Goal: Task Accomplishment & Management: Manage account settings

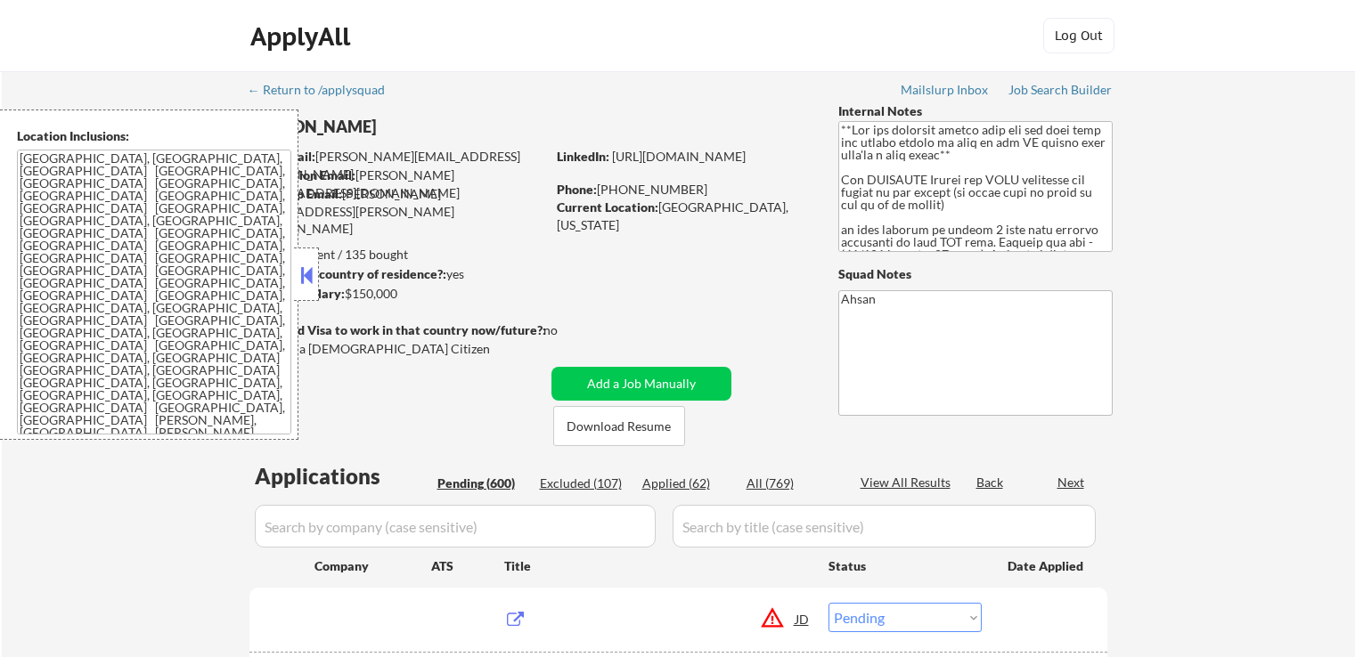
select select ""pending""
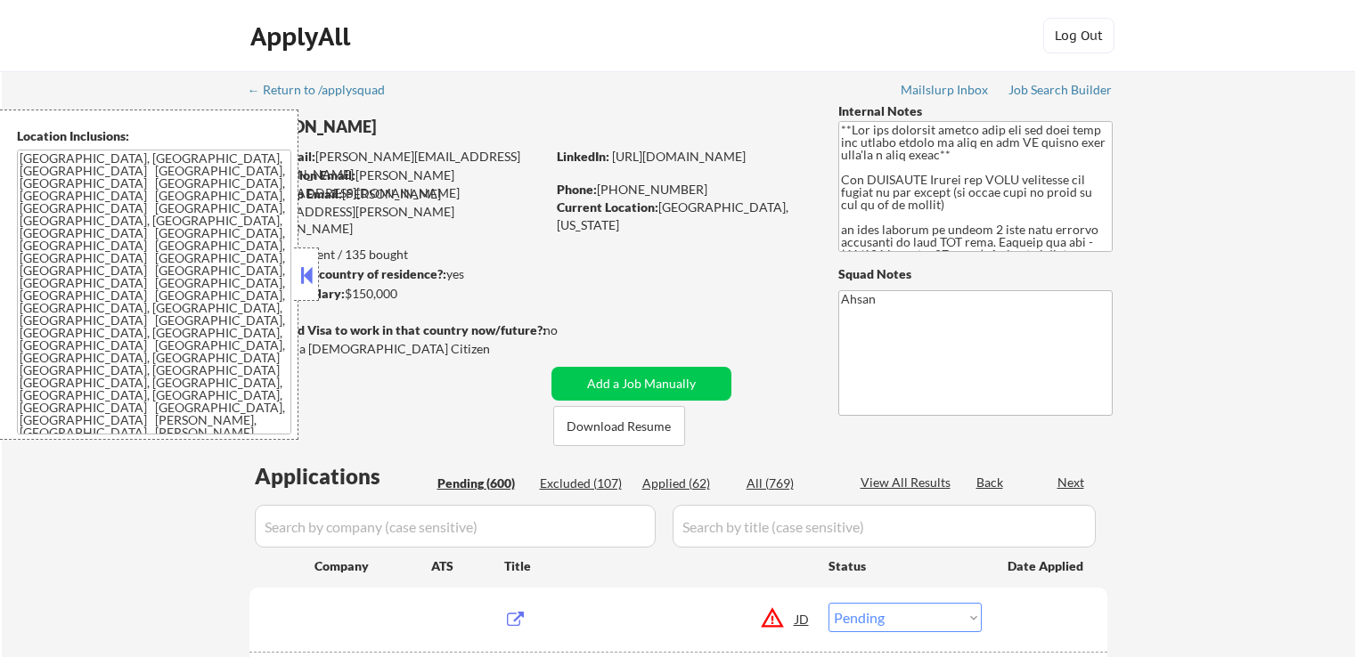
select select ""pending""
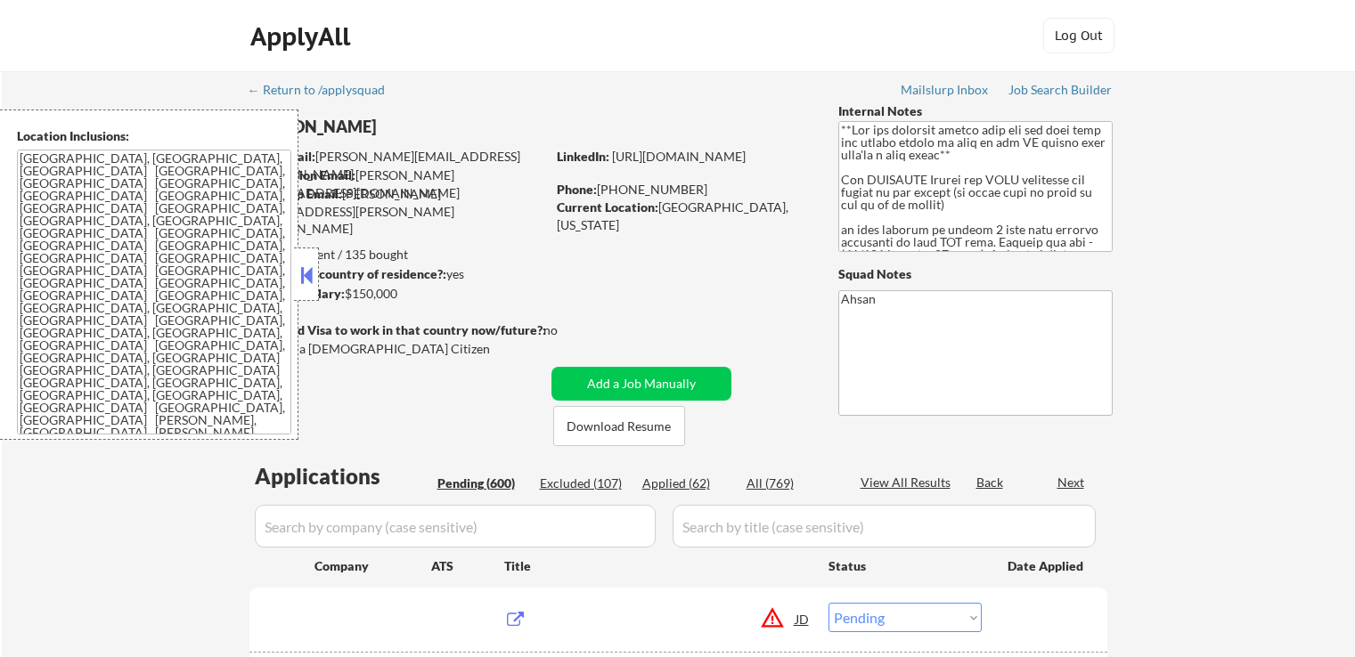
select select ""pending""
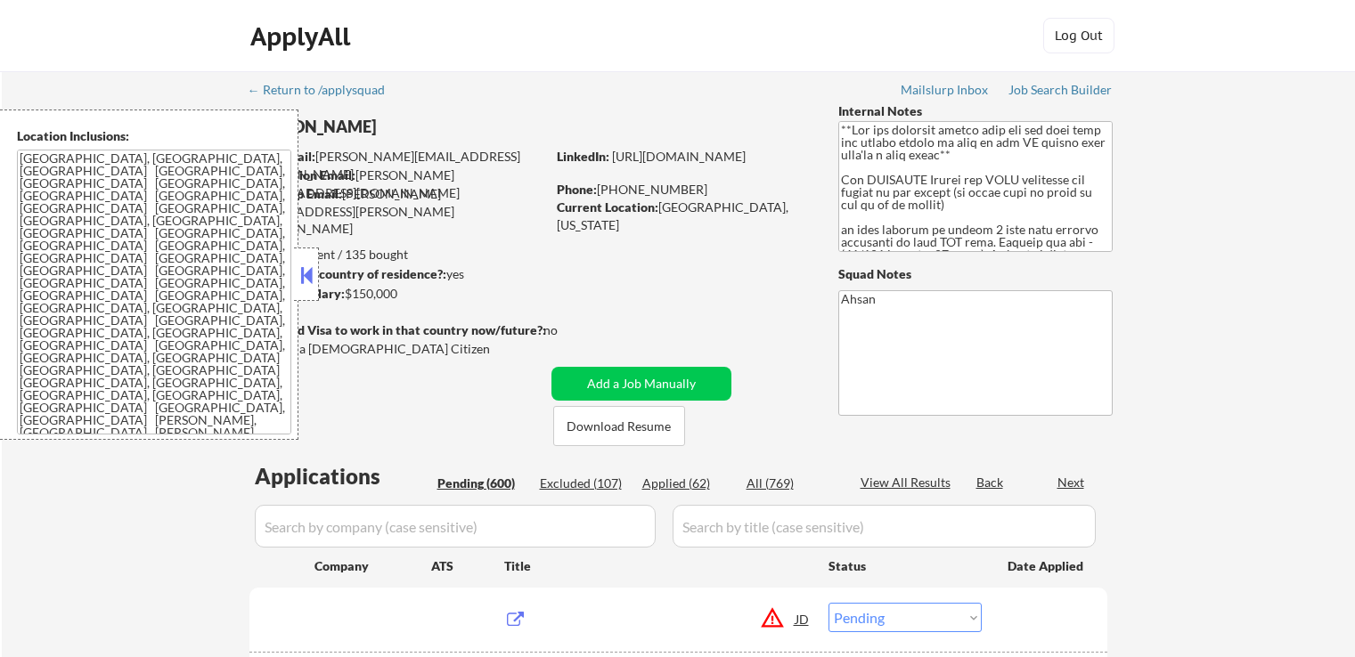
select select ""pending""
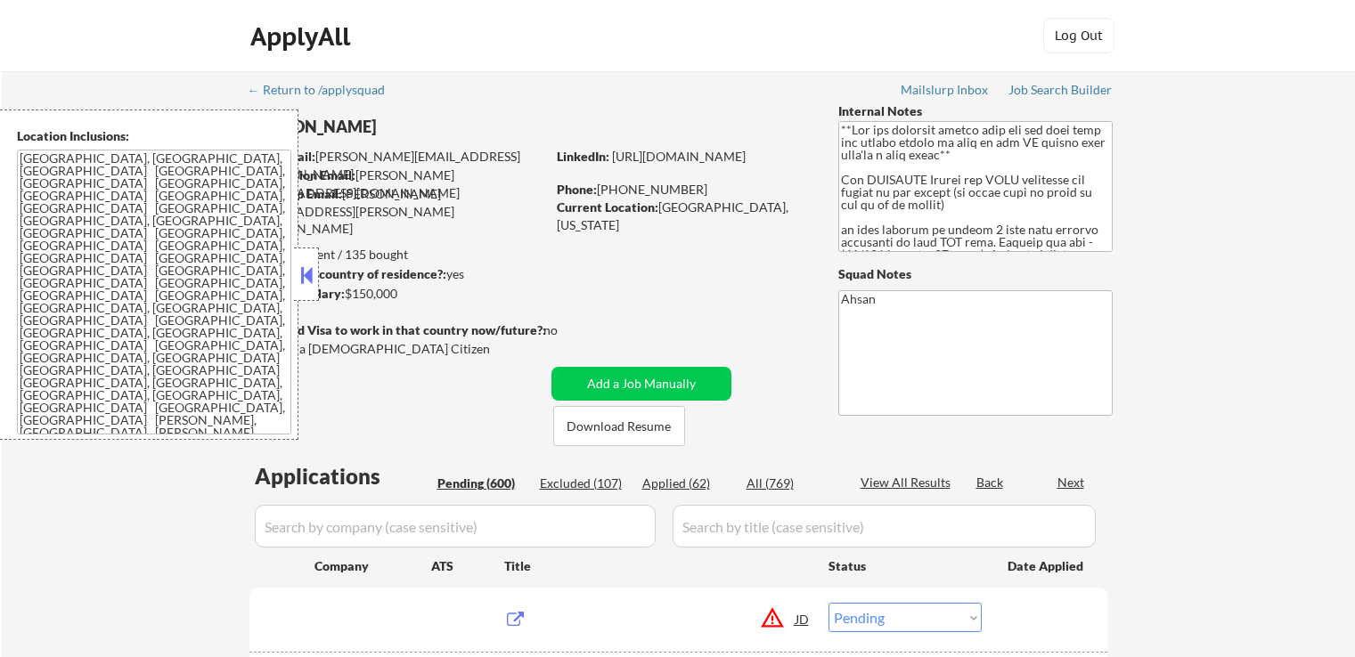
select select ""pending""
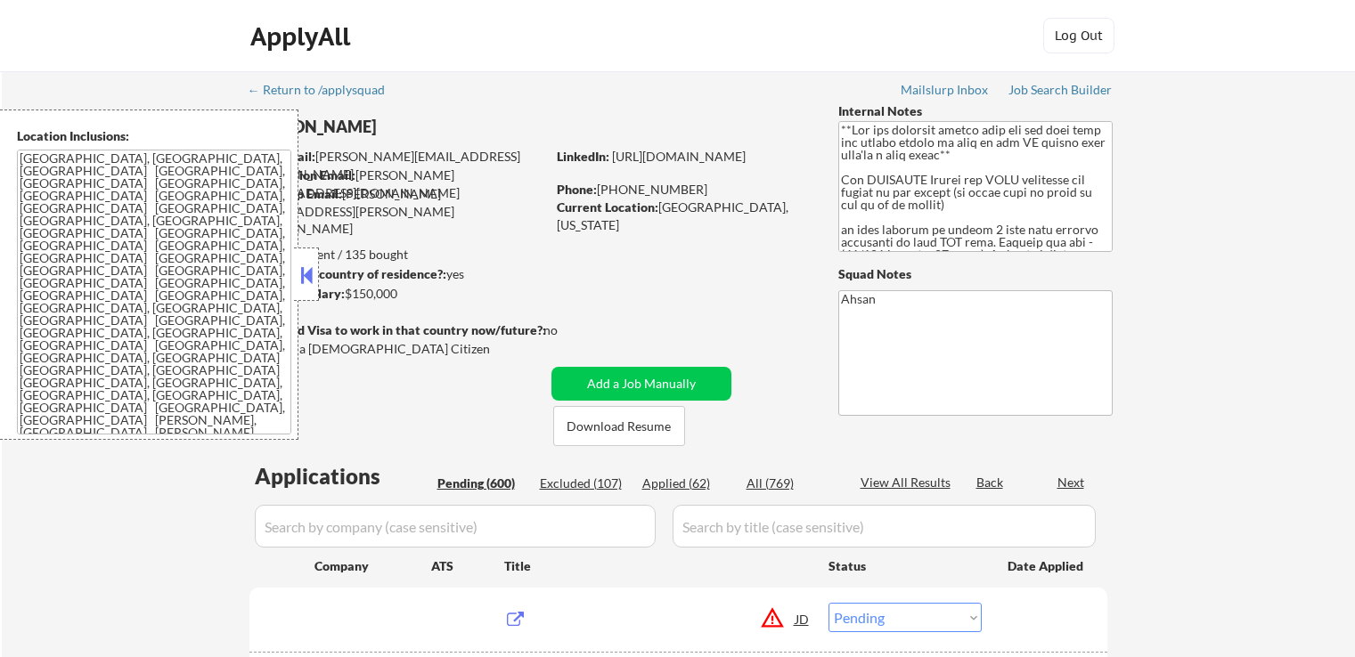
select select ""pending""
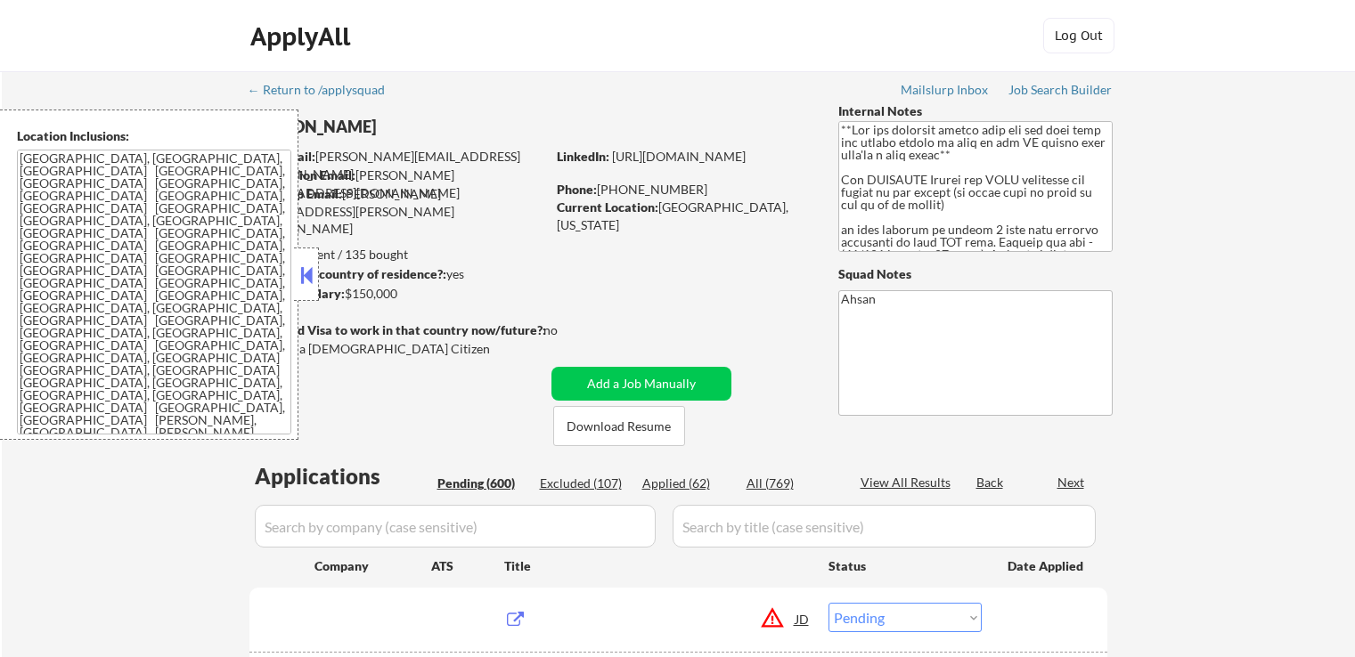
select select ""pending""
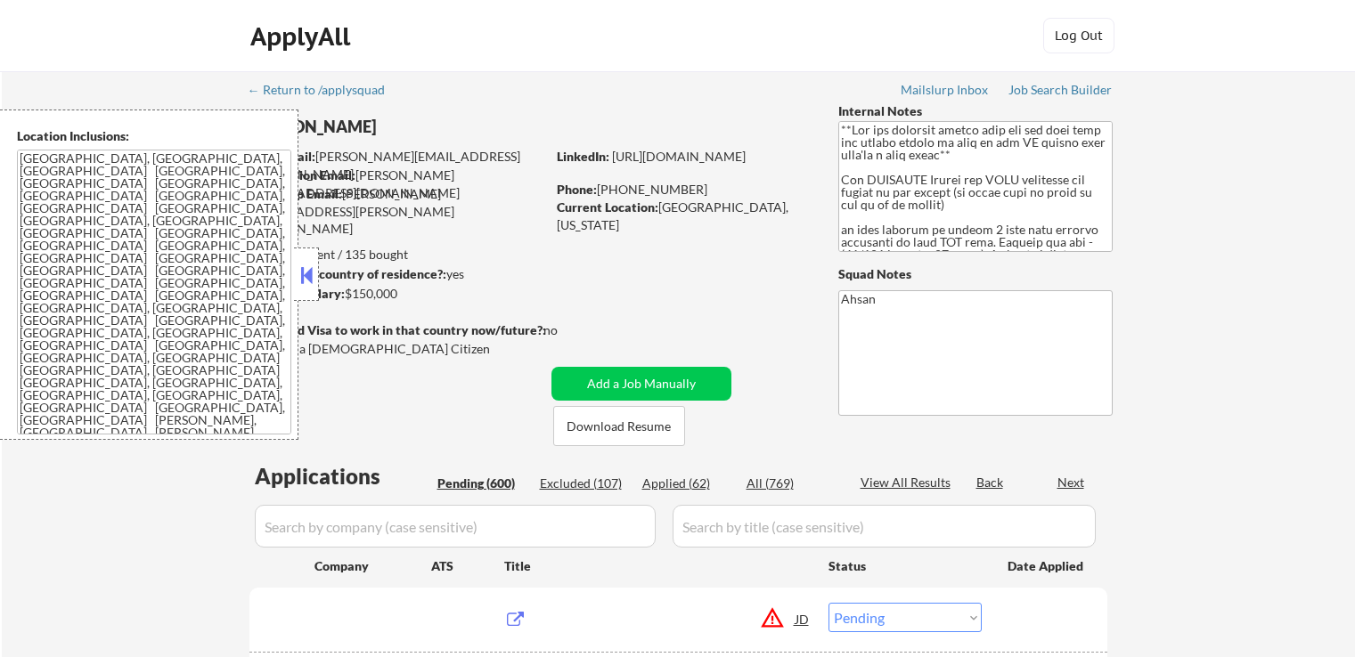
select select ""pending""
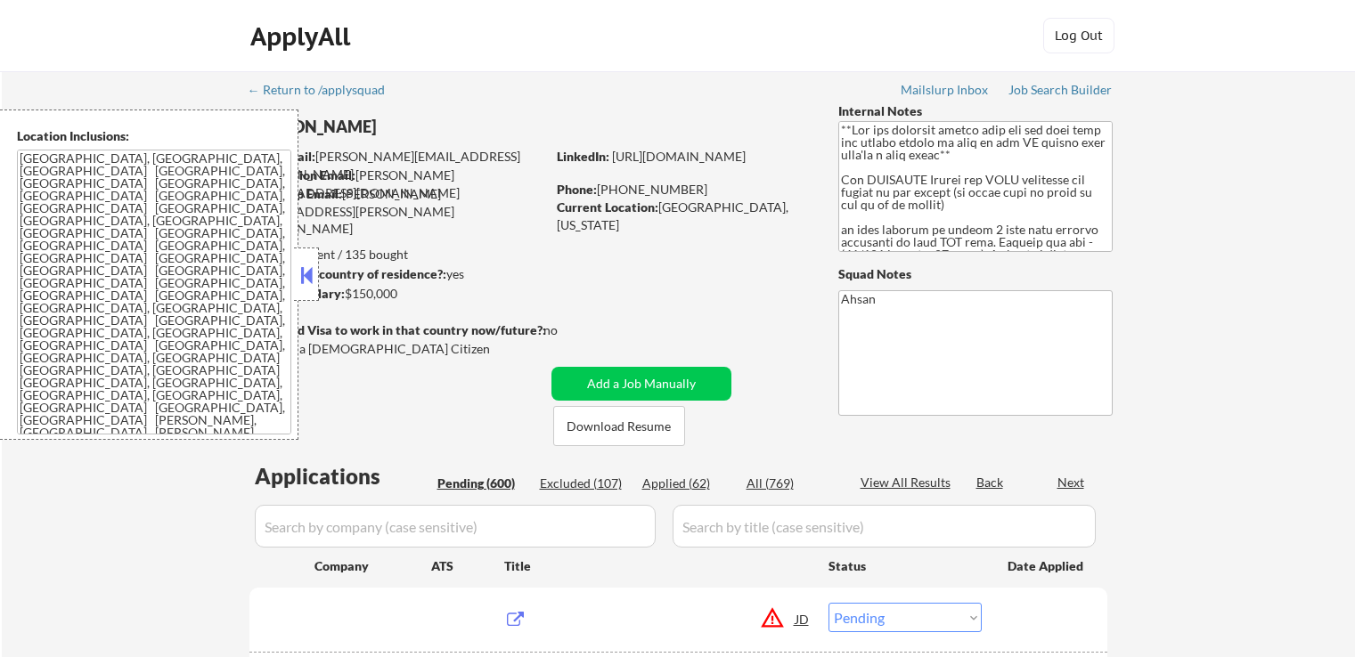
select select ""pending""
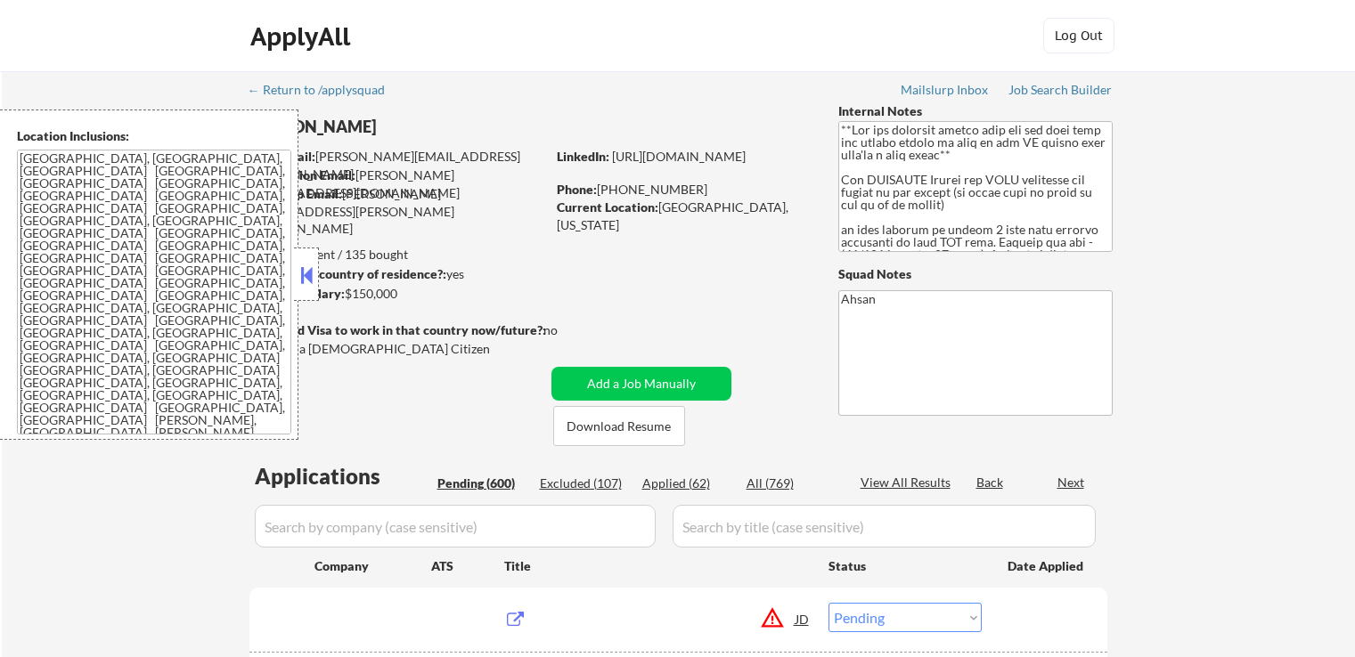
select select ""pending""
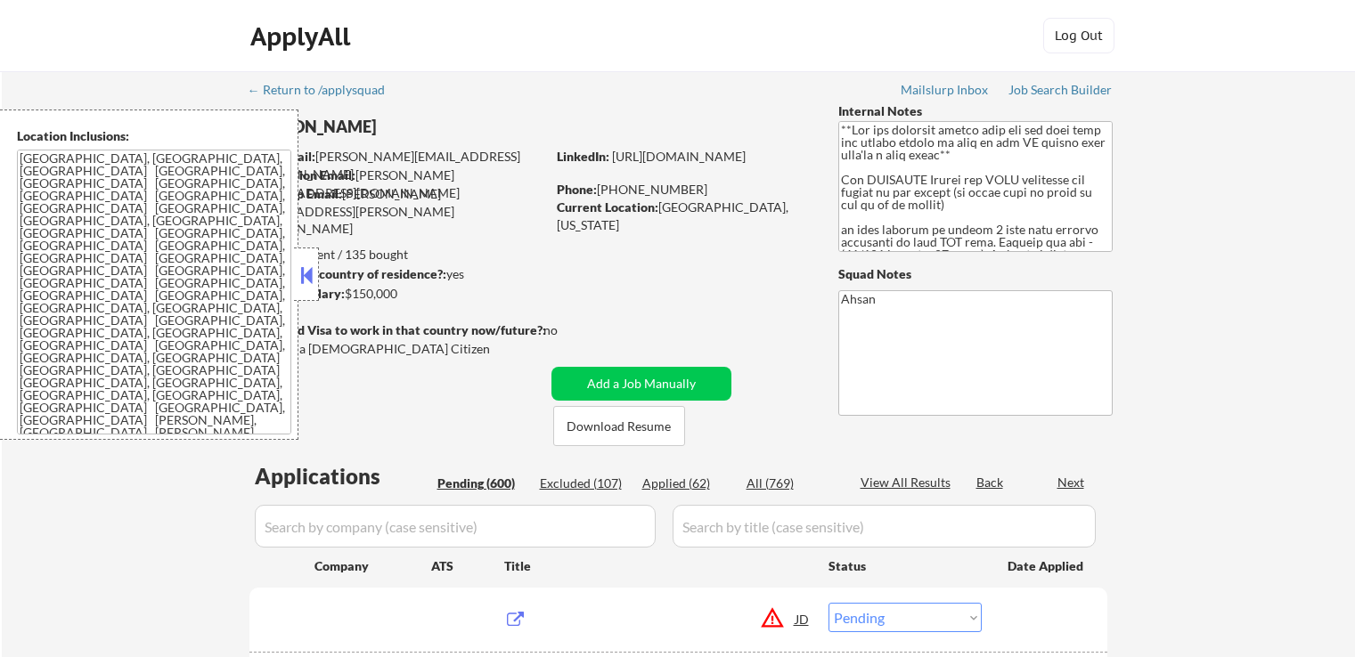
select select ""pending""
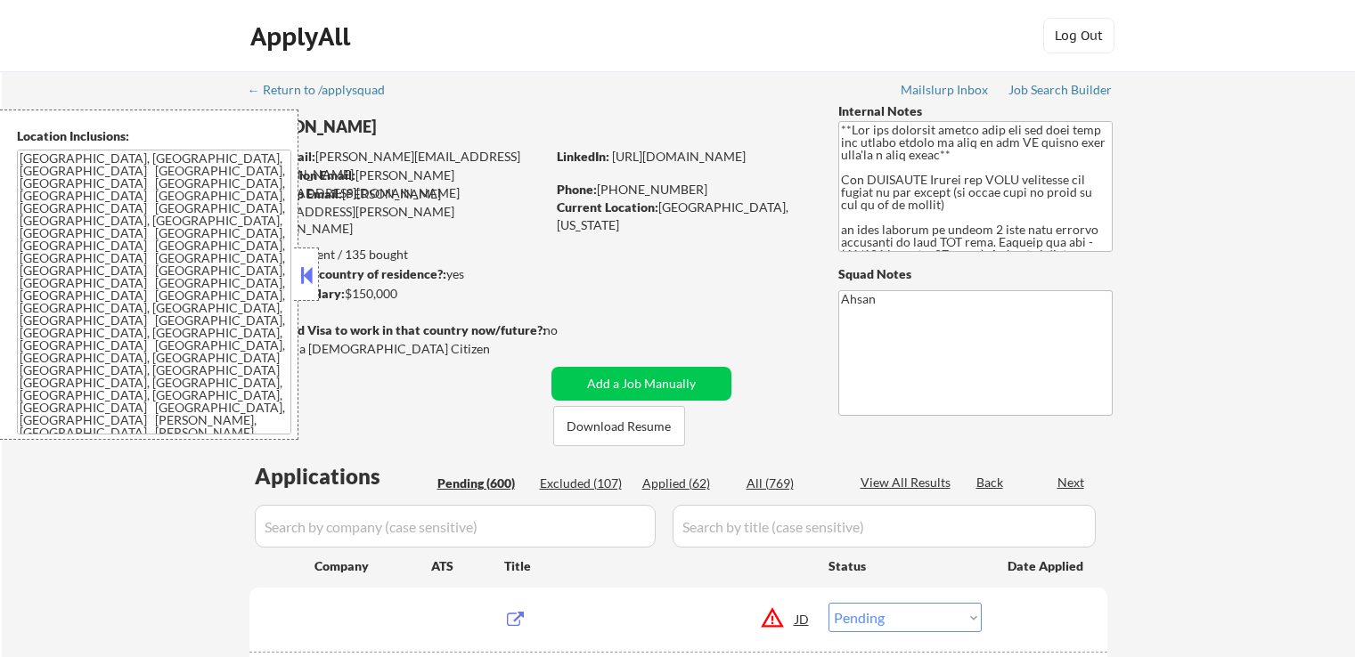
select select ""pending""
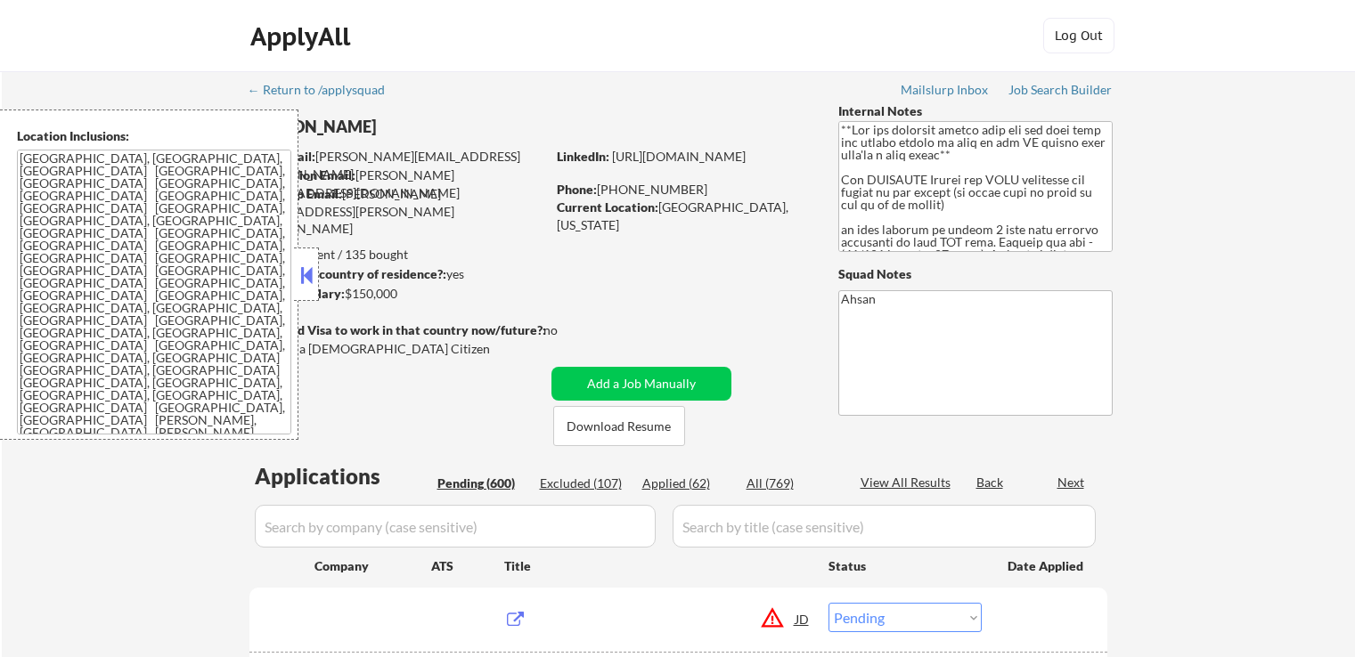
select select ""pending""
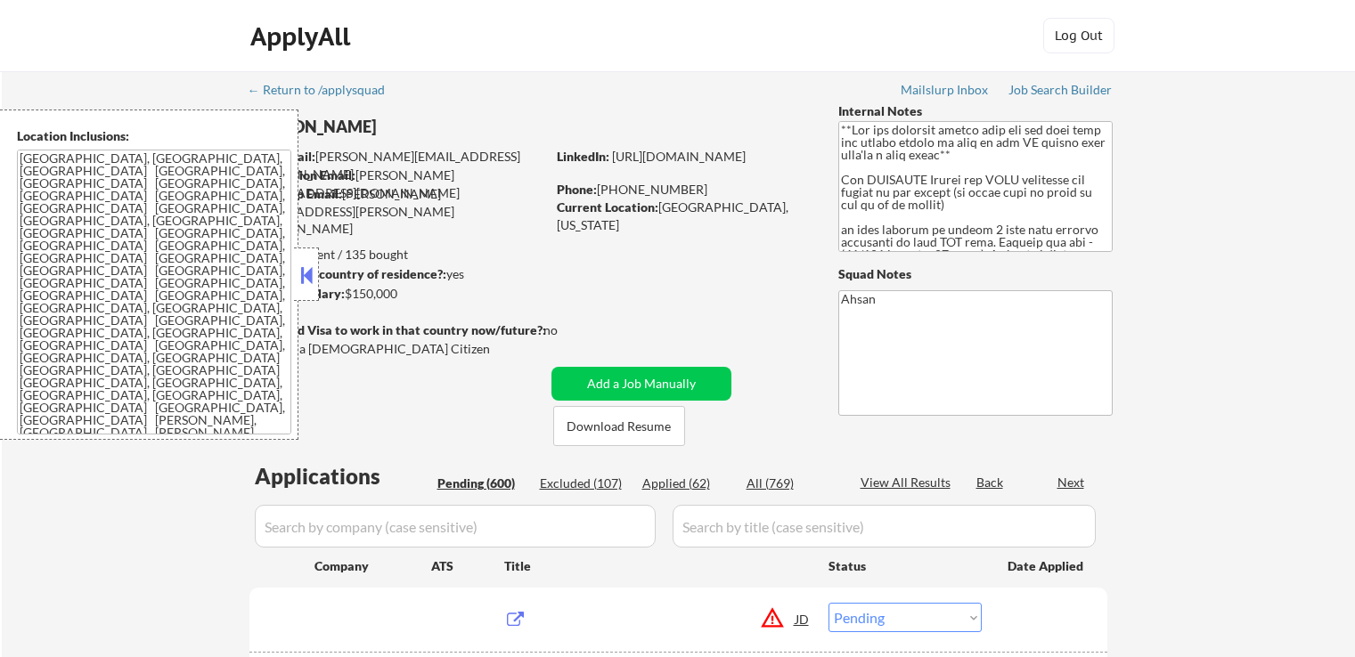
select select ""pending""
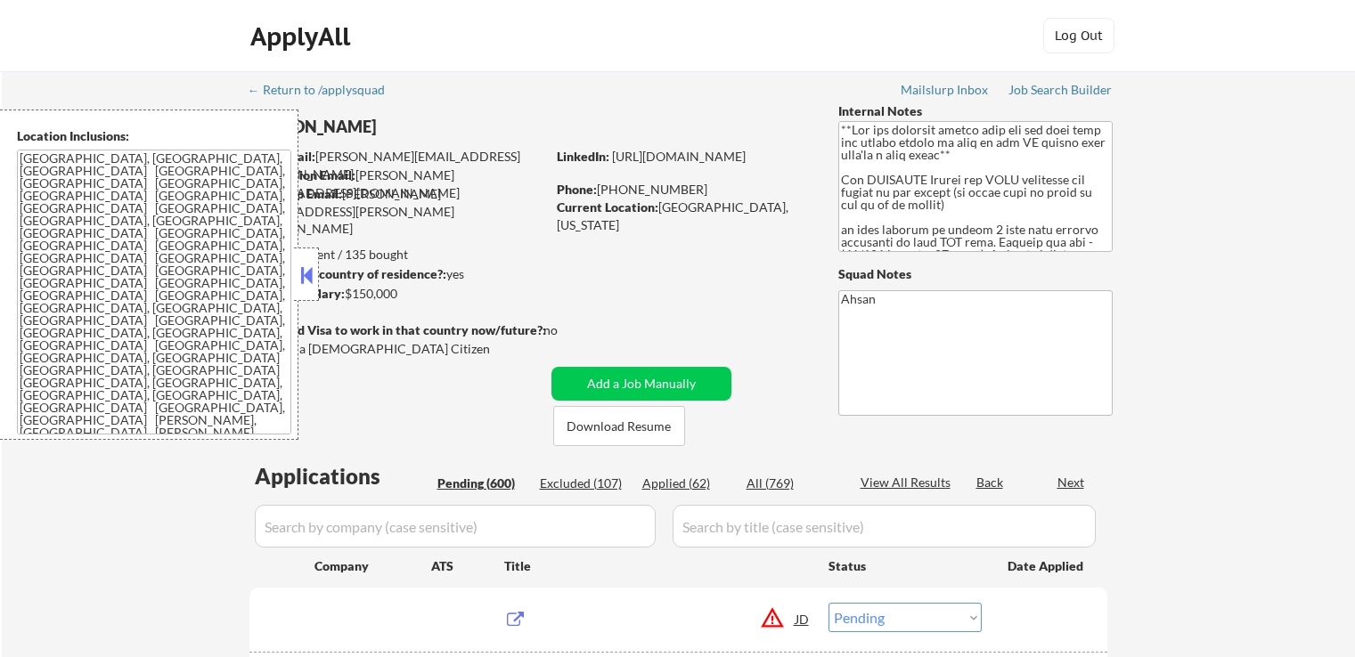
select select ""pending""
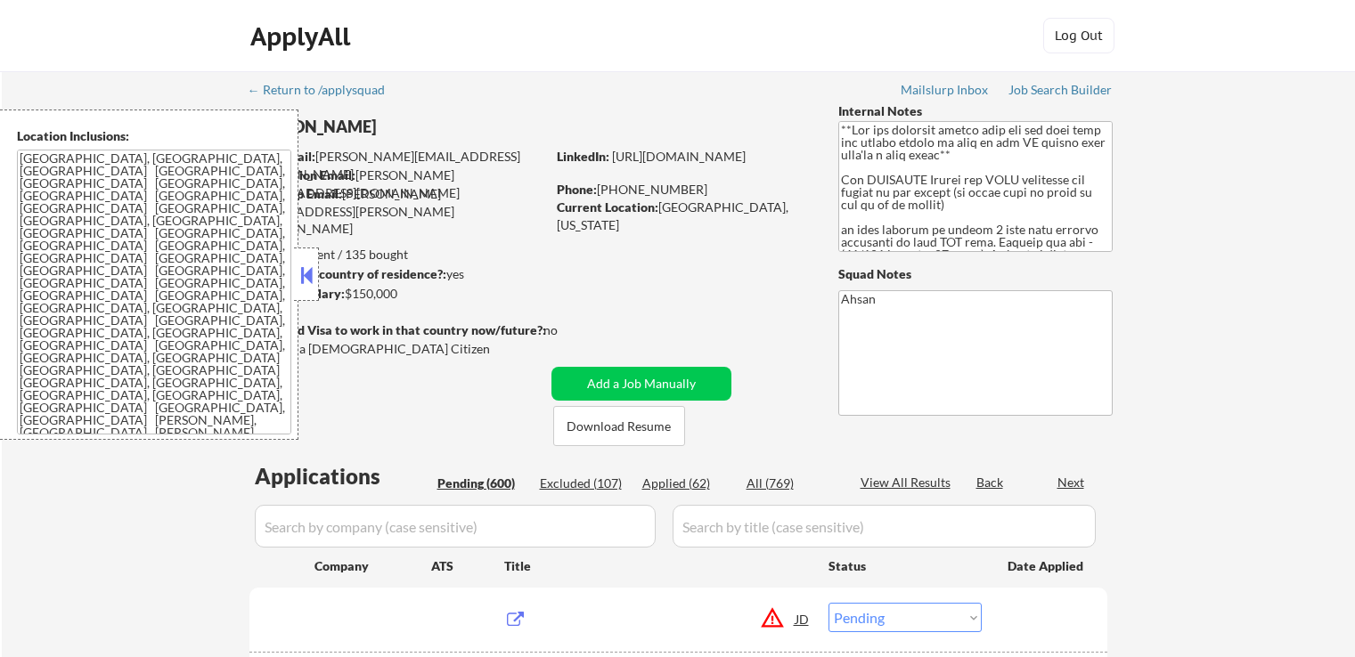
select select ""pending""
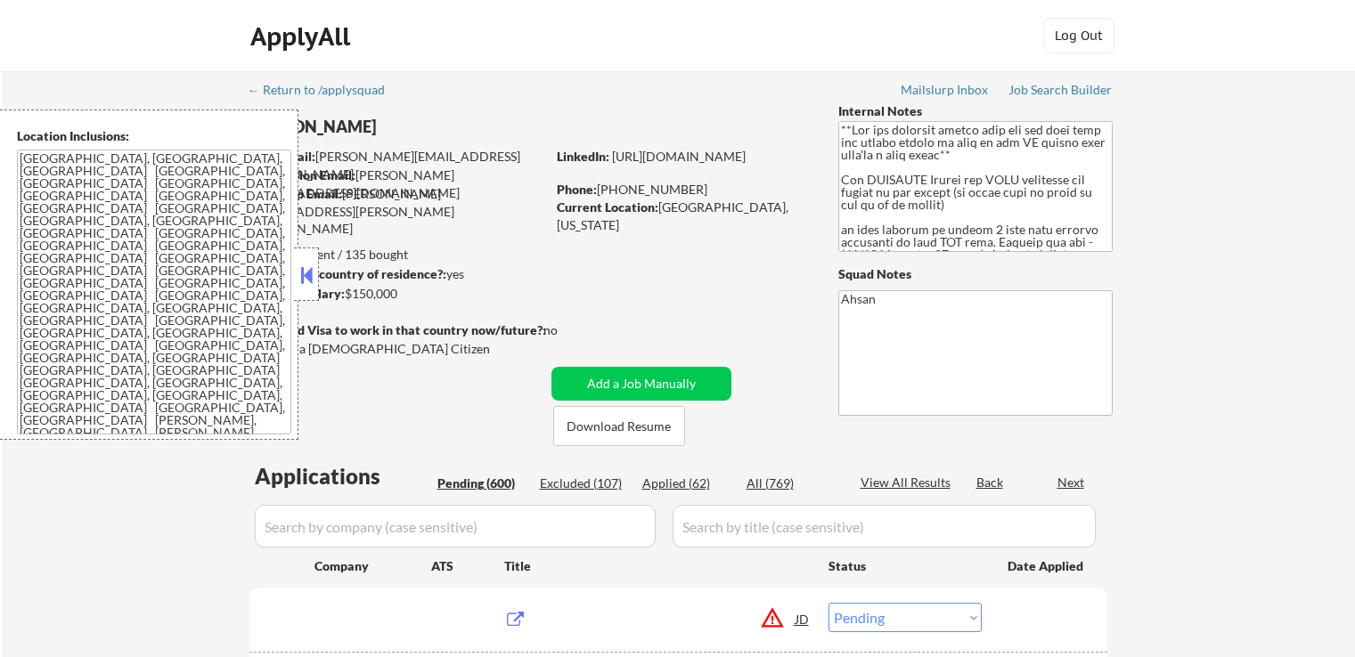
select select ""pending""
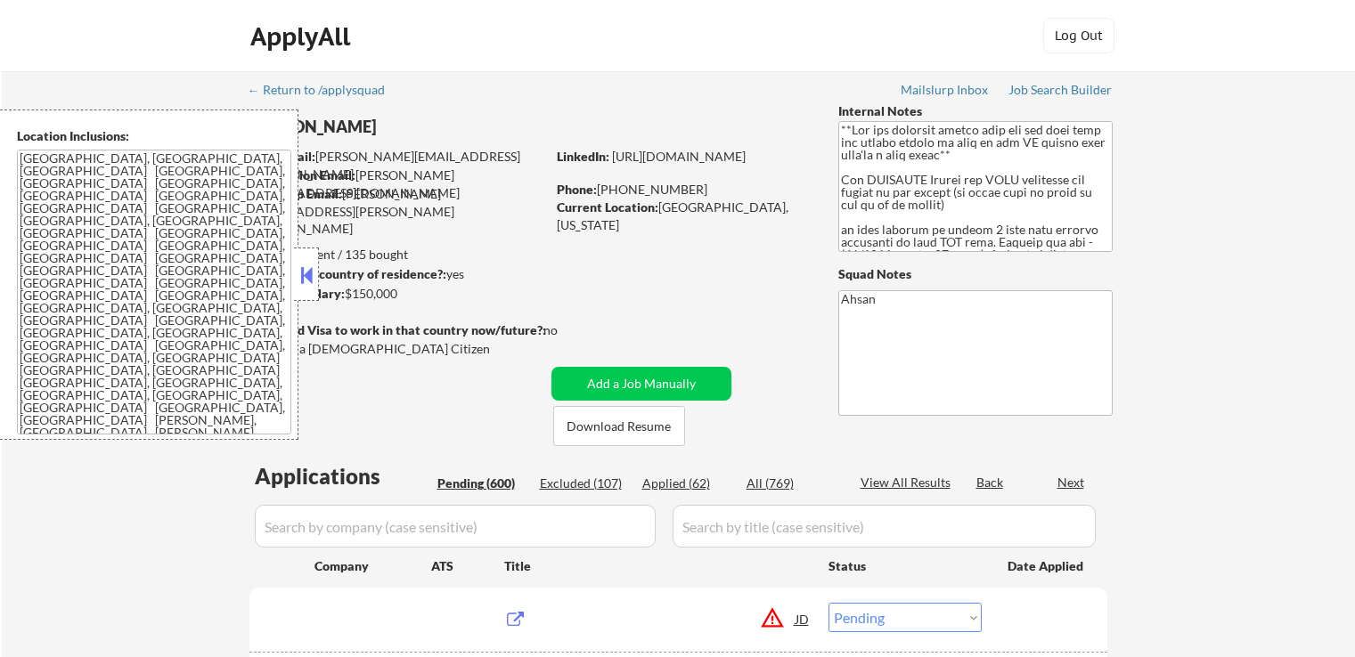
select select ""pending""
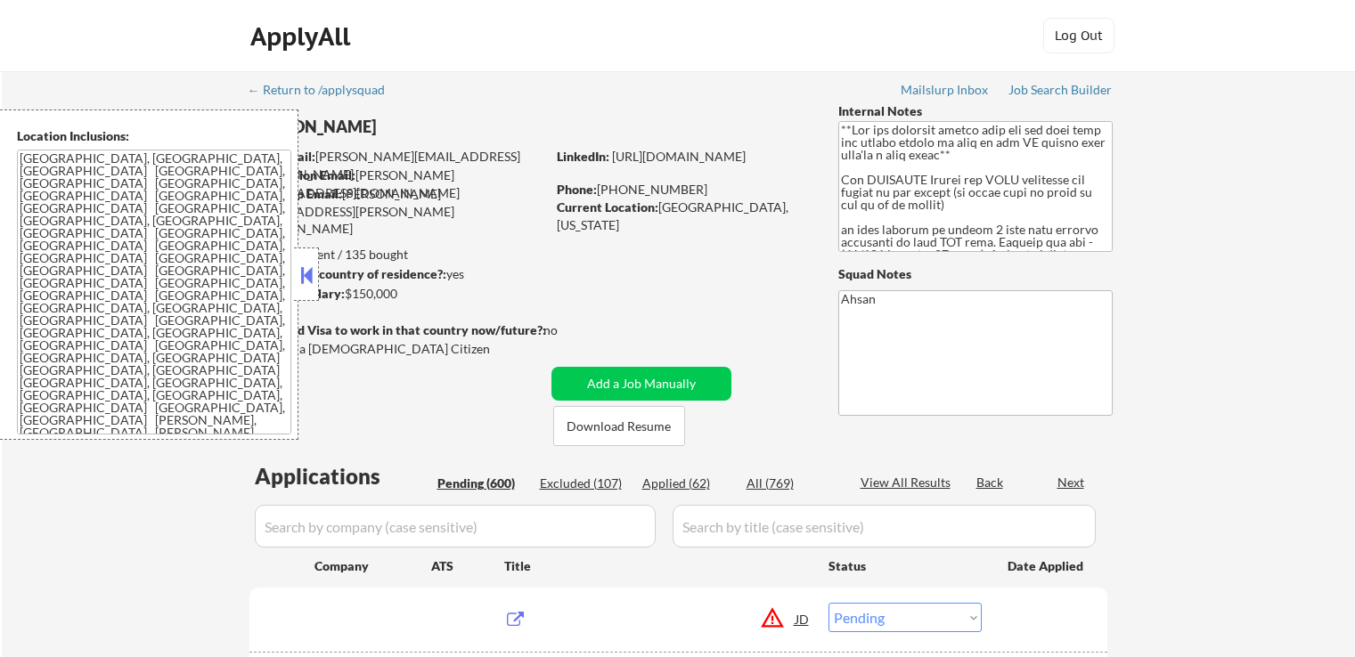
select select ""pending""
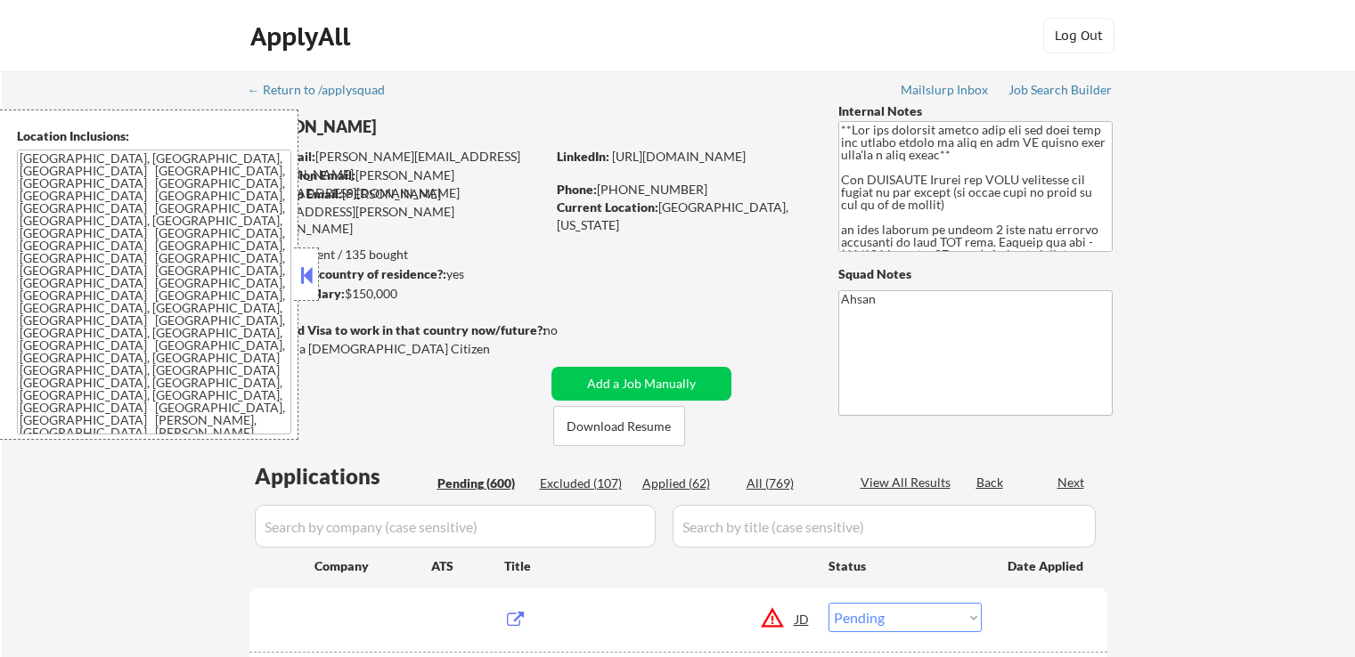
select select ""pending""
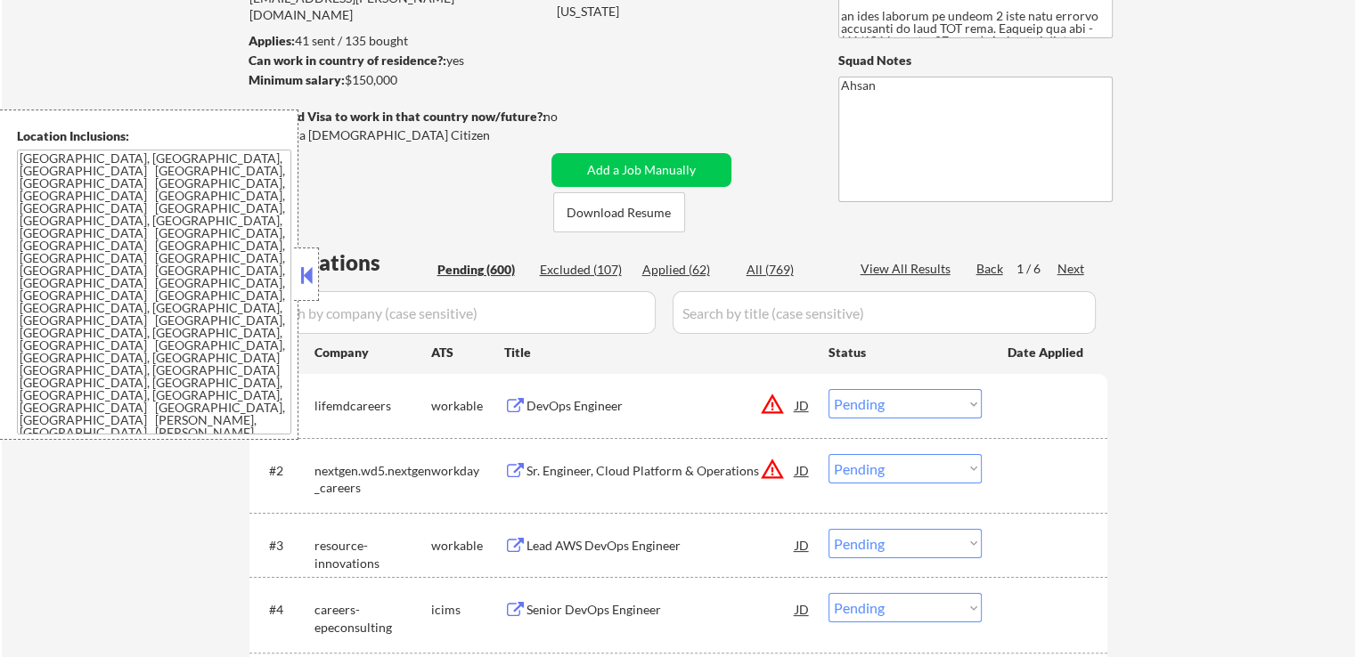
scroll to position [356, 0]
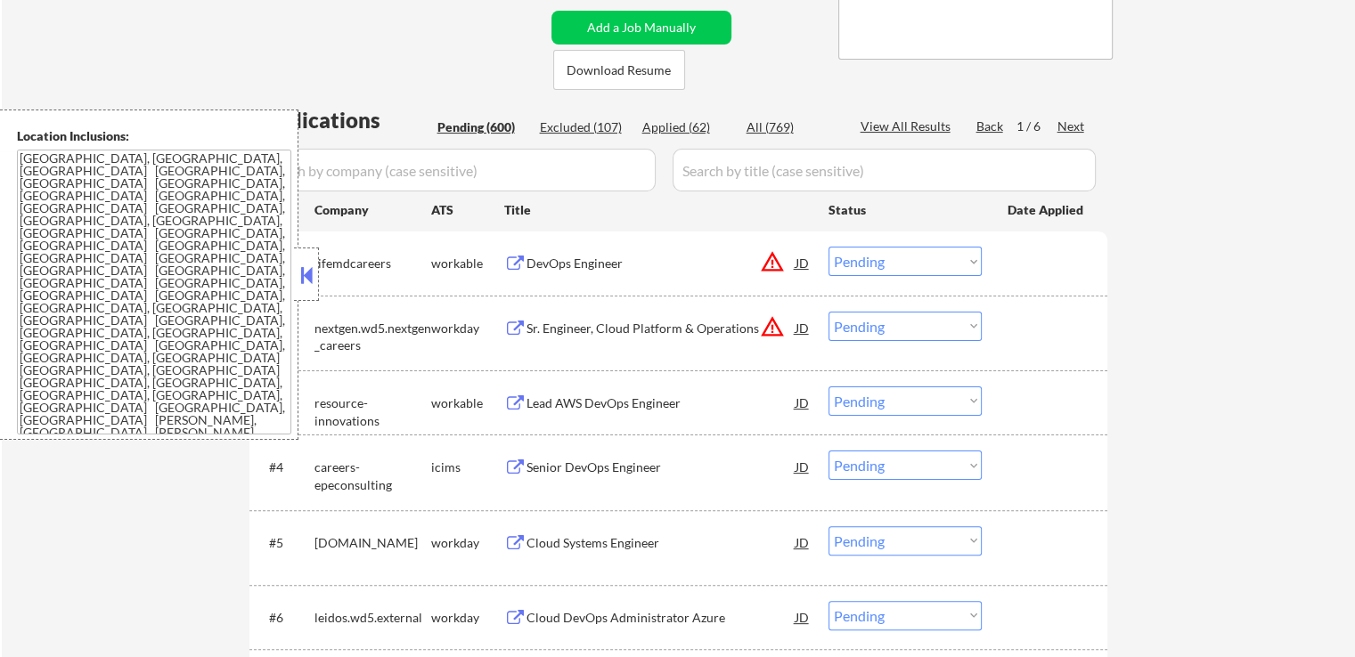
click at [1065, 127] on div "Next" at bounding box center [1071, 127] width 28 height 18
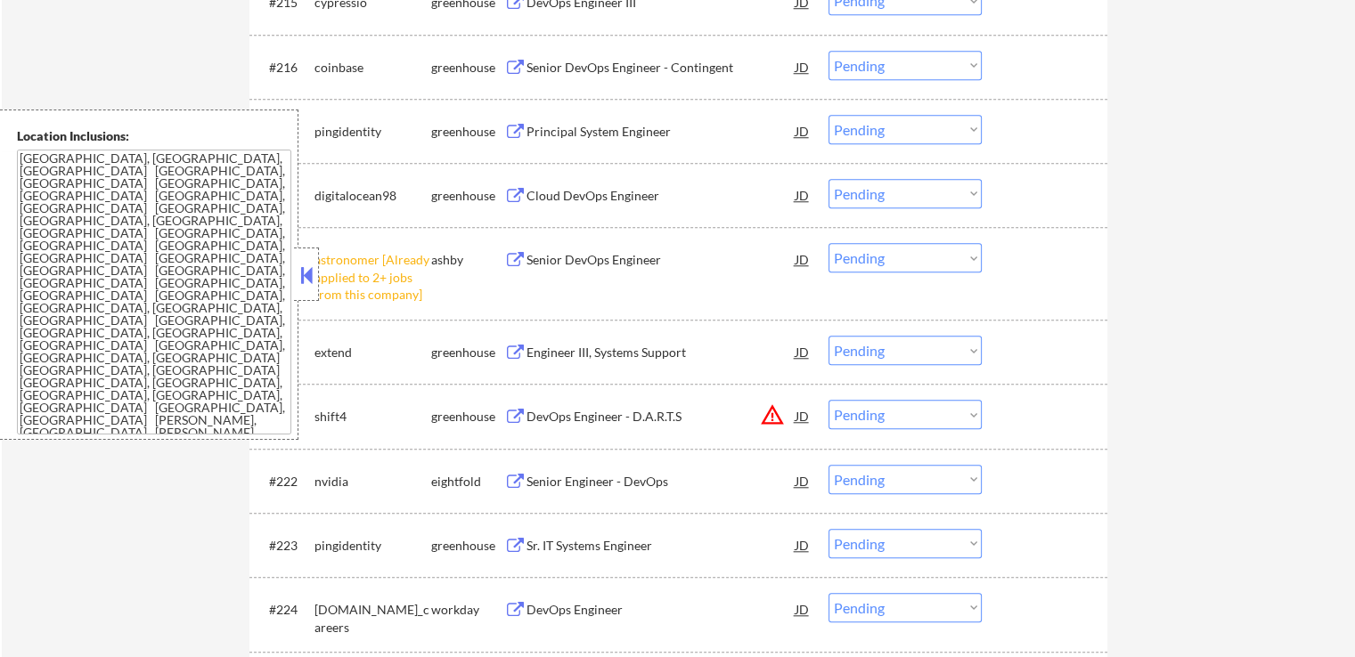
scroll to position [1603, 0]
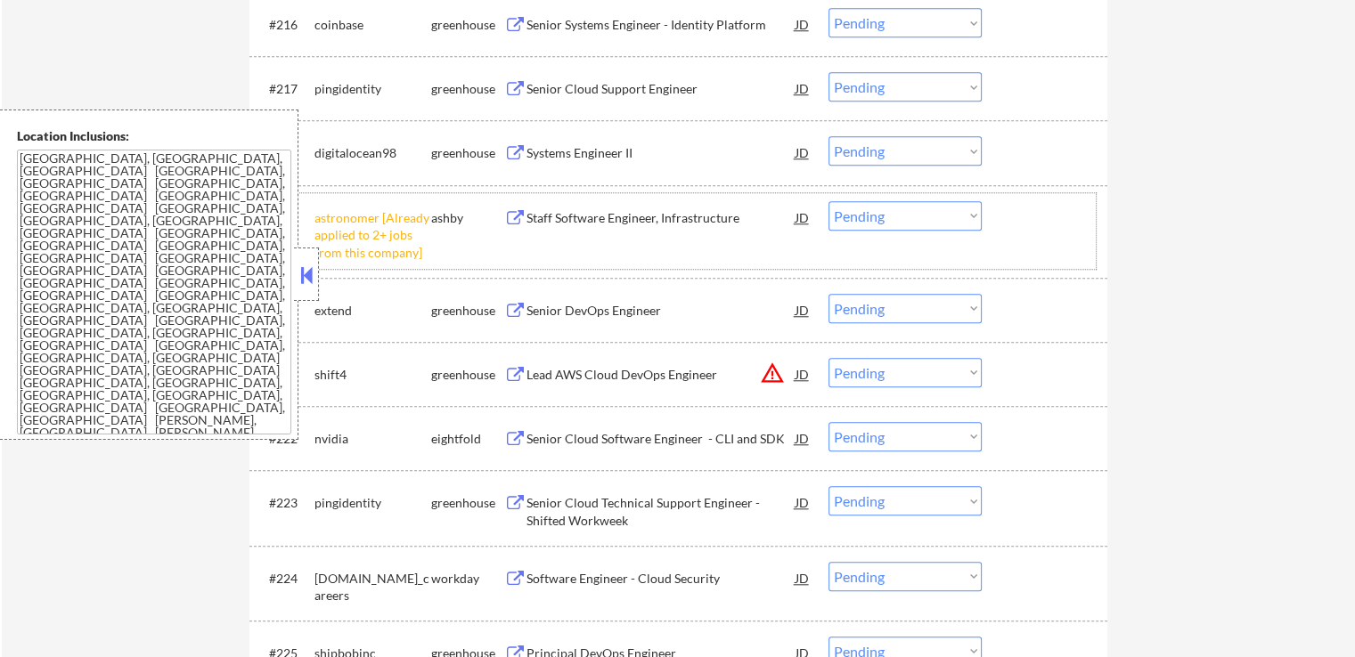
click at [872, 194] on div "#219 astronomer [Already applied to 2+ jobs from this company] [PERSON_NAME] St…" at bounding box center [675, 231] width 841 height 77
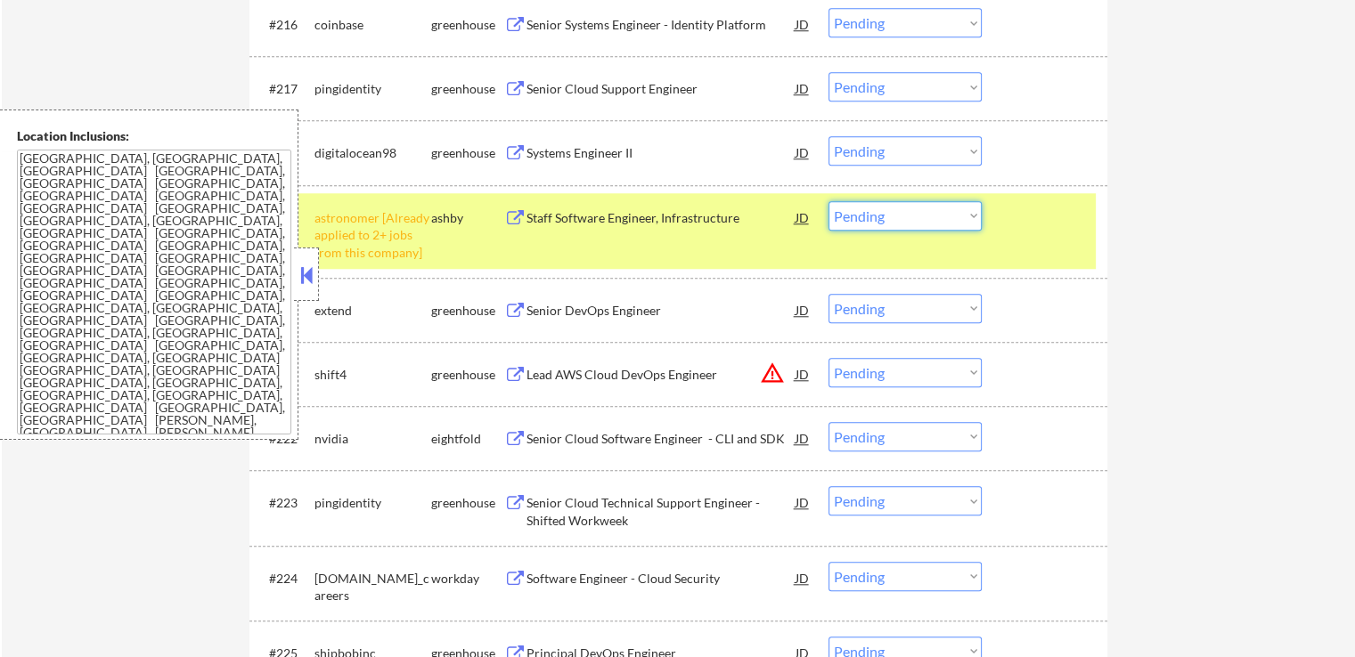
drag, startPoint x: 893, startPoint y: 209, endPoint x: 897, endPoint y: 227, distance: 18.2
click at [894, 210] on select "Choose an option... Pending Applied Excluded (Questions) Excluded (Expired) Exc…" at bounding box center [904, 215] width 153 height 29
click at [828, 201] on select "Choose an option... Pending Applied Excluded (Questions) Excluded (Expired) Exc…" at bounding box center [904, 215] width 153 height 29
click at [1044, 220] on div at bounding box center [1046, 217] width 78 height 32
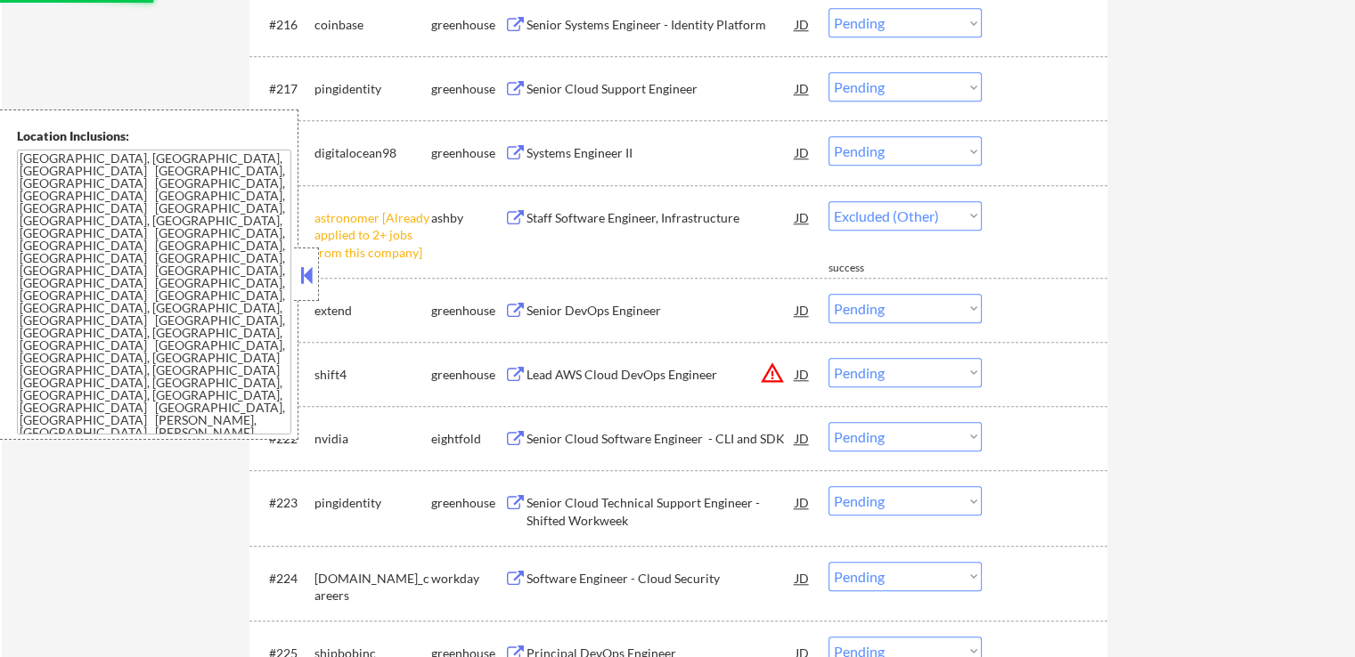
select select ""pending""
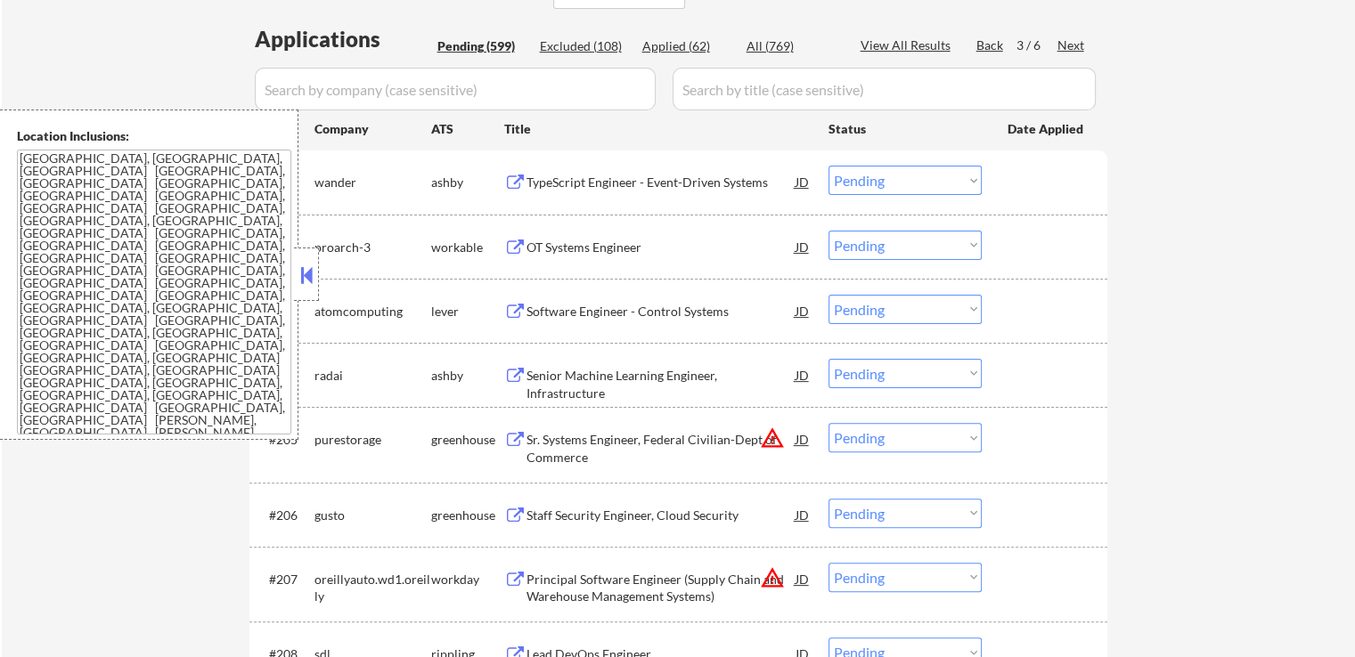
scroll to position [445, 0]
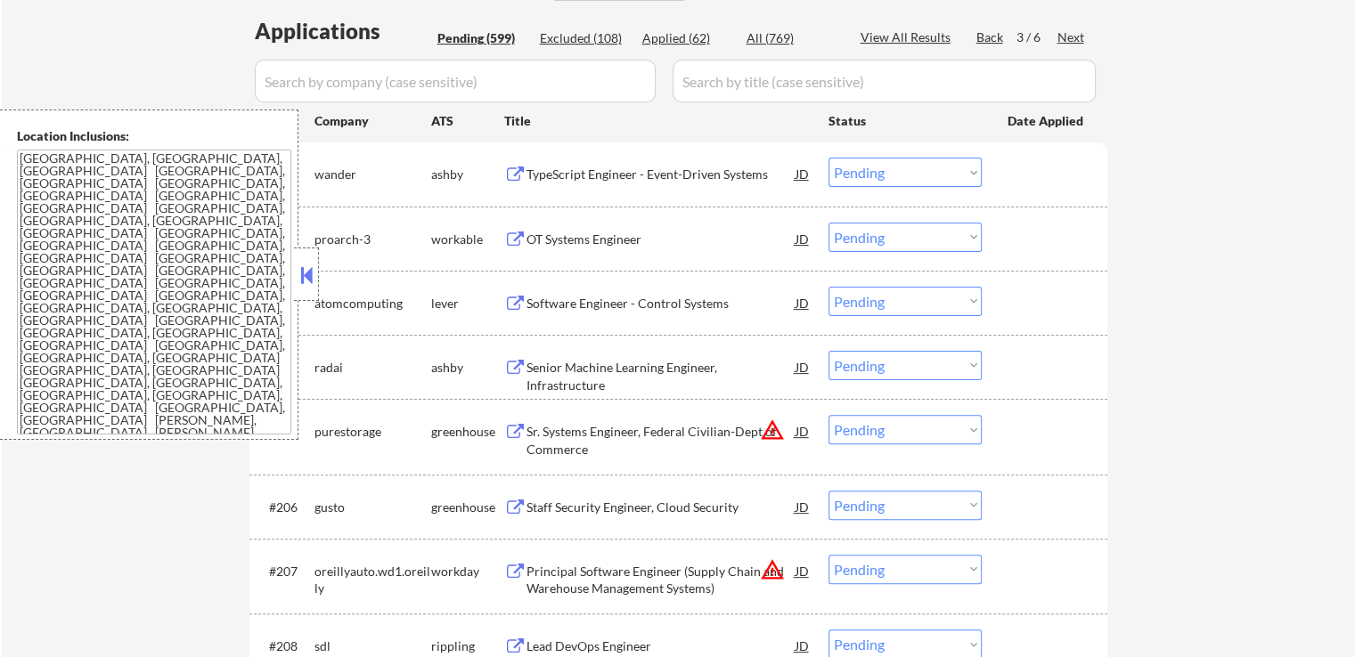
click at [298, 277] on button at bounding box center [307, 275] width 20 height 27
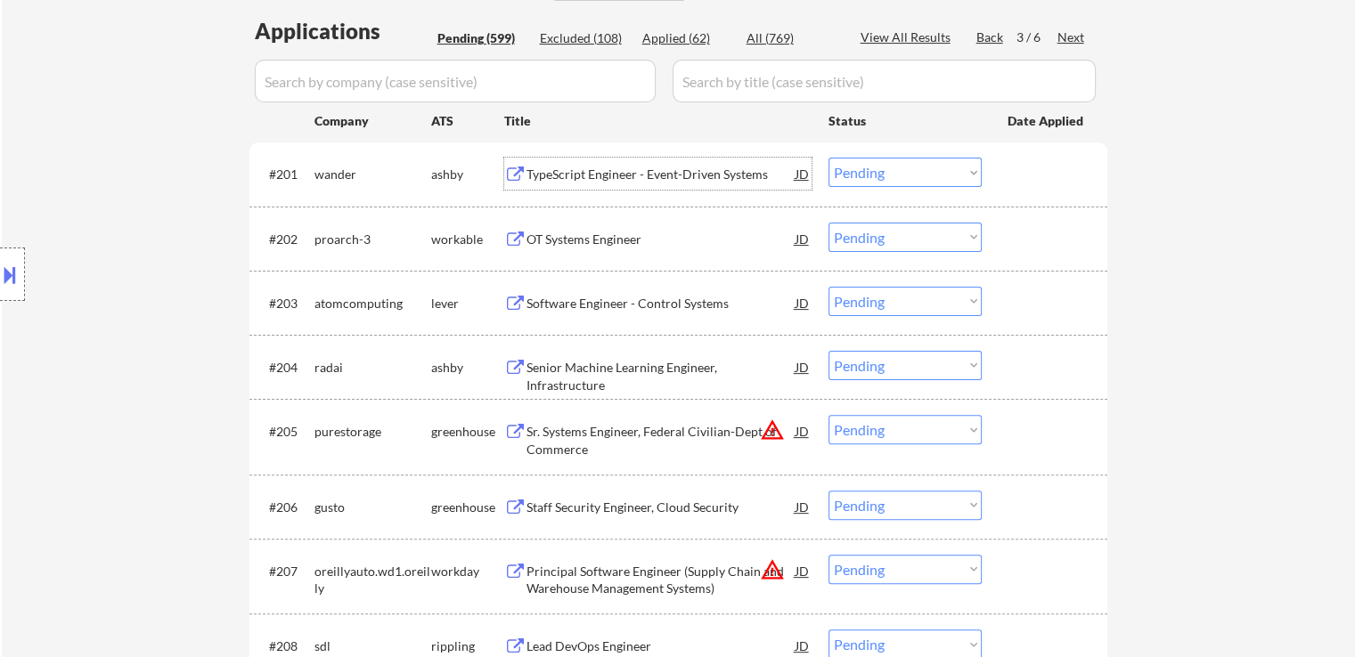
click at [527, 173] on div "TypeScript Engineer - Event-Driven Systems" at bounding box center [660, 175] width 269 height 18
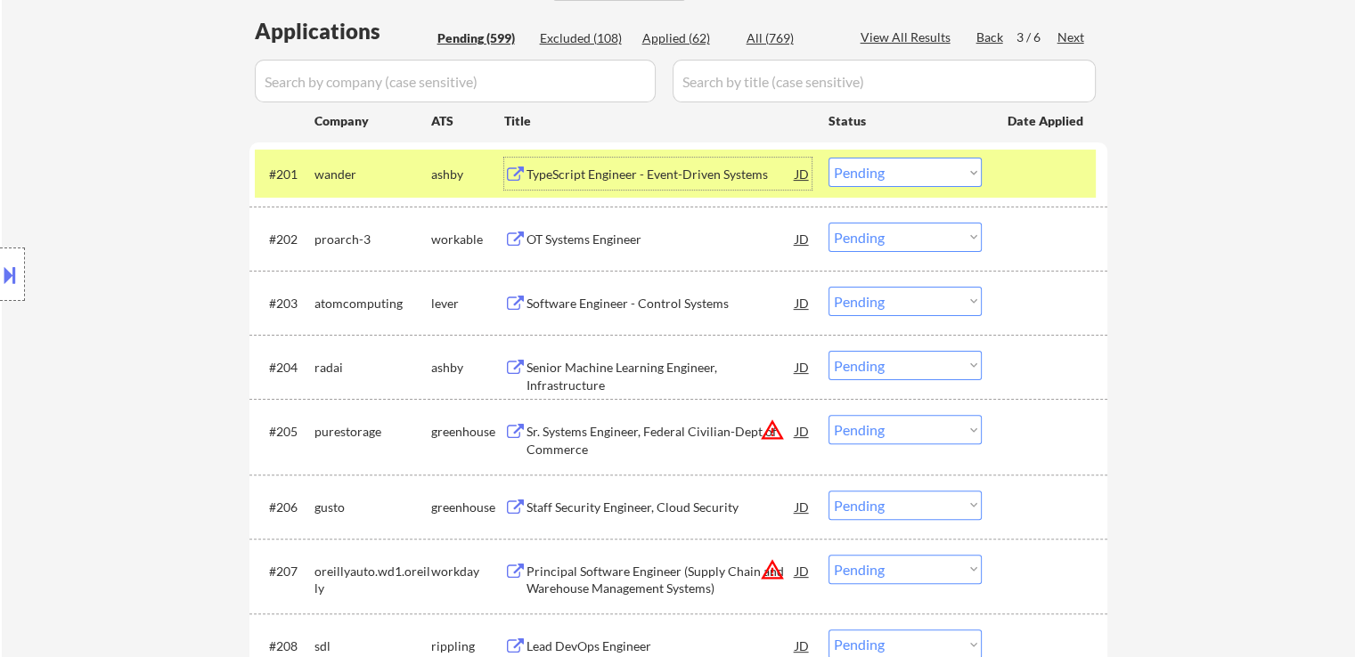
click at [534, 238] on div "OT Systems Engineer" at bounding box center [660, 240] width 269 height 18
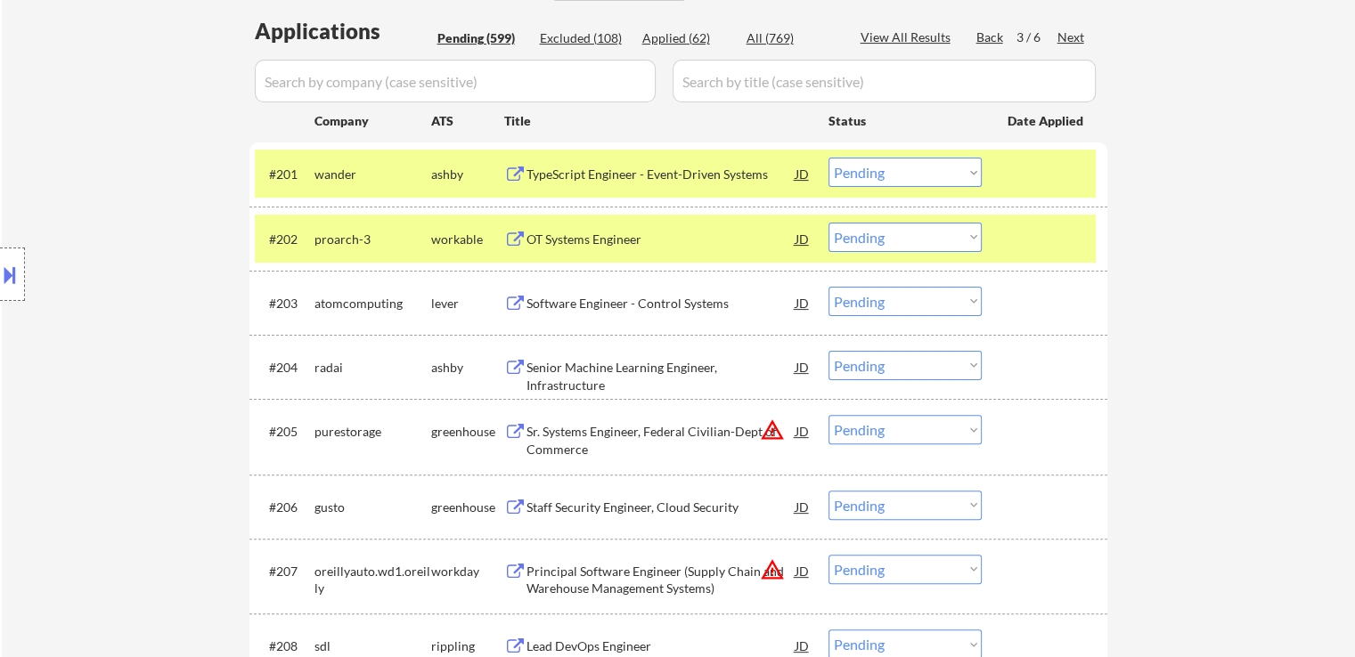
click at [518, 303] on button at bounding box center [515, 304] width 22 height 17
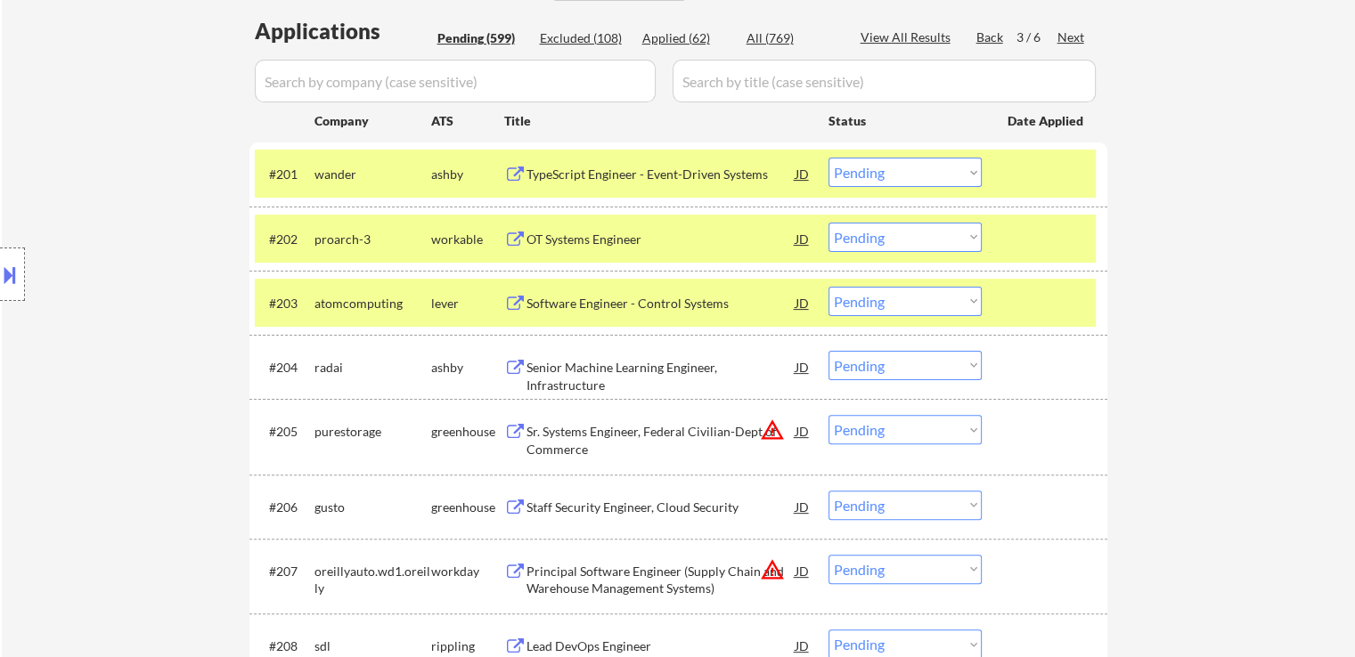
click at [523, 368] on button at bounding box center [515, 368] width 22 height 17
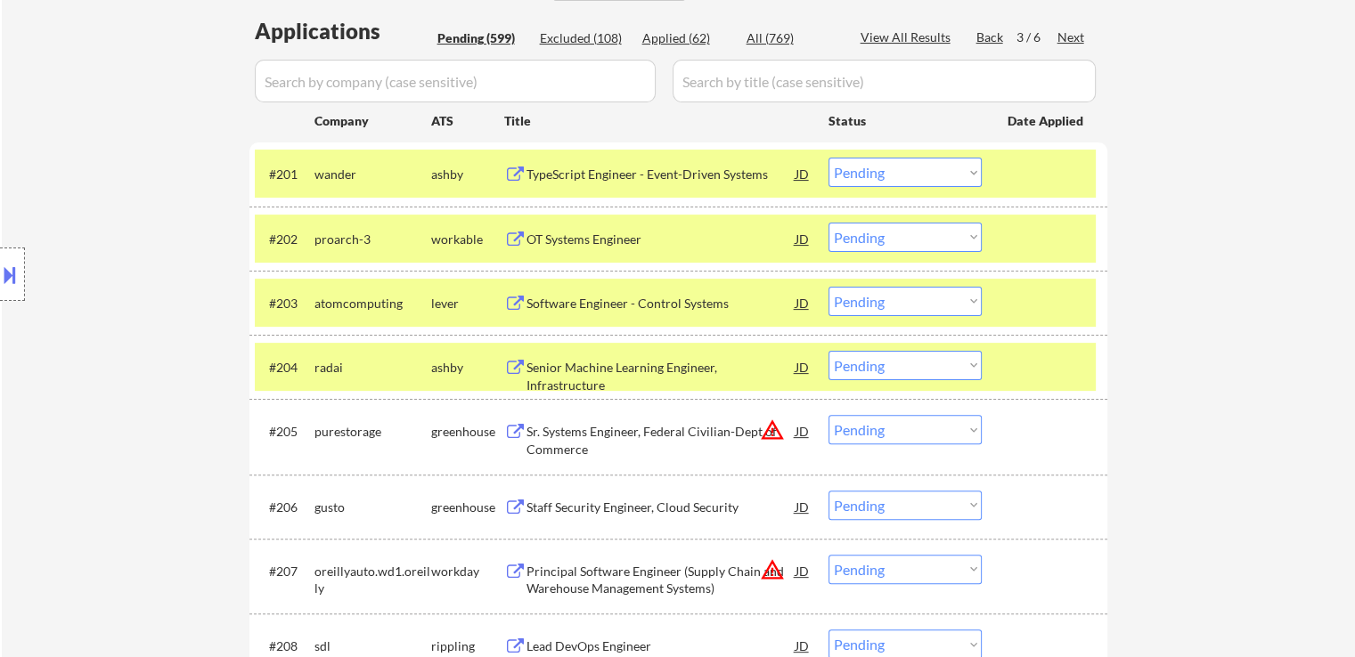
click at [888, 369] on select "Choose an option... Pending Applied Excluded (Questions) Excluded (Expired) Exc…" at bounding box center [904, 365] width 153 height 29
click at [828, 351] on select "Choose an option... Pending Applied Excluded (Questions) Excluded (Expired) Exc…" at bounding box center [904, 365] width 153 height 29
select select ""pending""
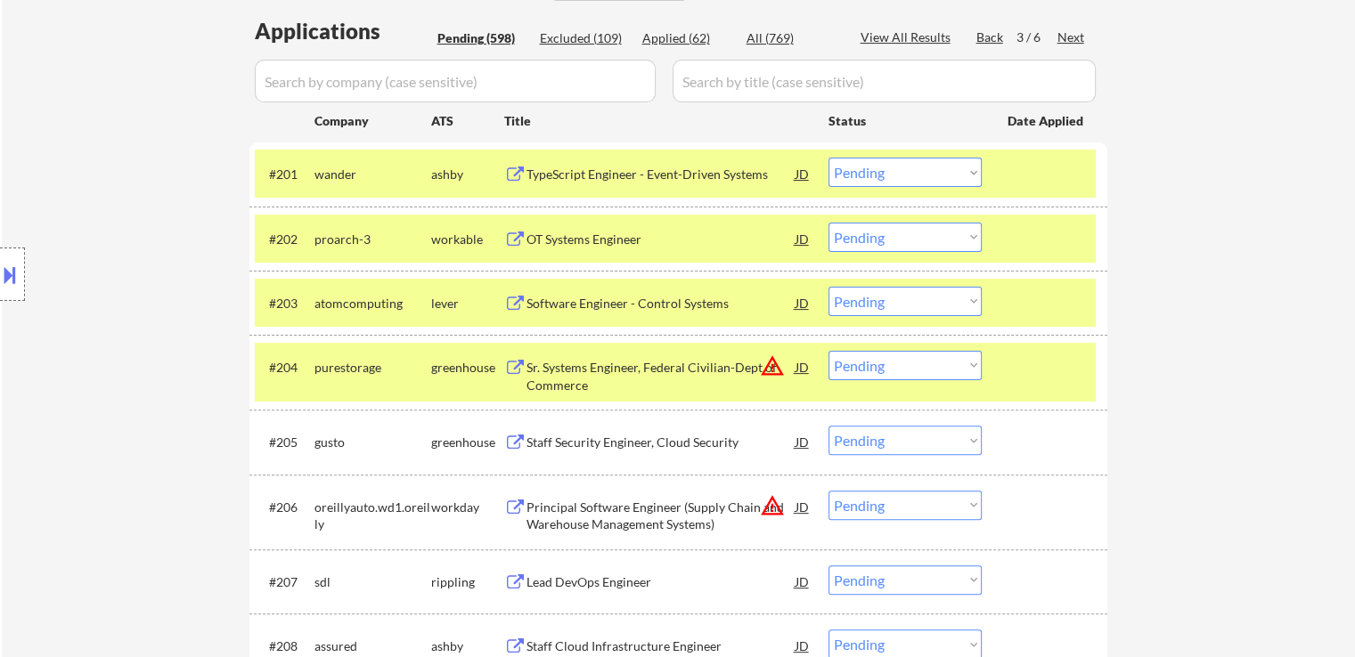
click at [899, 173] on select "Choose an option... Pending Applied Excluded (Questions) Excluded (Expired) Exc…" at bounding box center [904, 172] width 153 height 29
click at [828, 158] on select "Choose an option... Pending Applied Excluded (Questions) Excluded (Expired) Exc…" at bounding box center [904, 172] width 153 height 29
select select ""pending""
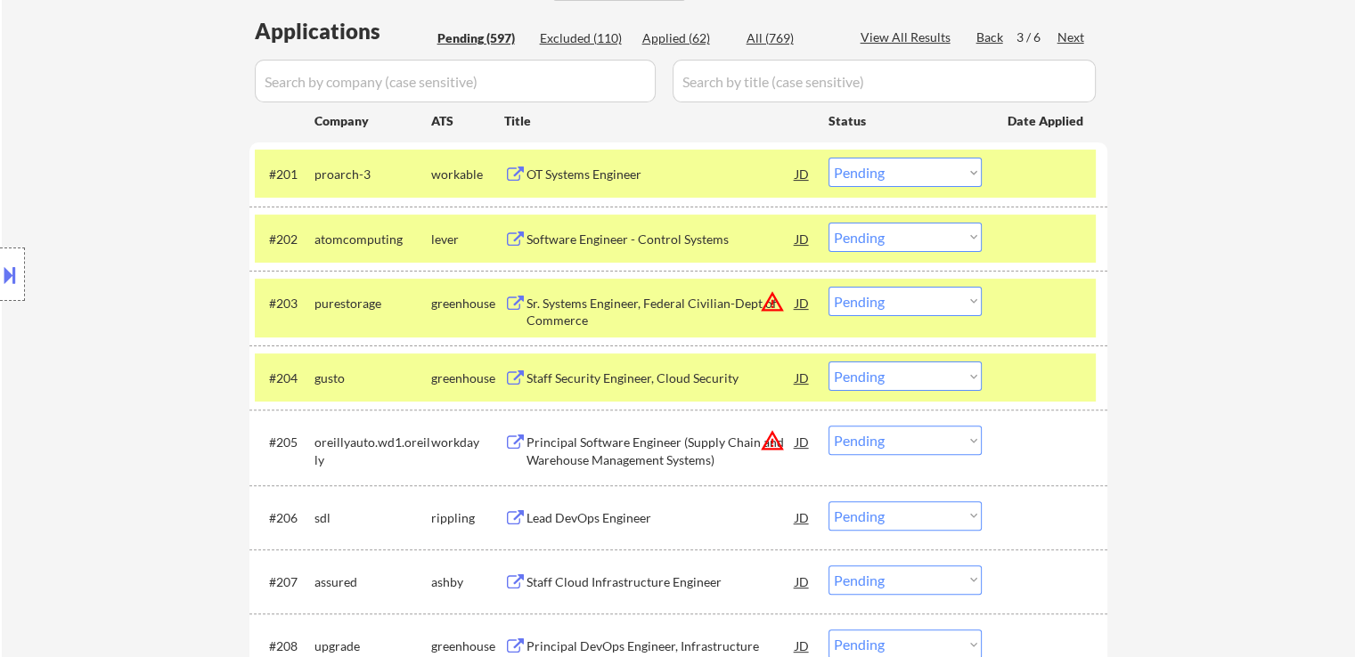
click at [893, 232] on select "Choose an option... Pending Applied Excluded (Questions) Excluded (Expired) Exc…" at bounding box center [904, 237] width 153 height 29
click at [828, 223] on select "Choose an option... Pending Applied Excluded (Questions) Excluded (Expired) Exc…" at bounding box center [904, 237] width 153 height 29
select select ""pending""
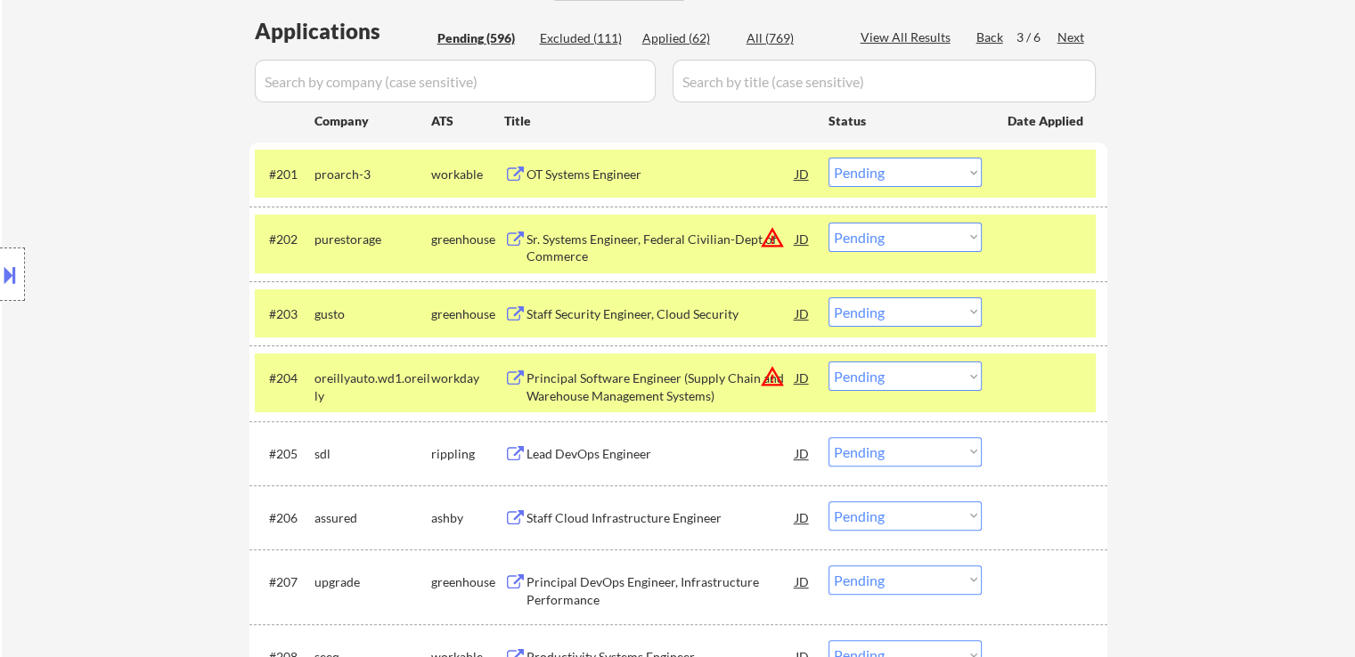
click at [891, 173] on select "Choose an option... Pending Applied Excluded (Questions) Excluded (Expired) Exc…" at bounding box center [904, 172] width 153 height 29
click at [828, 158] on select "Choose an option... Pending Applied Excluded (Questions) Excluded (Expired) Exc…" at bounding box center [904, 172] width 153 height 29
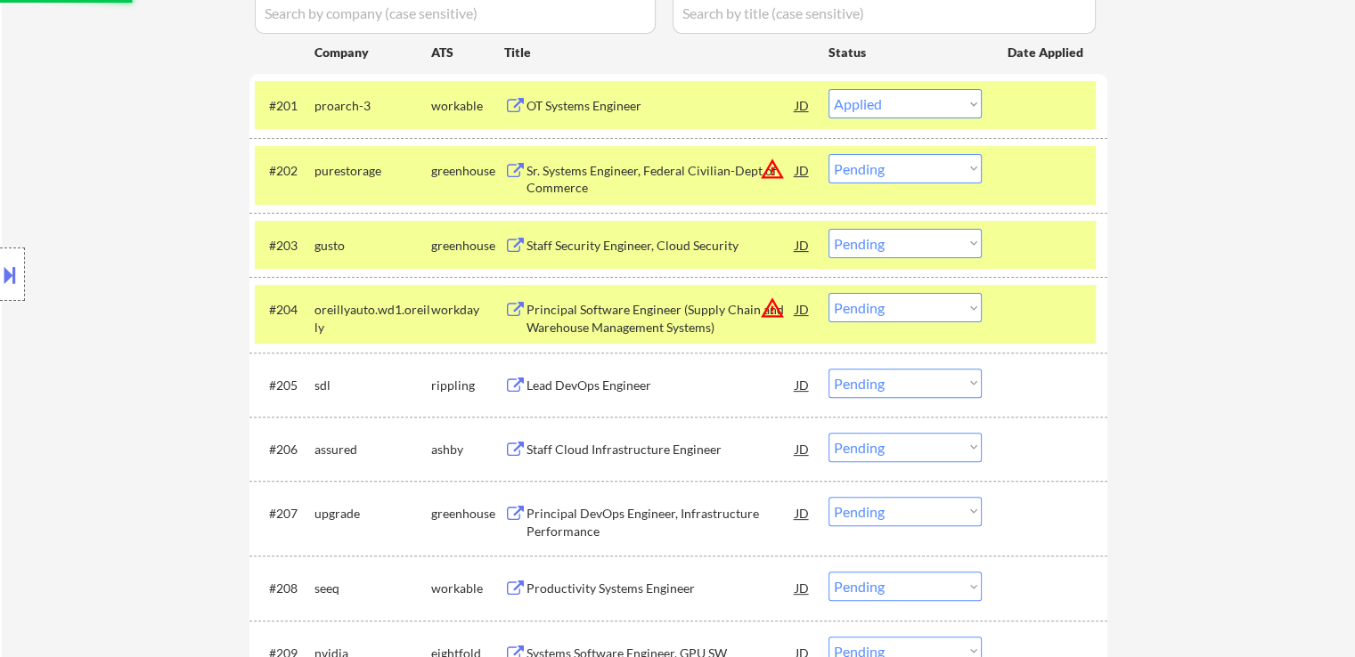
scroll to position [623, 0]
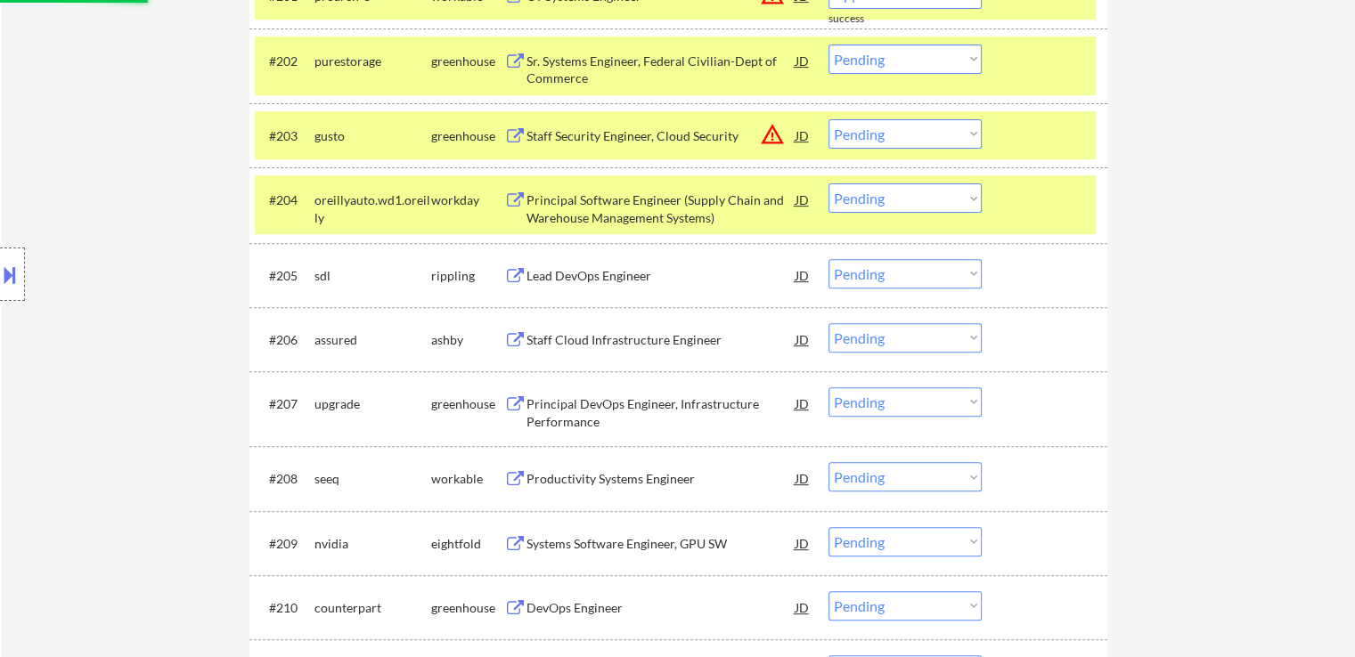
select select ""pending""
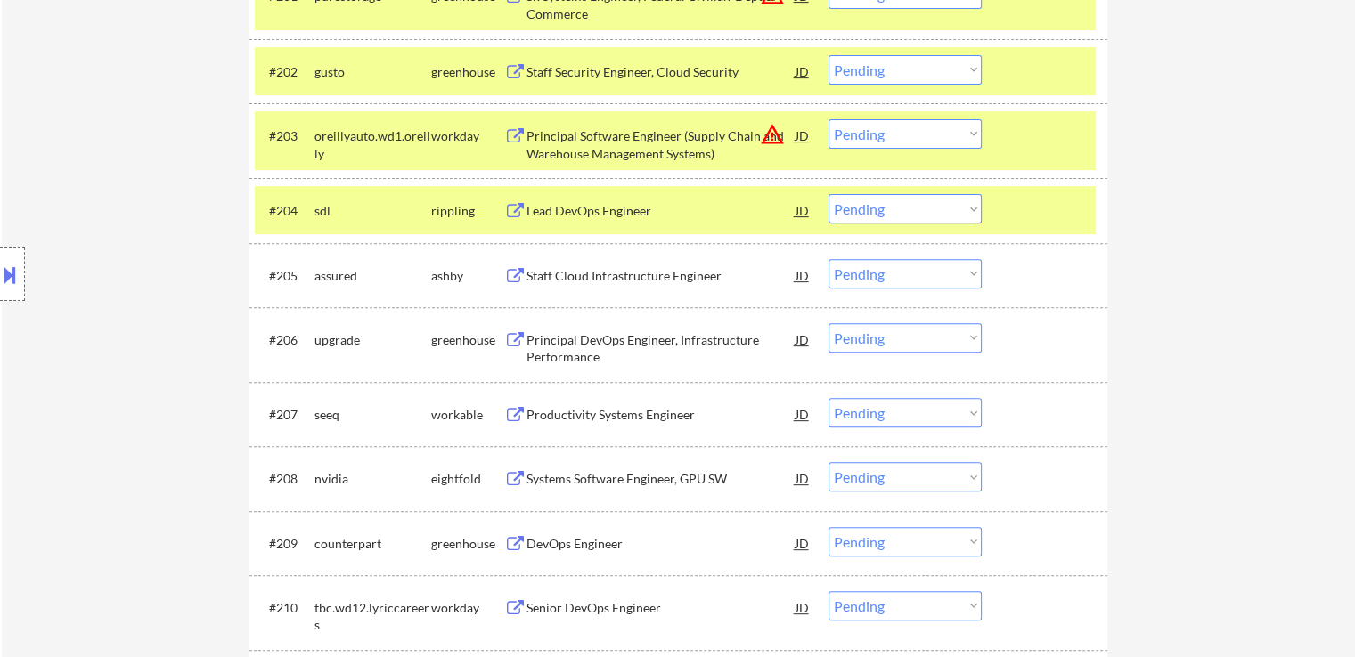
click at [528, 208] on div "Lead DevOps Engineer" at bounding box center [660, 211] width 269 height 18
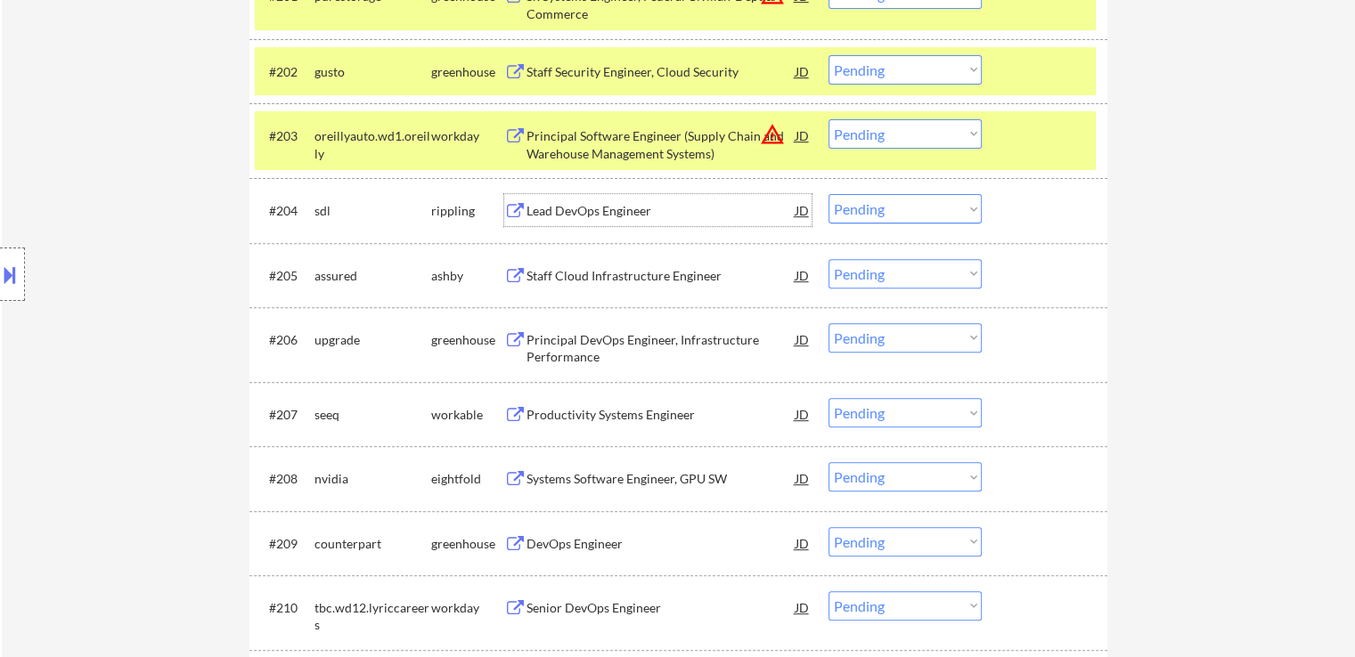
click at [513, 272] on button at bounding box center [515, 276] width 22 height 17
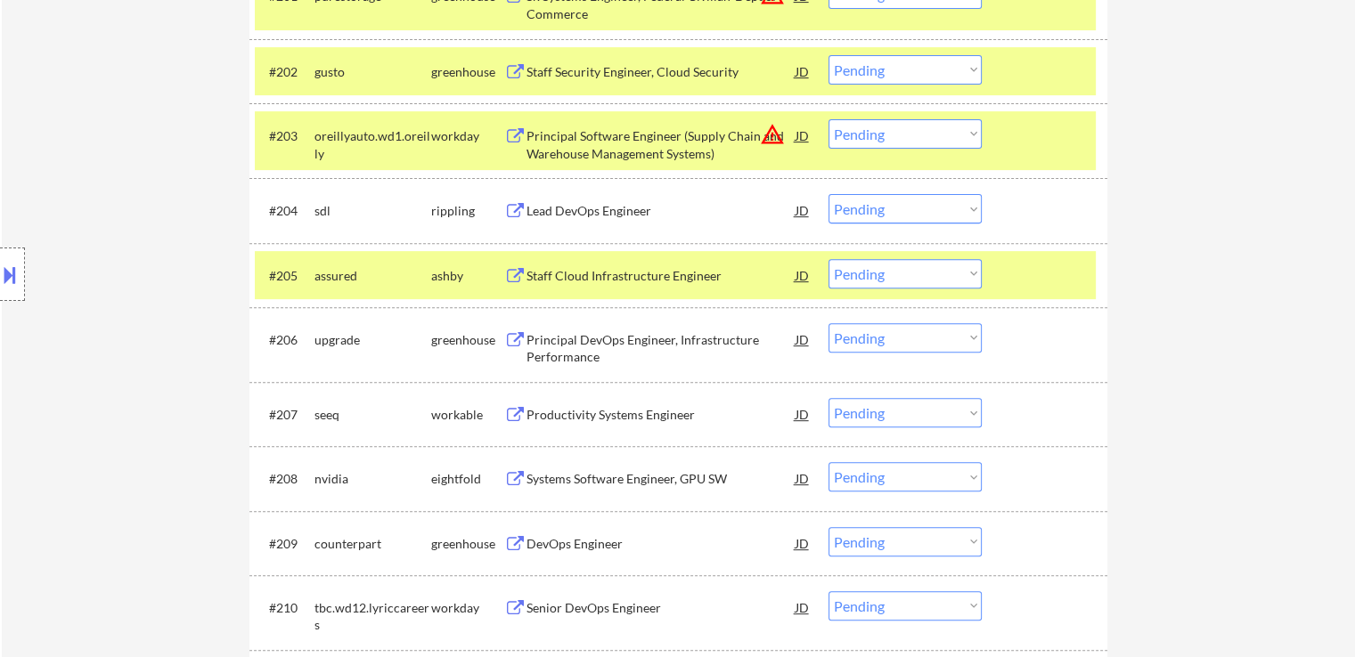
click at [580, 208] on div "Lead DevOps Engineer" at bounding box center [660, 211] width 269 height 18
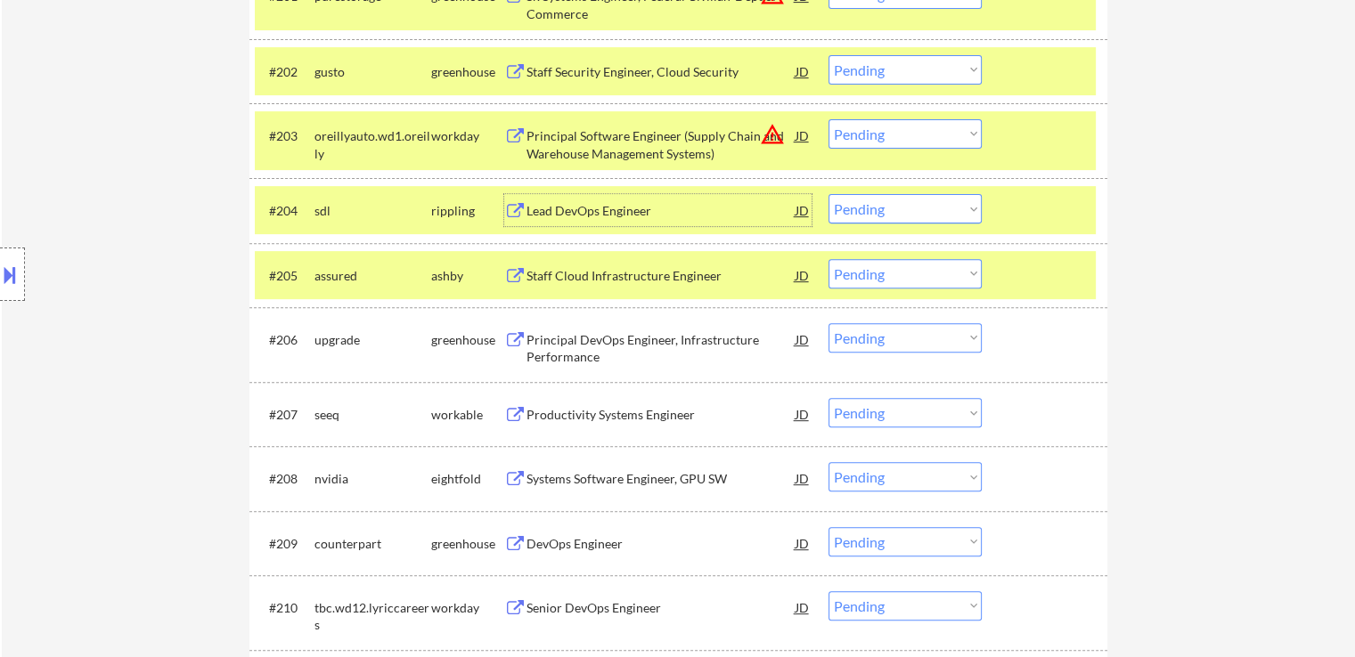
click at [901, 281] on select "Choose an option... Pending Applied Excluded (Questions) Excluded (Expired) Exc…" at bounding box center [904, 273] width 153 height 29
click at [828, 259] on select "Choose an option... Pending Applied Excluded (Questions) Excluded (Expired) Exc…" at bounding box center [904, 273] width 153 height 29
select select ""pending""
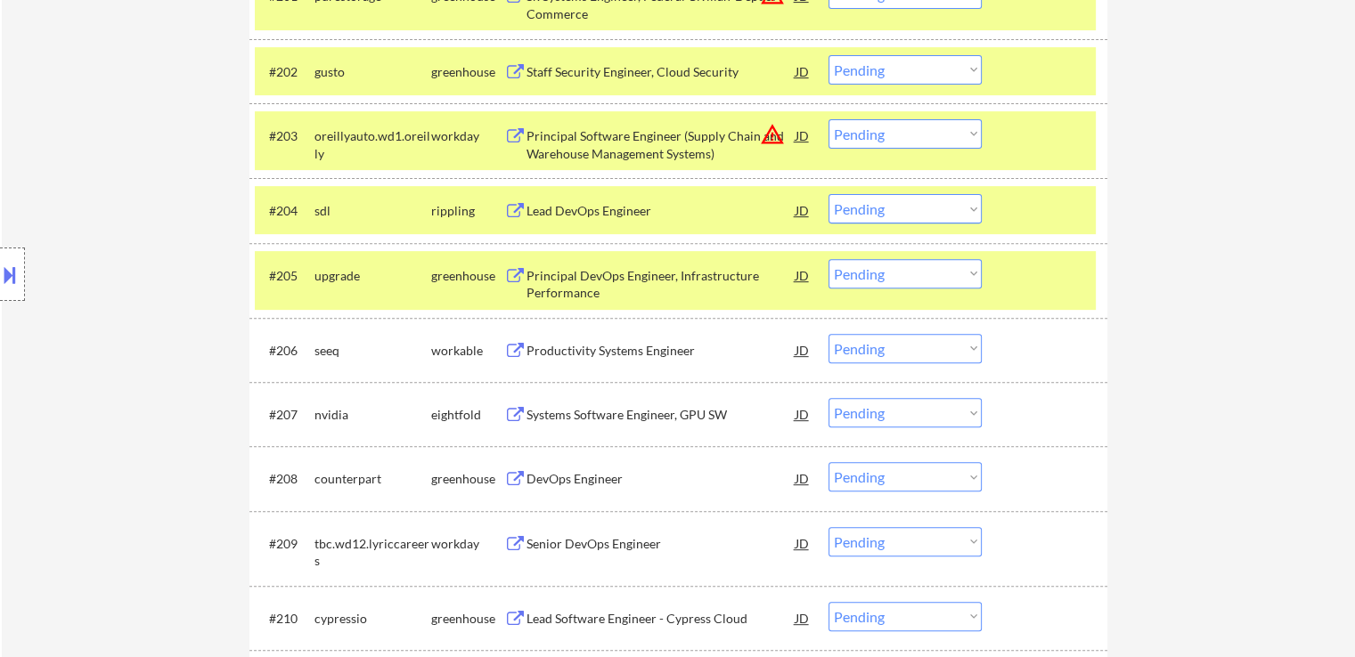
click at [867, 213] on select "Choose an option... Pending Applied Excluded (Questions) Excluded (Expired) Exc…" at bounding box center [904, 208] width 153 height 29
click at [828, 194] on select "Choose an option... Pending Applied Excluded (Questions) Excluded (Expired) Exc…" at bounding box center [904, 208] width 153 height 29
select select ""pending""
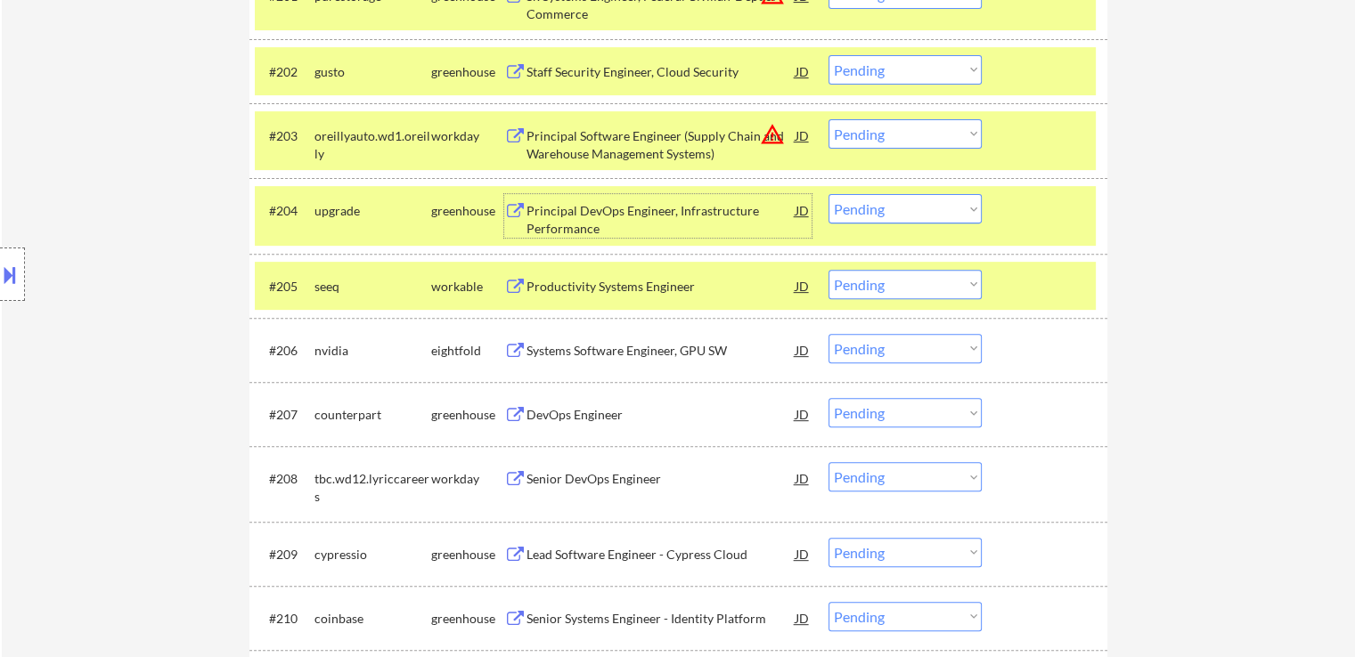
click at [554, 211] on div "Principal DevOps Engineer, Infrastructure Performance" at bounding box center [660, 219] width 269 height 35
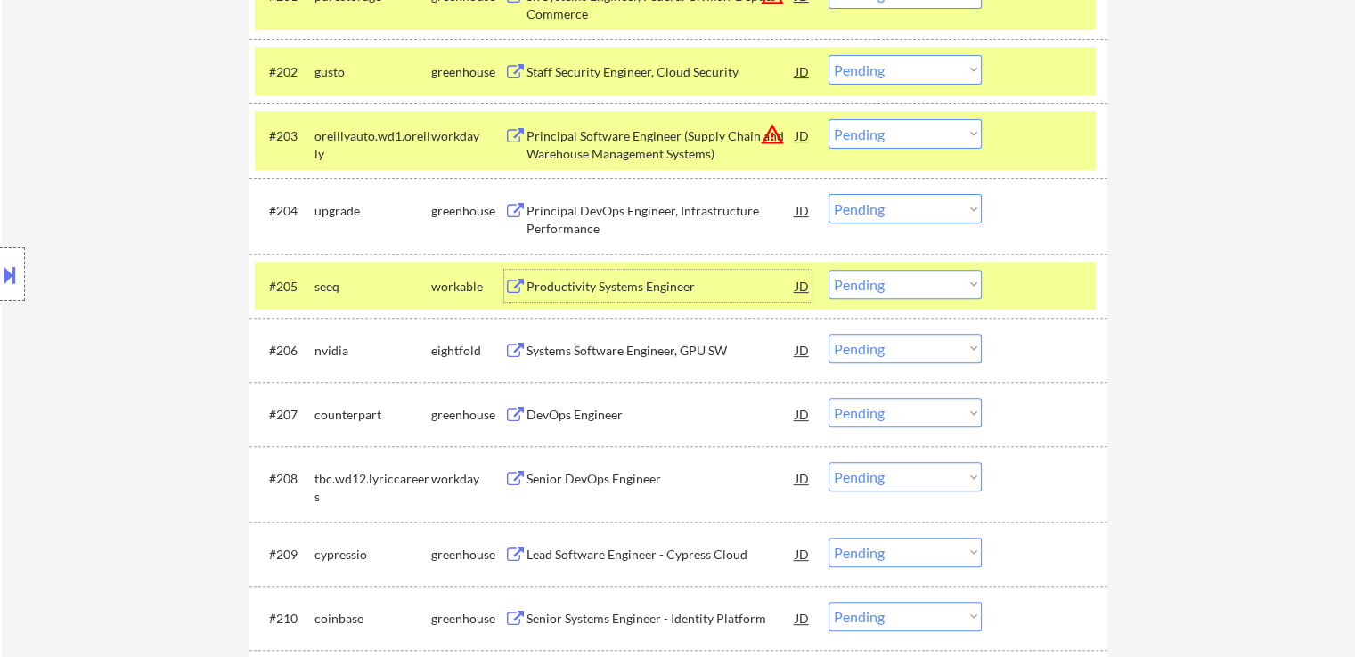
click at [547, 295] on div "Productivity Systems Engineer" at bounding box center [660, 286] width 269 height 32
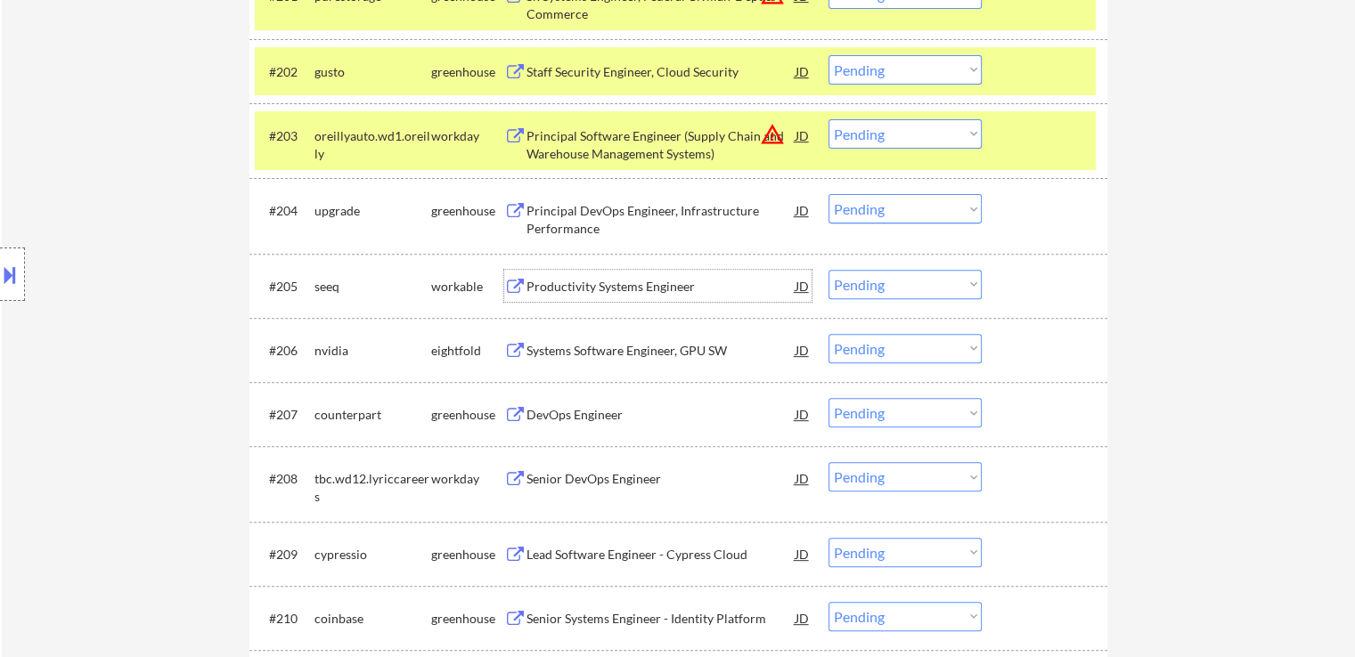
click at [884, 281] on select "Choose an option... Pending Applied Excluded (Questions) Excluded (Expired) Exc…" at bounding box center [904, 284] width 153 height 29
click at [828, 270] on select "Choose an option... Pending Applied Excluded (Questions) Excluded (Expired) Exc…" at bounding box center [904, 284] width 153 height 29
select select ""pending""
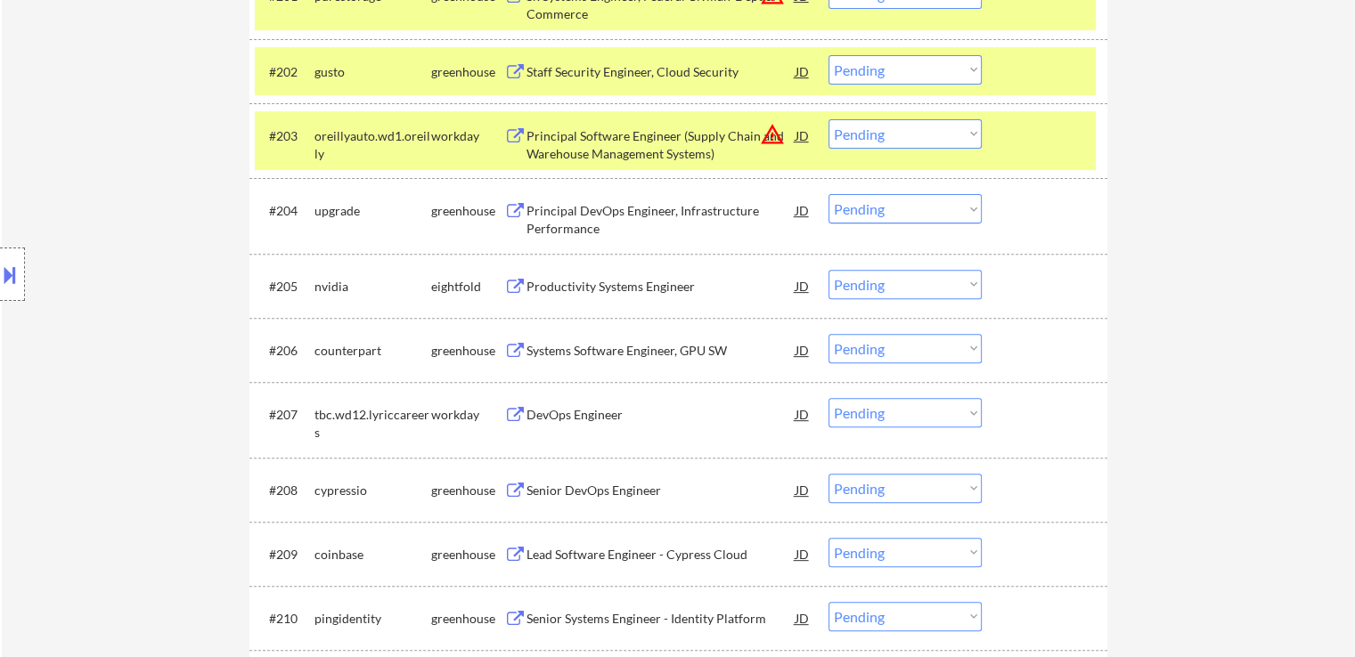
click at [908, 215] on select "Choose an option... Pending Applied Excluded (Questions) Excluded (Expired) Exc…" at bounding box center [904, 208] width 153 height 29
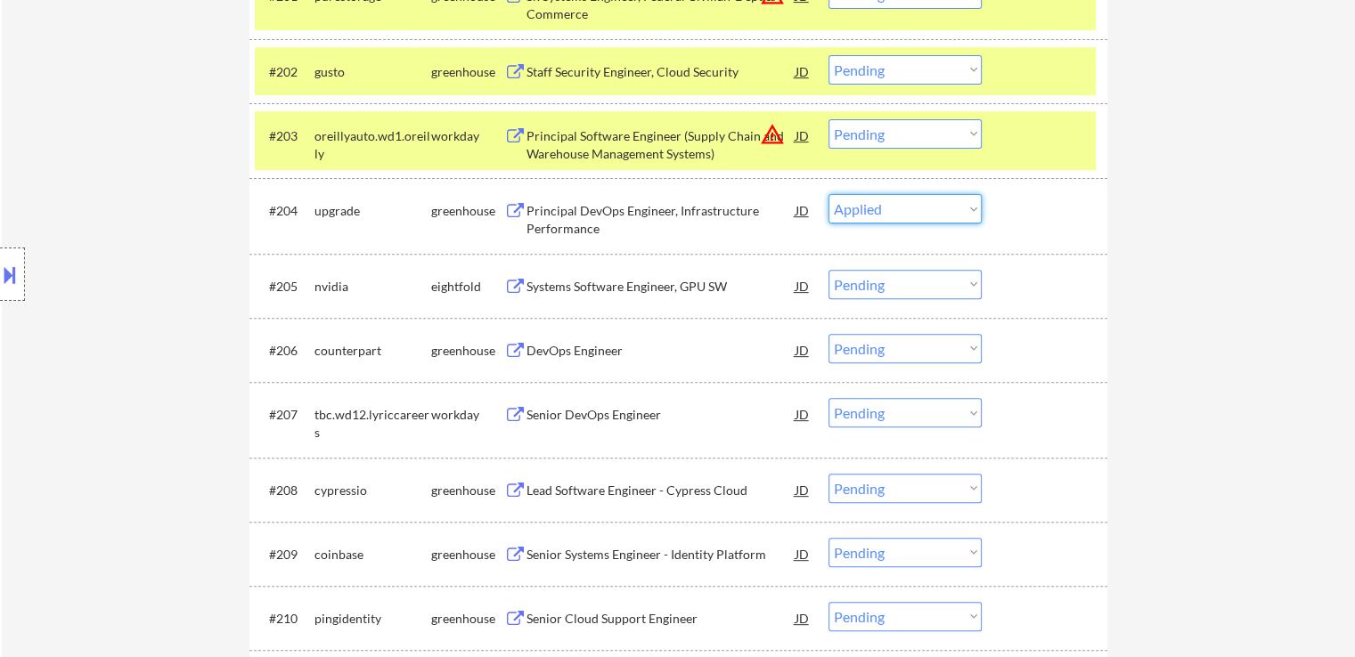
click at [828, 194] on select "Choose an option... Pending Applied Excluded (Questions) Excluded (Expired) Exc…" at bounding box center [904, 208] width 153 height 29
select select ""pending""
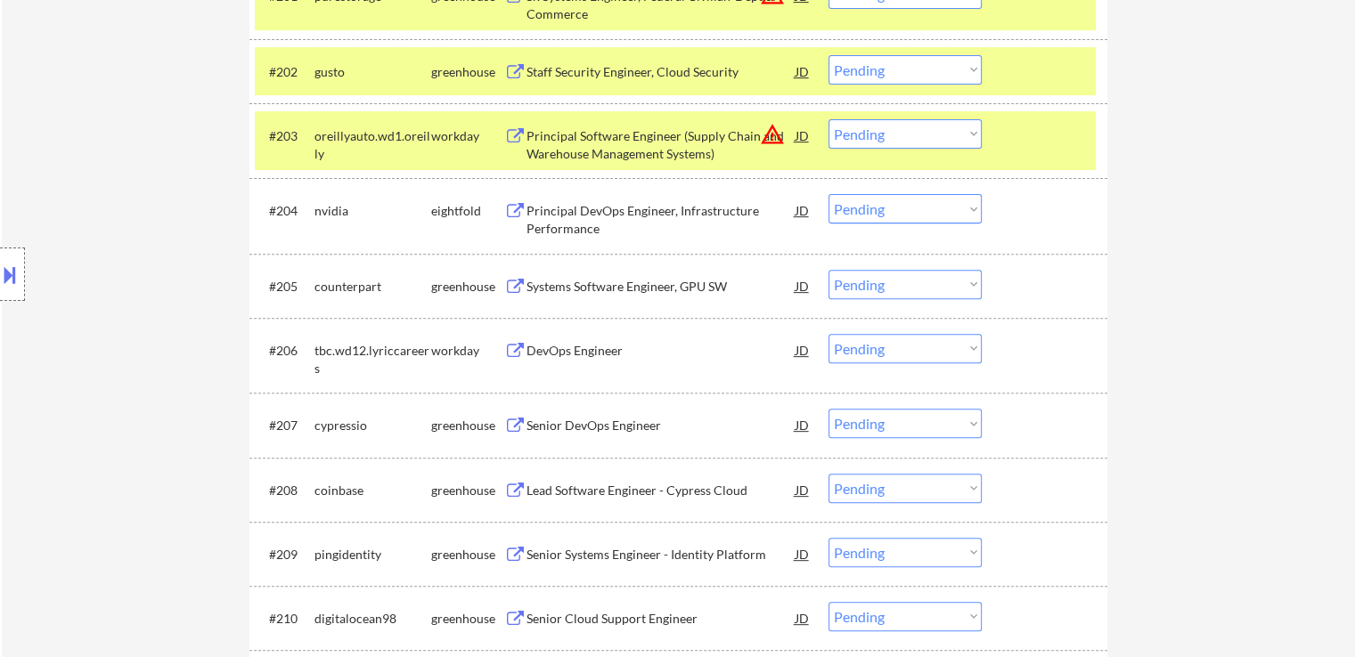
click at [512, 281] on button at bounding box center [515, 287] width 22 height 17
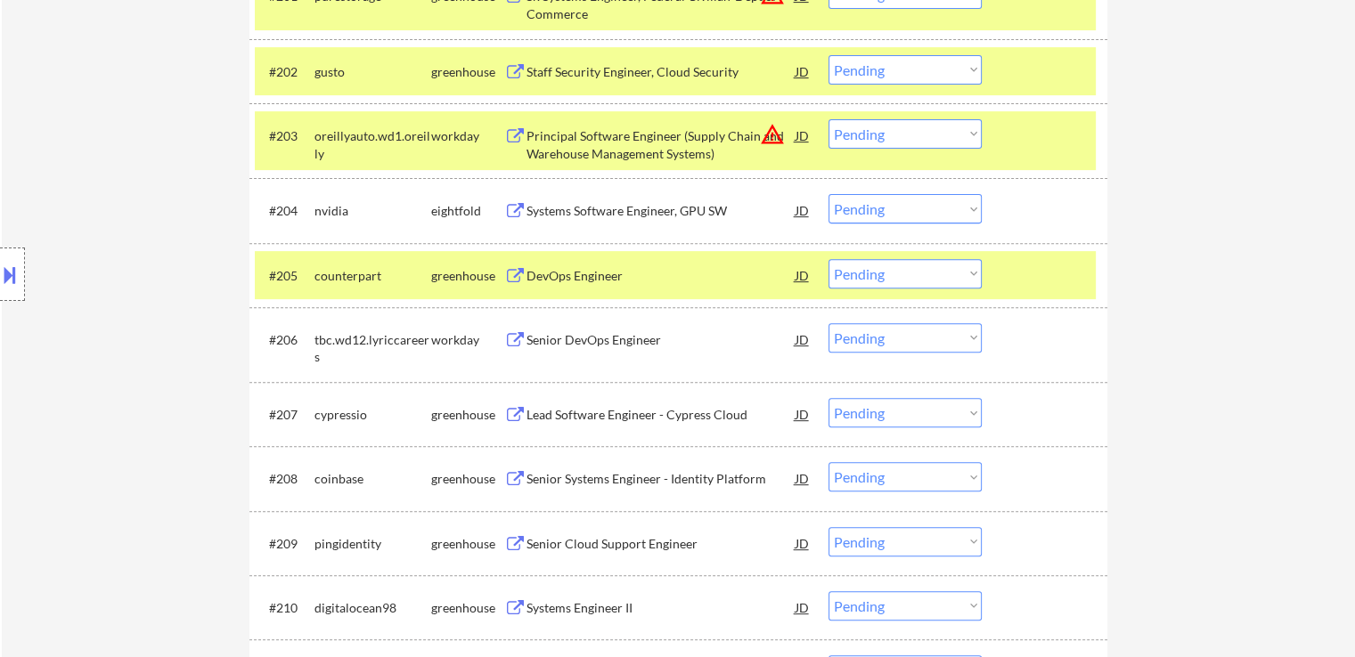
click at [520, 415] on button at bounding box center [515, 415] width 22 height 17
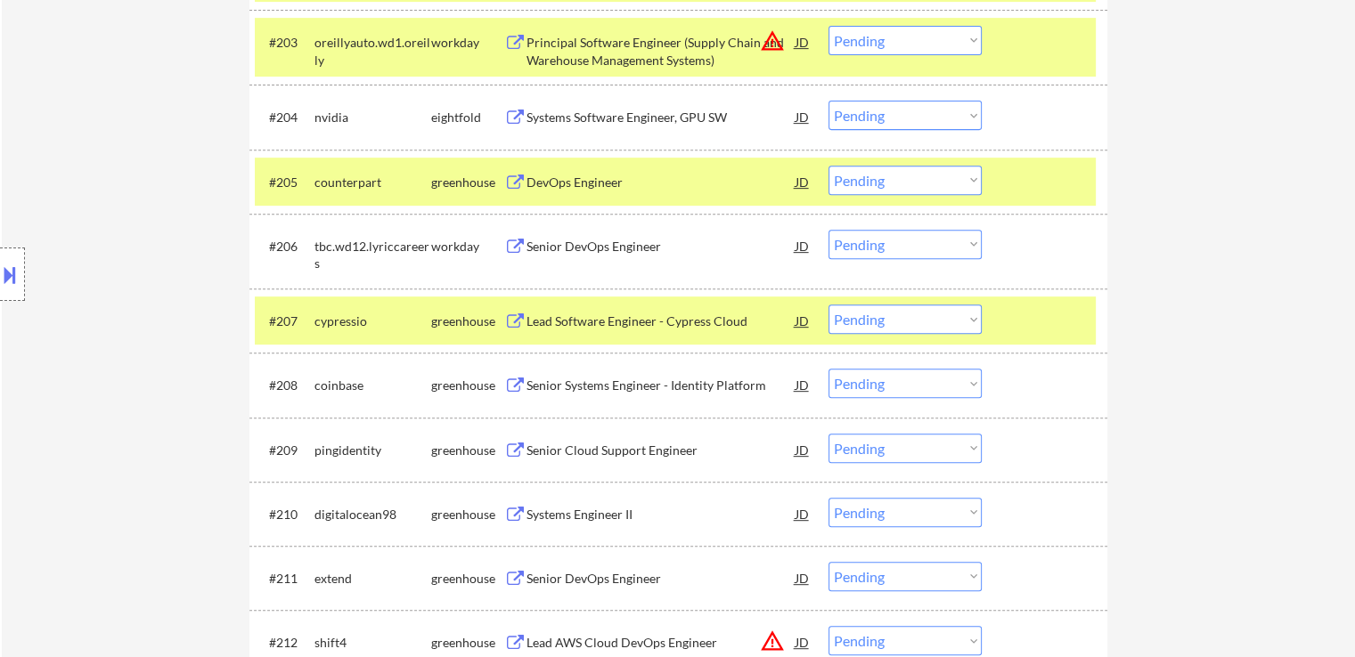
scroll to position [802, 0]
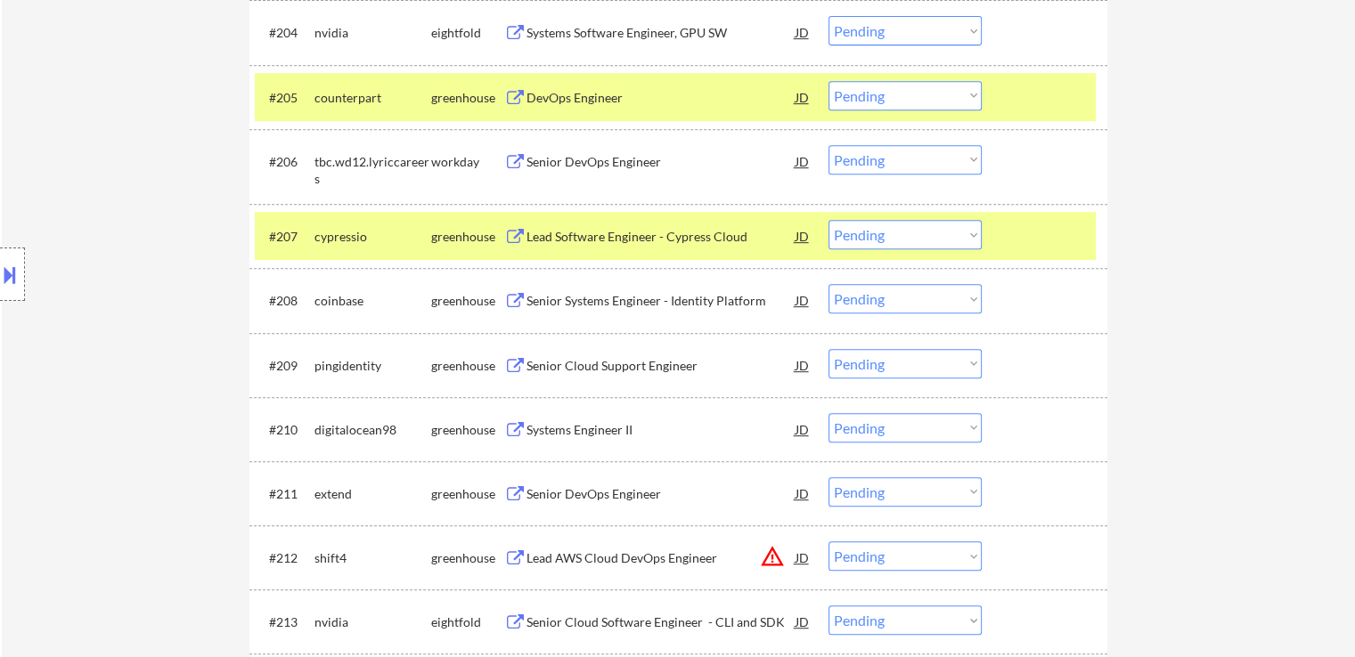
click at [869, 224] on select "Choose an option... Pending Applied Excluded (Questions) Excluded (Expired) Exc…" at bounding box center [904, 234] width 153 height 29
click at [828, 220] on select "Choose an option... Pending Applied Excluded (Questions) Excluded (Expired) Exc…" at bounding box center [904, 234] width 153 height 29
click at [531, 304] on div "Senior Systems Engineer - Identity Platform" at bounding box center [660, 301] width 269 height 18
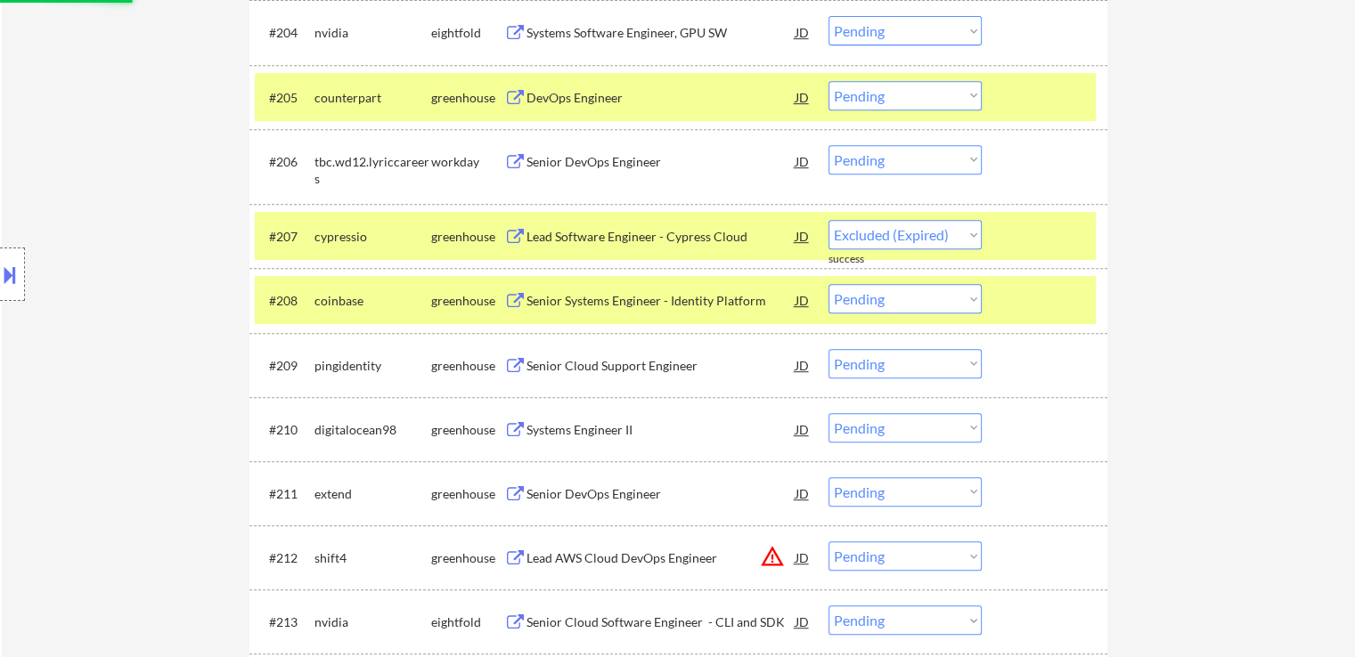
select select ""pending""
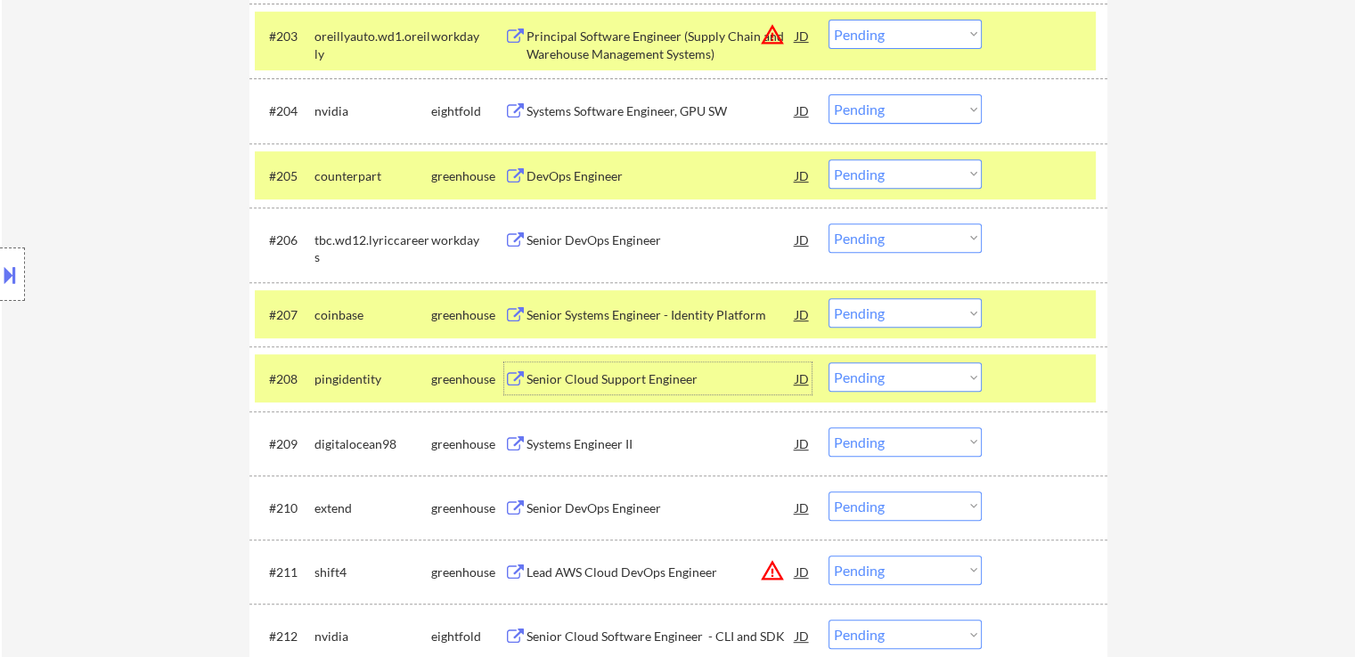
scroll to position [712, 0]
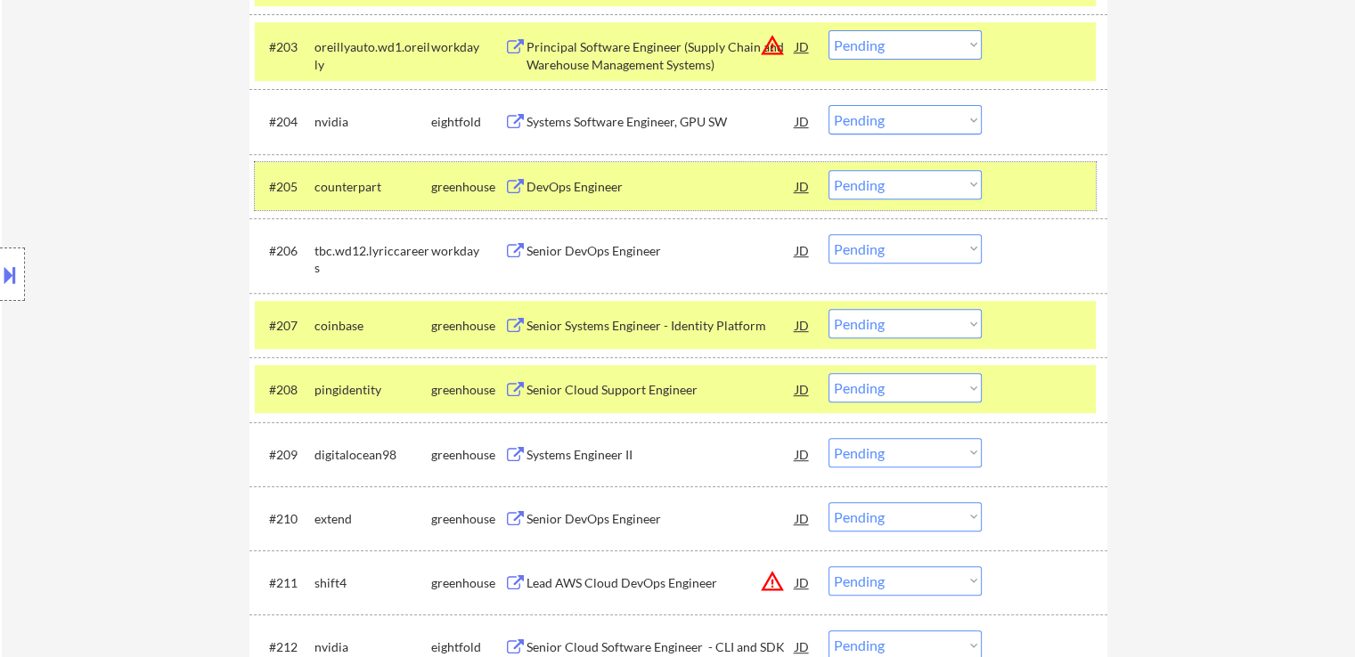
click at [915, 168] on div "#205 counterpart greenhouse DevOps Engineer JD warning_amber Choose an option..…" at bounding box center [675, 186] width 841 height 48
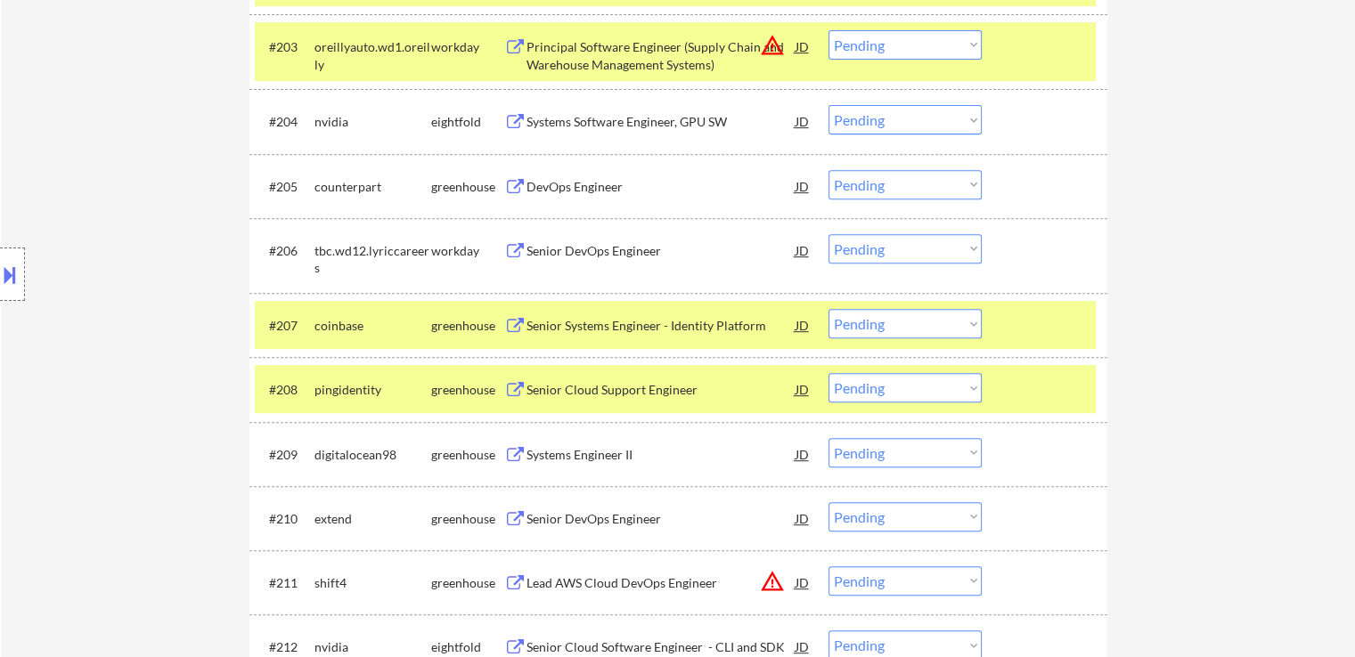
drag, startPoint x: 910, startPoint y: 184, endPoint x: 906, endPoint y: 197, distance: 13.2
click at [910, 184] on select "Choose an option... Pending Applied Excluded (Questions) Excluded (Expired) Exc…" at bounding box center [904, 184] width 153 height 29
select select ""applied""
click at [828, 170] on select "Choose an option... Pending Applied Excluded (Questions) Excluded (Expired) Exc…" at bounding box center [904, 184] width 153 height 29
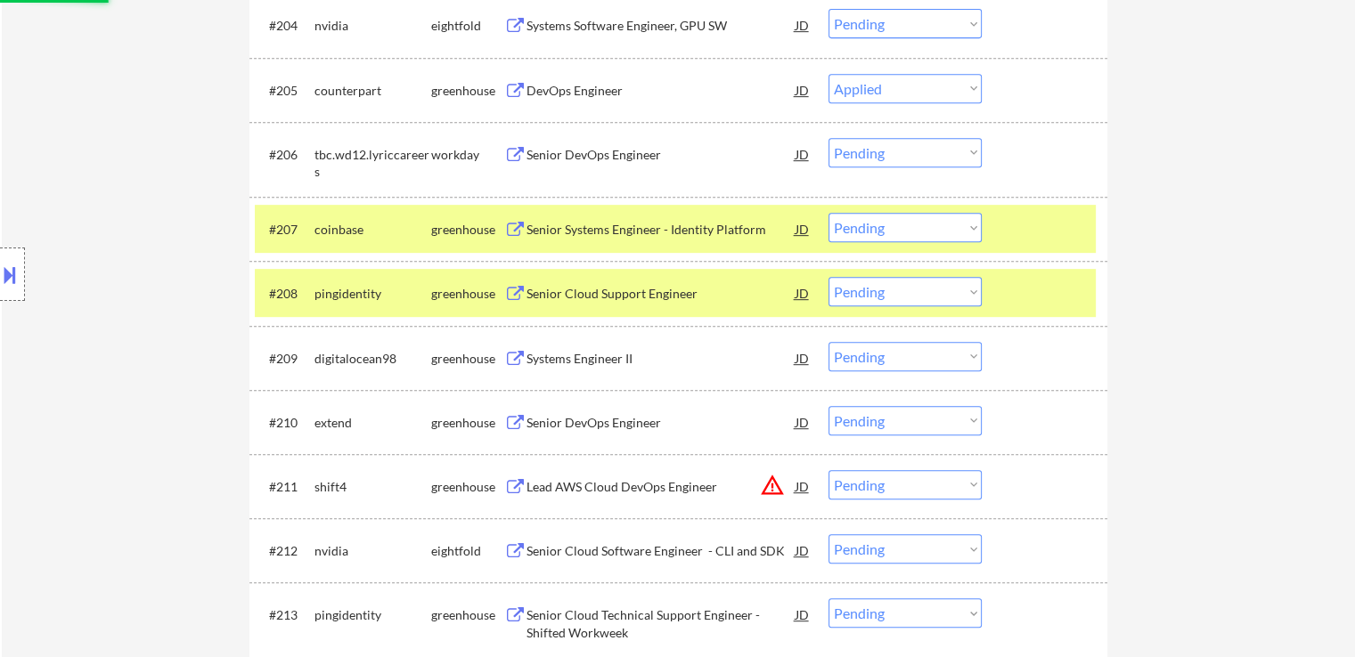
scroll to position [891, 0]
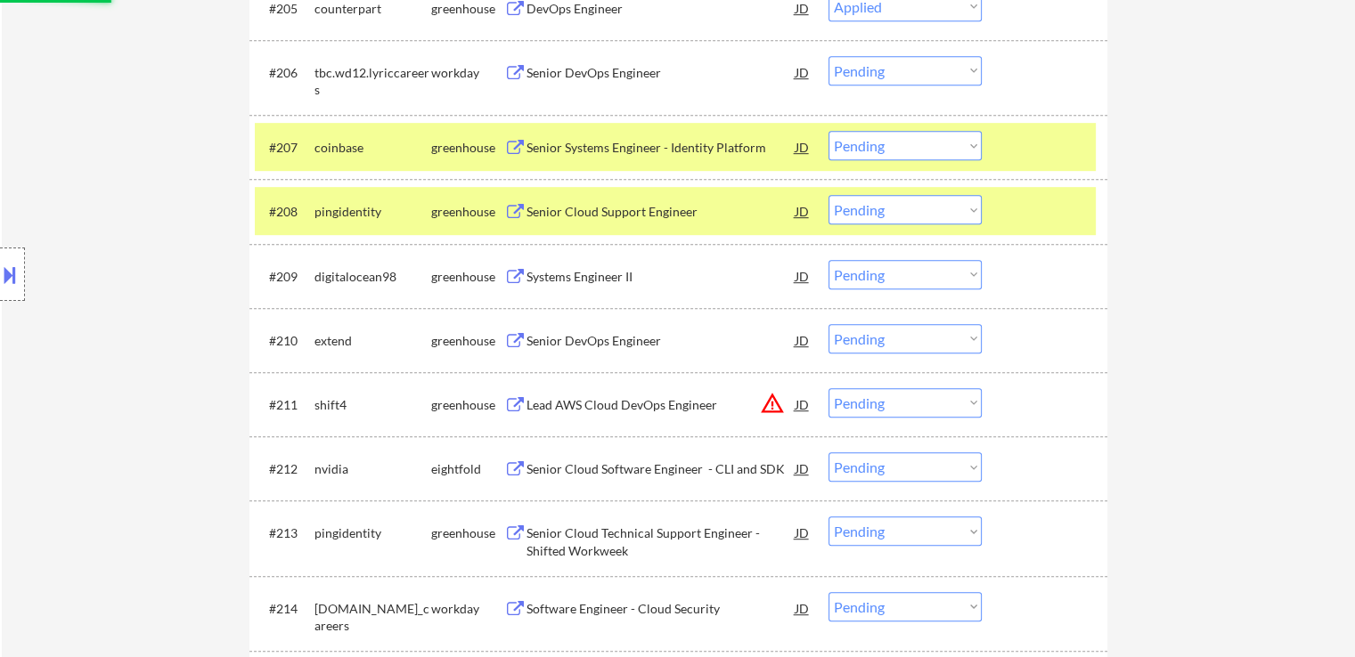
click at [507, 211] on button at bounding box center [515, 212] width 22 height 17
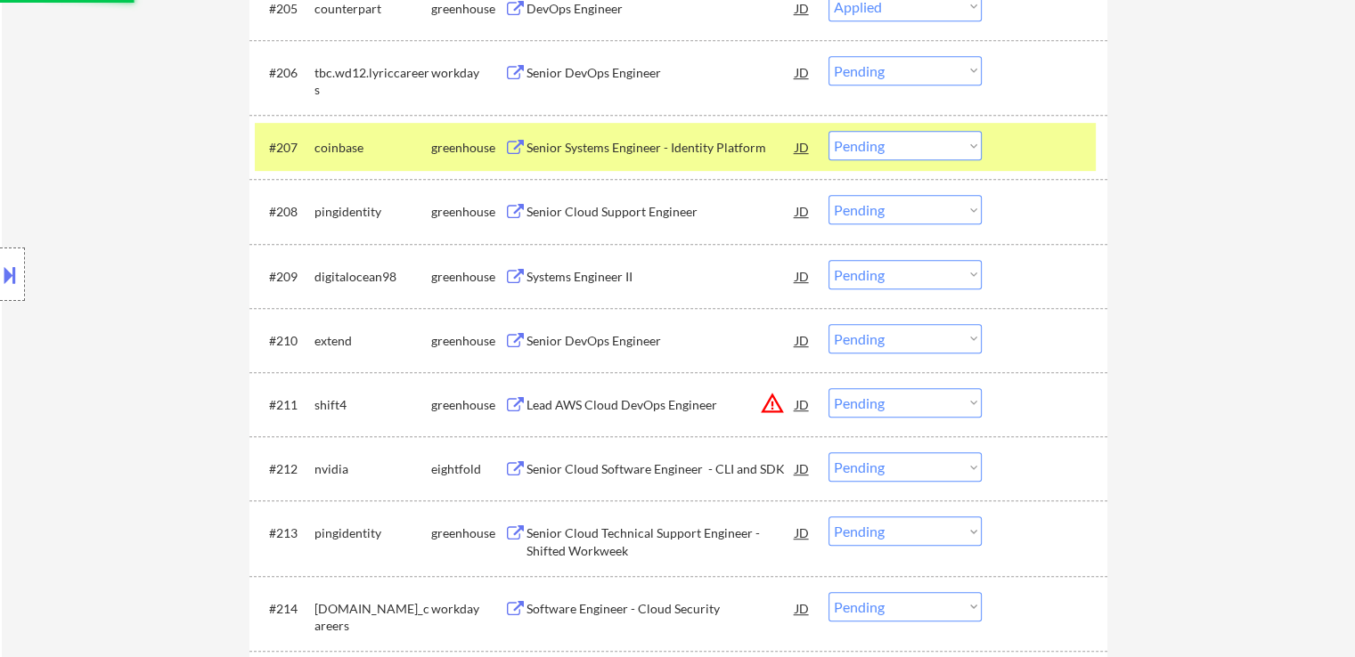
click at [524, 273] on button at bounding box center [515, 277] width 22 height 17
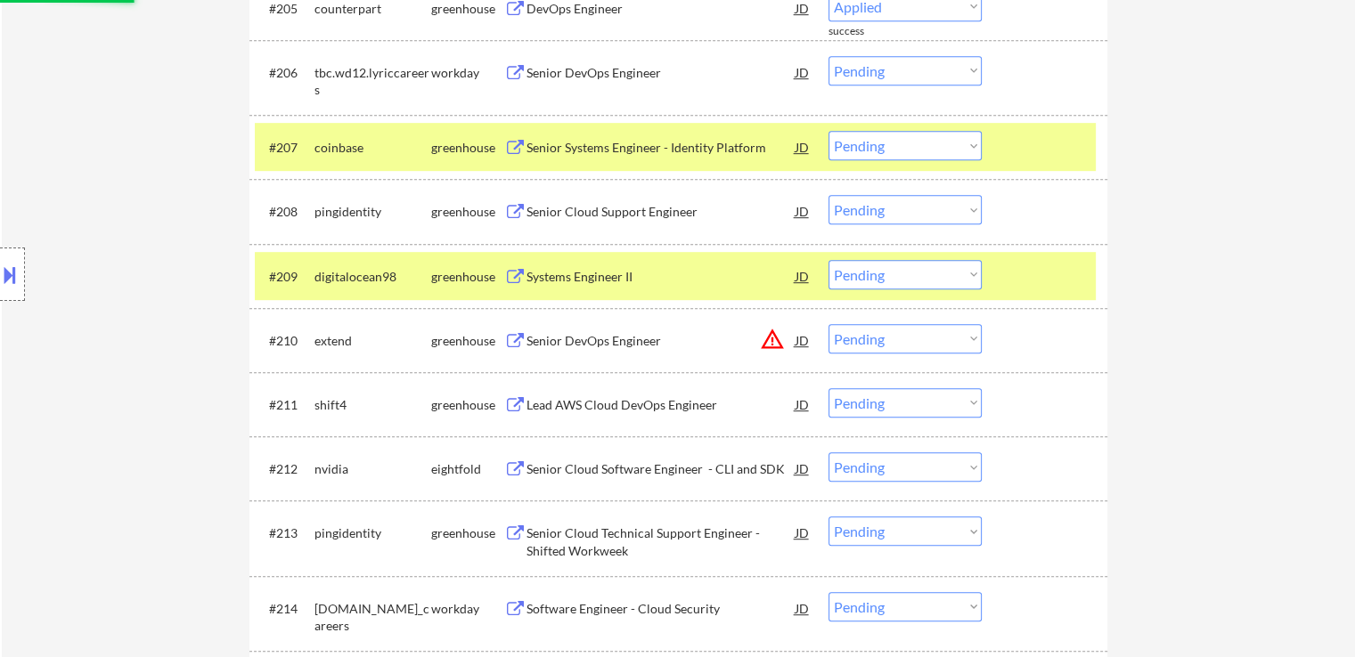
select select ""pending""
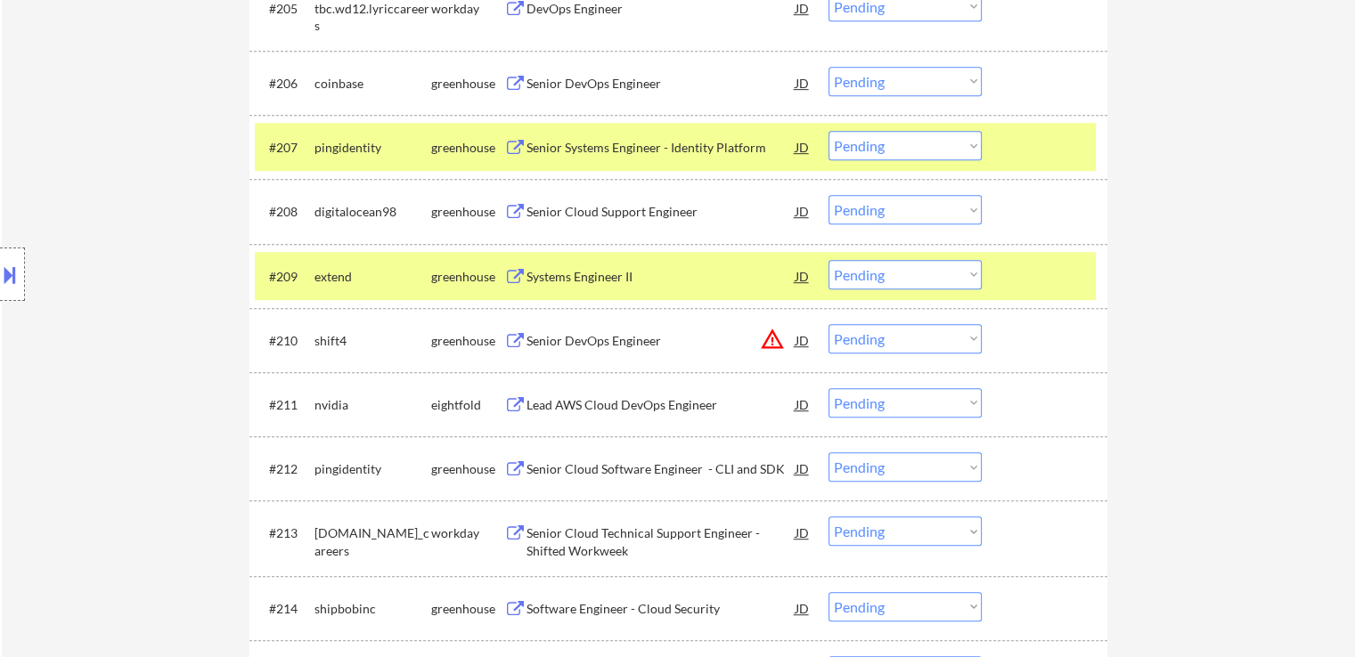
click at [864, 134] on select "Choose an option... Pending Applied Excluded (Questions) Excluded (Expired) Exc…" at bounding box center [904, 145] width 153 height 29
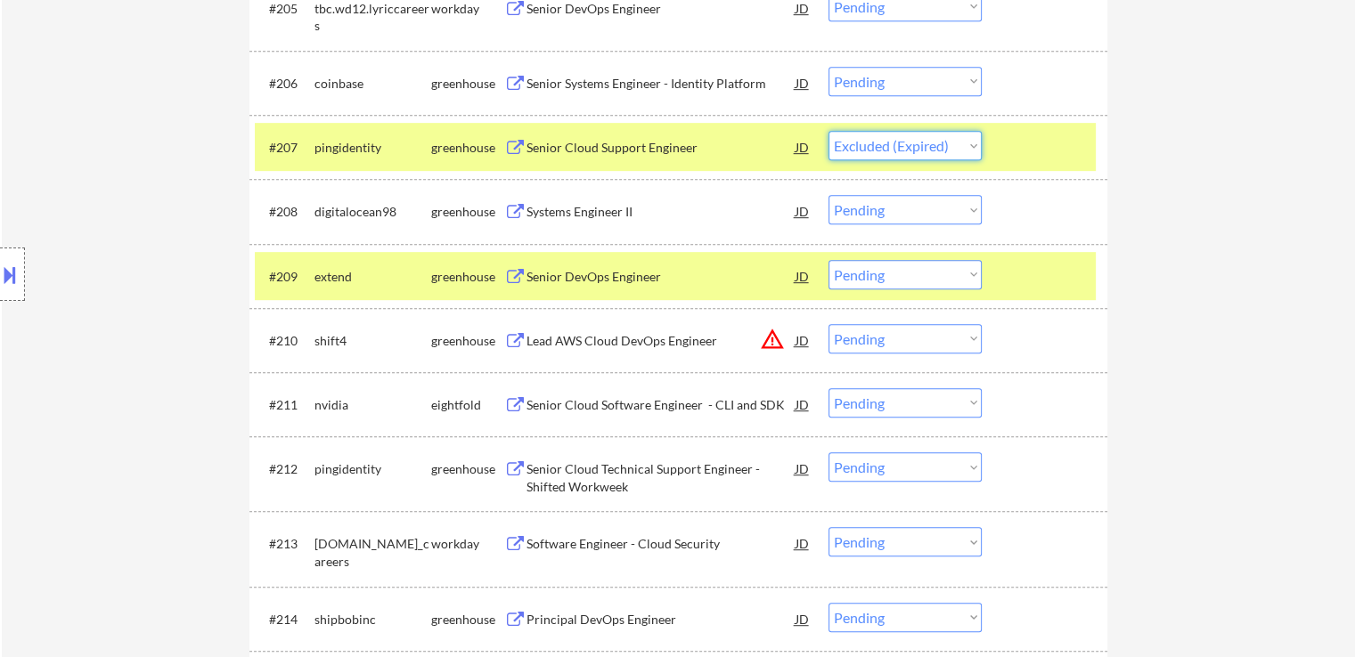
click at [828, 131] on select "Choose an option... Pending Applied Excluded (Questions) Excluded (Expired) Exc…" at bounding box center [904, 145] width 153 height 29
click at [557, 268] on div "Senior DevOps Engineer" at bounding box center [660, 277] width 269 height 18
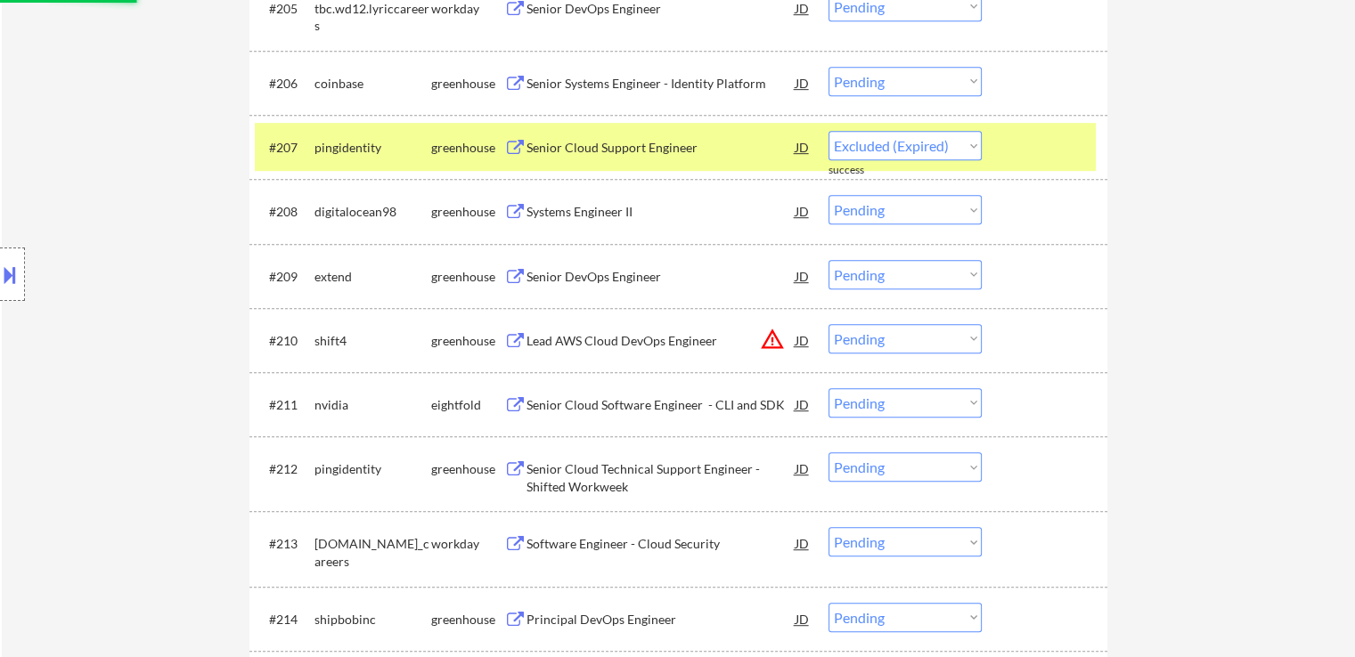
select select ""pending""
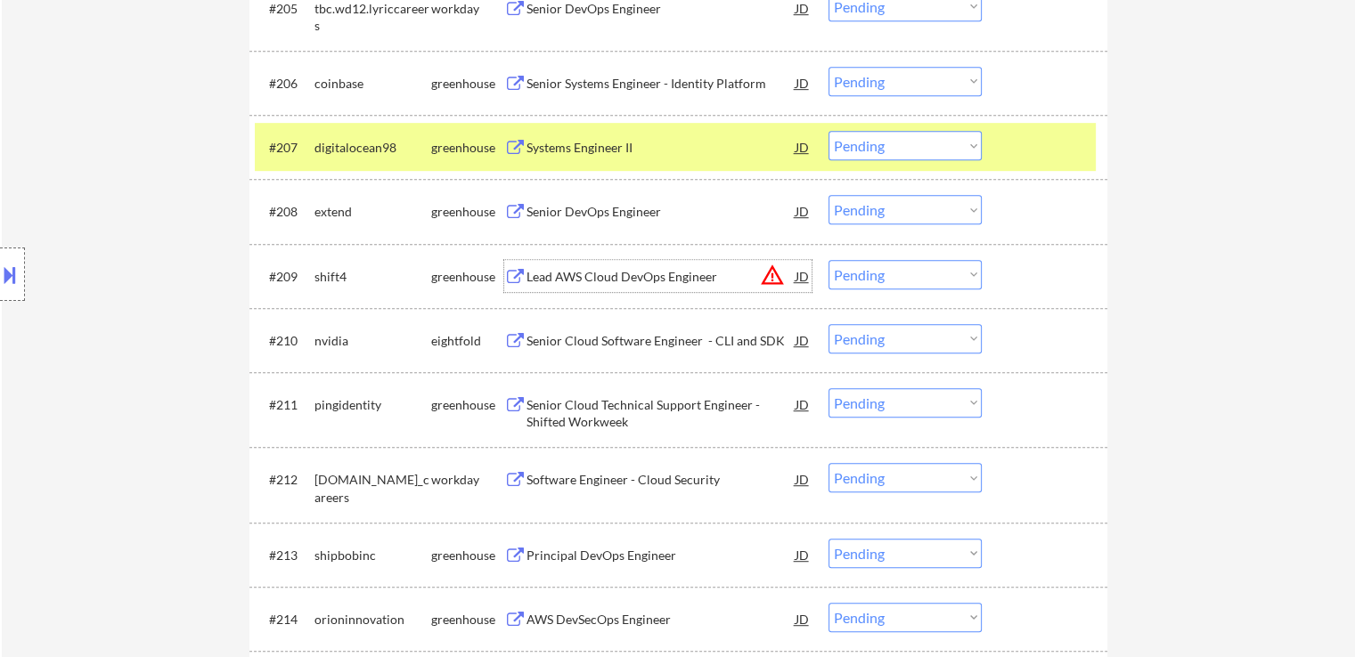
click at [11, 263] on button at bounding box center [10, 274] width 20 height 29
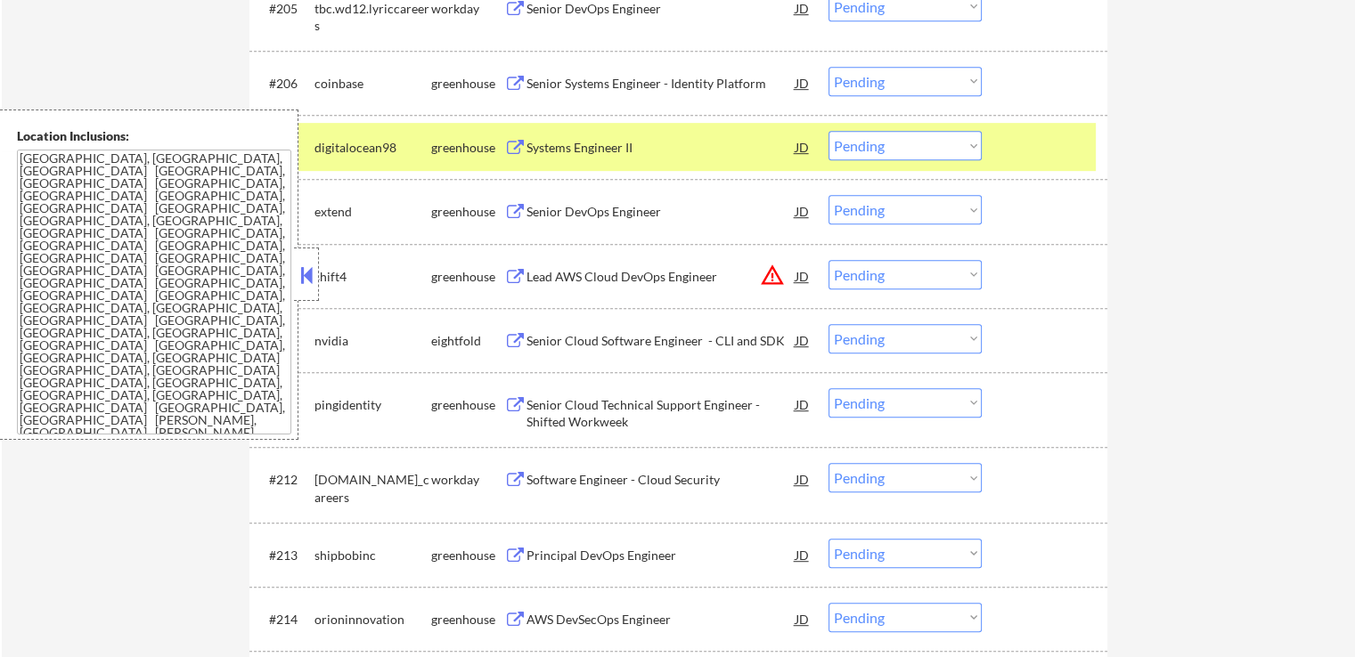
click at [877, 207] on select "Choose an option... Pending Applied Excluded (Questions) Excluded (Expired) Exc…" at bounding box center [904, 209] width 153 height 29
click at [828, 195] on select "Choose an option... Pending Applied Excluded (Questions) Excluded (Expired) Exc…" at bounding box center [904, 209] width 153 height 29
select select ""pending""
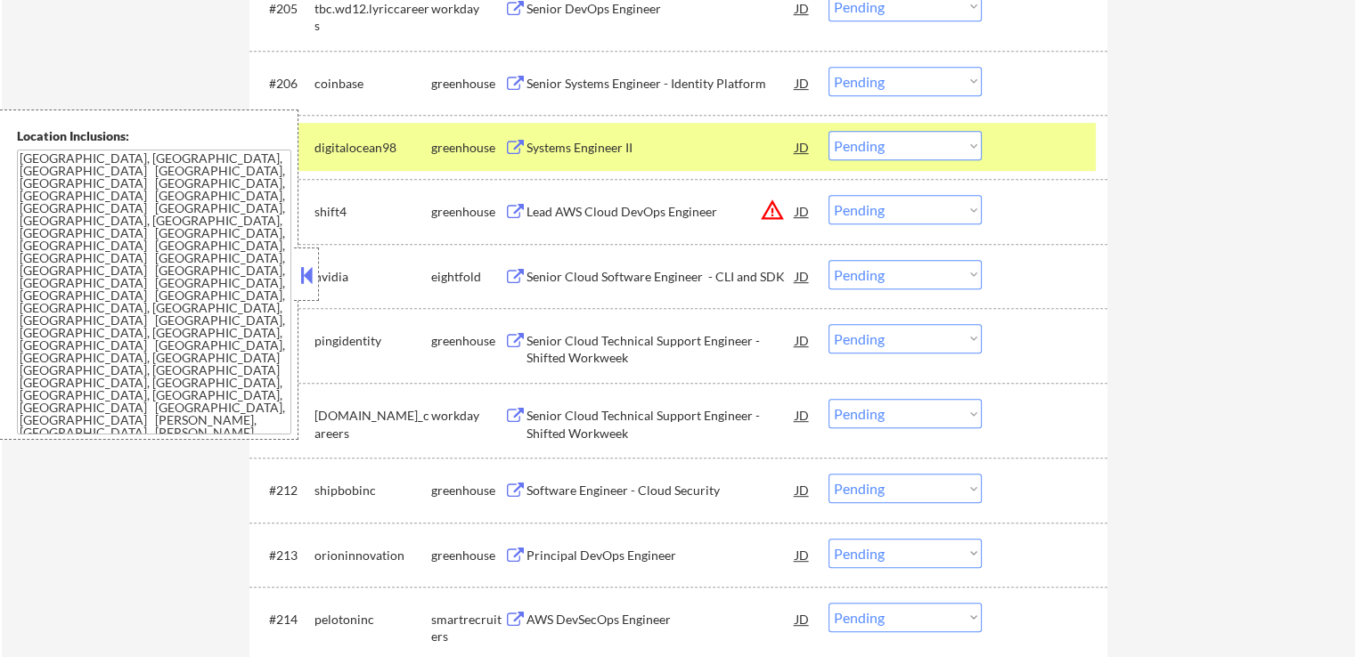
click at [924, 149] on select "Choose an option... Pending Applied Excluded (Questions) Excluded (Expired) Exc…" at bounding box center [904, 145] width 153 height 29
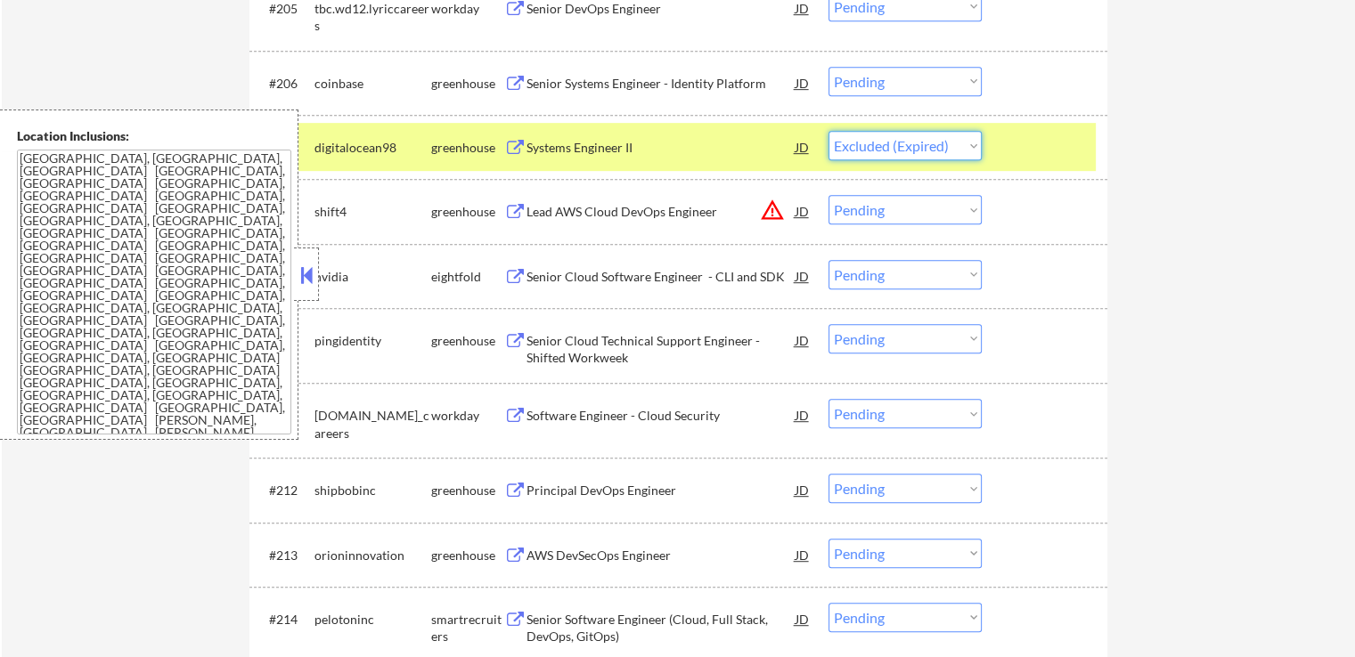
click at [828, 131] on select "Choose an option... Pending Applied Excluded (Questions) Excluded (Expired) Exc…" at bounding box center [904, 145] width 153 height 29
click at [535, 343] on div "Senior Cloud Technical Support Engineer - Shifted Workweek" at bounding box center [660, 349] width 269 height 35
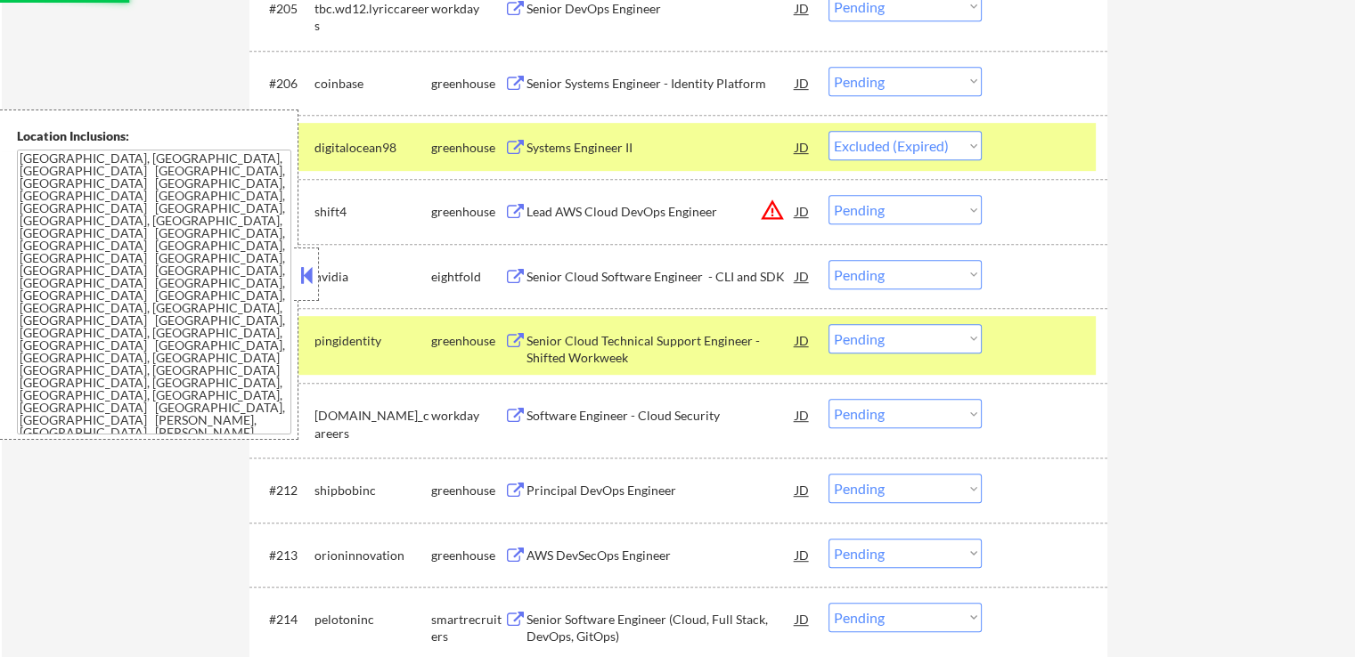
select select ""pending""
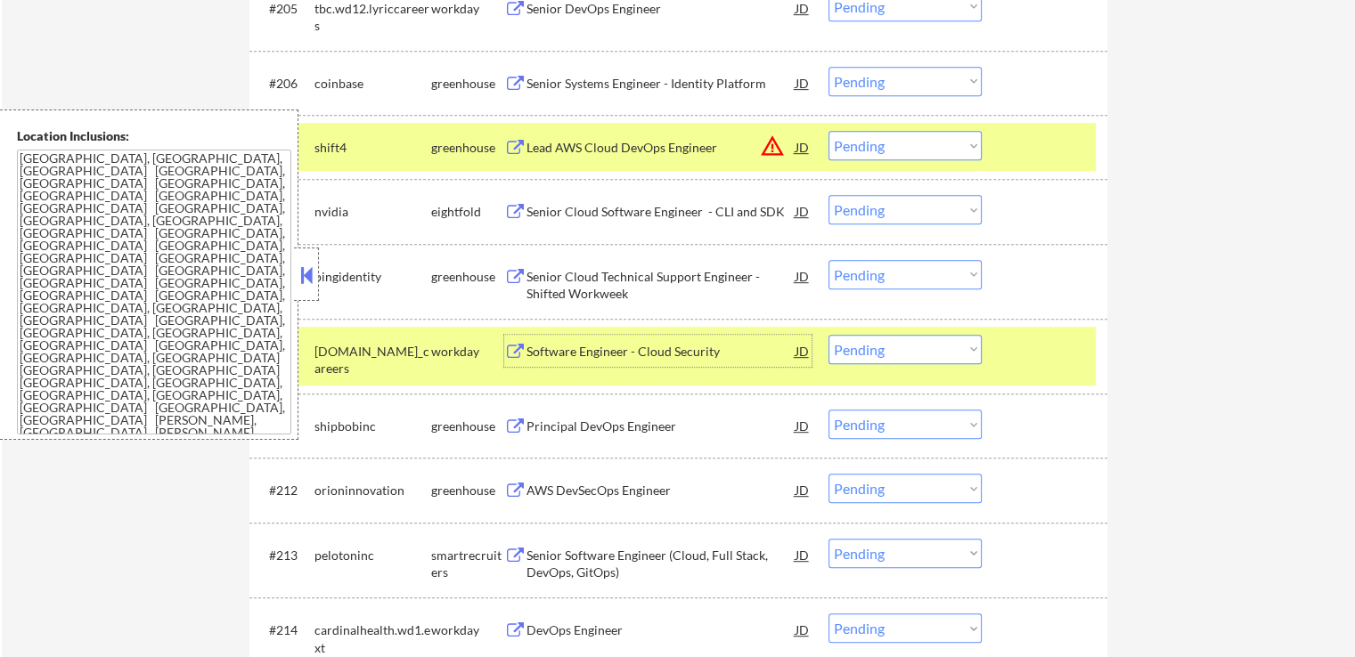
click at [564, 420] on div "Principal DevOps Engineer" at bounding box center [660, 427] width 269 height 18
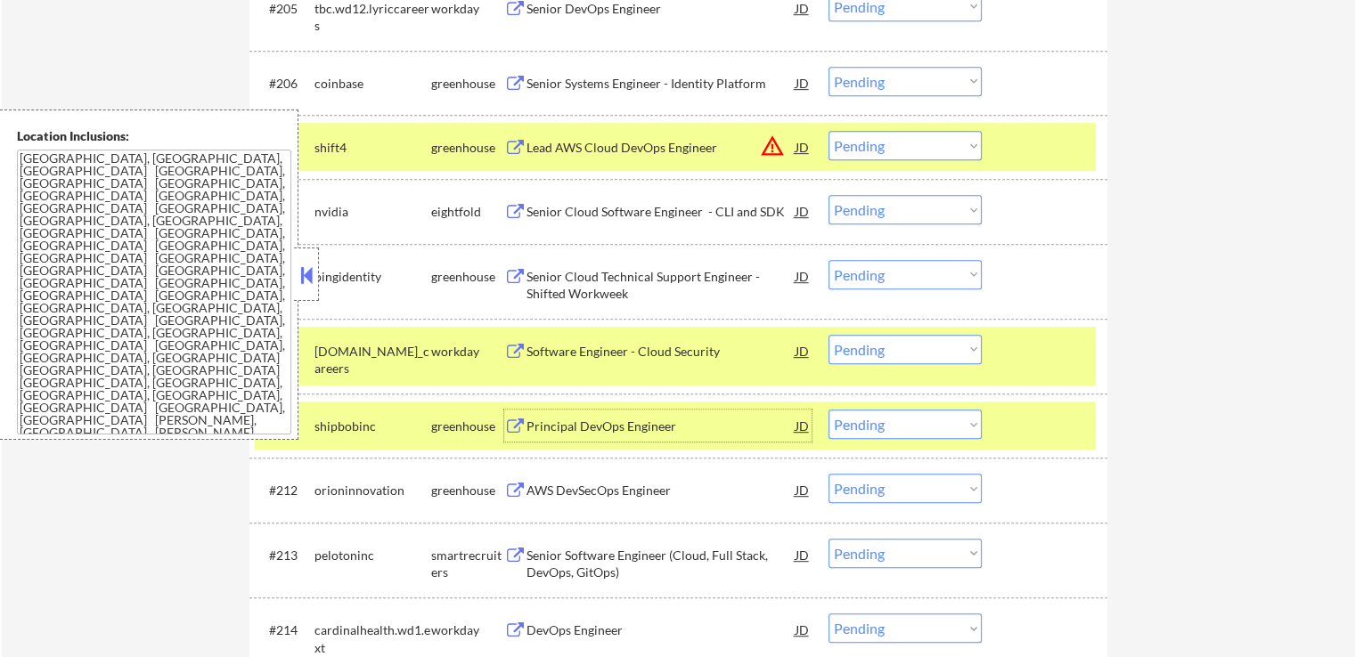
click at [549, 481] on div "AWS DevSecOps Engineer" at bounding box center [660, 490] width 269 height 32
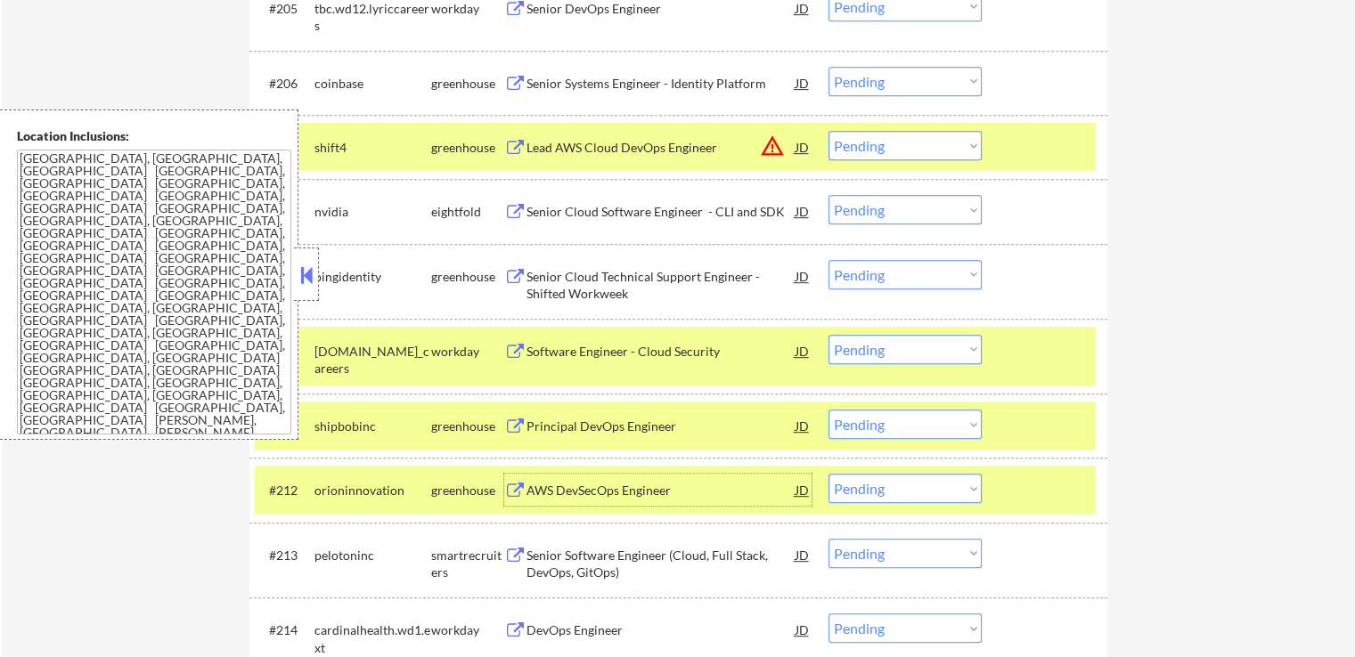
click at [573, 549] on div "Senior Software Engineer (Cloud, Full Stack, DevOps, GitOps)" at bounding box center [660, 564] width 269 height 35
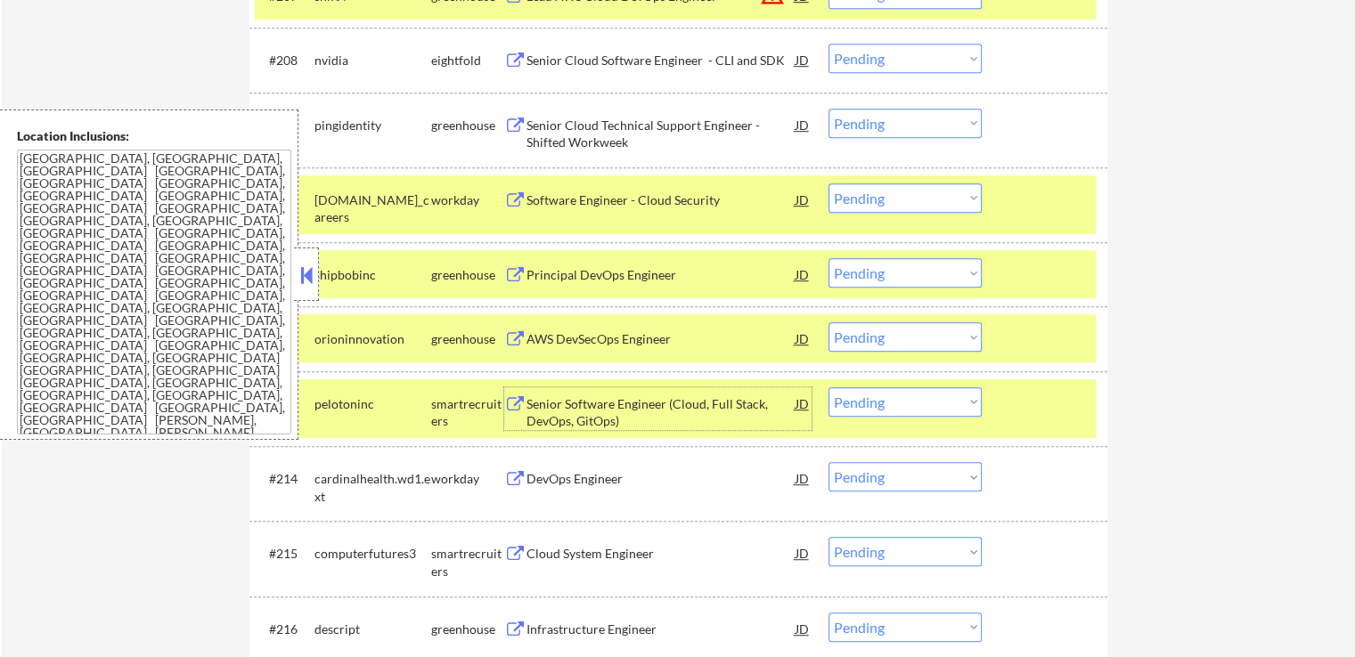
scroll to position [1069, 0]
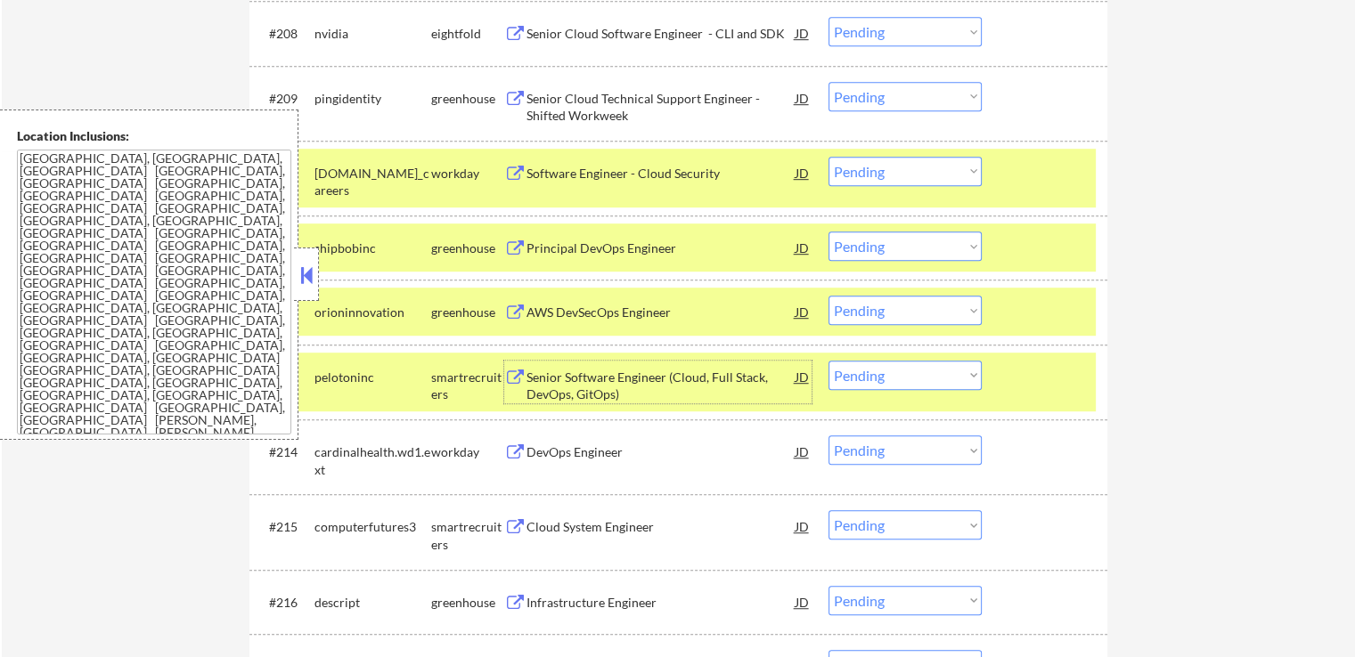
click at [866, 87] on select "Choose an option... Pending Applied Excluded (Questions) Excluded (Expired) Exc…" at bounding box center [904, 96] width 153 height 29
click at [828, 82] on select "Choose an option... Pending Applied Excluded (Questions) Excluded (Expired) Exc…" at bounding box center [904, 96] width 153 height 29
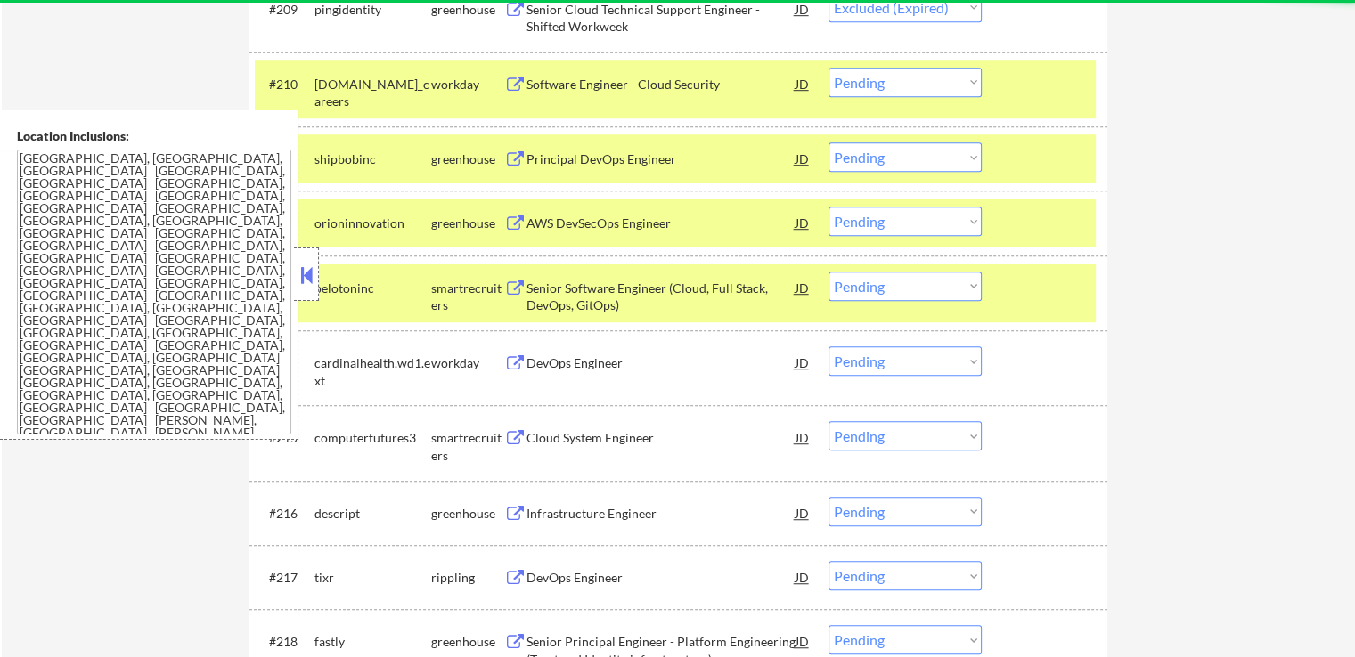
select select ""pending""
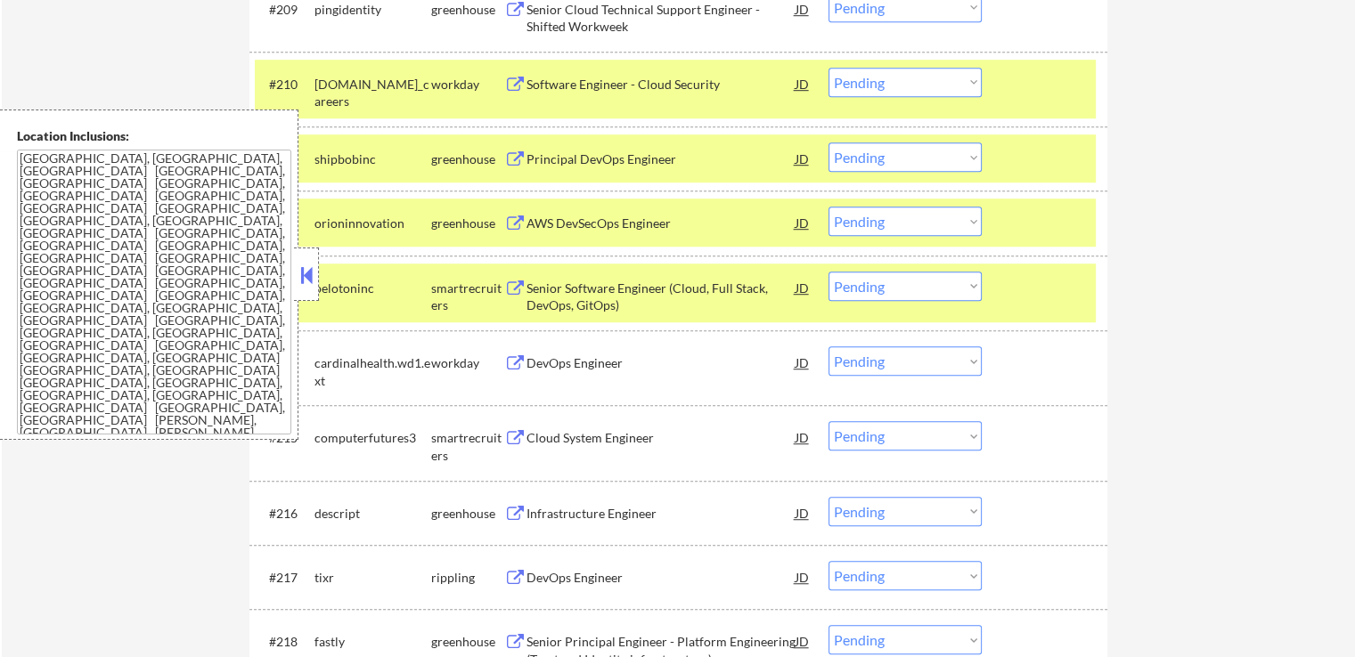
scroll to position [1247, 0]
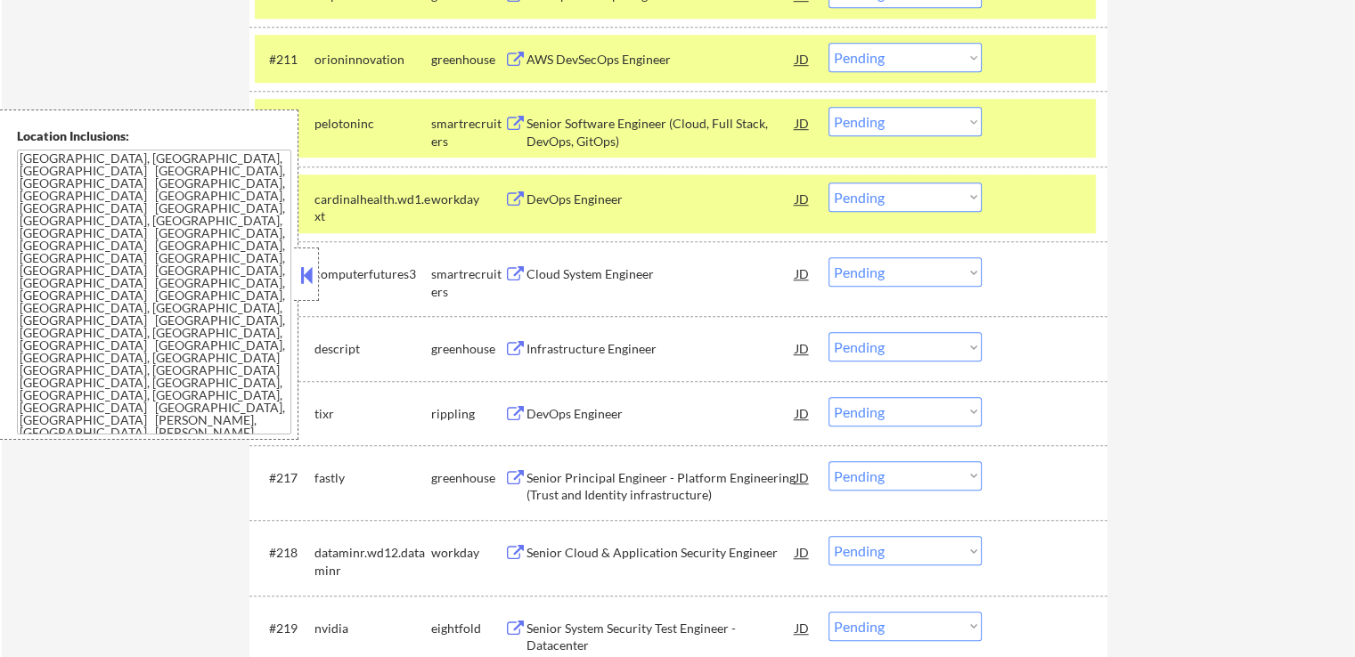
click at [898, 119] on select "Choose an option... Pending Applied Excluded (Questions) Excluded (Expired) Exc…" at bounding box center [904, 121] width 153 height 29
click at [828, 107] on select "Choose an option... Pending Applied Excluded (Questions) Excluded (Expired) Exc…" at bounding box center [904, 121] width 153 height 29
select select ""pending""
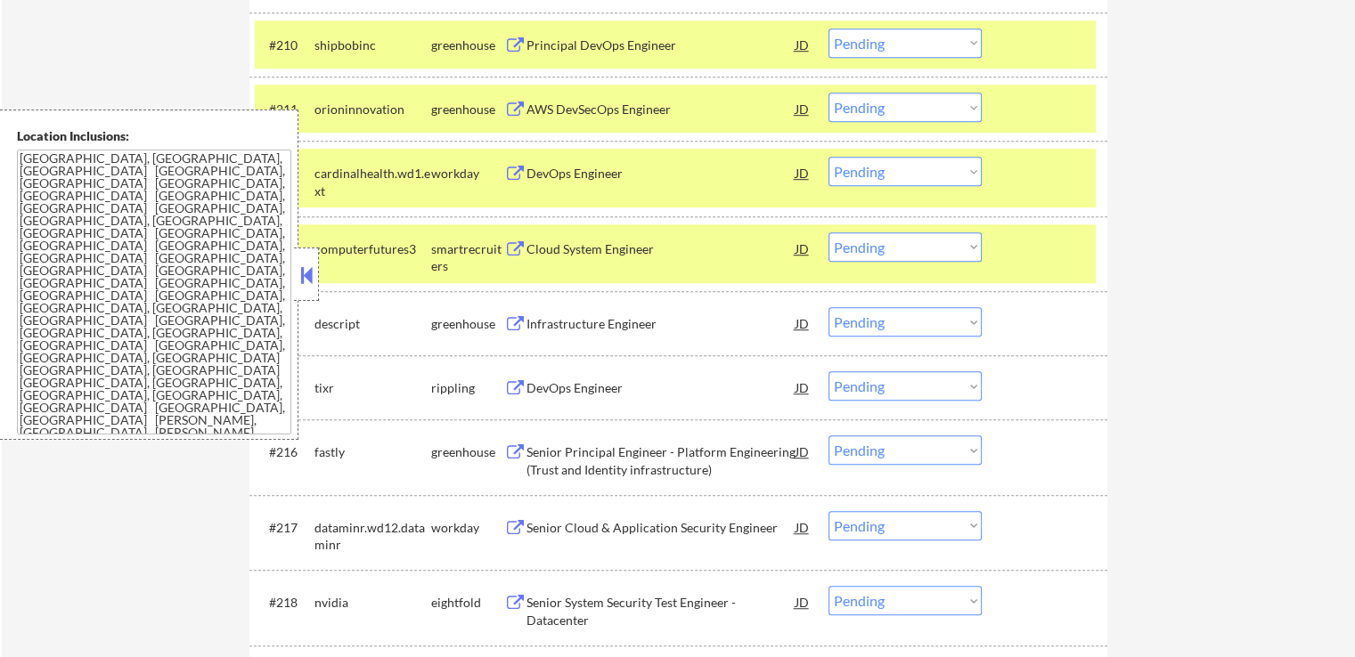
scroll to position [1158, 0]
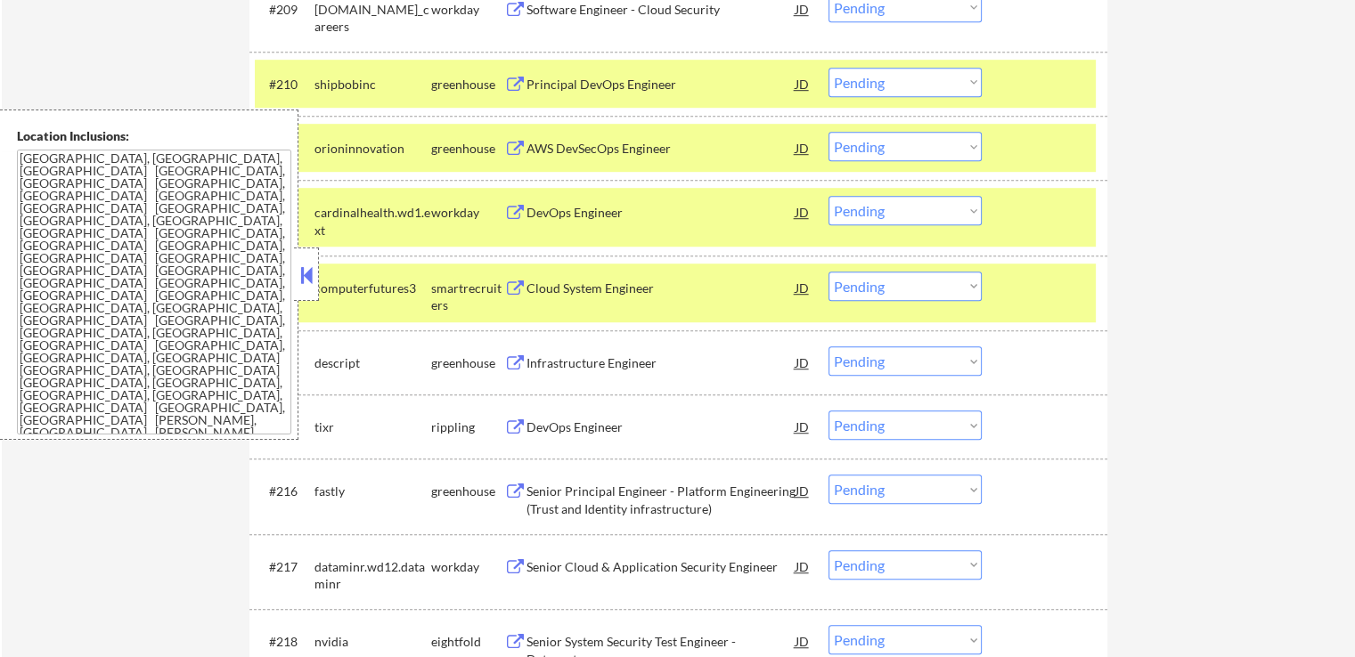
click at [887, 148] on select "Choose an option... Pending Applied Excluded (Questions) Excluded (Expired) Exc…" at bounding box center [904, 146] width 153 height 29
click at [828, 132] on select "Choose an option... Pending Applied Excluded (Questions) Excluded (Expired) Exc…" at bounding box center [904, 146] width 153 height 29
select select ""pending""
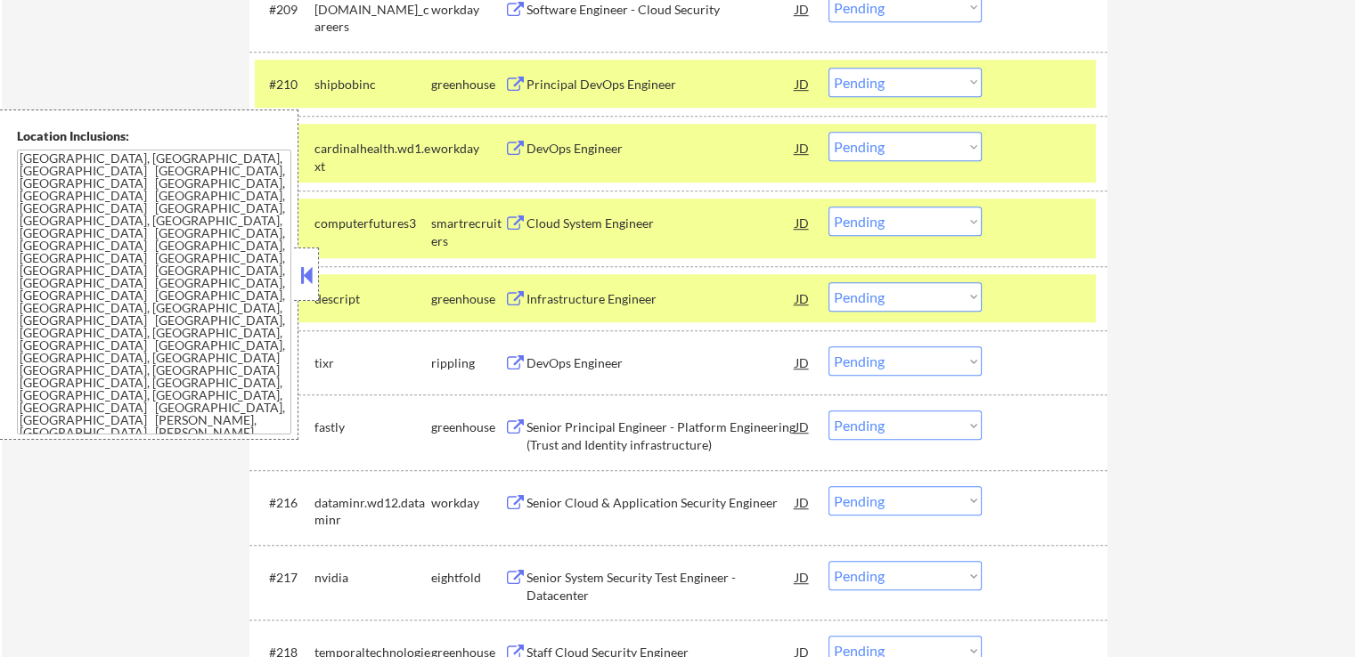
scroll to position [1069, 0]
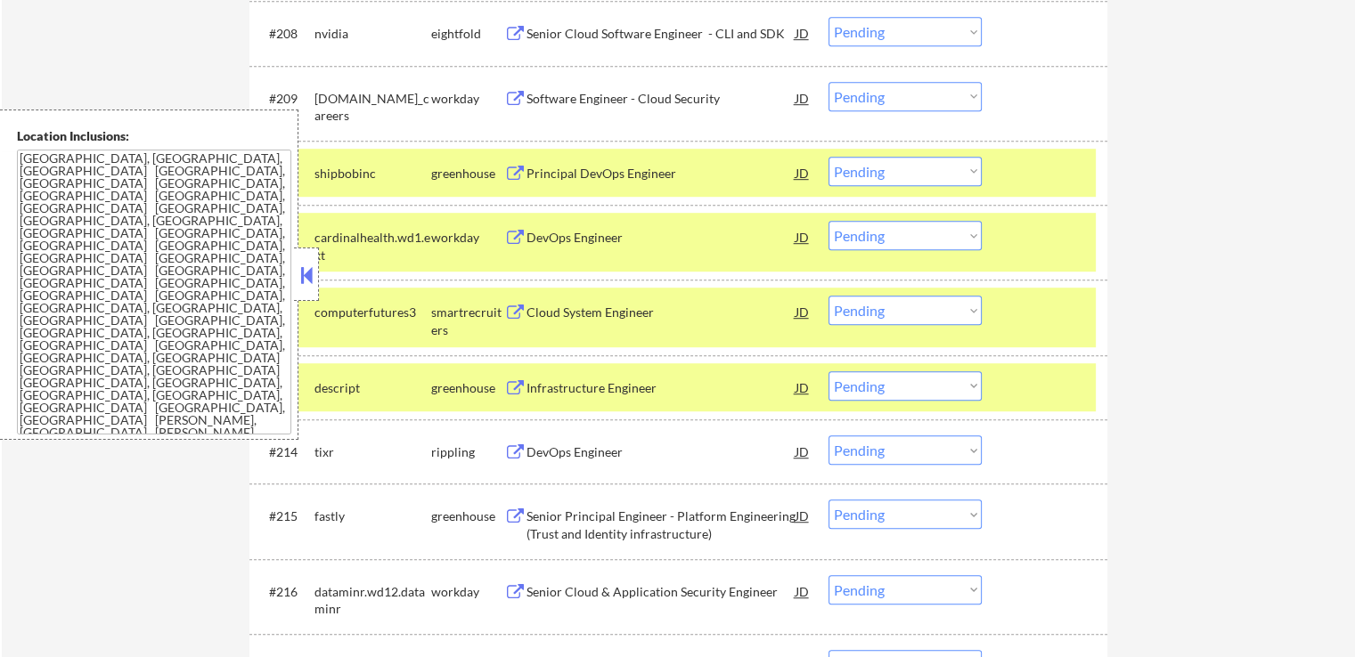
click at [869, 180] on select "Choose an option... Pending Applied Excluded (Questions) Excluded (Expired) Exc…" at bounding box center [904, 171] width 153 height 29
click at [828, 157] on select "Choose an option... Pending Applied Excluded (Questions) Excluded (Expired) Exc…" at bounding box center [904, 171] width 153 height 29
select select ""pending""
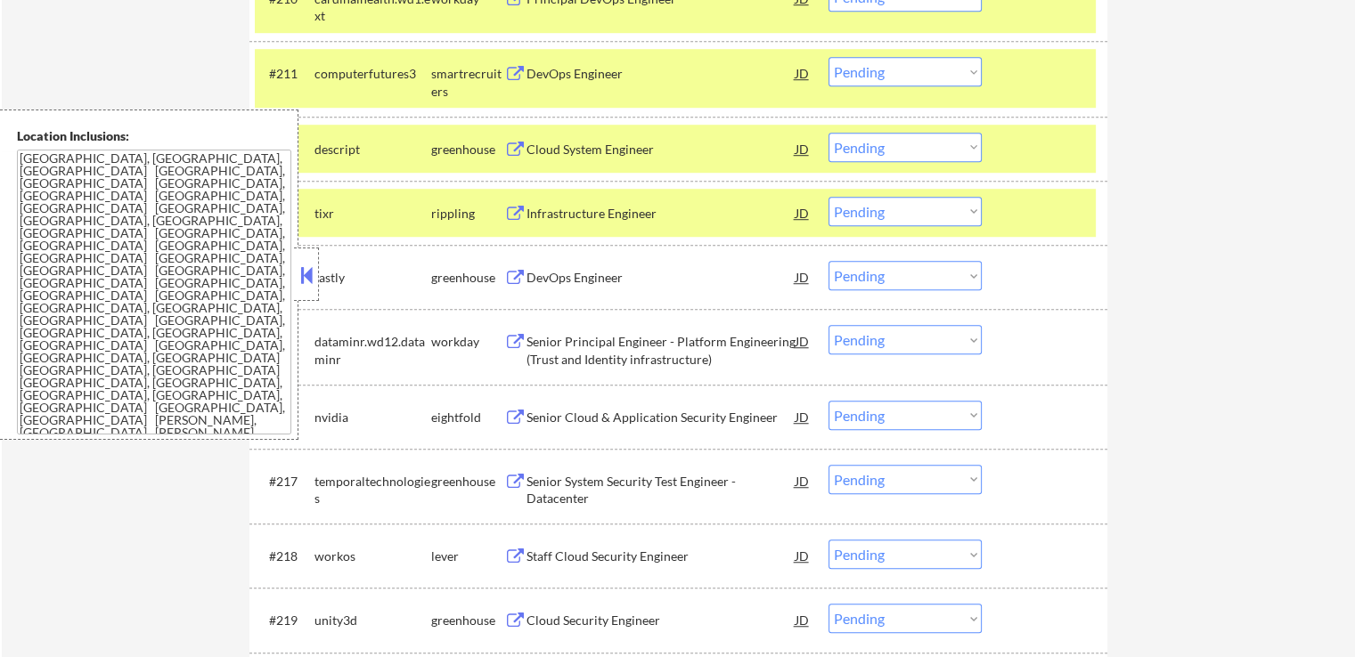
scroll to position [1247, 0]
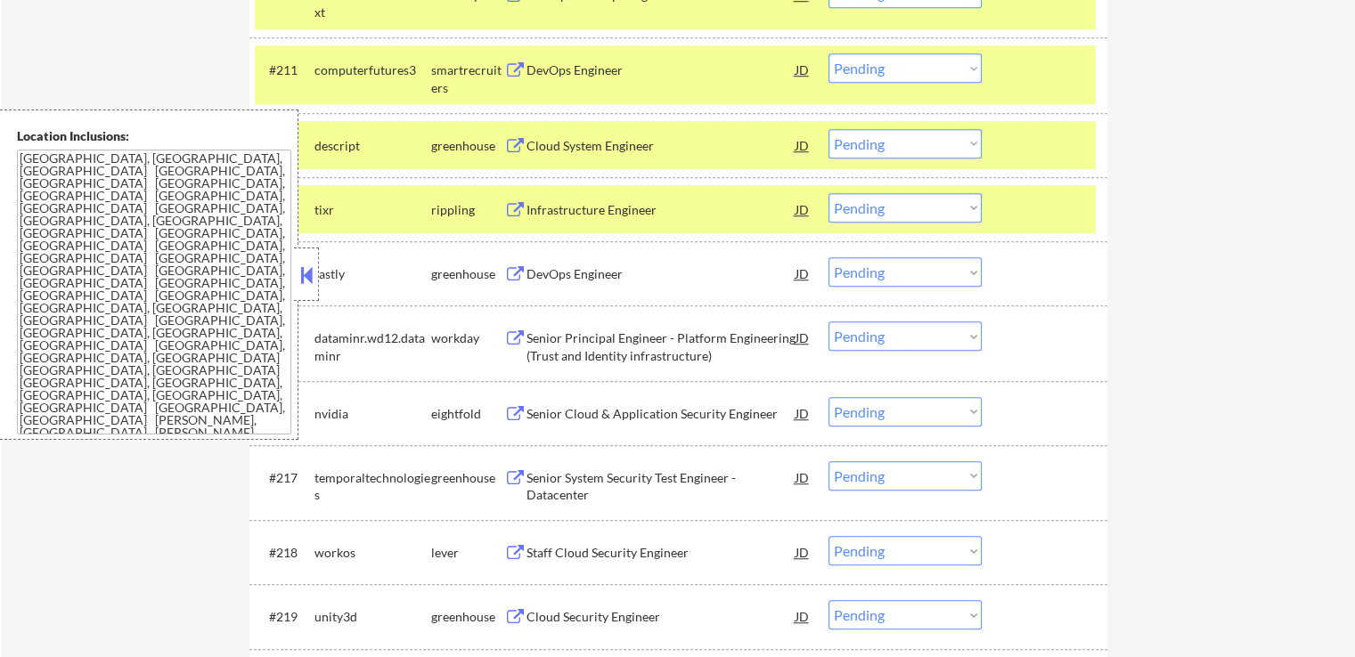
click at [543, 139] on div "Cloud System Engineer" at bounding box center [660, 146] width 269 height 18
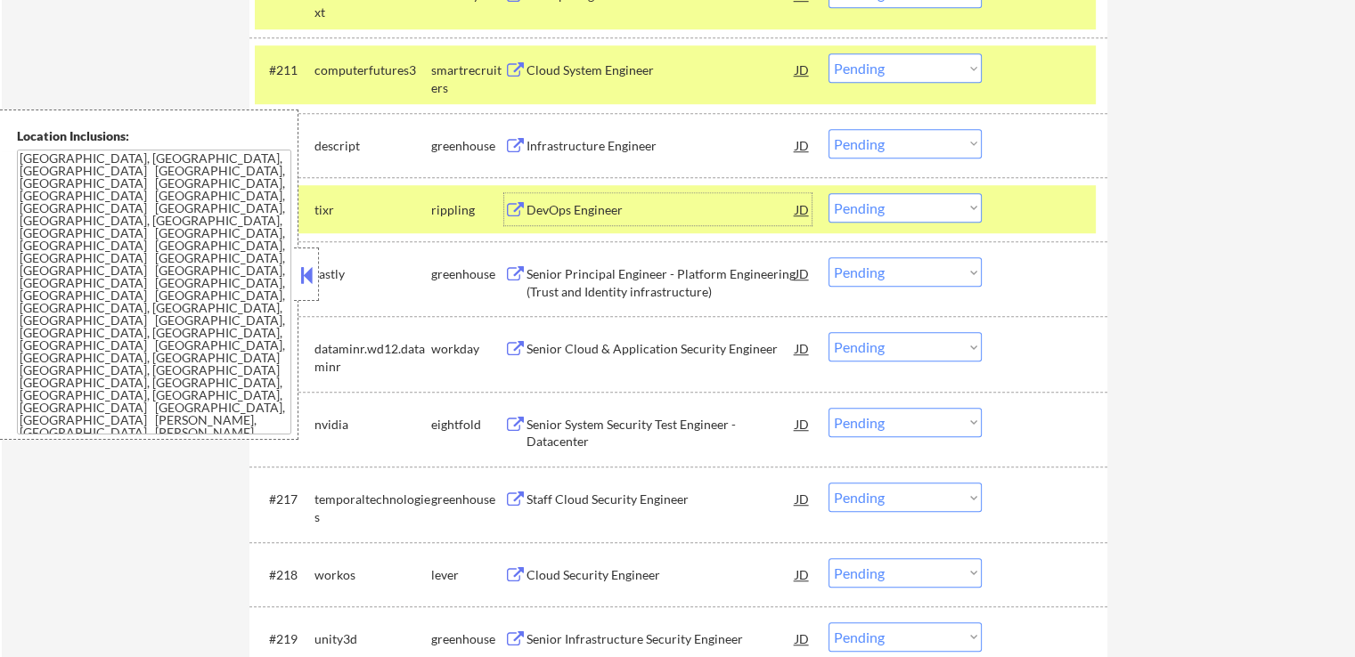
click at [544, 213] on div "DevOps Engineer" at bounding box center [660, 210] width 269 height 18
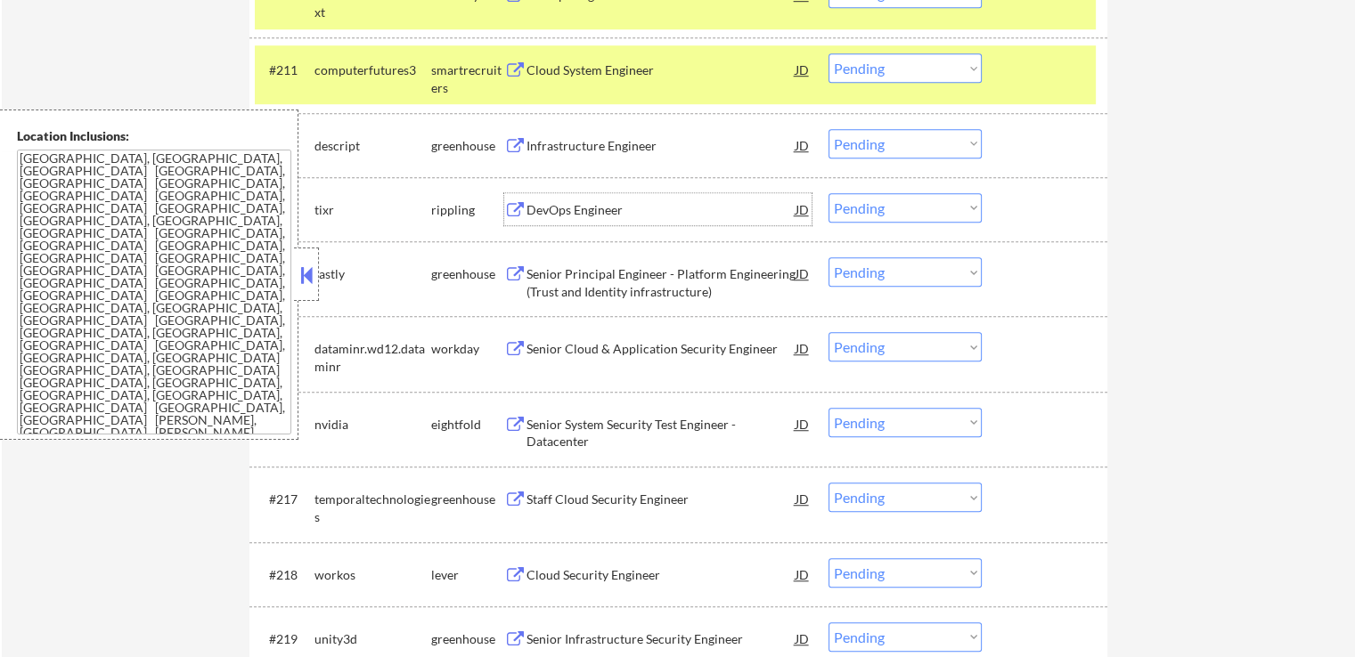
click at [526, 62] on div "Cloud System Engineer" at bounding box center [660, 70] width 269 height 18
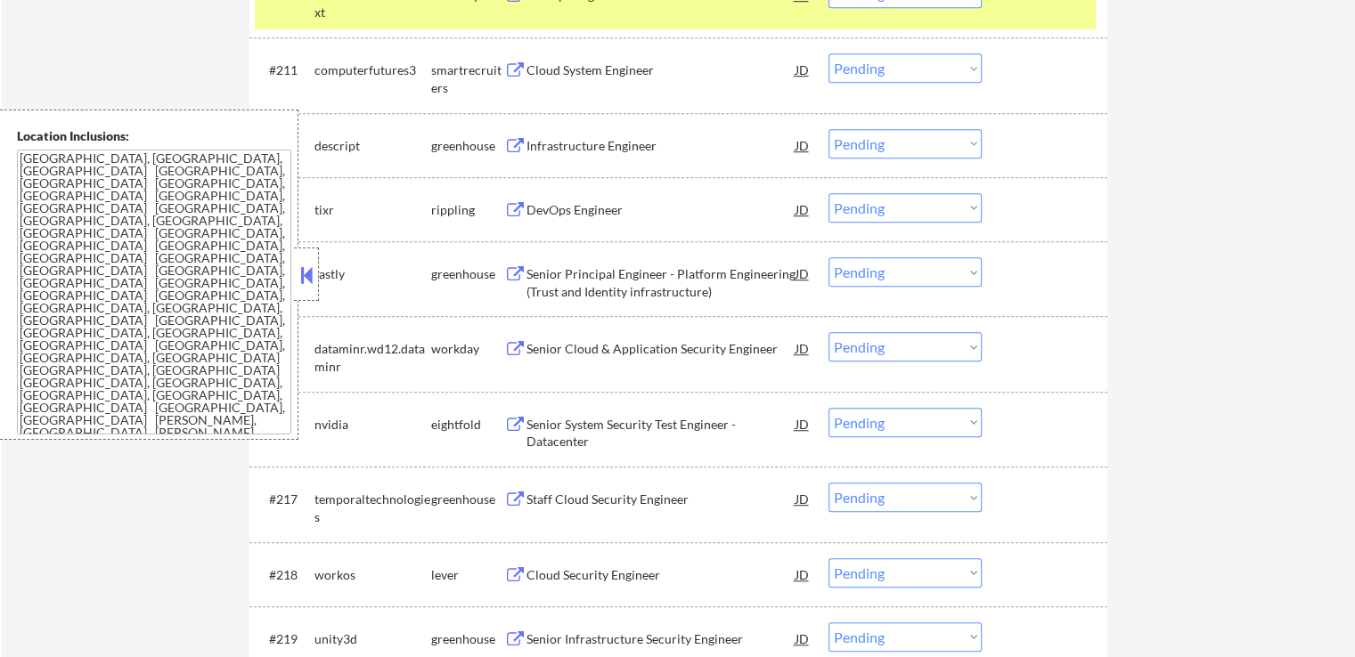
click at [545, 288] on div "Senior Principal Engineer - Platform Engineering (Trust and Identity infrastruc…" at bounding box center [660, 282] width 269 height 35
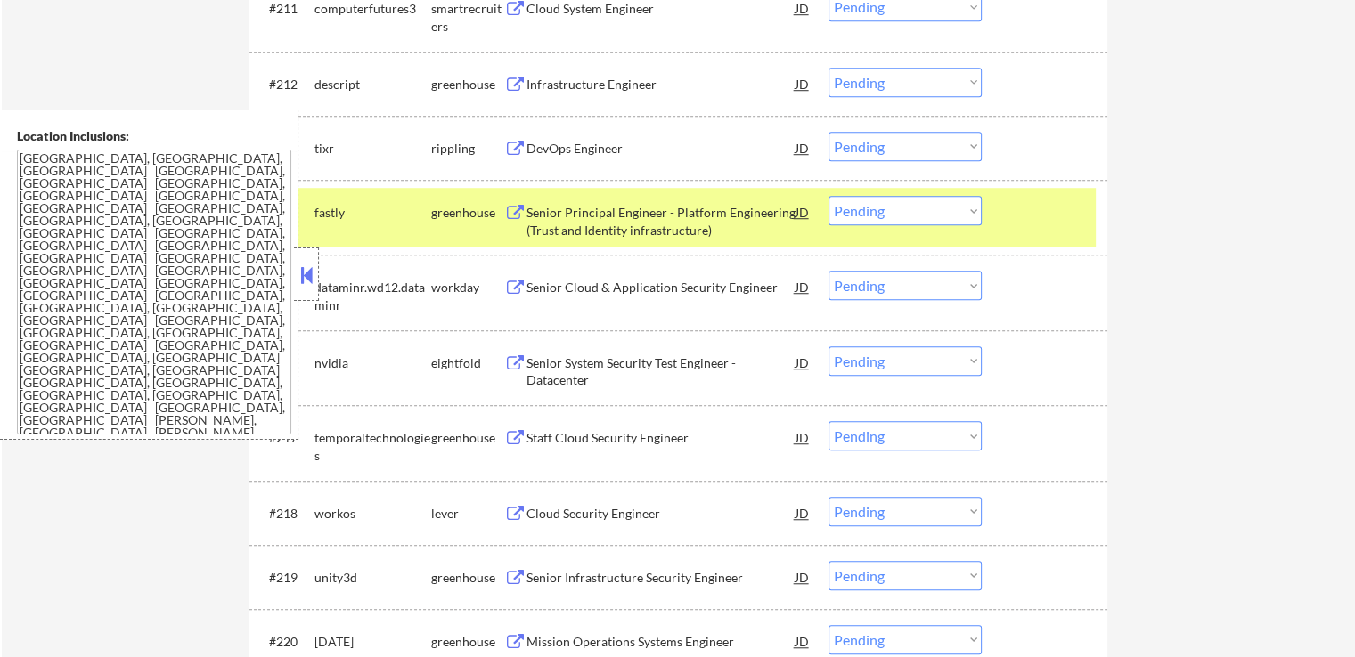
scroll to position [1336, 0]
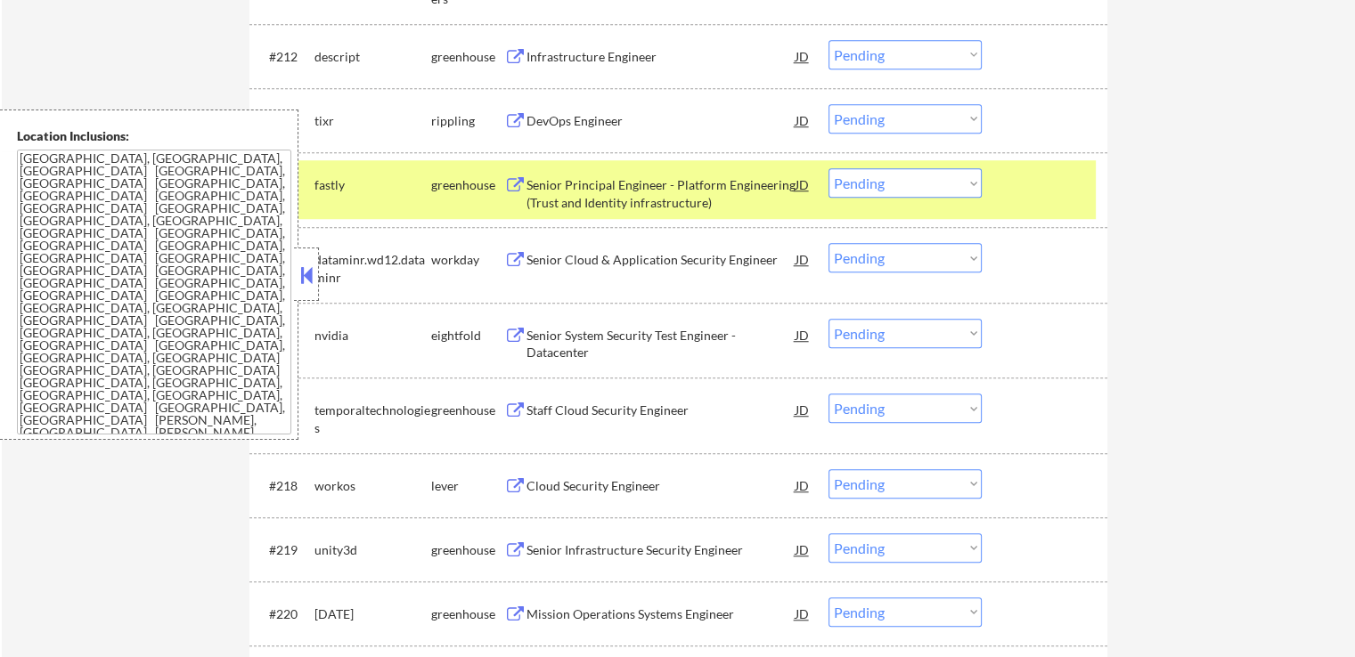
click at [540, 408] on div "Staff Cloud Security Engineer" at bounding box center [660, 411] width 269 height 18
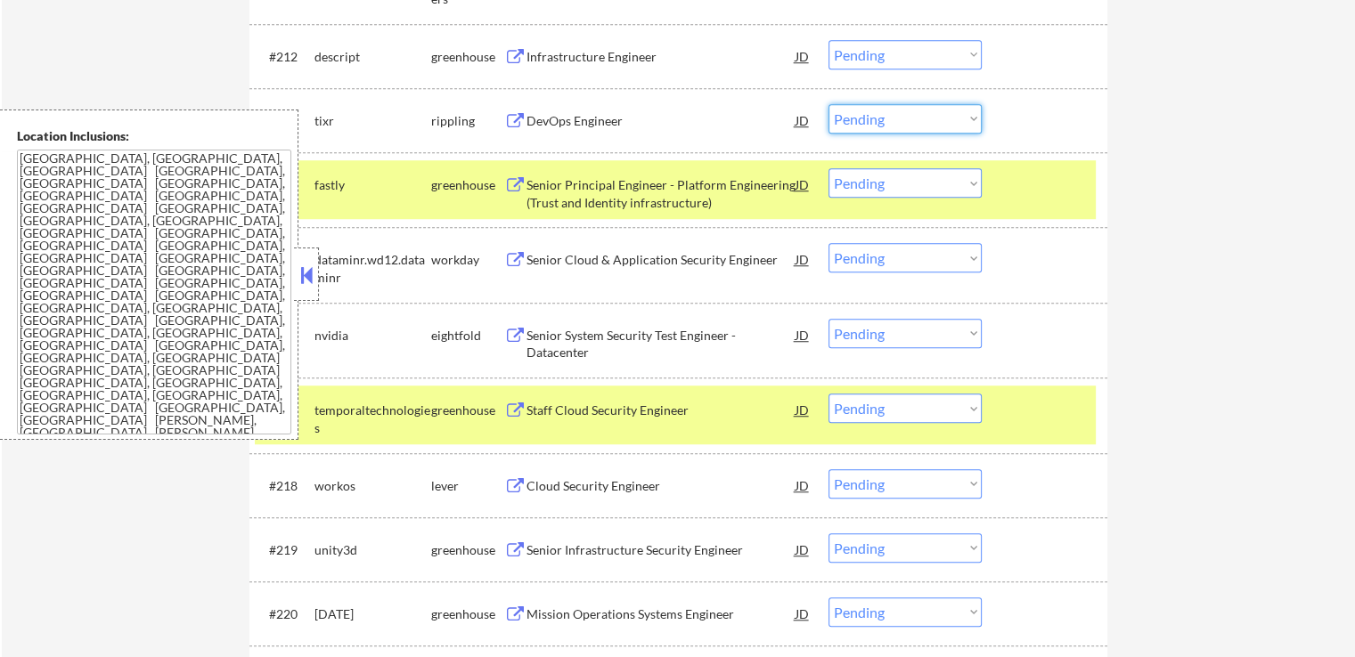
drag, startPoint x: 891, startPoint y: 120, endPoint x: 896, endPoint y: 129, distance: 10.0
click at [891, 120] on select "Choose an option... Pending Applied Excluded (Questions) Excluded (Expired) Exc…" at bounding box center [904, 118] width 153 height 29
click at [828, 104] on select "Choose an option... Pending Applied Excluded (Questions) Excluded (Expired) Exc…" at bounding box center [904, 118] width 153 height 29
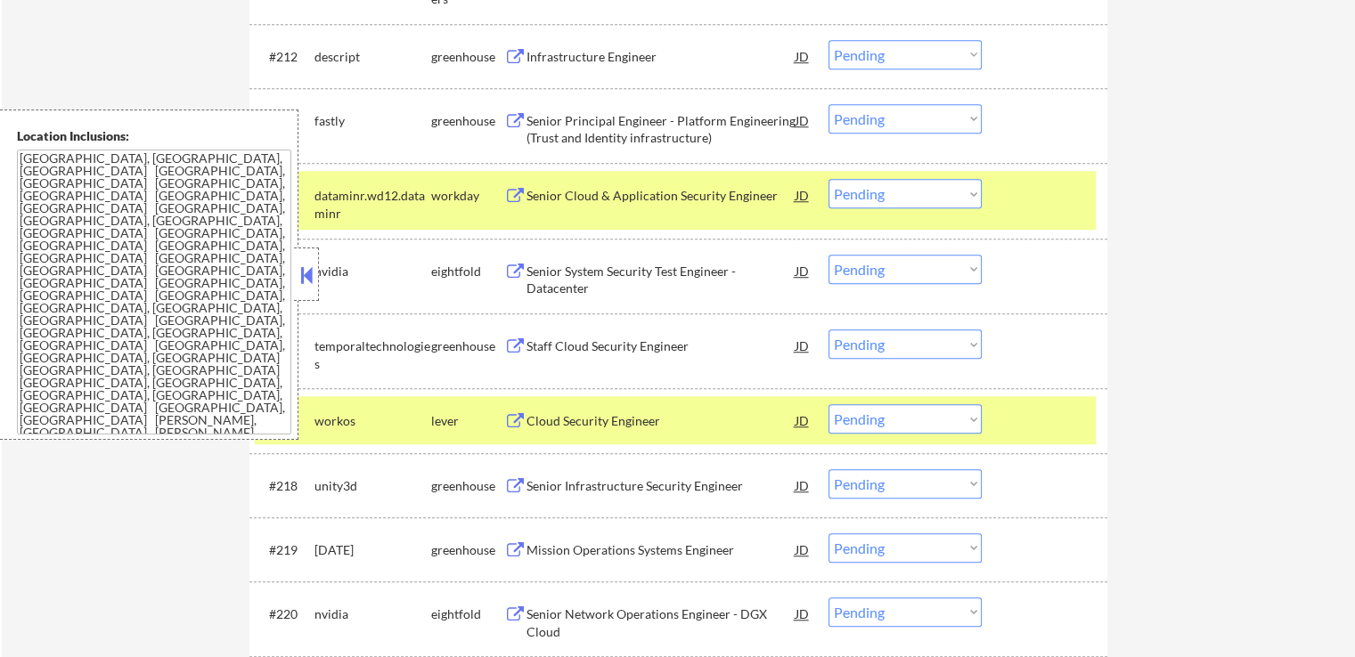
click at [913, 108] on select "Choose an option... Pending Applied Excluded (Questions) Excluded (Expired) Exc…" at bounding box center [904, 118] width 153 height 29
click at [828, 104] on select "Choose an option... Pending Applied Excluded (Questions) Excluded (Expired) Exc…" at bounding box center [904, 118] width 153 height 29
select select ""pending""
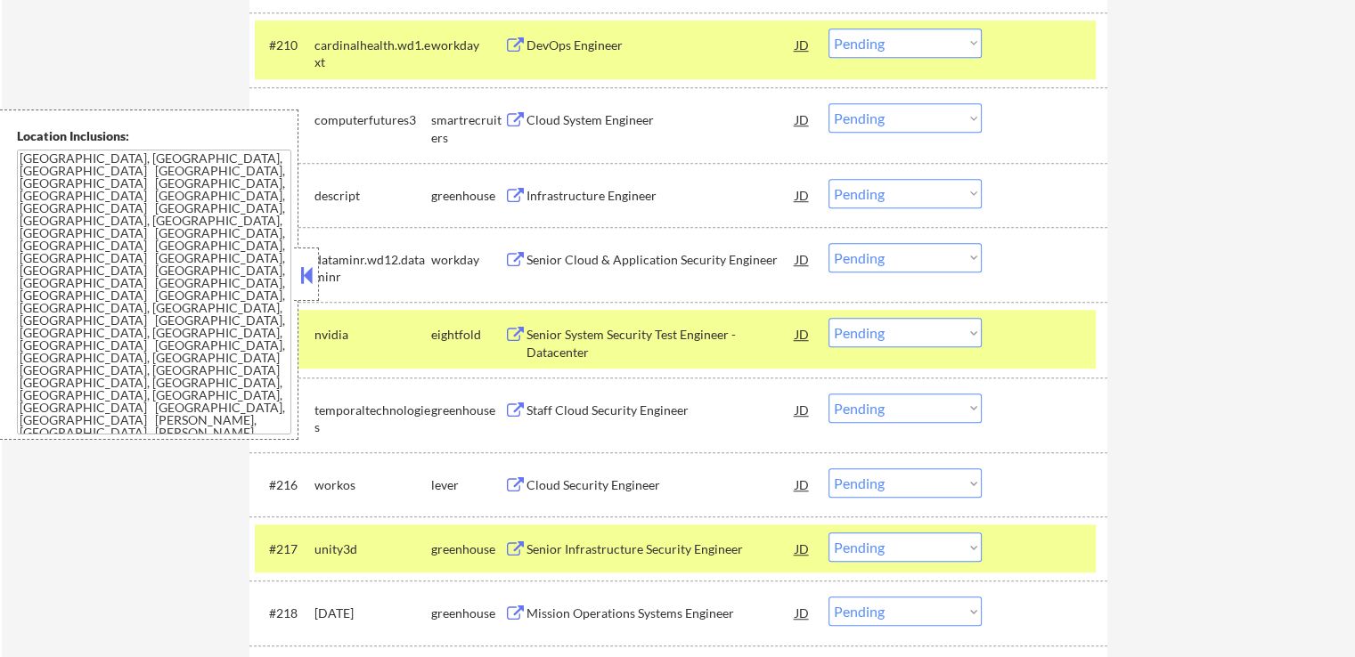
scroll to position [1158, 0]
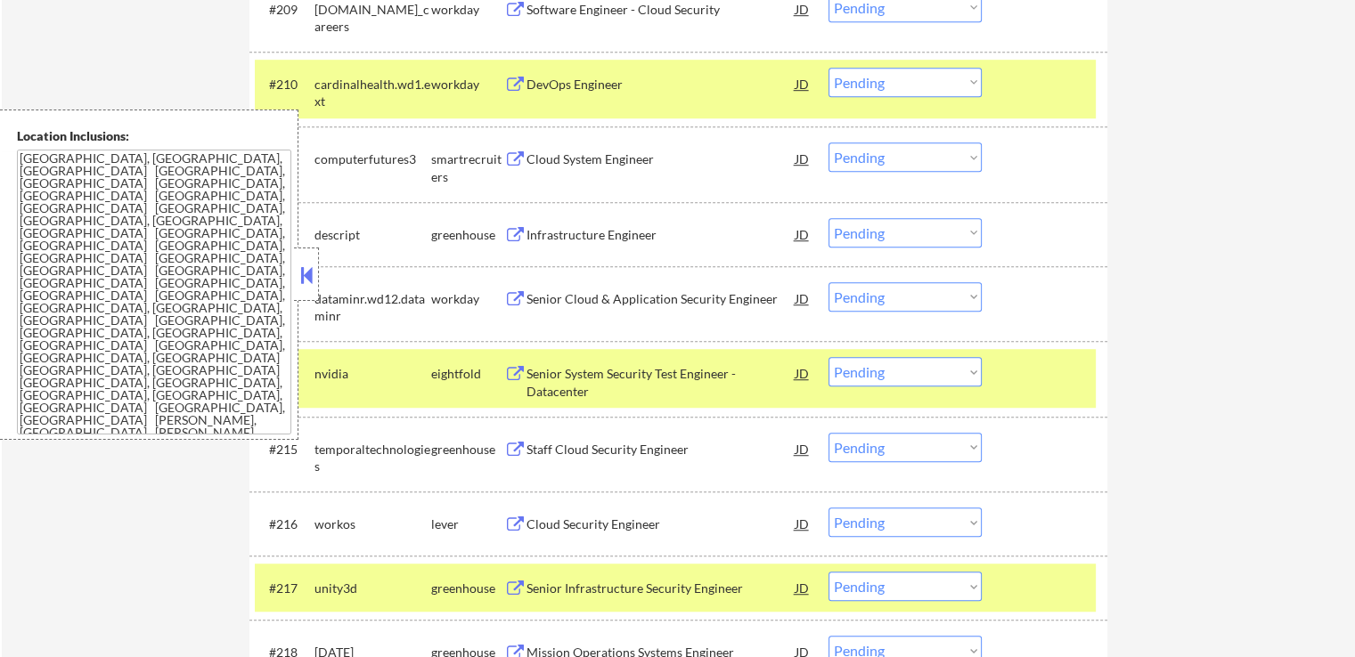
click at [552, 159] on div "Cloud System Engineer" at bounding box center [660, 160] width 269 height 18
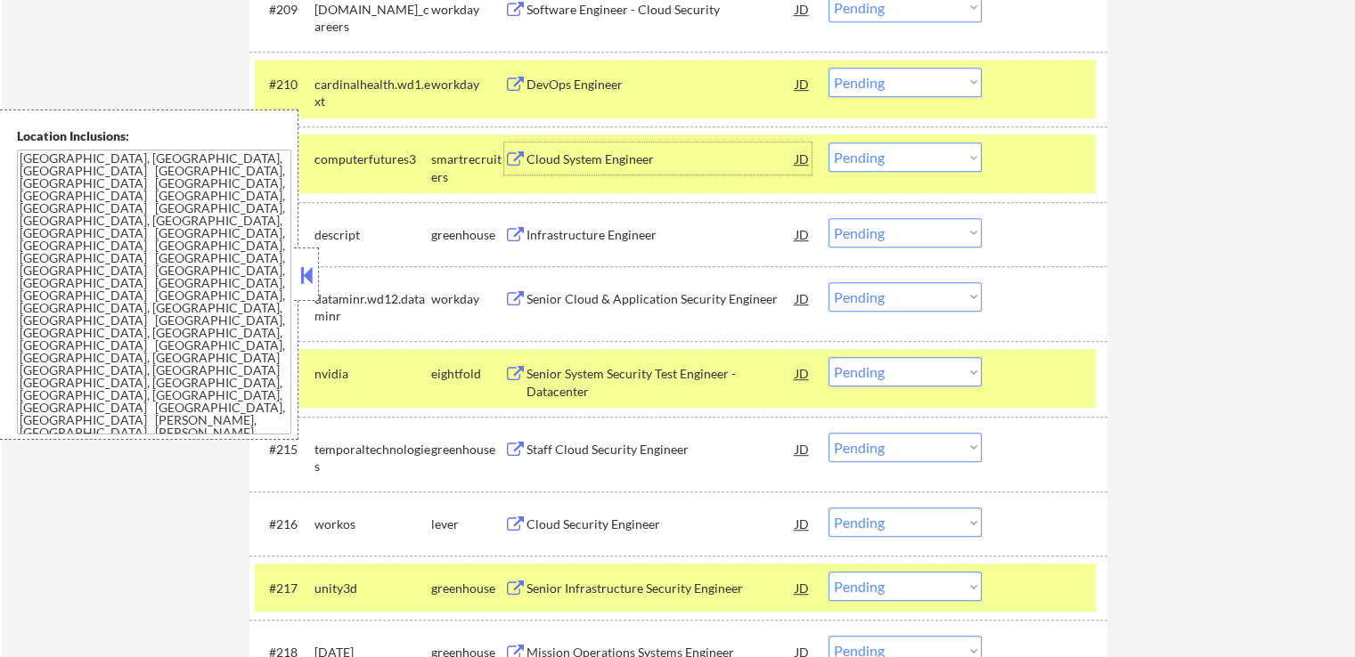
click at [880, 166] on select "Choose an option... Pending Applied Excluded (Questions) Excluded (Expired) Exc…" at bounding box center [904, 156] width 153 height 29
click at [828, 142] on select "Choose an option... Pending Applied Excluded (Questions) Excluded (Expired) Exc…" at bounding box center [904, 156] width 153 height 29
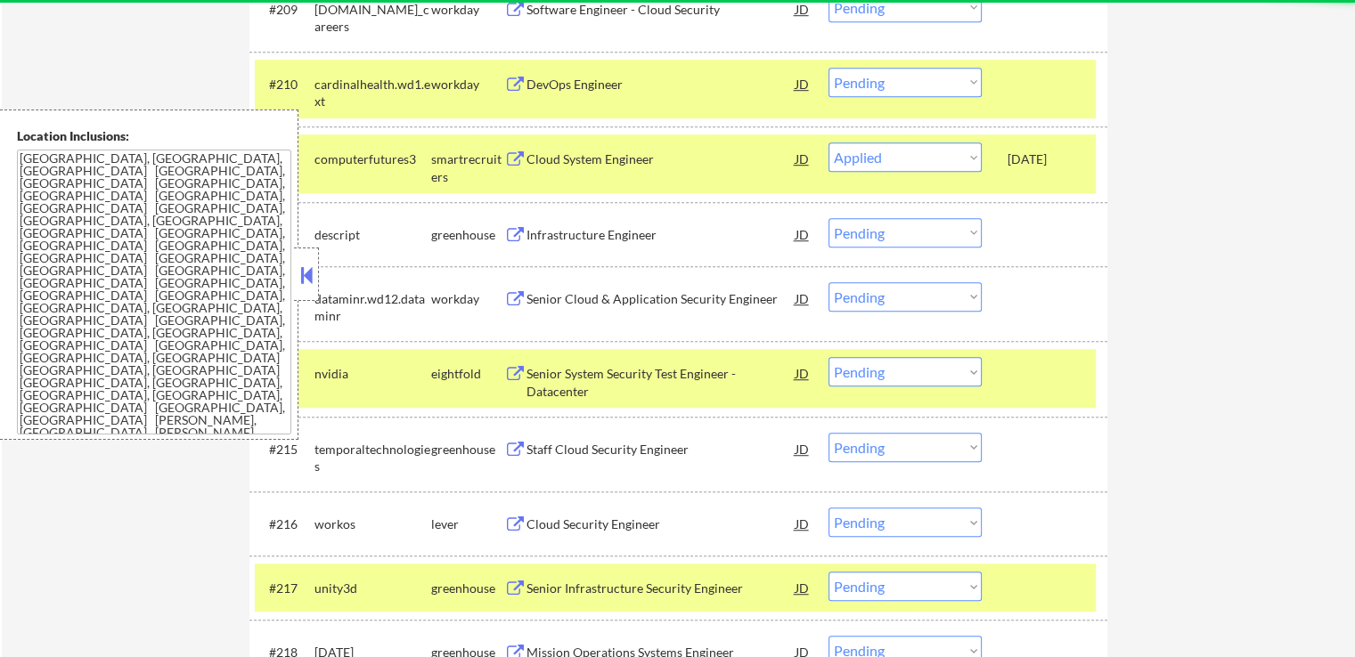
select select ""pending""
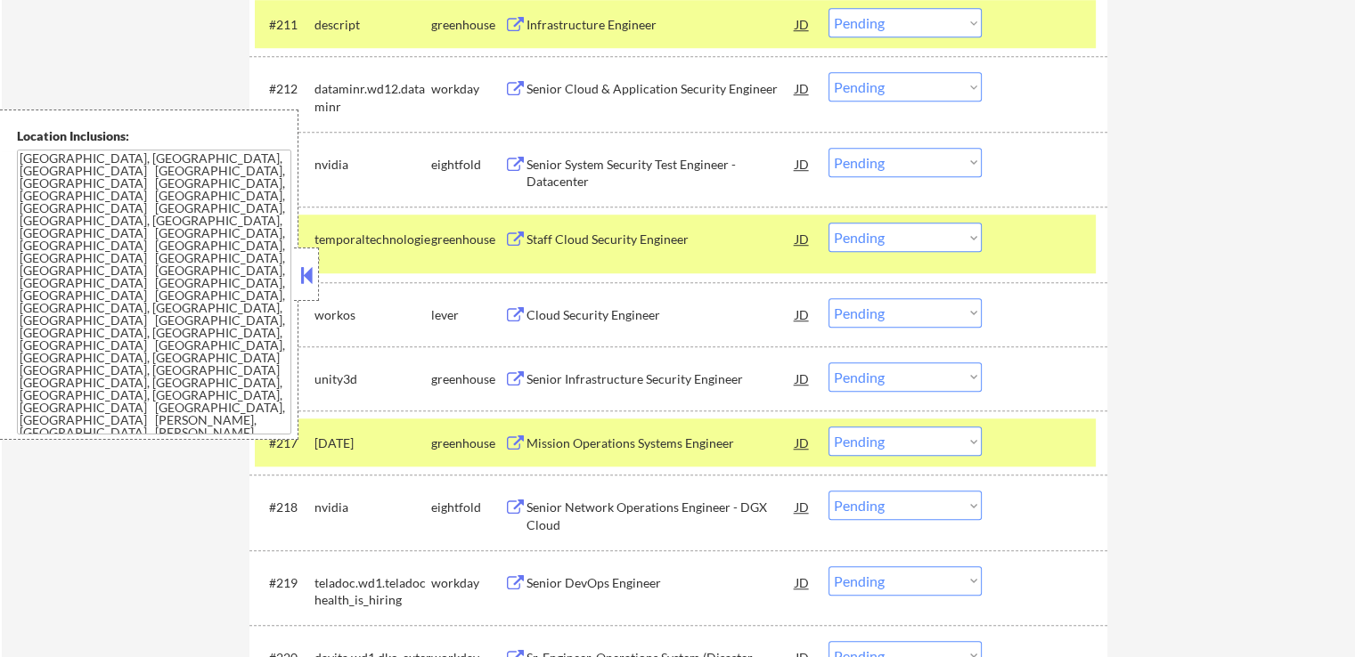
scroll to position [1336, 0]
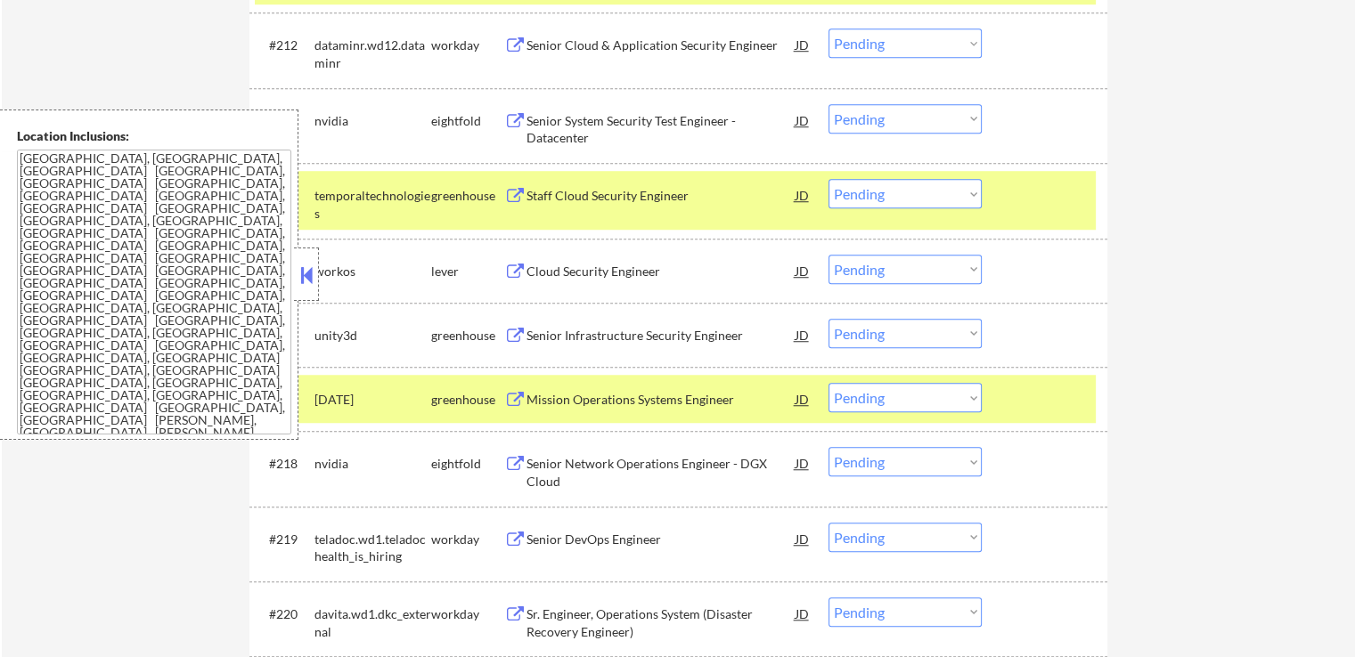
click at [881, 197] on select "Choose an option... Pending Applied Excluded (Questions) Excluded (Expired) Exc…" at bounding box center [904, 193] width 153 height 29
click at [828, 179] on select "Choose an option... Pending Applied Excluded (Questions) Excluded (Expired) Exc…" at bounding box center [904, 193] width 153 height 29
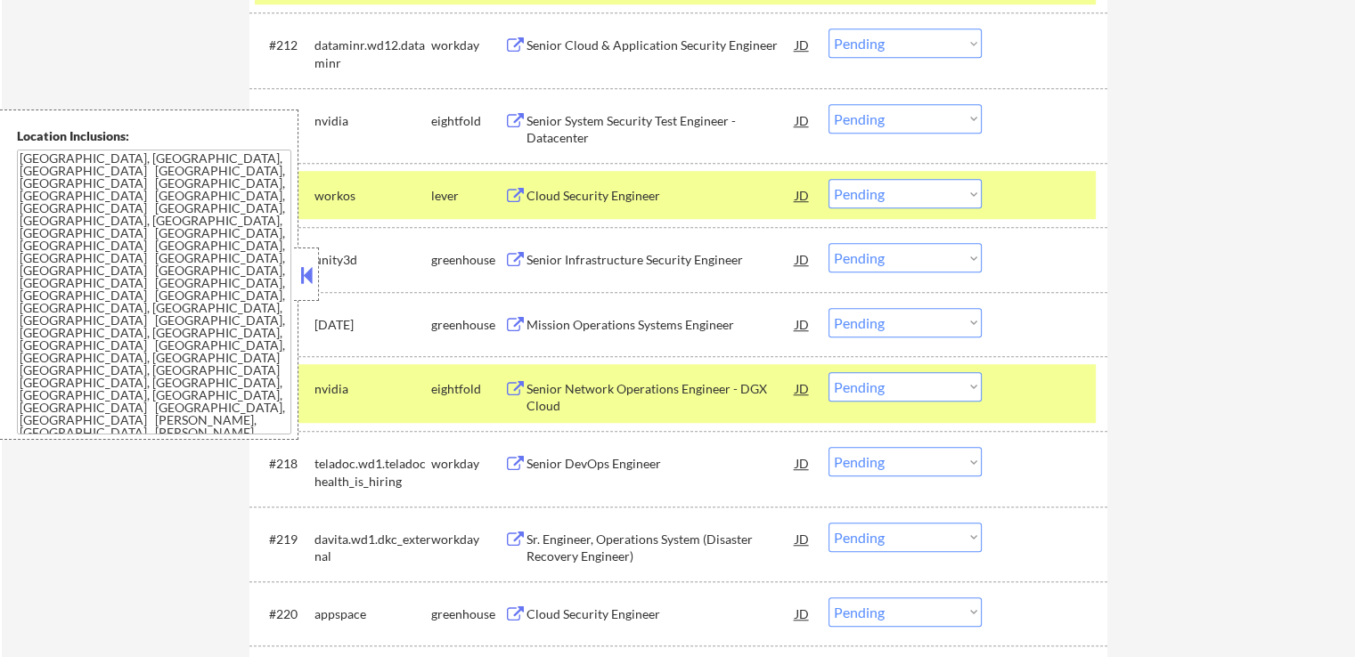
click at [537, 187] on div "Cloud Security Engineer" at bounding box center [660, 196] width 269 height 18
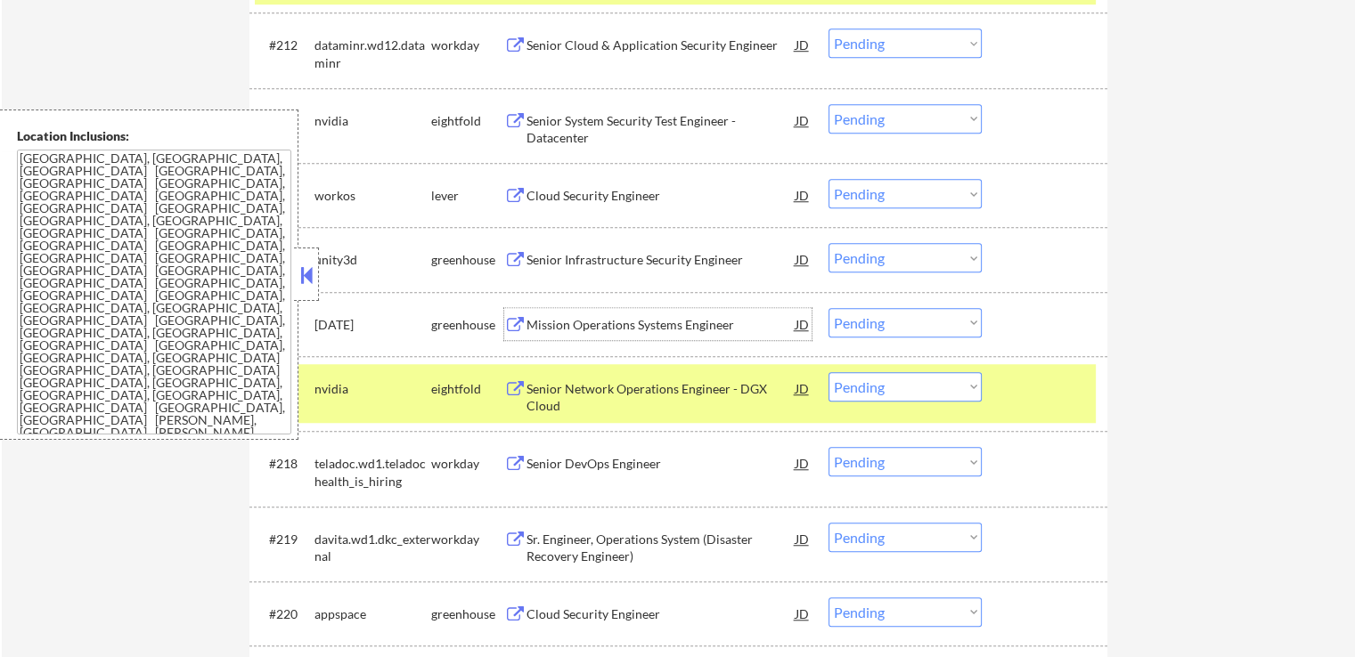
click at [540, 329] on div "Mission Operations Systems Engineer" at bounding box center [660, 325] width 269 height 18
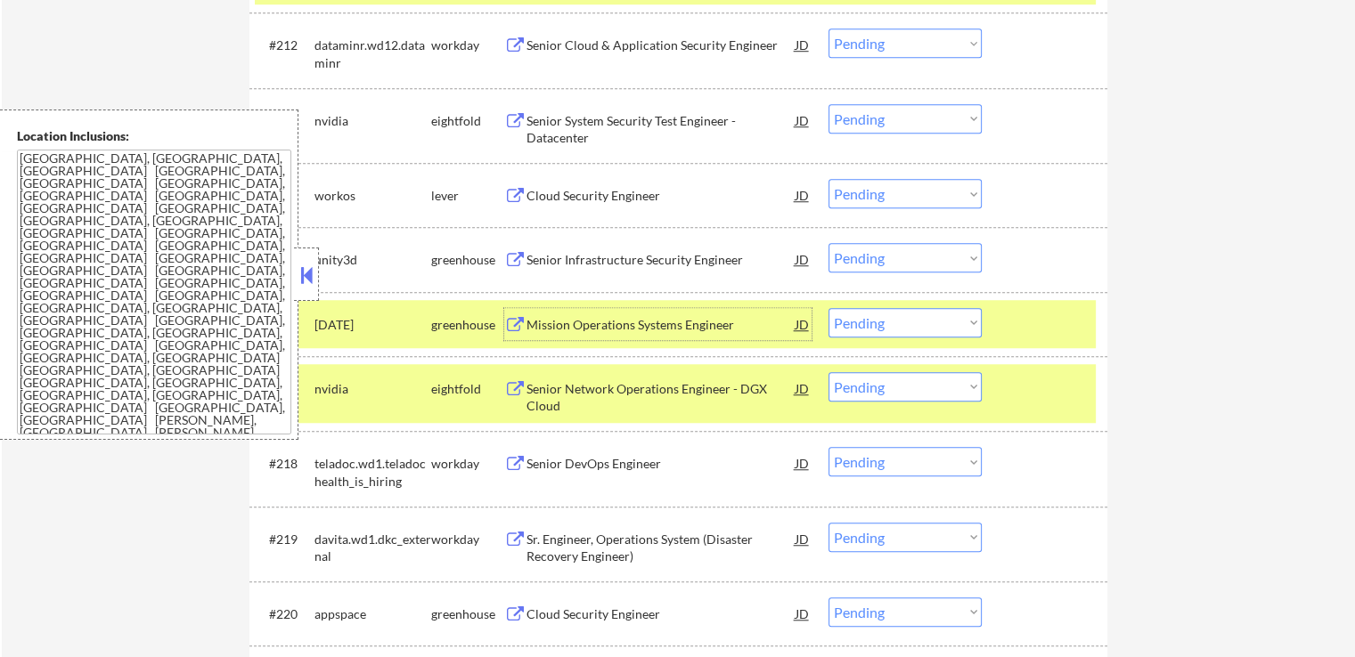
click at [891, 199] on select "Choose an option... Pending Applied Excluded (Questions) Excluded (Expired) Exc…" at bounding box center [904, 193] width 153 height 29
click at [828, 179] on select "Choose an option... Pending Applied Excluded (Questions) Excluded (Expired) Exc…" at bounding box center [904, 193] width 153 height 29
select select ""pending""
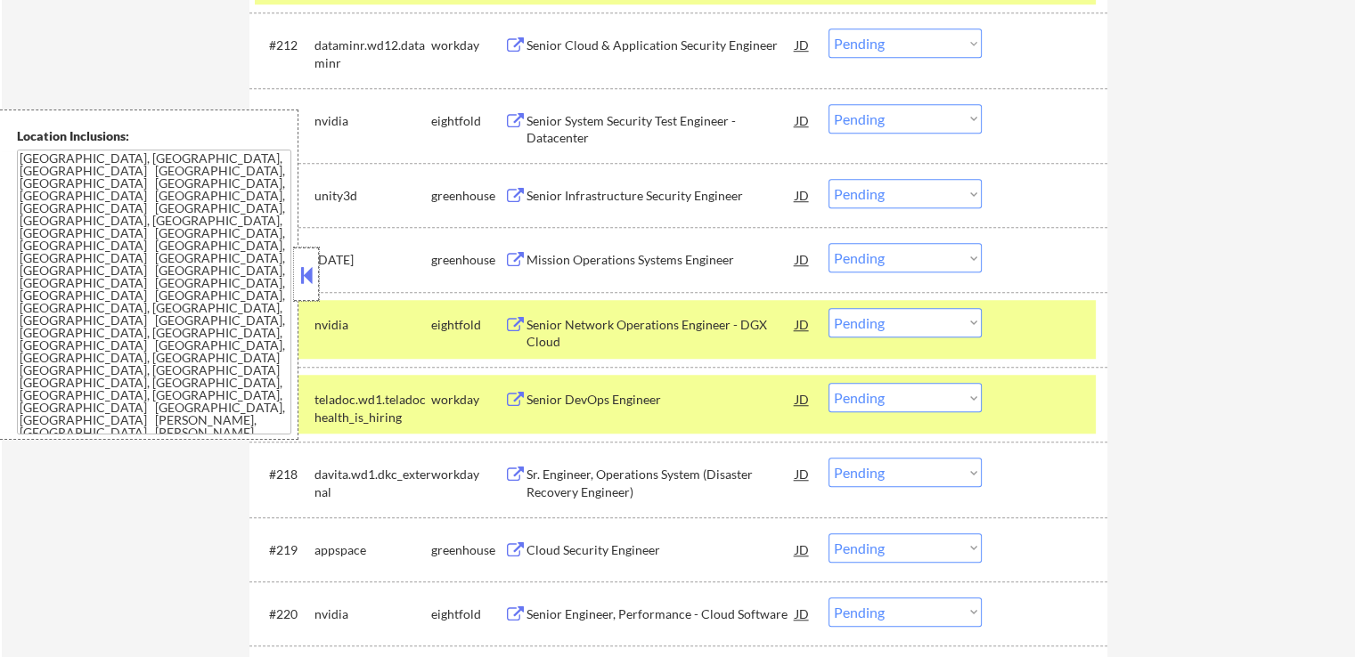
click at [307, 289] on div at bounding box center [306, 274] width 25 height 53
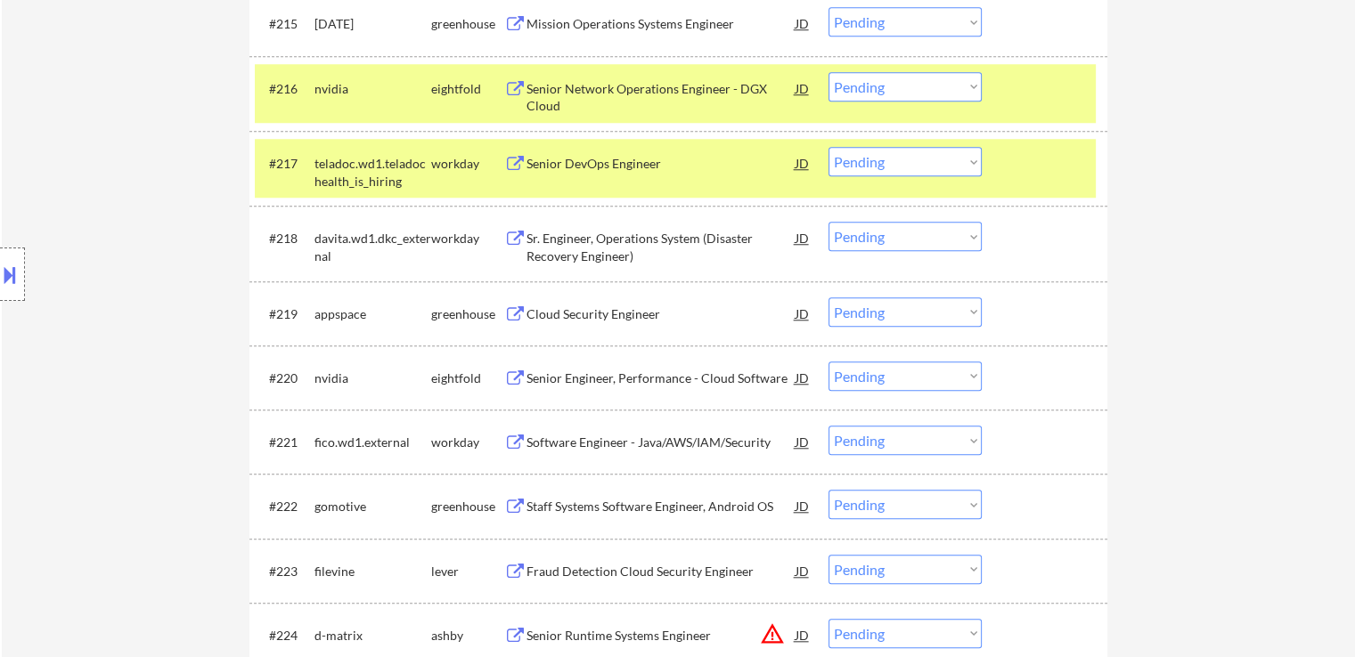
scroll to position [1603, 0]
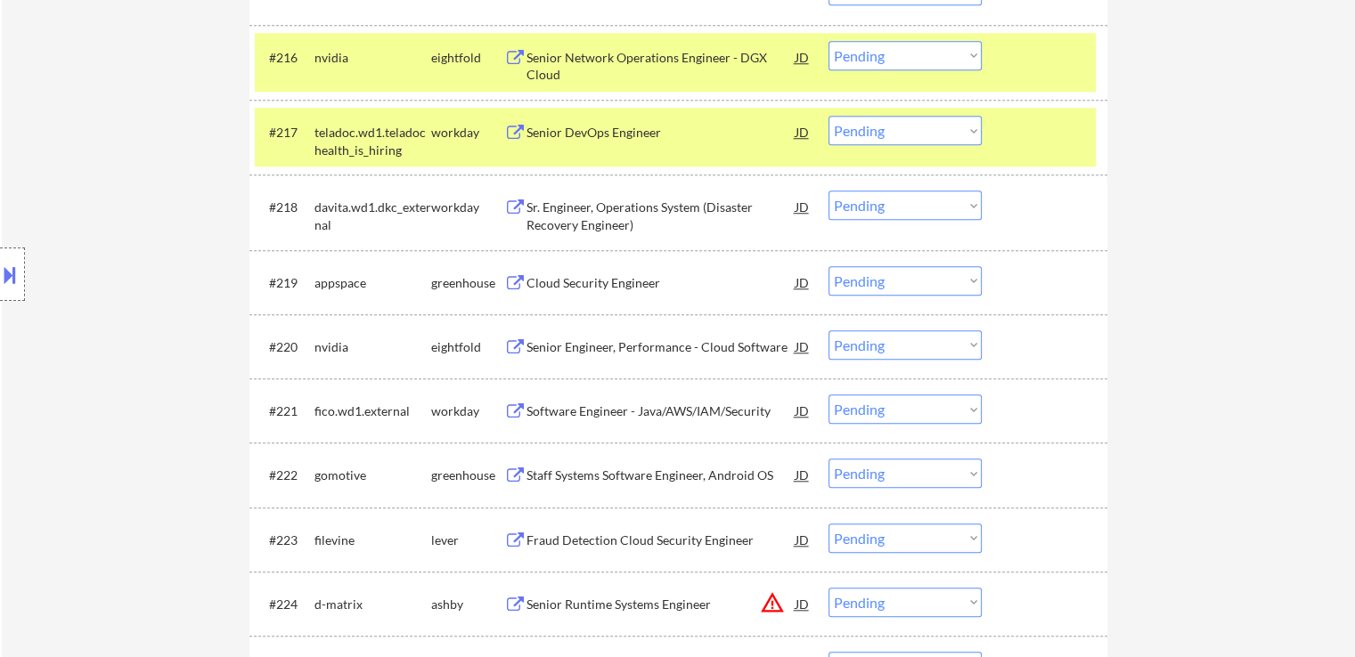
click at [531, 288] on div "Cloud Security Engineer" at bounding box center [660, 283] width 269 height 18
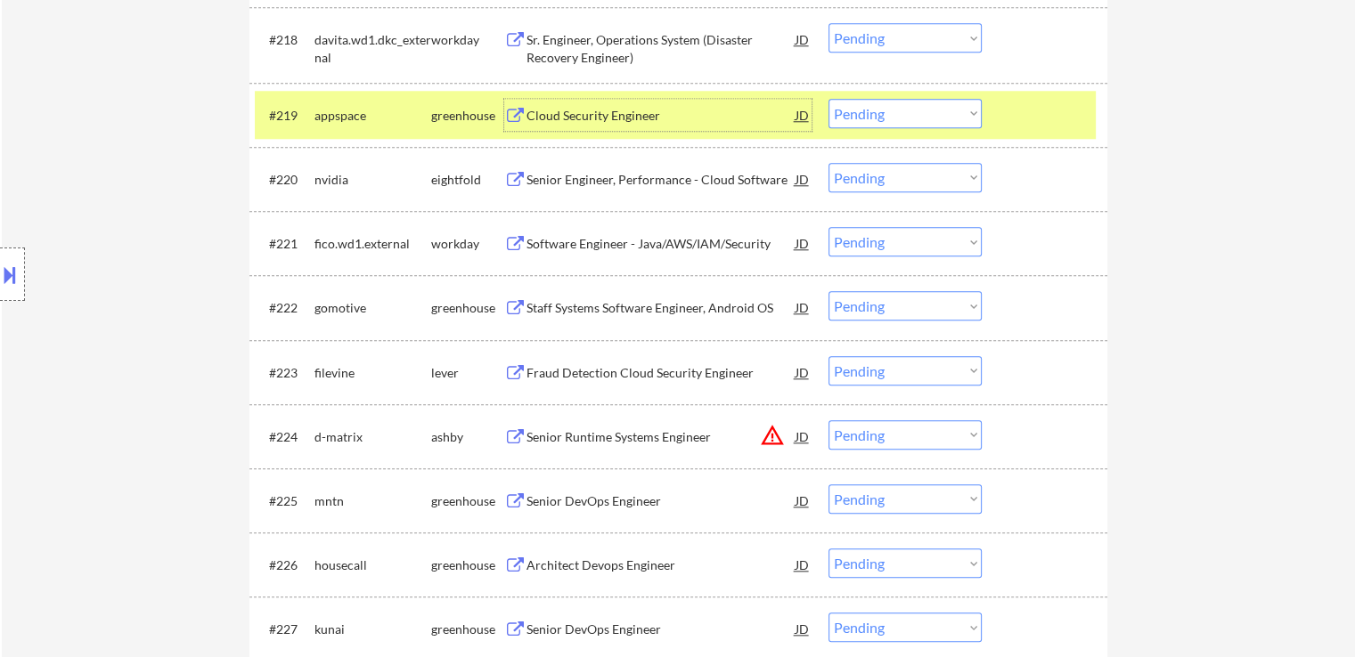
scroll to position [1781, 0]
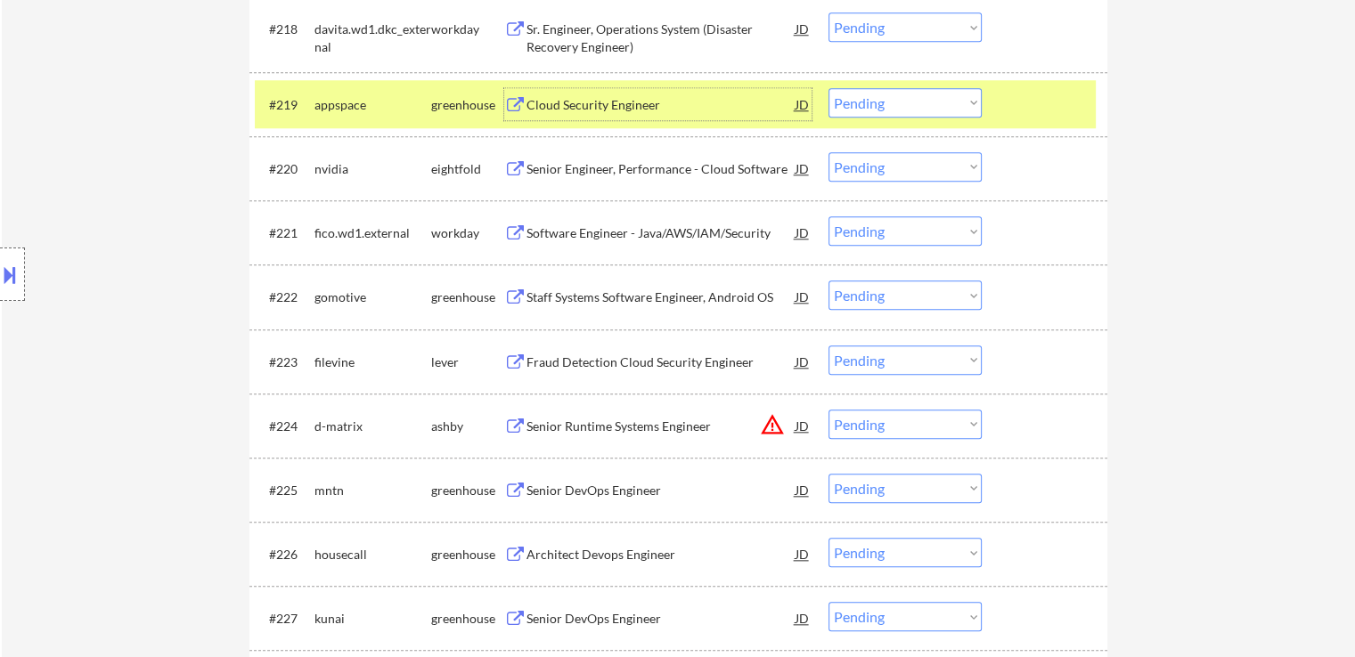
click at [894, 108] on select "Choose an option... Pending Applied Excluded (Questions) Excluded (Expired) Exc…" at bounding box center [904, 102] width 153 height 29
click at [828, 88] on select "Choose an option... Pending Applied Excluded (Questions) Excluded (Expired) Exc…" at bounding box center [904, 102] width 153 height 29
click at [526, 290] on div "Staff Systems Software Engineer, Android OS" at bounding box center [660, 298] width 269 height 18
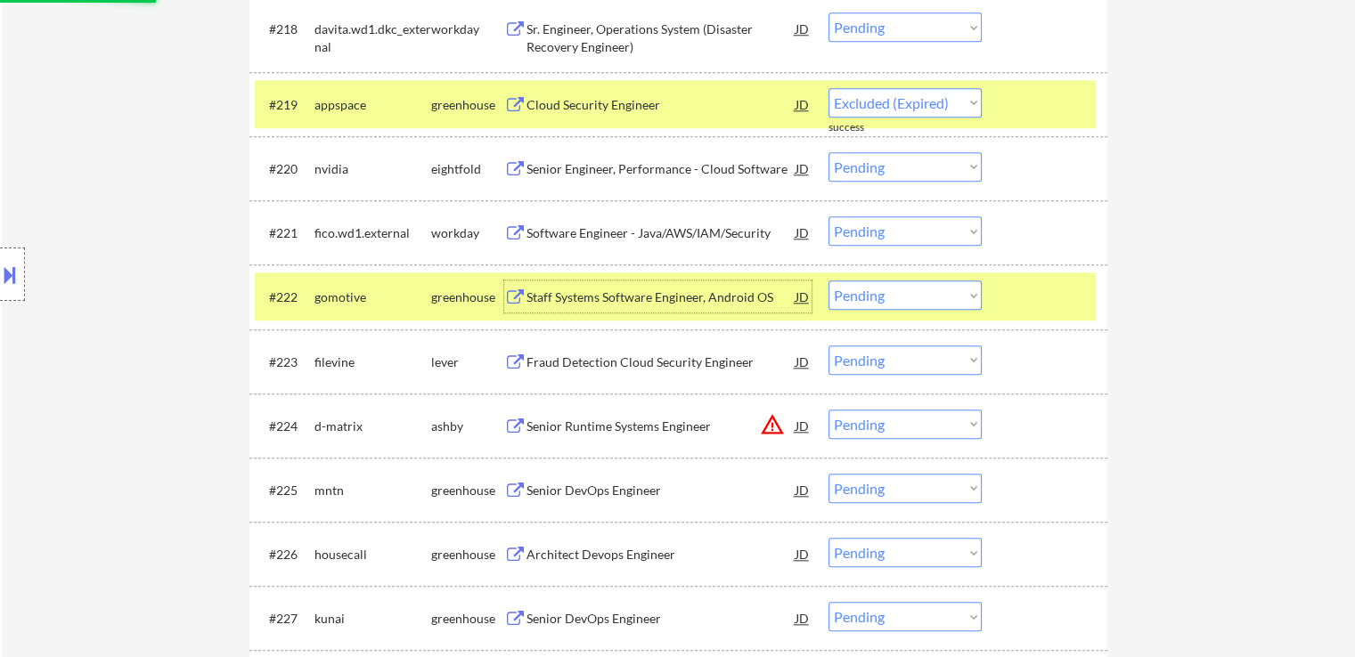
select select ""pending""
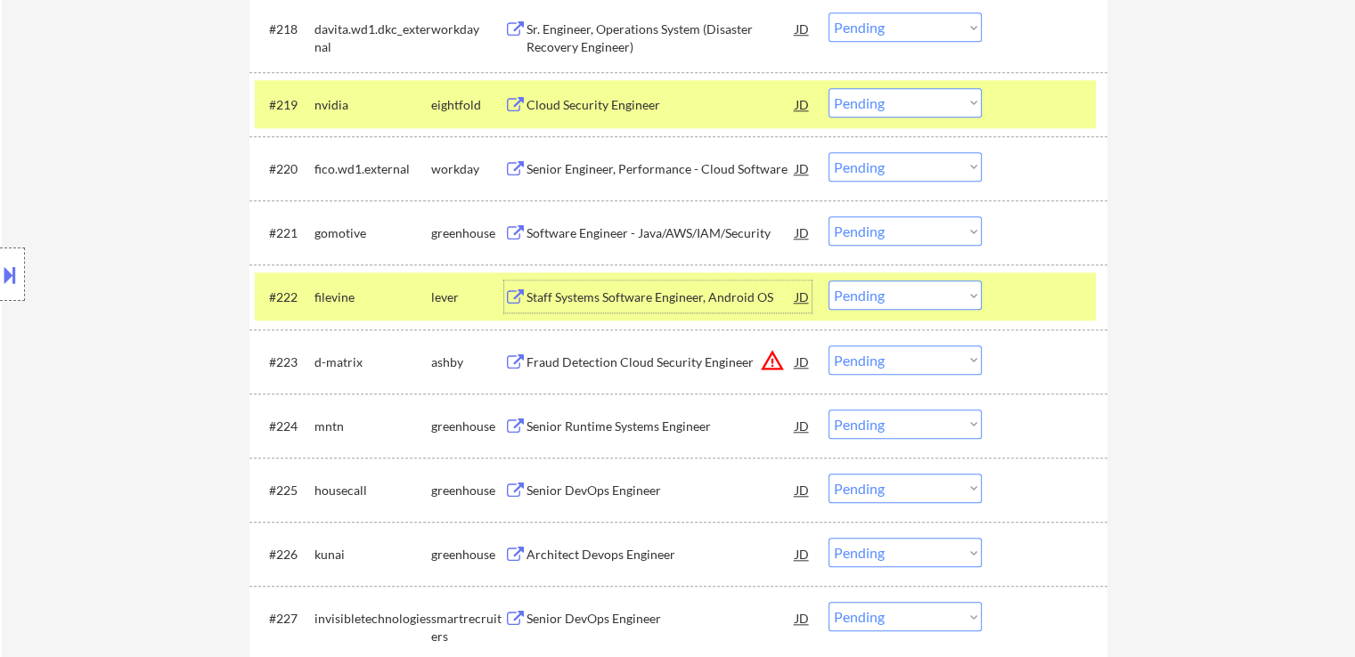
click at [517, 304] on button at bounding box center [515, 297] width 22 height 17
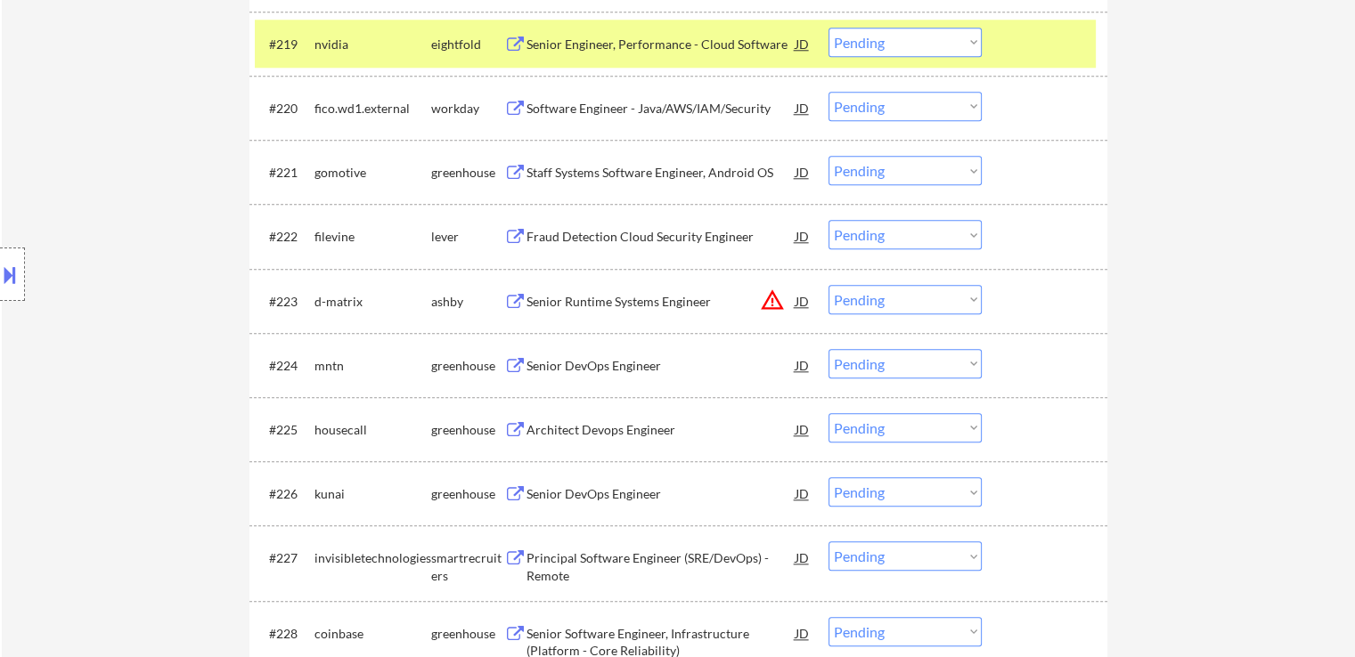
scroll to position [1870, 0]
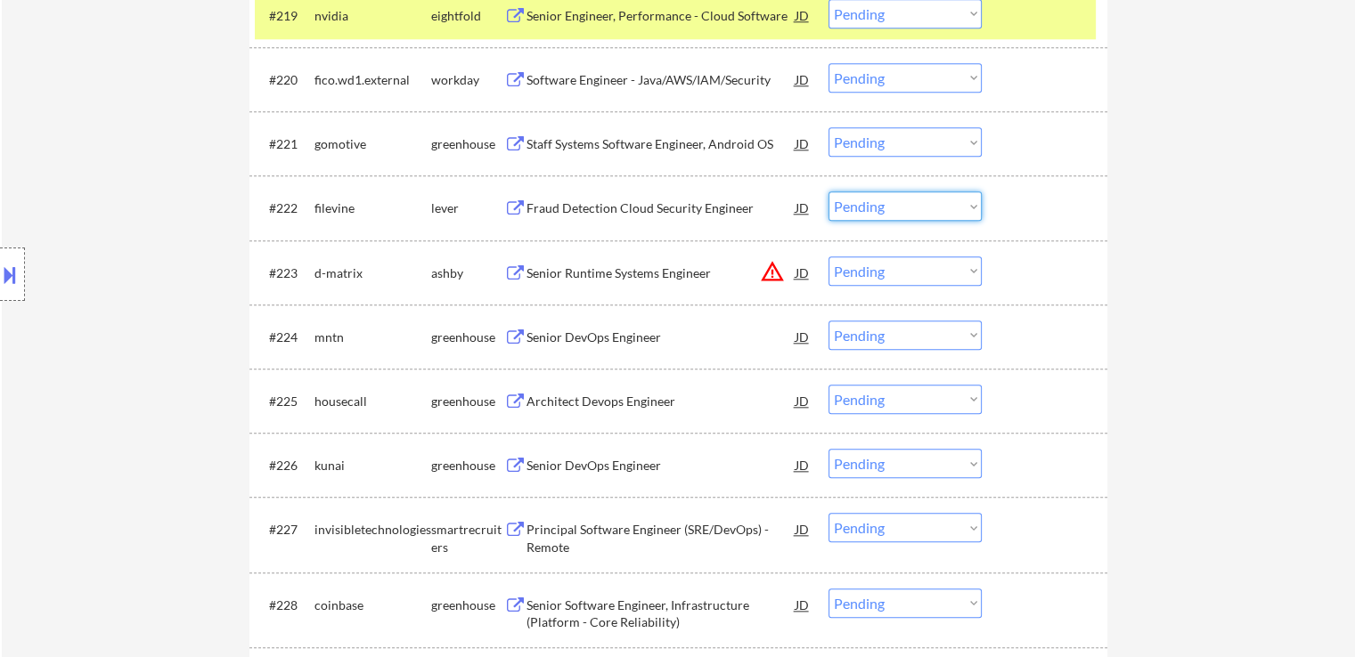
click at [875, 204] on select "Choose an option... Pending Applied Excluded (Questions) Excluded (Expired) Exc…" at bounding box center [904, 205] width 153 height 29
click at [828, 191] on select "Choose an option... Pending Applied Excluded (Questions) Excluded (Expired) Exc…" at bounding box center [904, 205] width 153 height 29
select select ""pending""
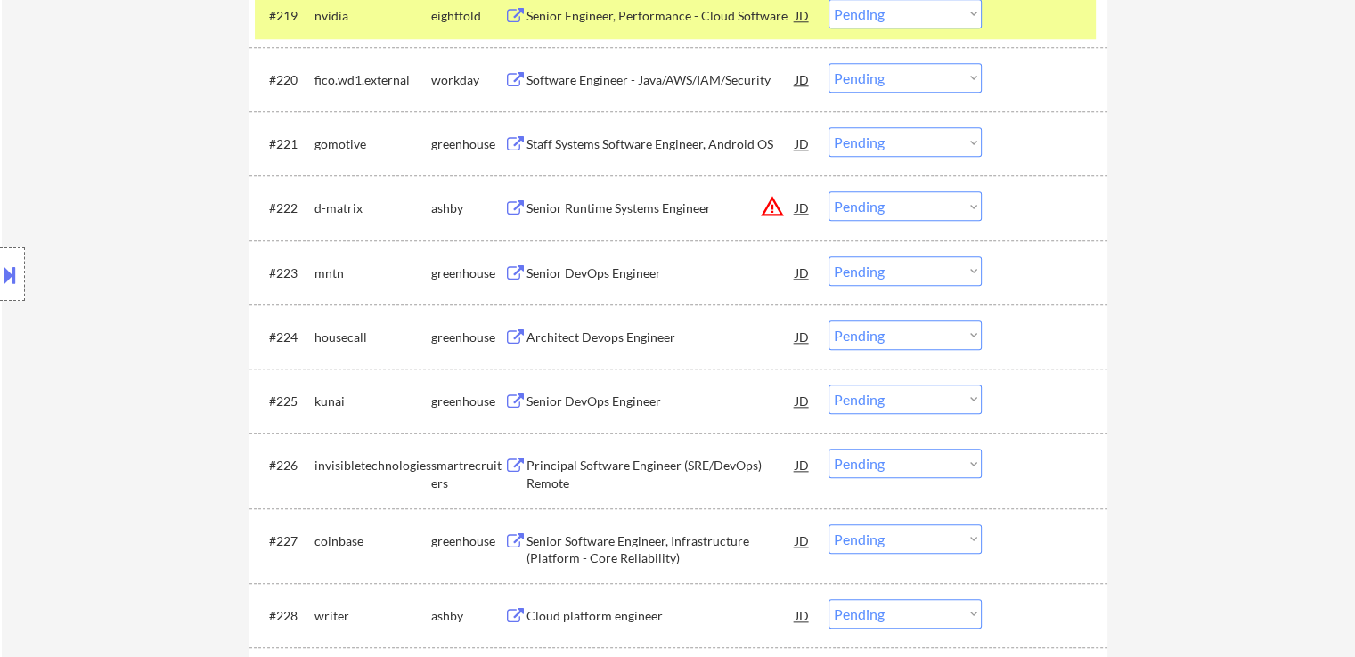
click at [549, 278] on div "Senior DevOps Engineer" at bounding box center [660, 274] width 269 height 18
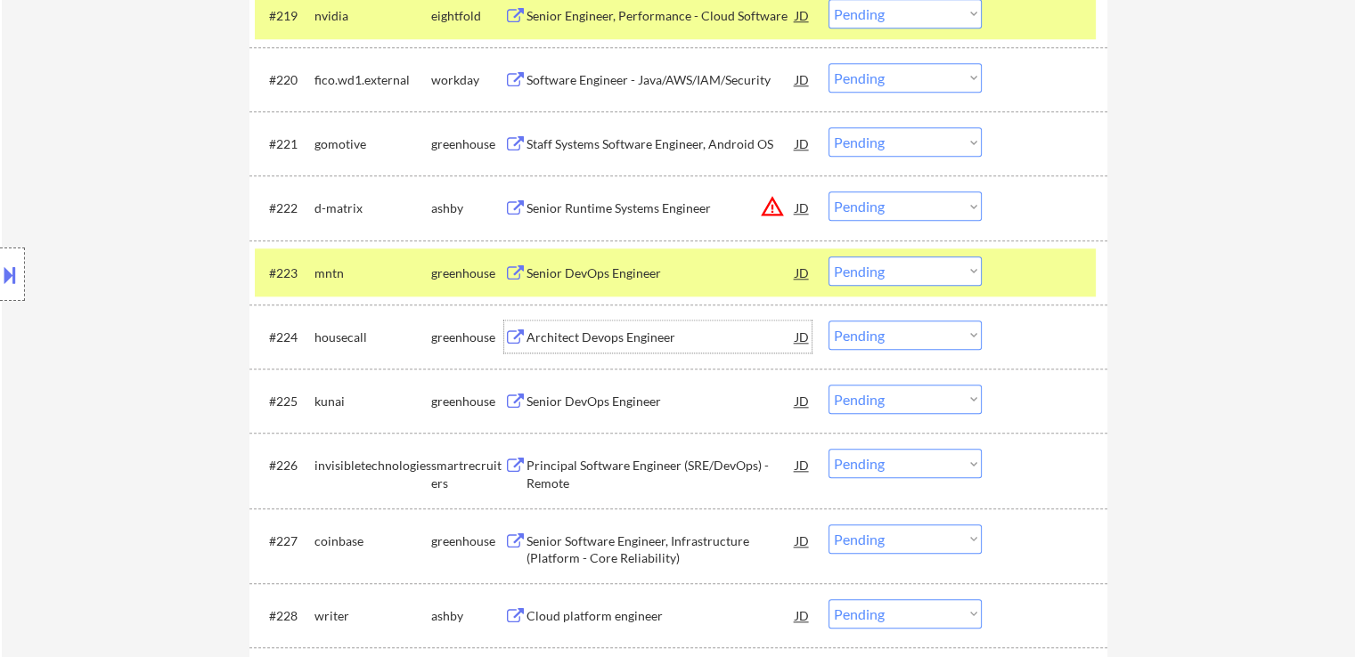
click at [537, 336] on div "Architect Devops Engineer" at bounding box center [660, 338] width 269 height 18
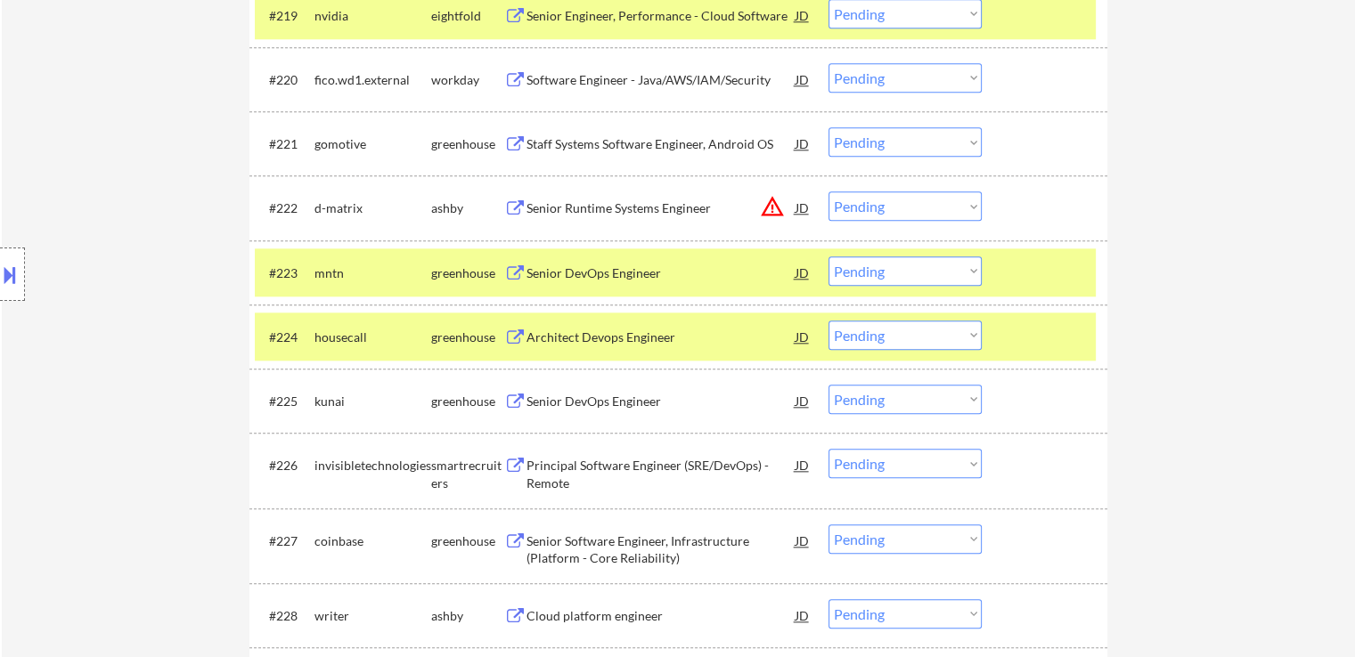
click at [529, 395] on div "Senior DevOps Engineer" at bounding box center [660, 402] width 269 height 18
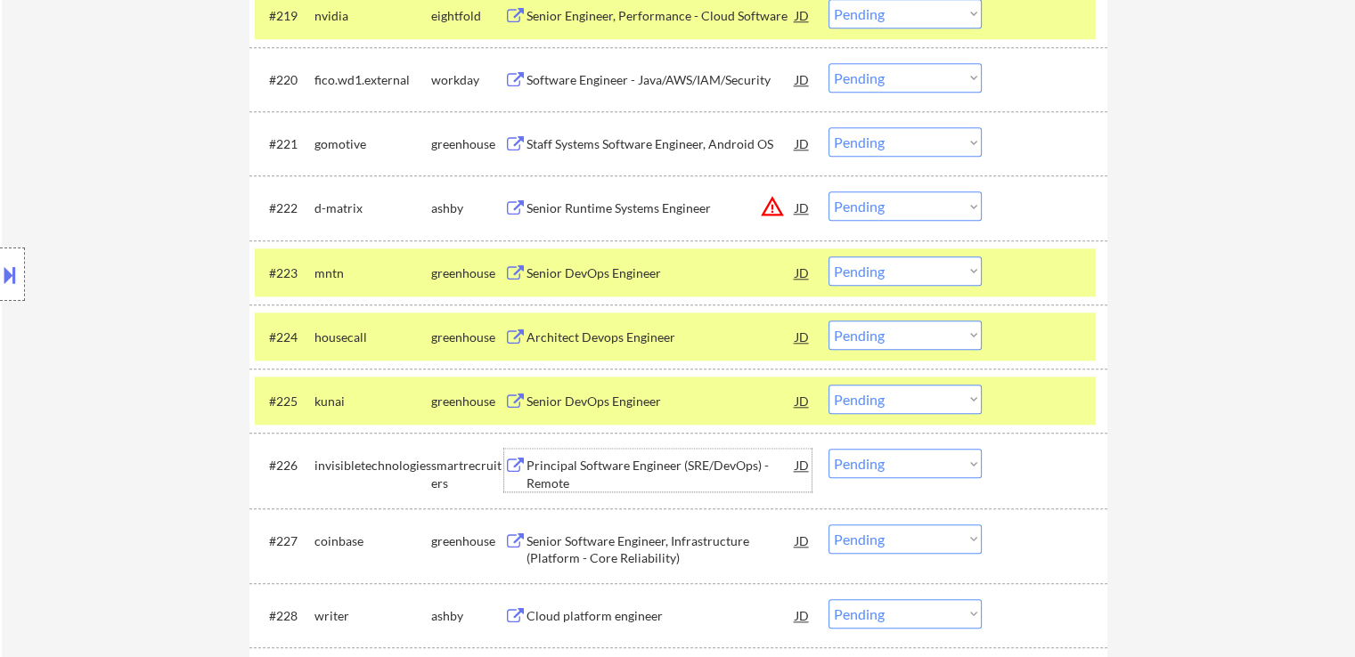
click at [536, 465] on div "Principal Software Engineer (SRE/DevOps) - Remote" at bounding box center [660, 474] width 269 height 35
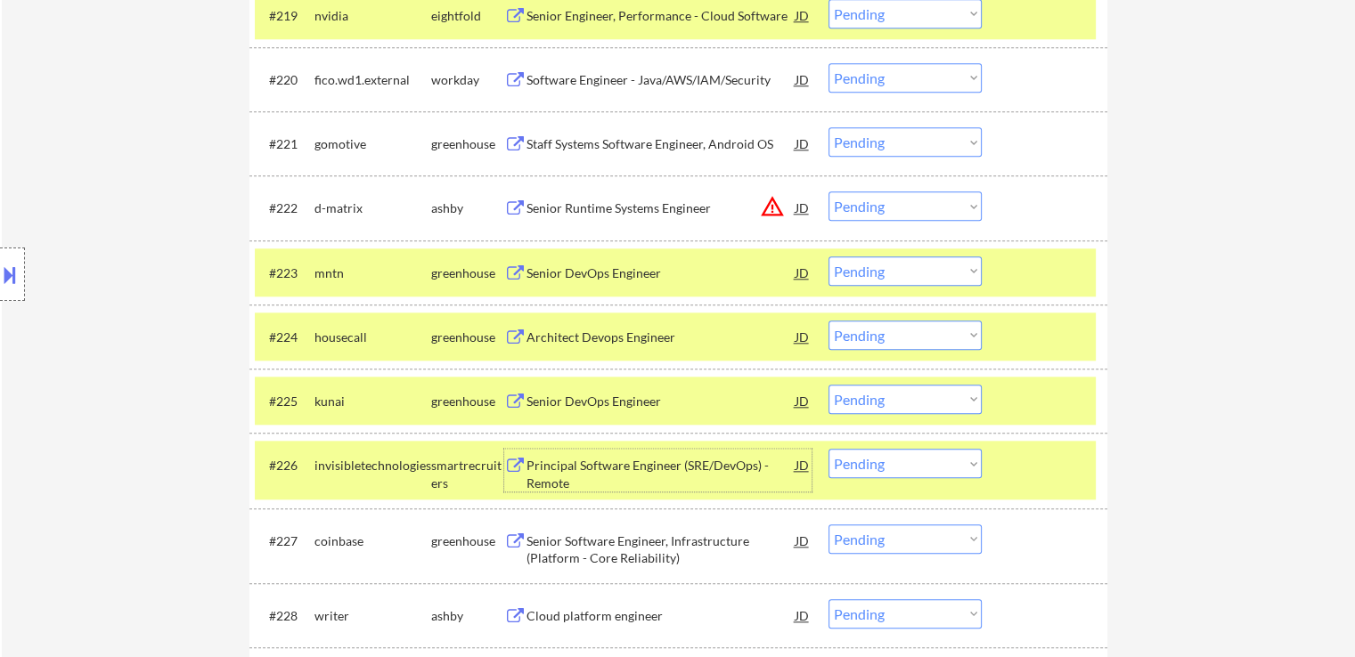
click at [878, 274] on select "Choose an option... Pending Applied Excluded (Questions) Excluded (Expired) Exc…" at bounding box center [904, 270] width 153 height 29
click at [828, 256] on select "Choose an option... Pending Applied Excluded (Questions) Excluded (Expired) Exc…" at bounding box center [904, 270] width 153 height 29
select select ""pending""
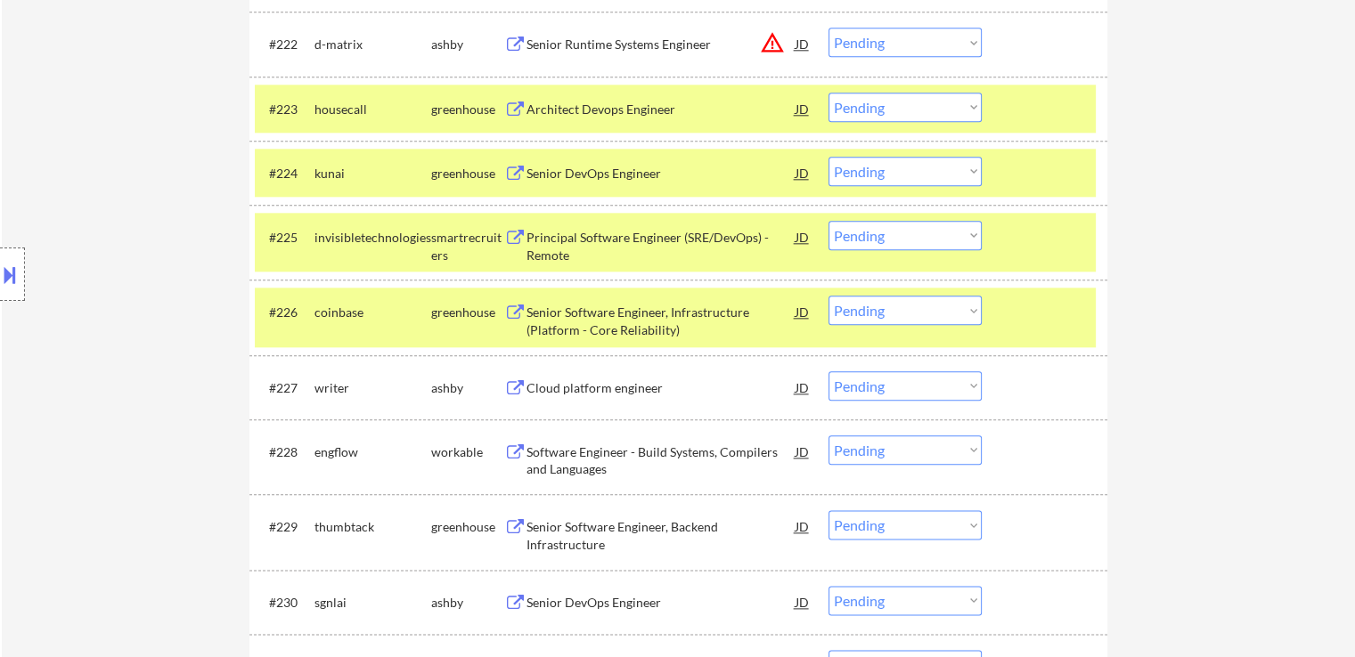
scroll to position [2048, 0]
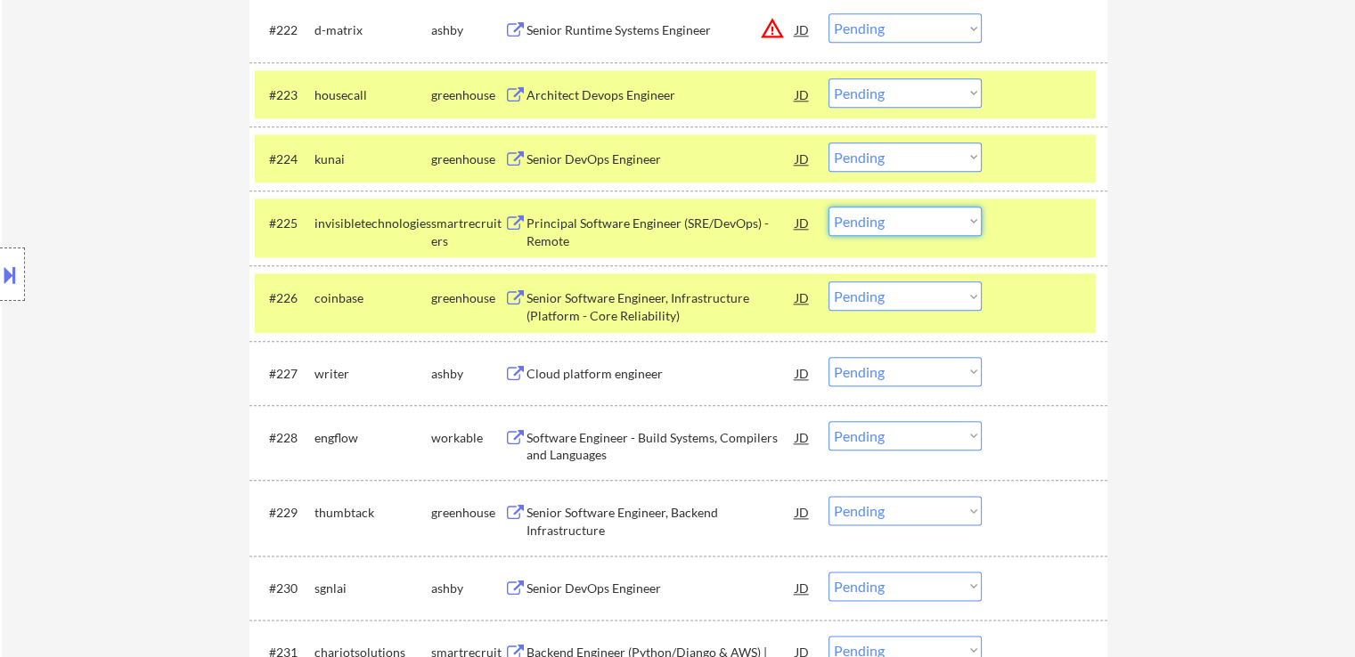
drag, startPoint x: 859, startPoint y: 220, endPoint x: 864, endPoint y: 232, distance: 13.2
click at [859, 220] on select "Choose an option... Pending Applied Excluded (Questions) Excluded (Expired) Exc…" at bounding box center [904, 221] width 153 height 29
click at [828, 207] on select "Choose an option... Pending Applied Excluded (Questions) Excluded (Expired) Exc…" at bounding box center [904, 221] width 153 height 29
select select ""pending""
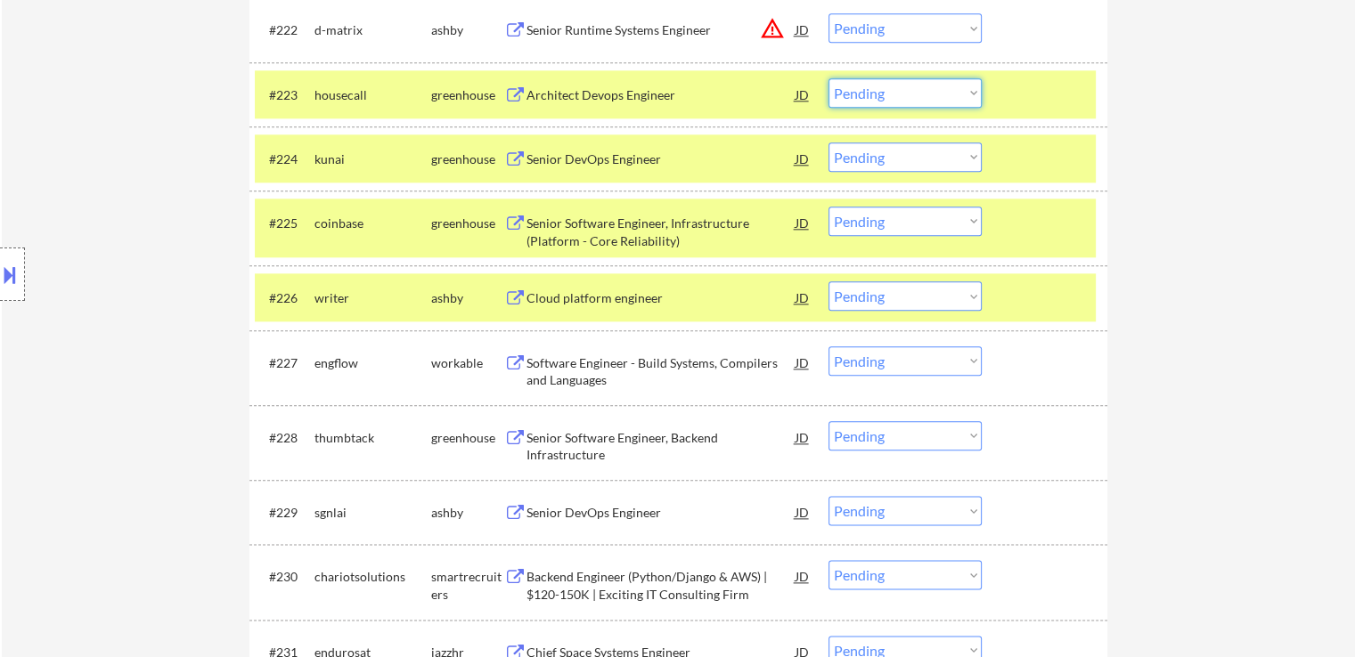
click at [890, 104] on select "Choose an option... Pending Applied Excluded (Questions) Excluded (Expired) Exc…" at bounding box center [904, 92] width 153 height 29
click at [828, 78] on select "Choose an option... Pending Applied Excluded (Questions) Excluded (Expired) Exc…" at bounding box center [904, 92] width 153 height 29
select select ""pending""
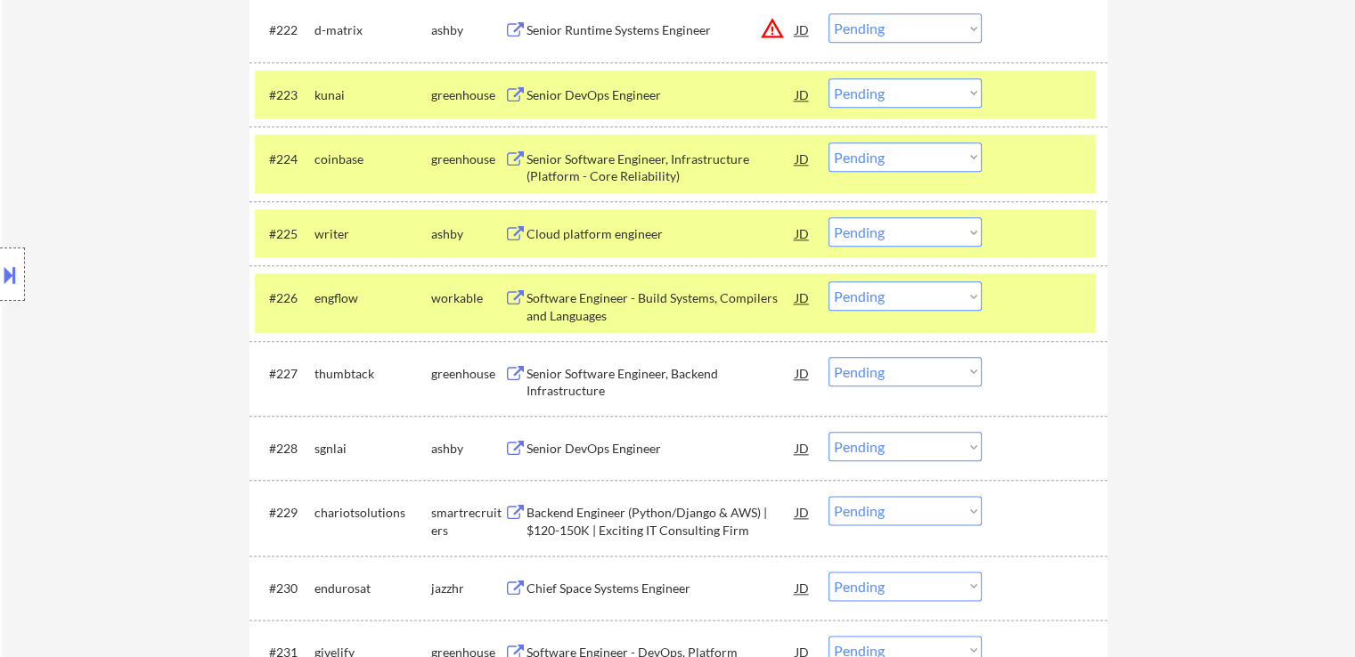
click at [905, 155] on select "Choose an option... Pending Applied Excluded (Questions) Excluded (Expired) Exc…" at bounding box center [904, 156] width 153 height 29
click at [828, 142] on select "Choose an option... Pending Applied Excluded (Questions) Excluded (Expired) Exc…" at bounding box center [904, 156] width 153 height 29
select select ""pending""
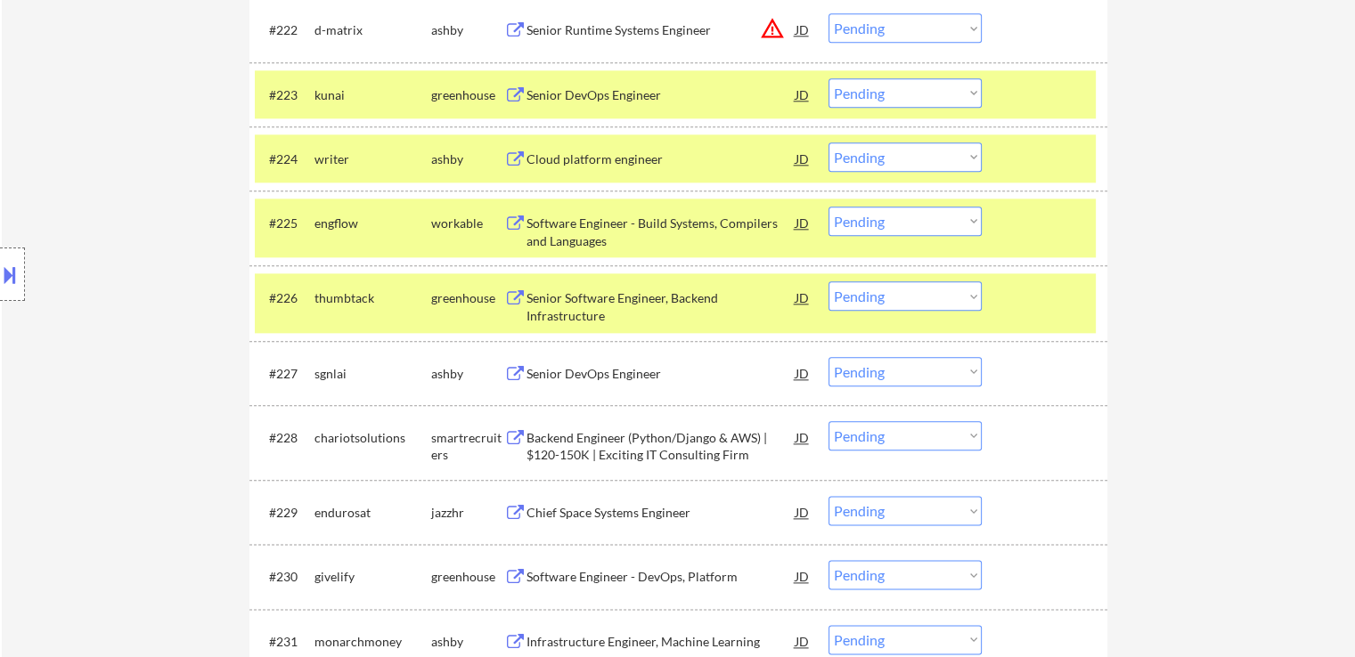
drag, startPoint x: 859, startPoint y: 92, endPoint x: 862, endPoint y: 103, distance: 11.9
click at [859, 92] on select "Choose an option... Pending Applied Excluded (Questions) Excluded (Expired) Exc…" at bounding box center [904, 92] width 153 height 29
click at [828, 78] on select "Choose an option... Pending Applied Excluded (Questions) Excluded (Expired) Exc…" at bounding box center [904, 92] width 153 height 29
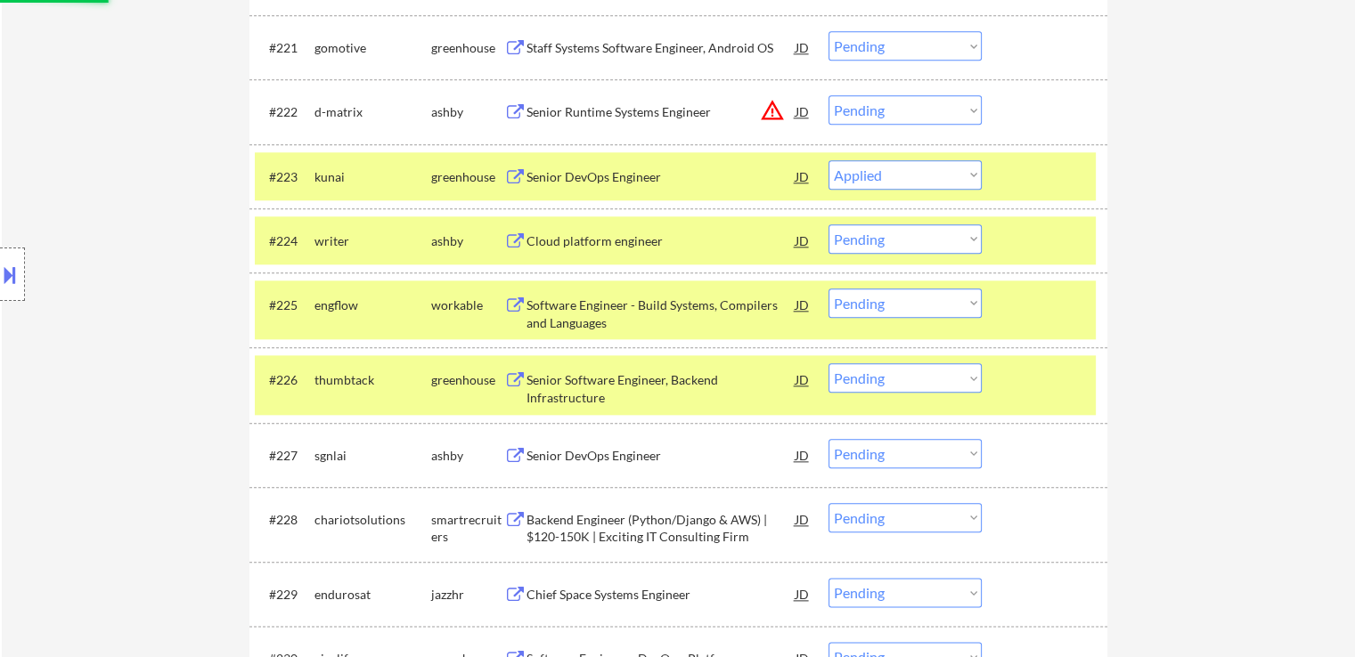
scroll to position [1870, 0]
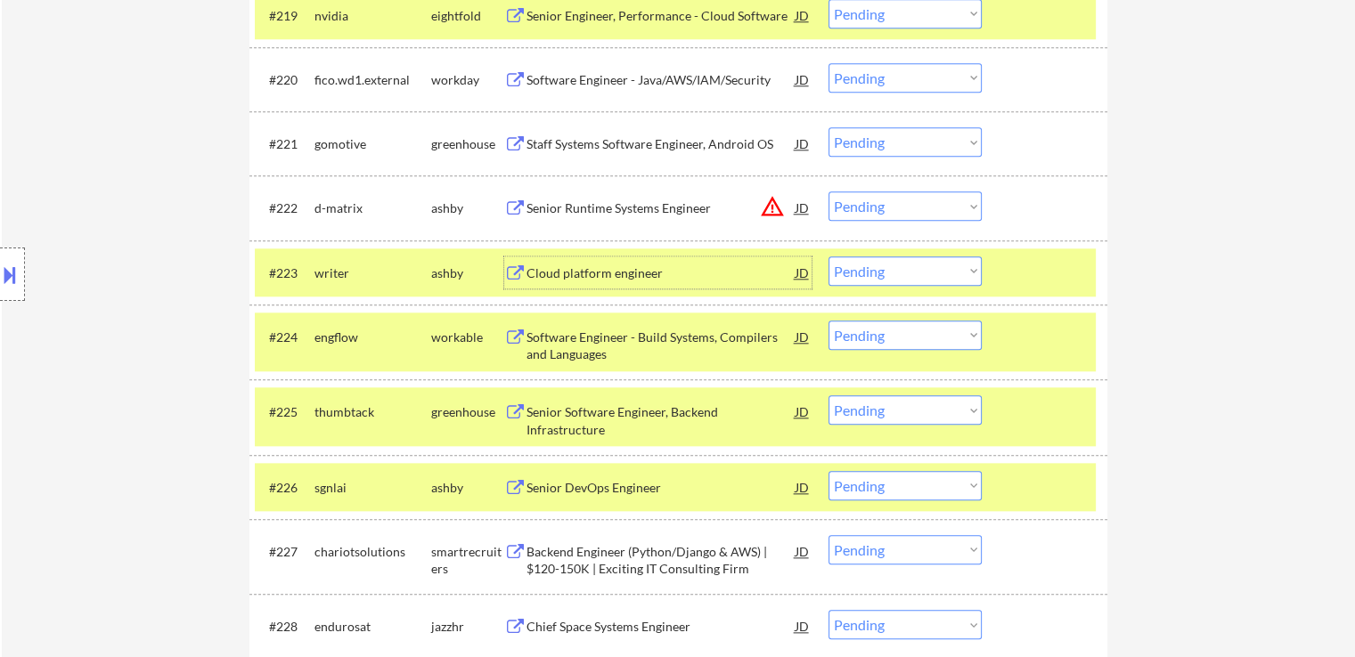
click at [532, 274] on div "Cloud platform engineer" at bounding box center [660, 274] width 269 height 18
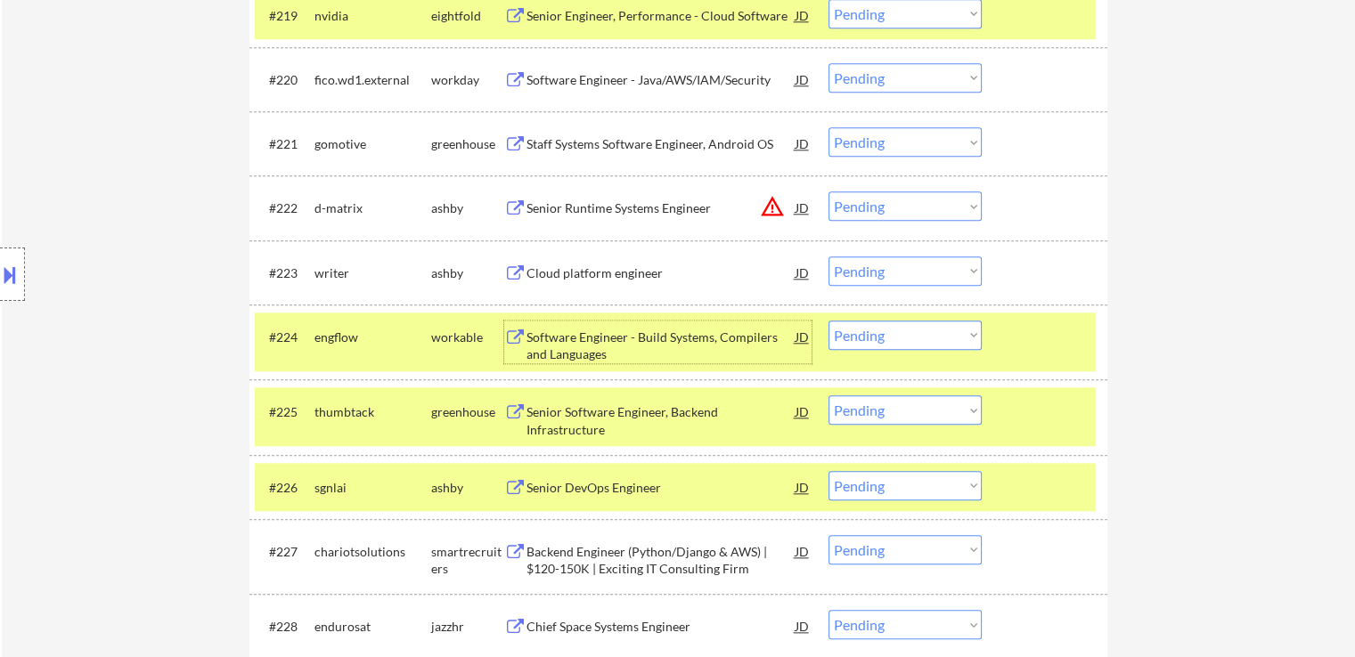
click at [533, 338] on div "Software Engineer - Build Systems, Compilers and Languages" at bounding box center [660, 346] width 269 height 35
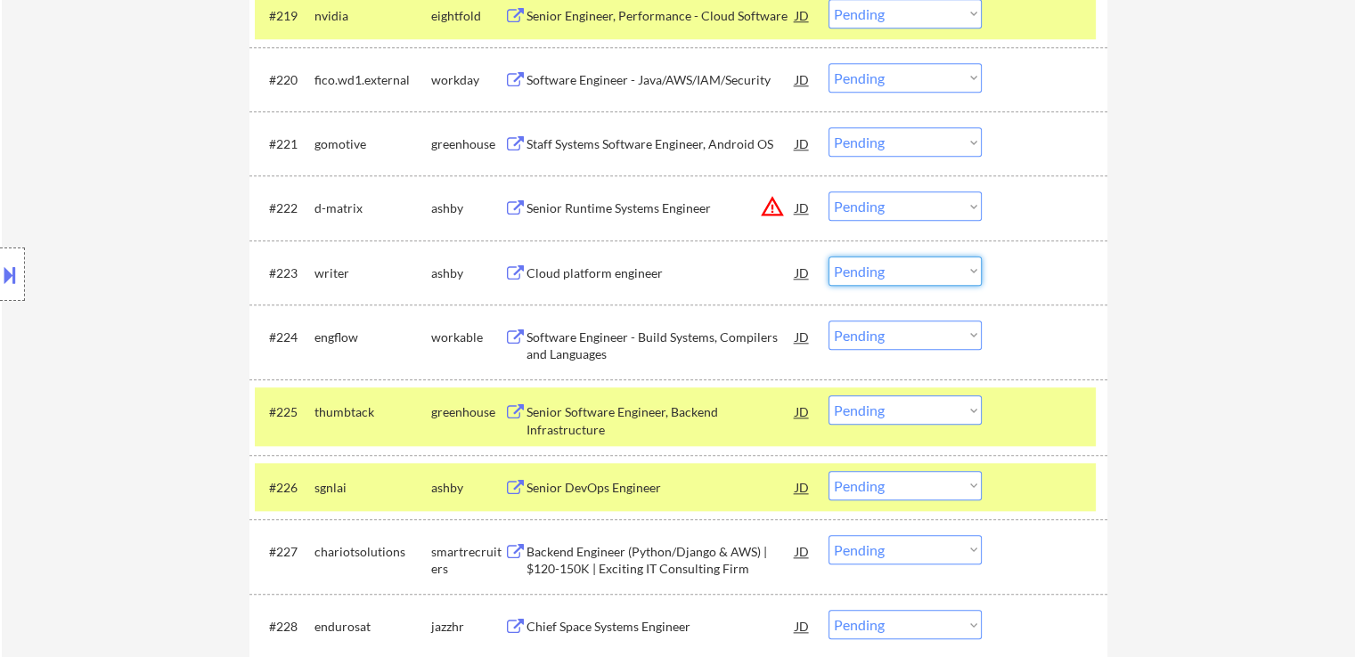
click at [894, 282] on select "Choose an option... Pending Applied Excluded (Questions) Excluded (Expired) Exc…" at bounding box center [904, 270] width 153 height 29
click at [828, 256] on select "Choose an option... Pending Applied Excluded (Questions) Excluded (Expired) Exc…" at bounding box center [904, 270] width 153 height 29
select select ""pending""
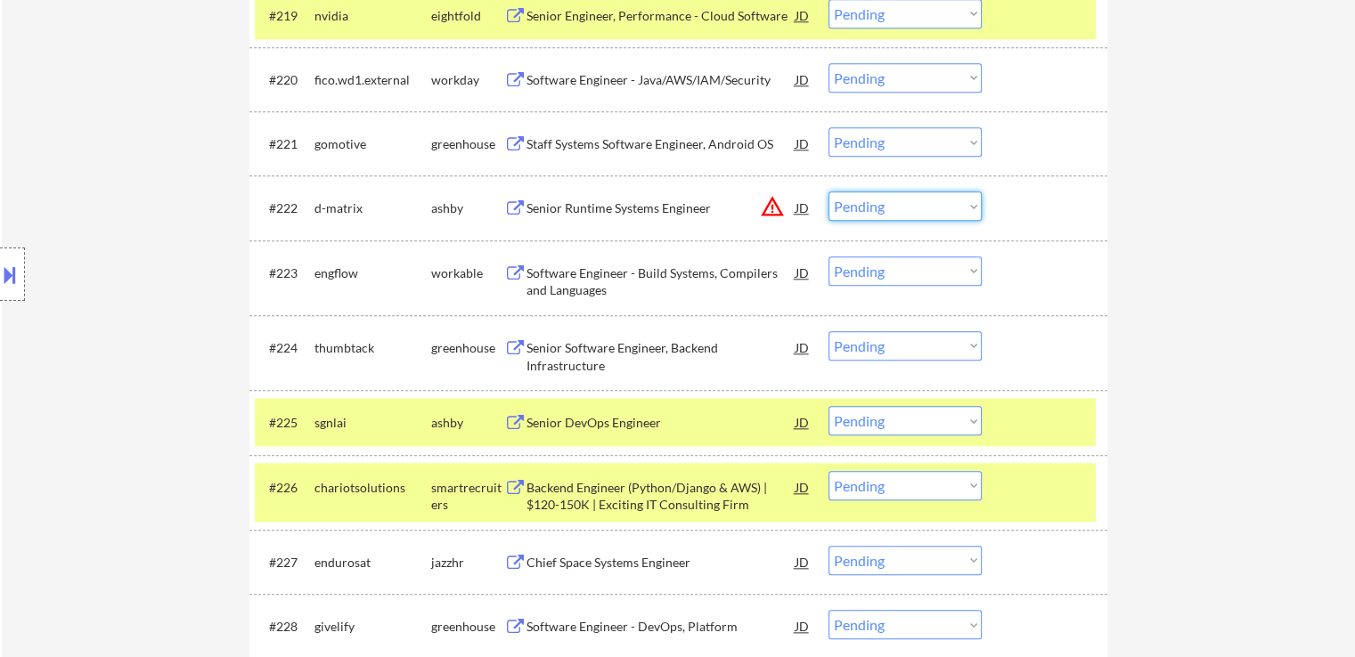
click at [900, 204] on select "Choose an option... Pending Applied Excluded (Questions) Excluded (Expired) Exc…" at bounding box center [904, 205] width 153 height 29
click at [828, 191] on select "Choose an option... Pending Applied Excluded (Questions) Excluded (Expired) Exc…" at bounding box center [904, 205] width 153 height 29
click at [559, 282] on div "Software Engineer - Build Systems, Compilers and Languages" at bounding box center [660, 282] width 269 height 35
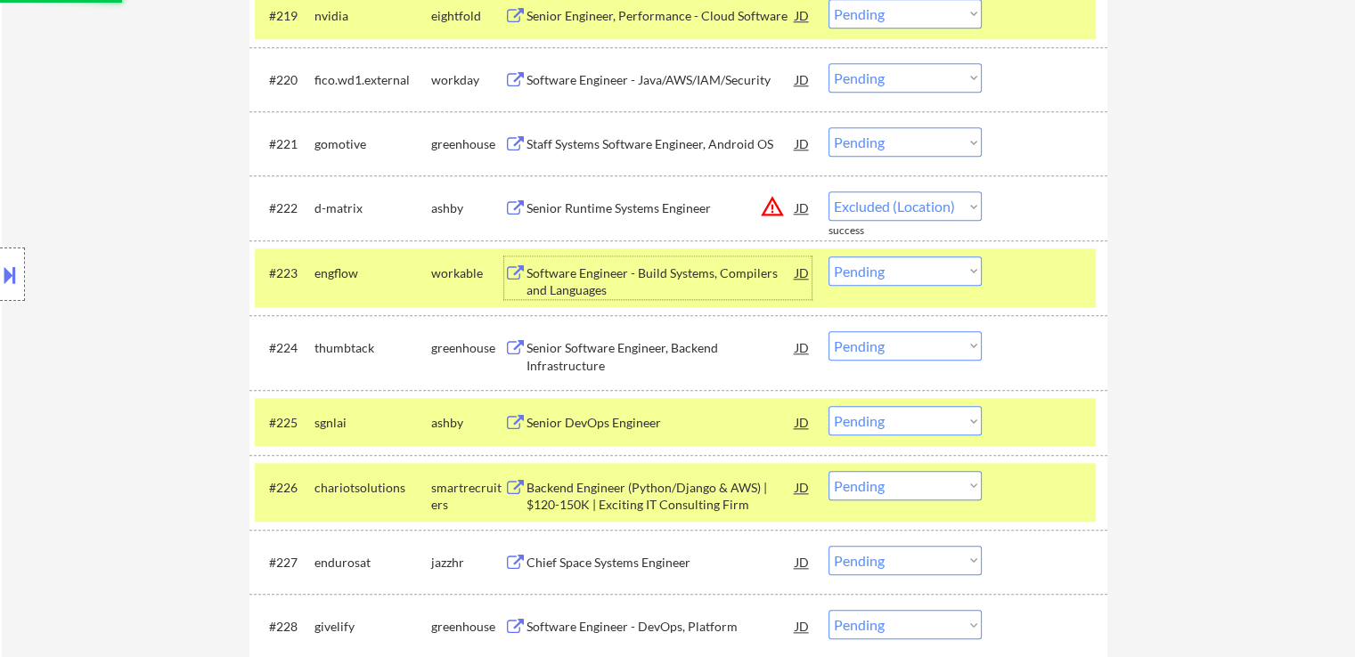
select select ""pending""
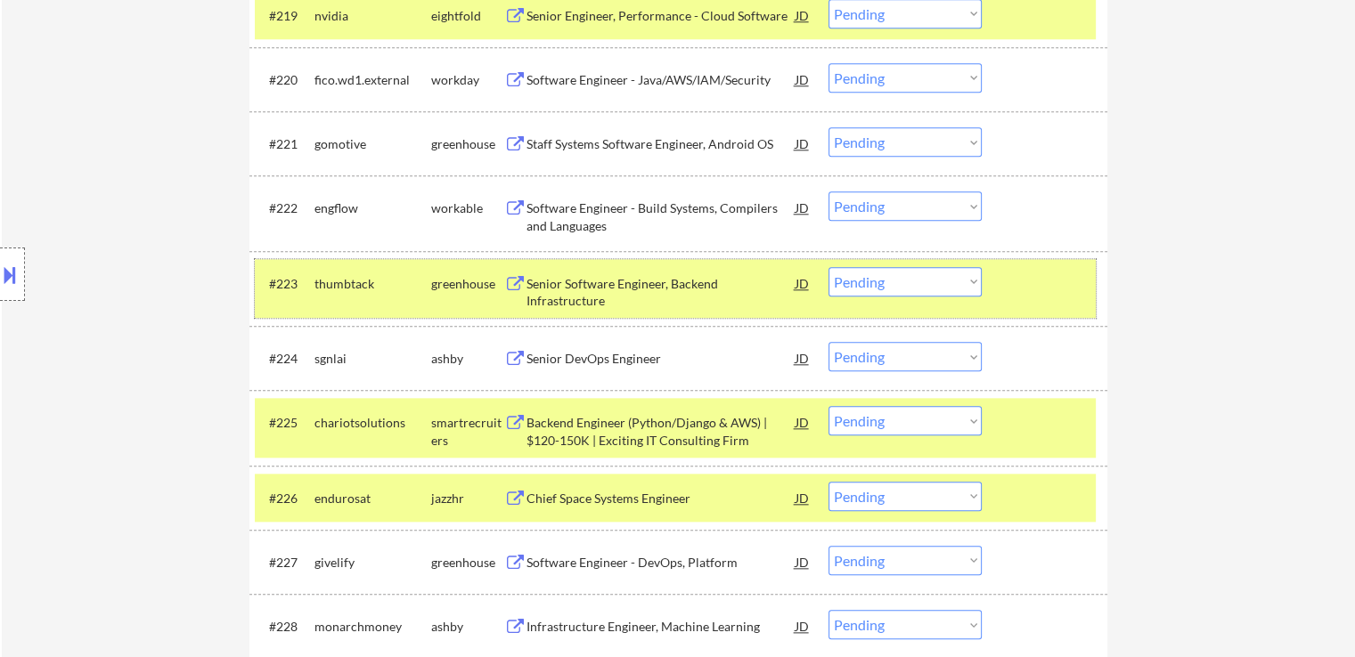
click at [881, 300] on div "#223 thumbtack greenhouse Senior Software Engineer, Backend Infrastructure JD w…" at bounding box center [675, 288] width 841 height 59
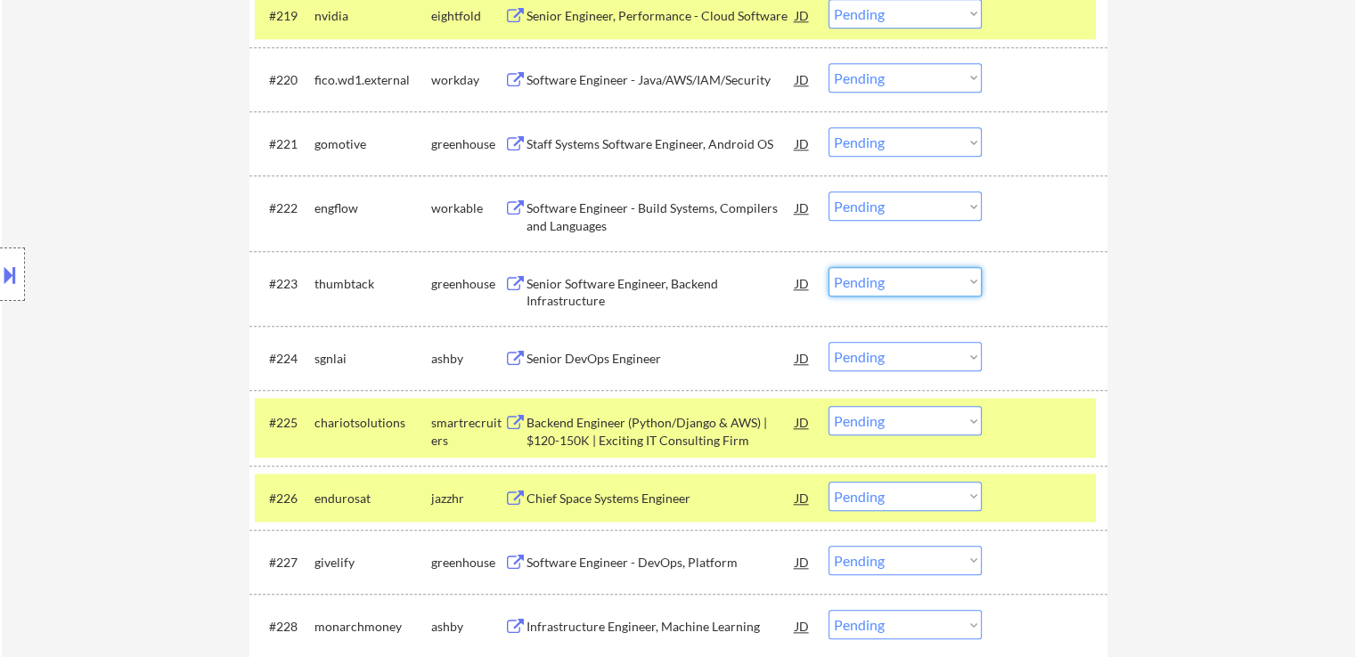
click at [942, 287] on select "Choose an option... Pending Applied Excluded (Questions) Excluded (Expired) Exc…" at bounding box center [904, 281] width 153 height 29
click at [828, 267] on select "Choose an option... Pending Applied Excluded (Questions) Excluded (Expired) Exc…" at bounding box center [904, 281] width 153 height 29
select select ""pending""
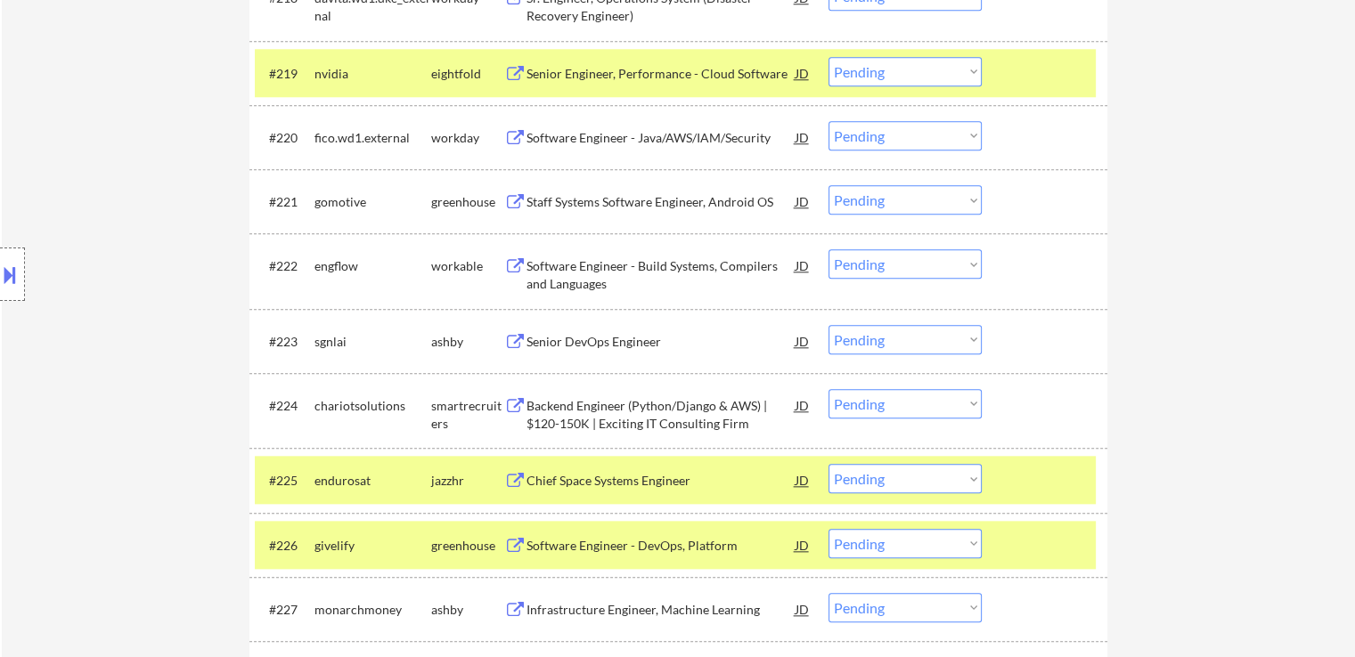
scroll to position [1781, 0]
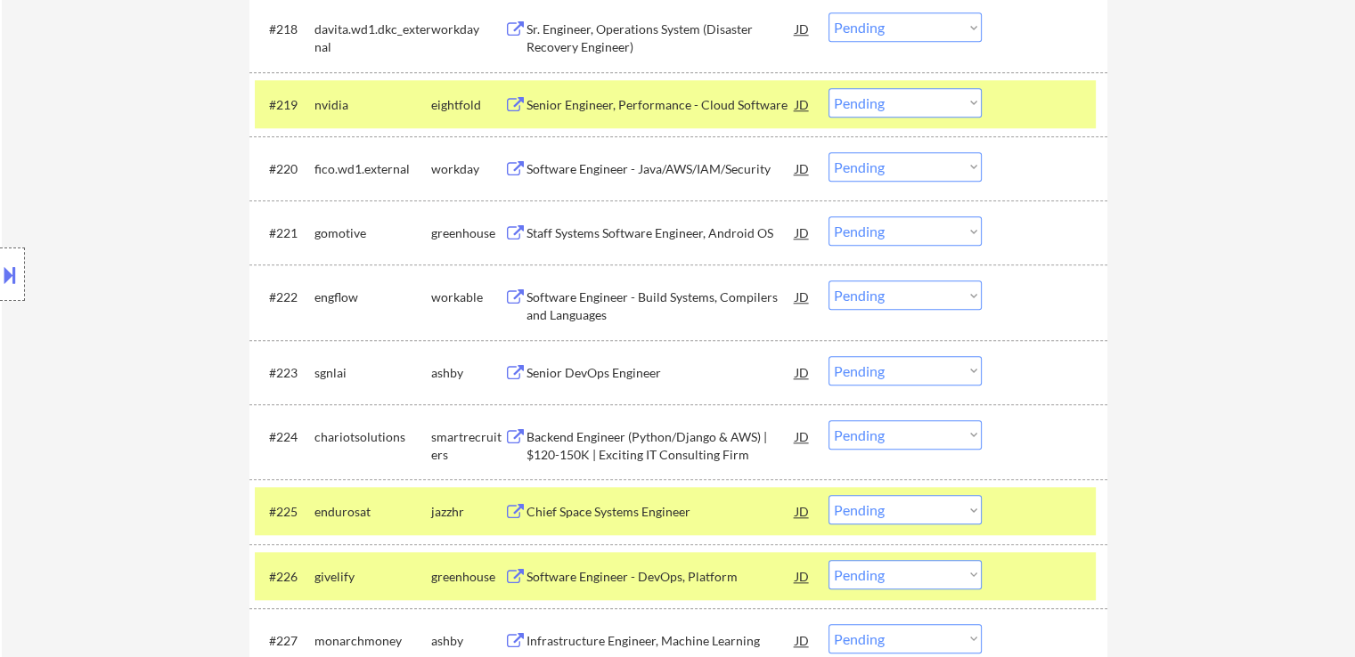
click at [894, 309] on select "Choose an option... Pending Applied Excluded (Questions) Excluded (Expired) Exc…" at bounding box center [904, 295] width 153 height 29
click at [828, 281] on select "Choose an option... Pending Applied Excluded (Questions) Excluded (Expired) Exc…" at bounding box center [904, 295] width 153 height 29
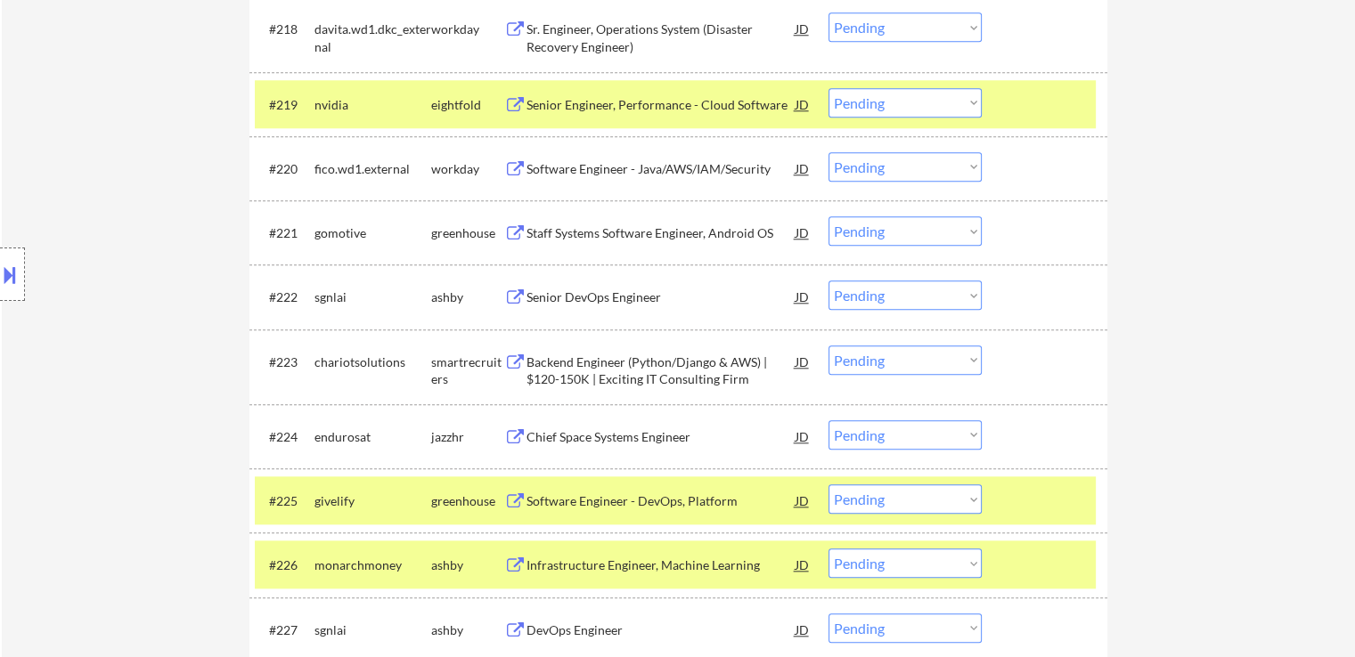
click at [563, 295] on div "Senior DevOps Engineer" at bounding box center [660, 298] width 269 height 18
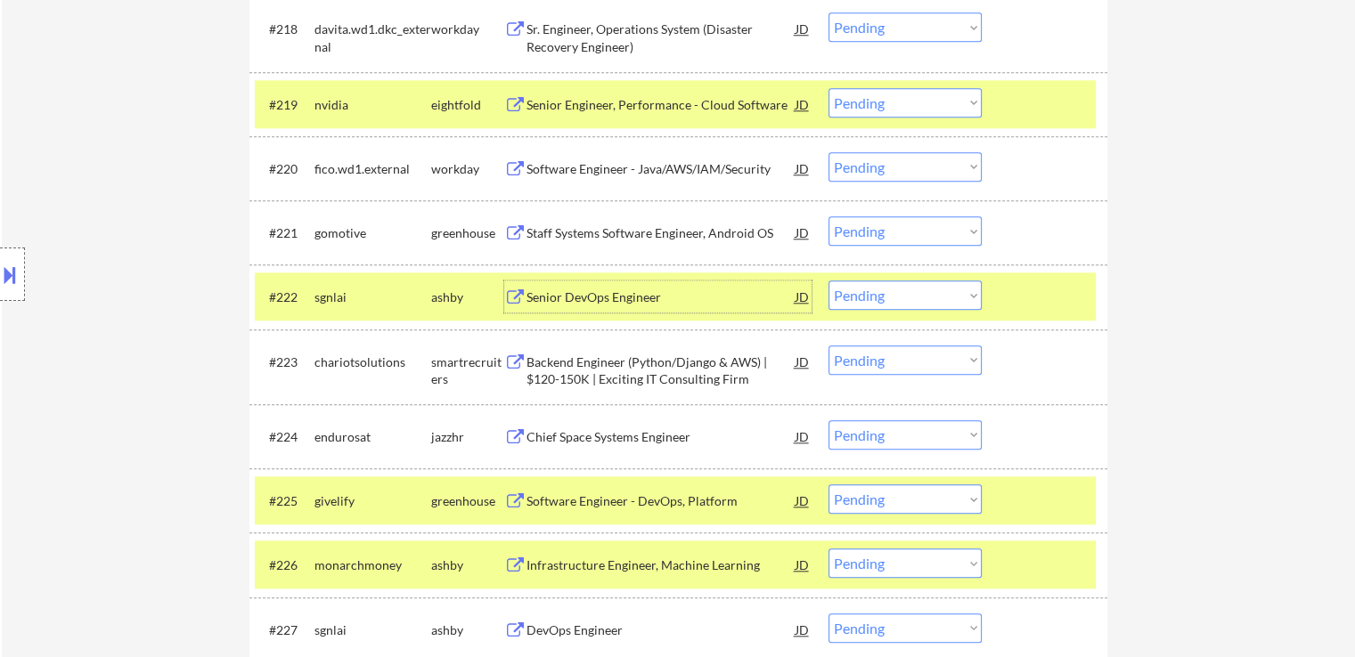
click at [903, 292] on select "Choose an option... Pending Applied Excluded (Questions) Excluded (Expired) Exc…" at bounding box center [904, 295] width 153 height 29
click at [828, 281] on select "Choose an option... Pending Applied Excluded (Questions) Excluded (Expired) Exc…" at bounding box center [904, 295] width 153 height 29
click at [607, 300] on div "Senior DevOps Engineer" at bounding box center [660, 298] width 269 height 18
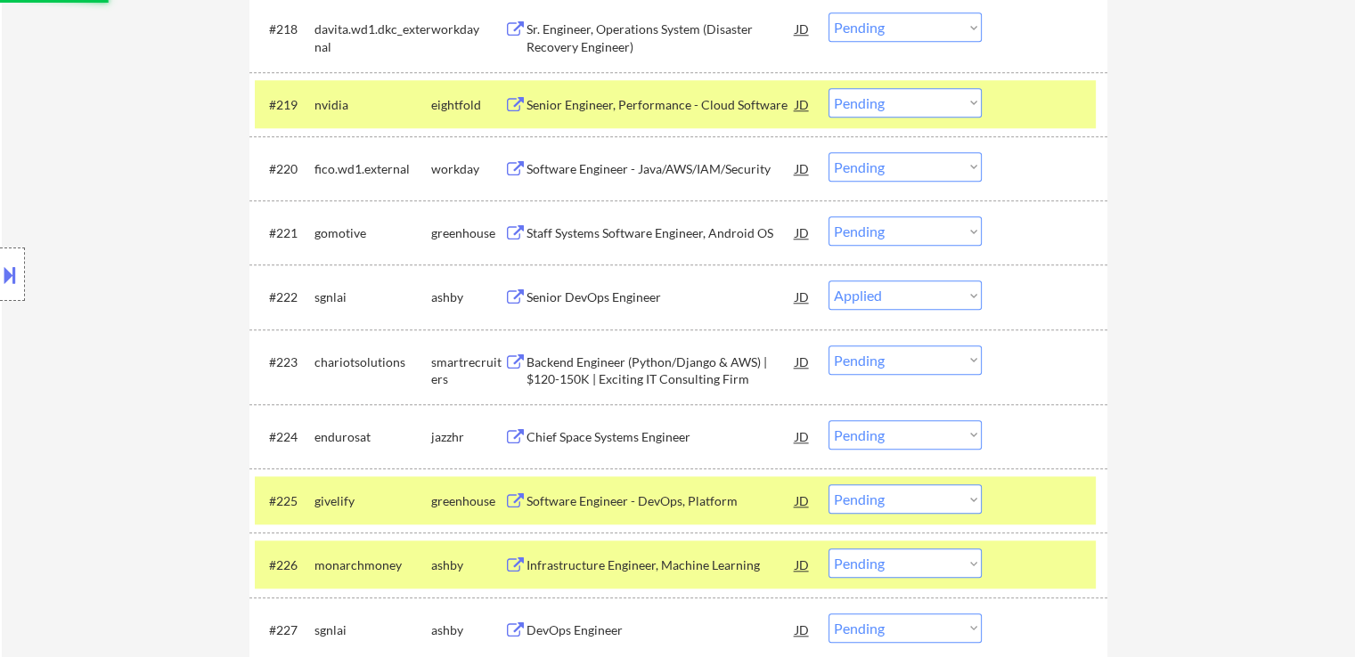
select select ""pending""
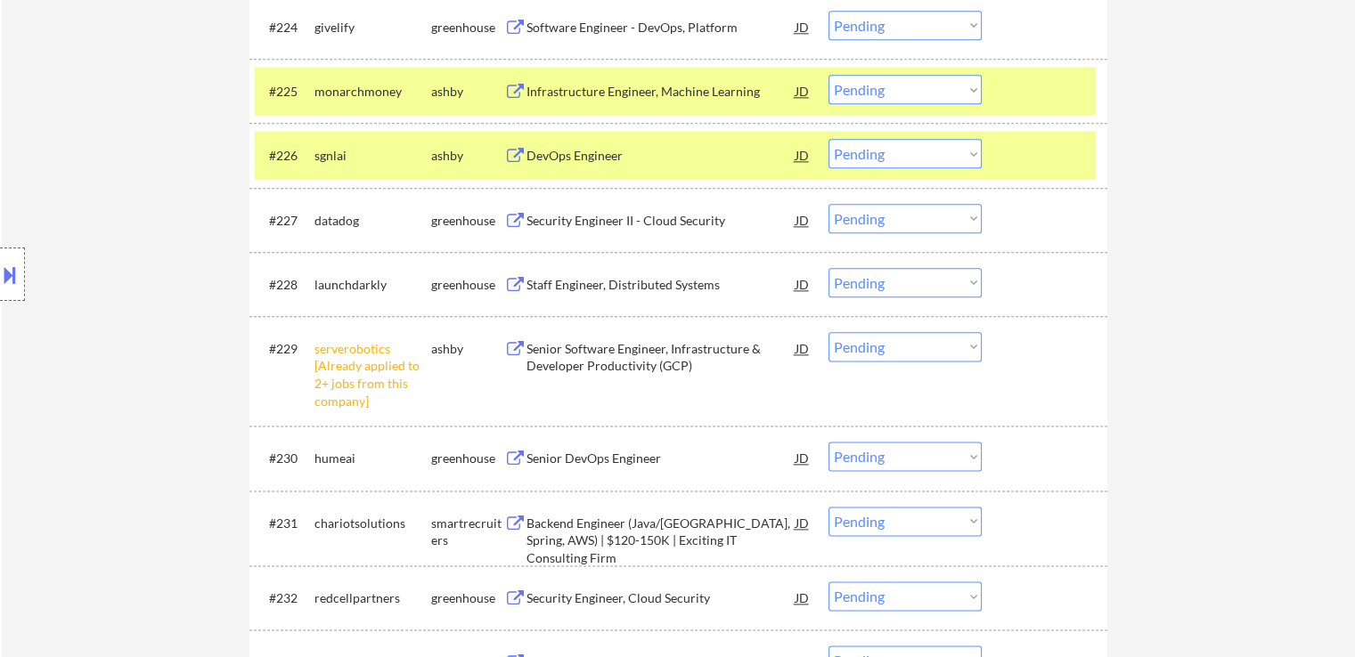
scroll to position [2316, 0]
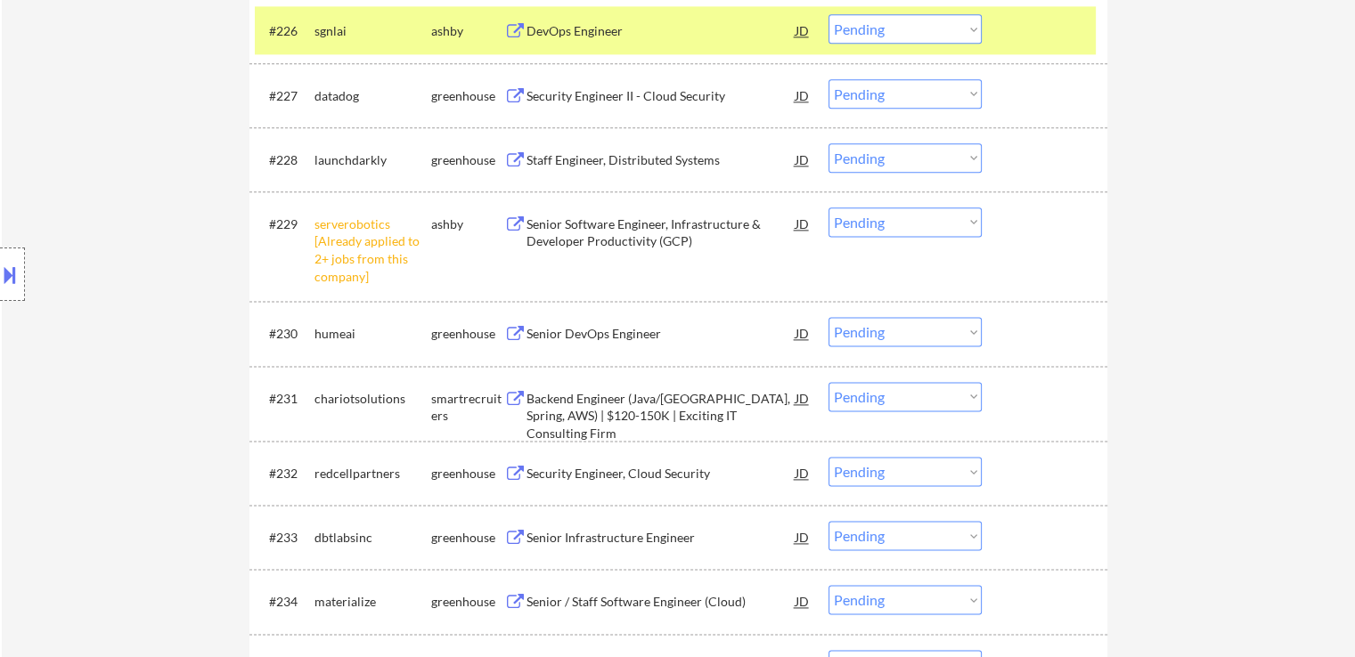
click at [885, 215] on select "Choose an option... Pending Applied Excluded (Questions) Excluded (Expired) Exc…" at bounding box center [904, 222] width 153 height 29
click at [828, 208] on select "Choose an option... Pending Applied Excluded (Questions) Excluded (Expired) Exc…" at bounding box center [904, 222] width 153 height 29
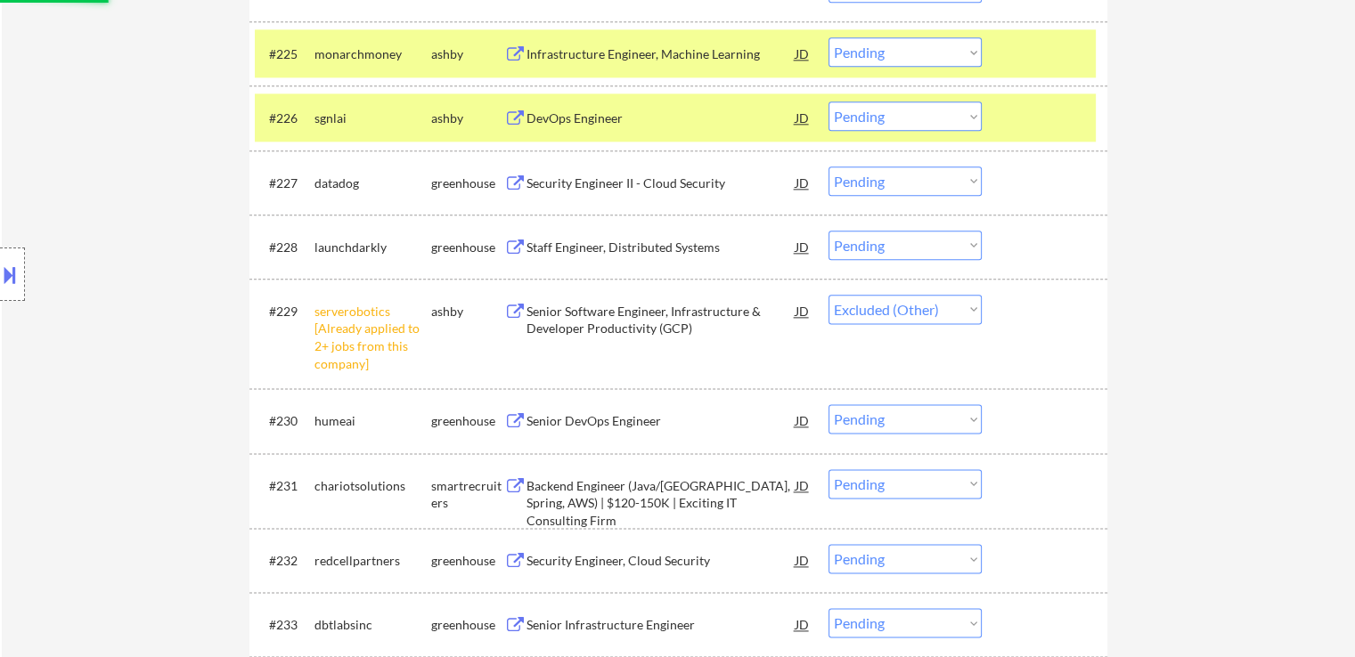
scroll to position [2137, 0]
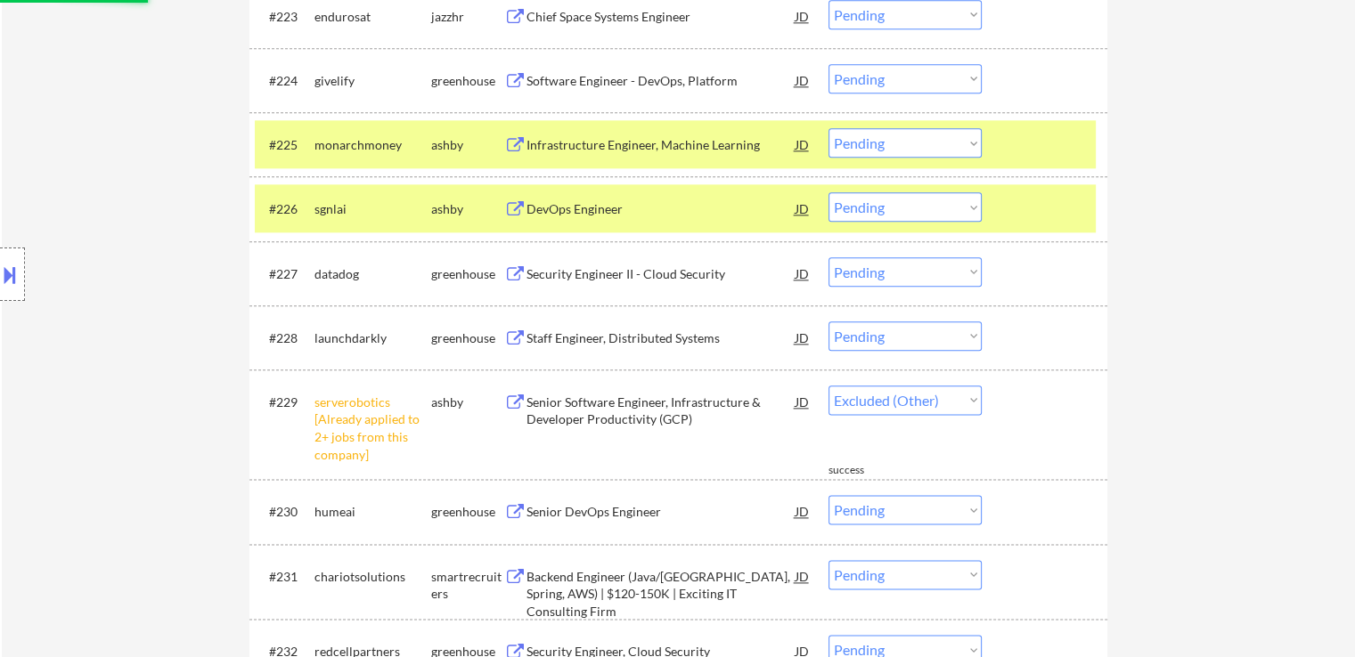
select select ""pending""
click at [583, 206] on div "DevOps Engineer" at bounding box center [660, 209] width 269 height 18
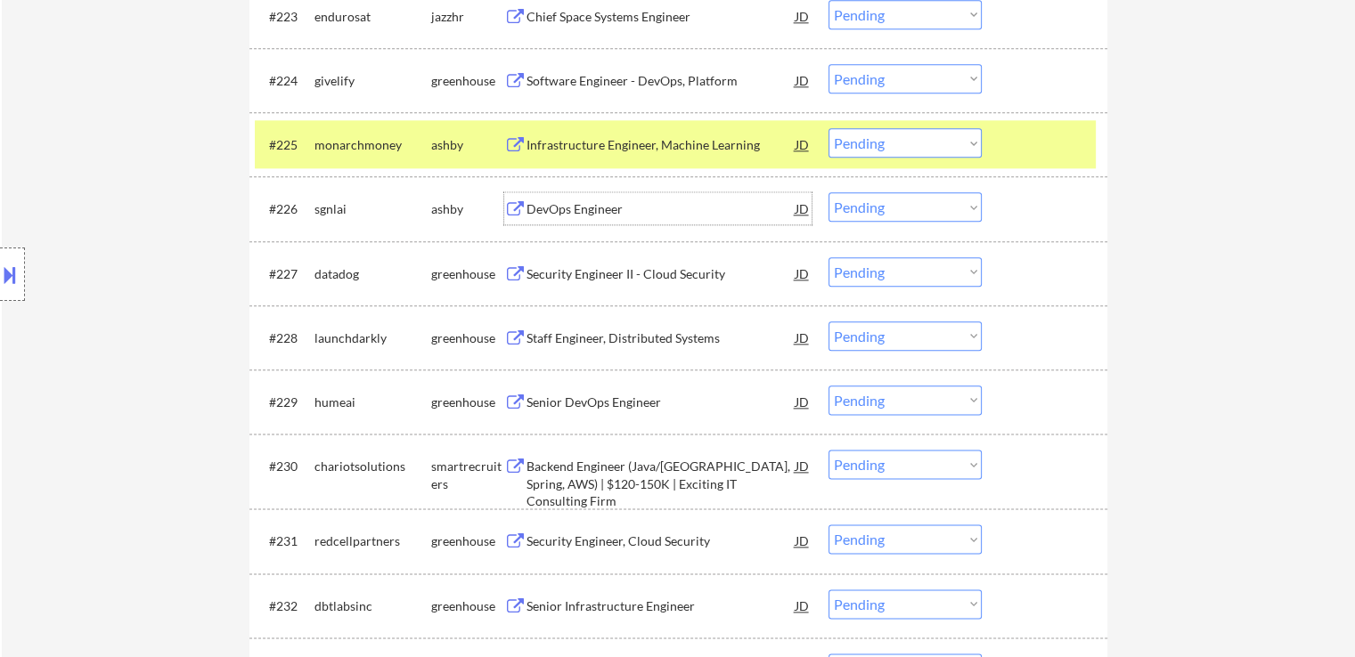
drag, startPoint x: 884, startPoint y: 209, endPoint x: 886, endPoint y: 218, distance: 9.1
click at [884, 209] on select "Choose an option... Pending Applied Excluded (Questions) Excluded (Expired) Exc…" at bounding box center [904, 206] width 153 height 29
click at [828, 192] on select "Choose an option... Pending Applied Excluded (Questions) Excluded (Expired) Exc…" at bounding box center [904, 206] width 153 height 29
select select ""pending""
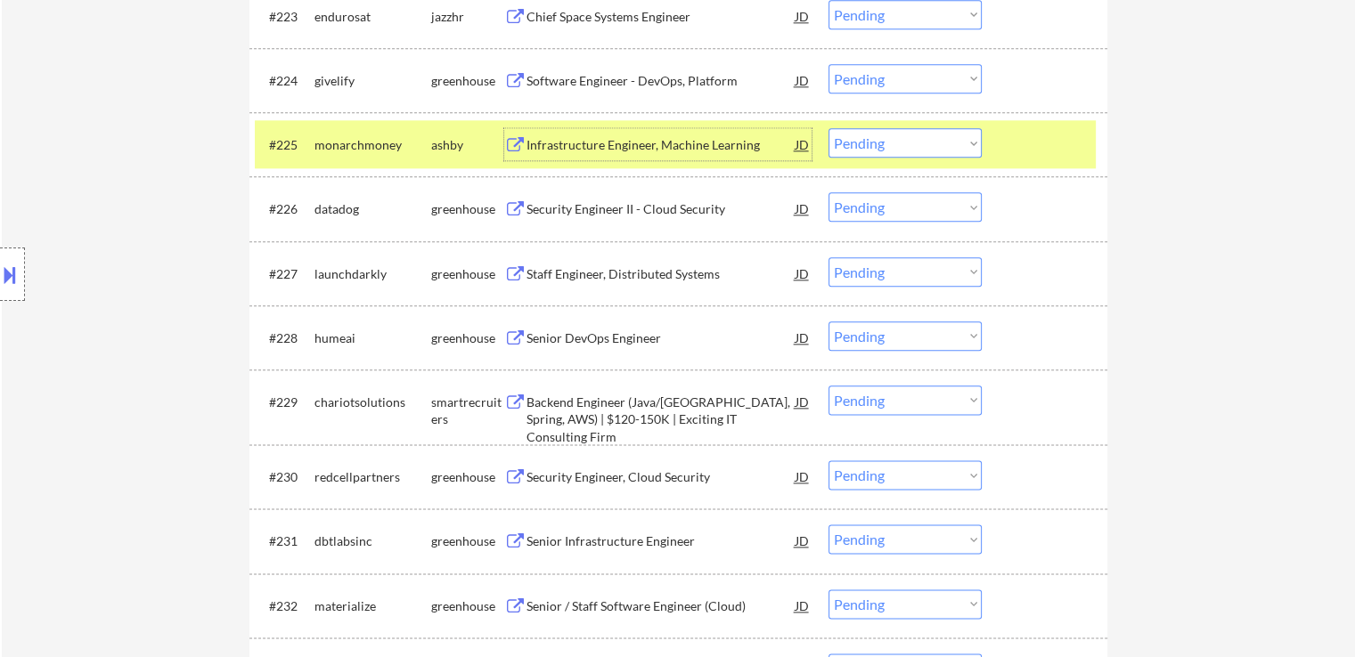
click at [559, 136] on div "Infrastructure Engineer, Machine Learning" at bounding box center [660, 145] width 269 height 18
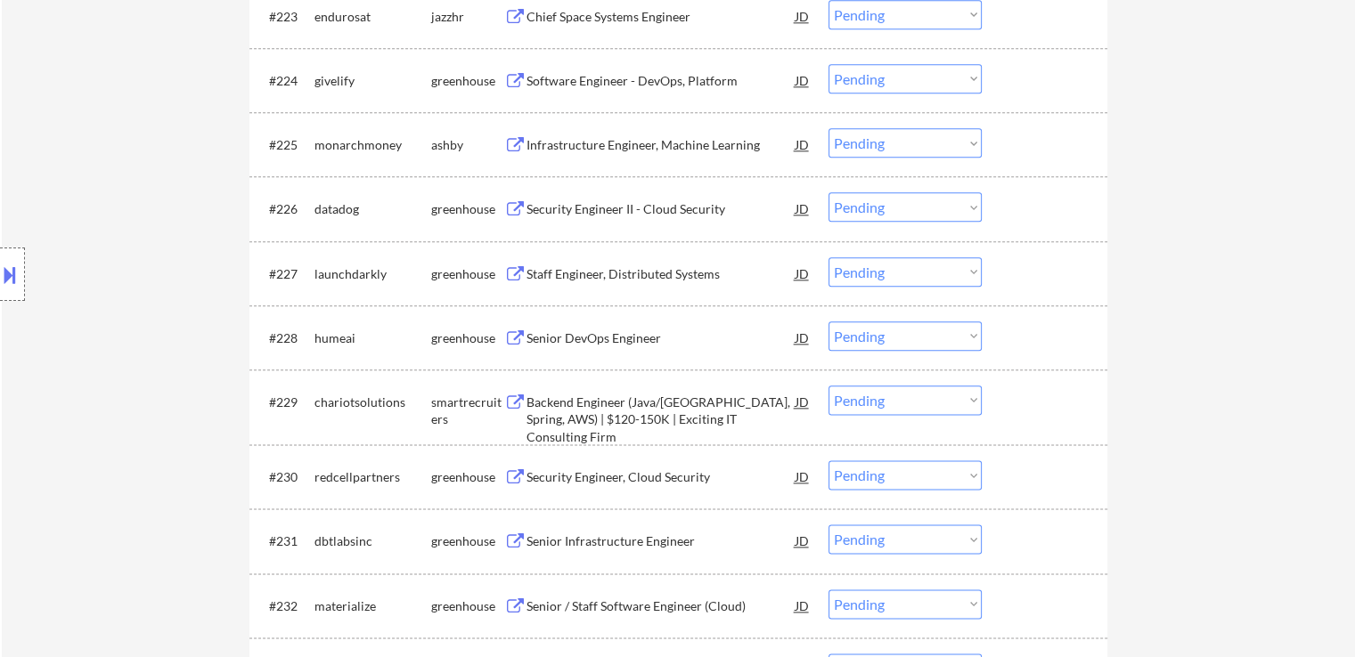
click at [538, 200] on div "Security Engineer II - Cloud Security" at bounding box center [660, 209] width 269 height 18
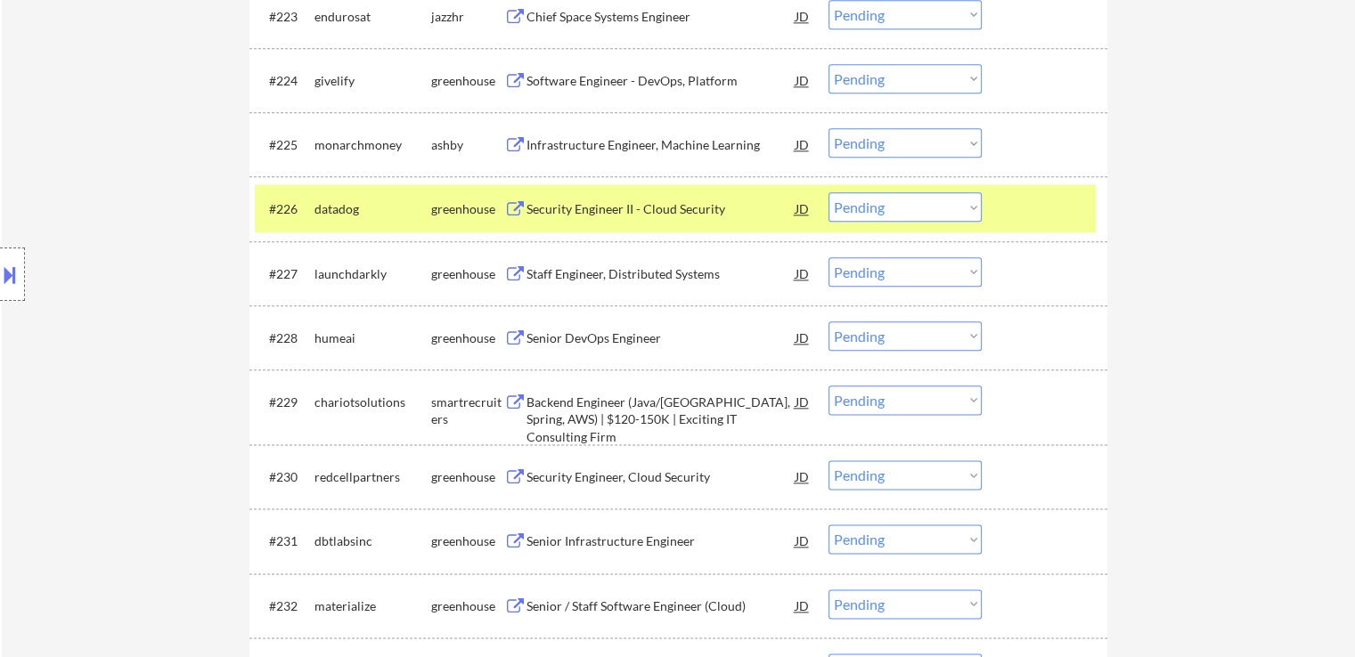
click at [538, 273] on div "Staff Engineer, Distributed Systems" at bounding box center [660, 274] width 269 height 18
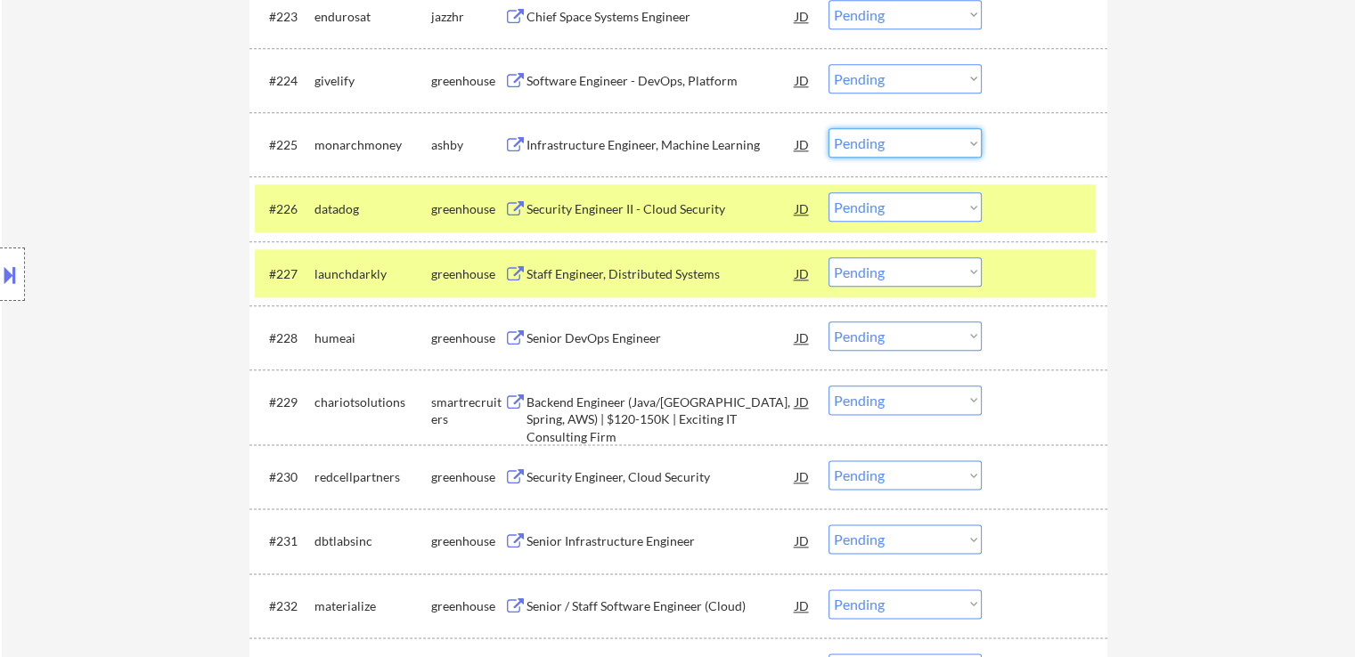
drag, startPoint x: 905, startPoint y: 134, endPoint x: 905, endPoint y: 146, distance: 11.6
click at [905, 134] on select "Choose an option... Pending Applied Excluded (Questions) Excluded (Expired) Exc…" at bounding box center [904, 142] width 153 height 29
click at [828, 128] on select "Choose an option... Pending Applied Excluded (Questions) Excluded (Expired) Exc…" at bounding box center [904, 142] width 153 height 29
select select ""pending""
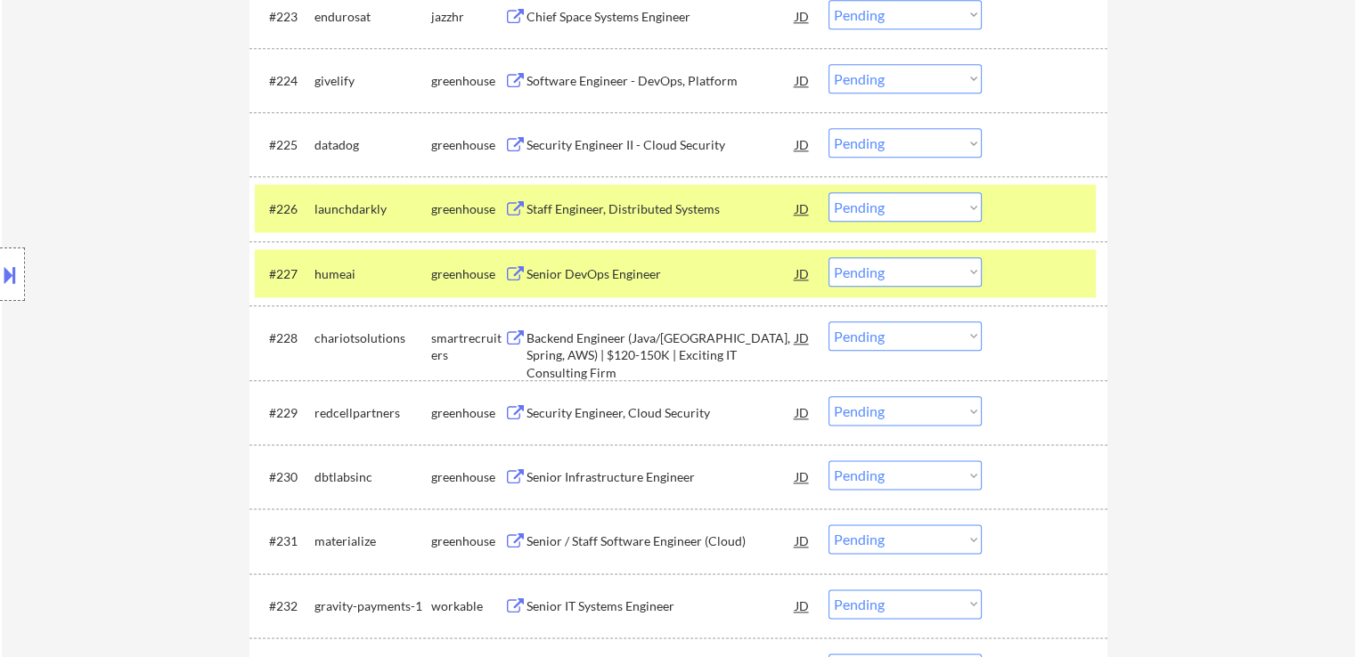
click at [862, 204] on select "Choose an option... Pending Applied Excluded (Questions) Excluded (Expired) Exc…" at bounding box center [904, 206] width 153 height 29
click at [828, 192] on select "Choose an option... Pending Applied Excluded (Questions) Excluded (Expired) Exc…" at bounding box center [904, 206] width 153 height 29
select select ""pending""
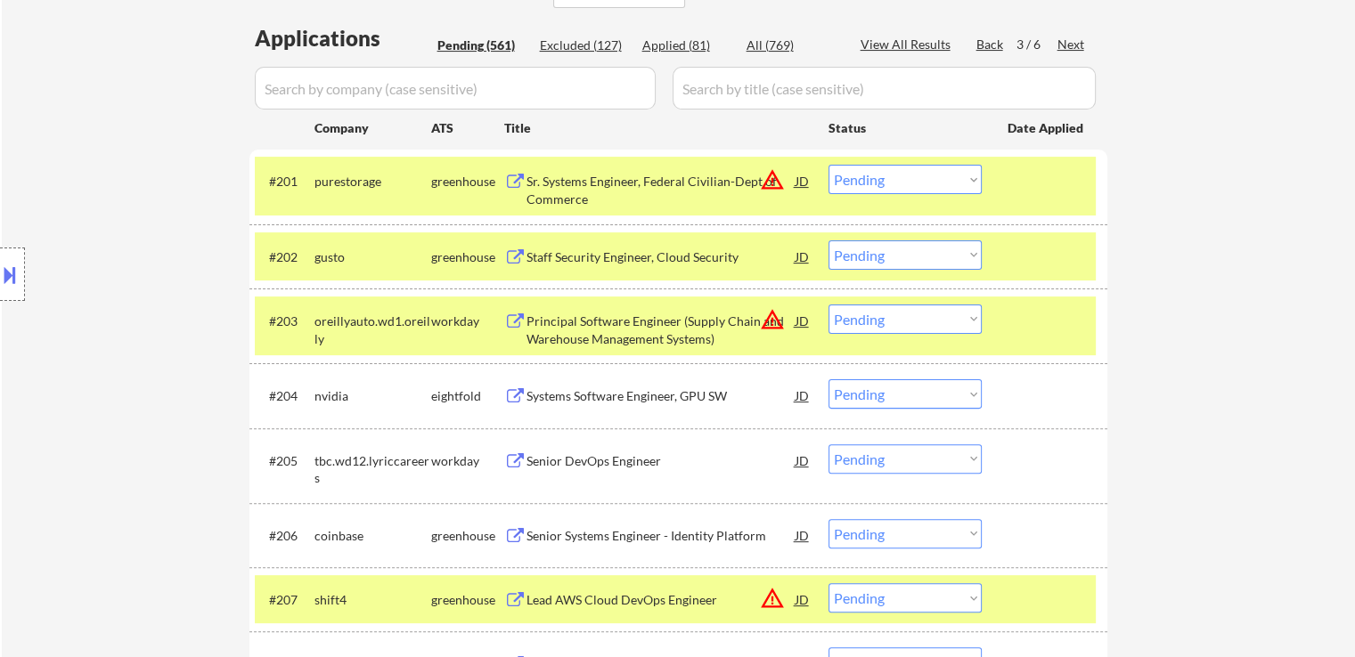
scroll to position [0, 0]
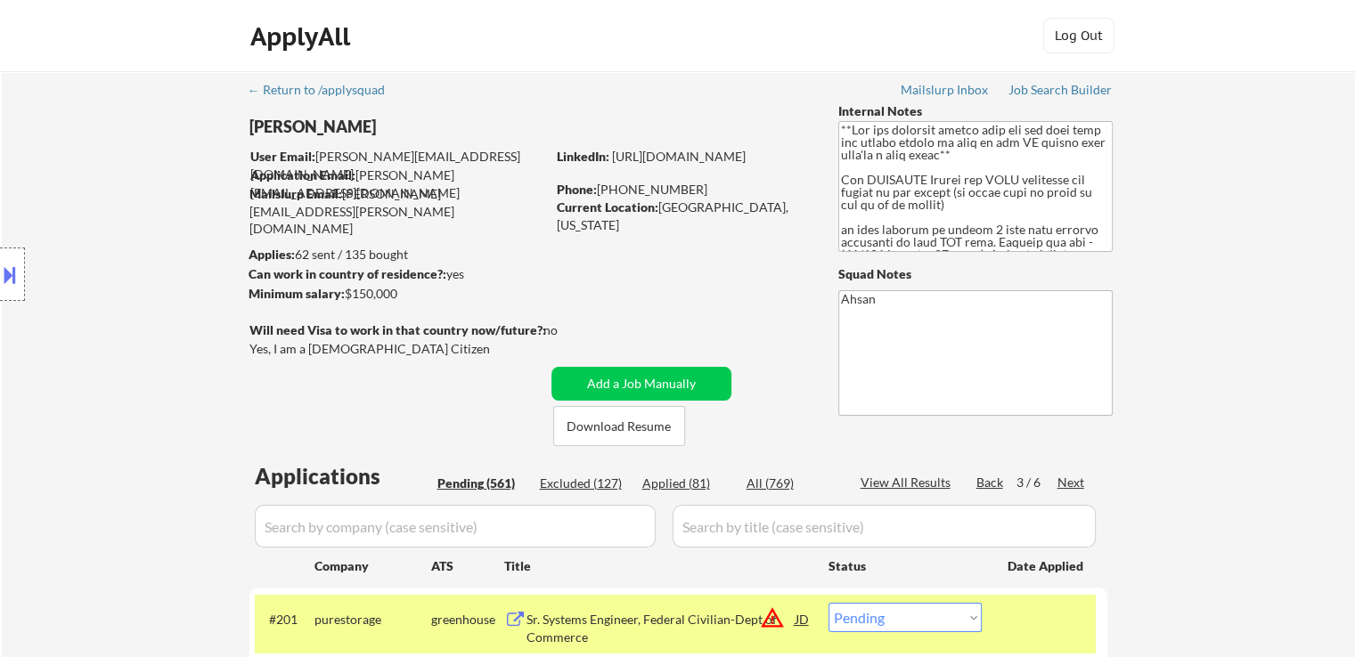
click at [696, 478] on div "Applied (81)" at bounding box center [686, 484] width 89 height 18
select select ""applied""
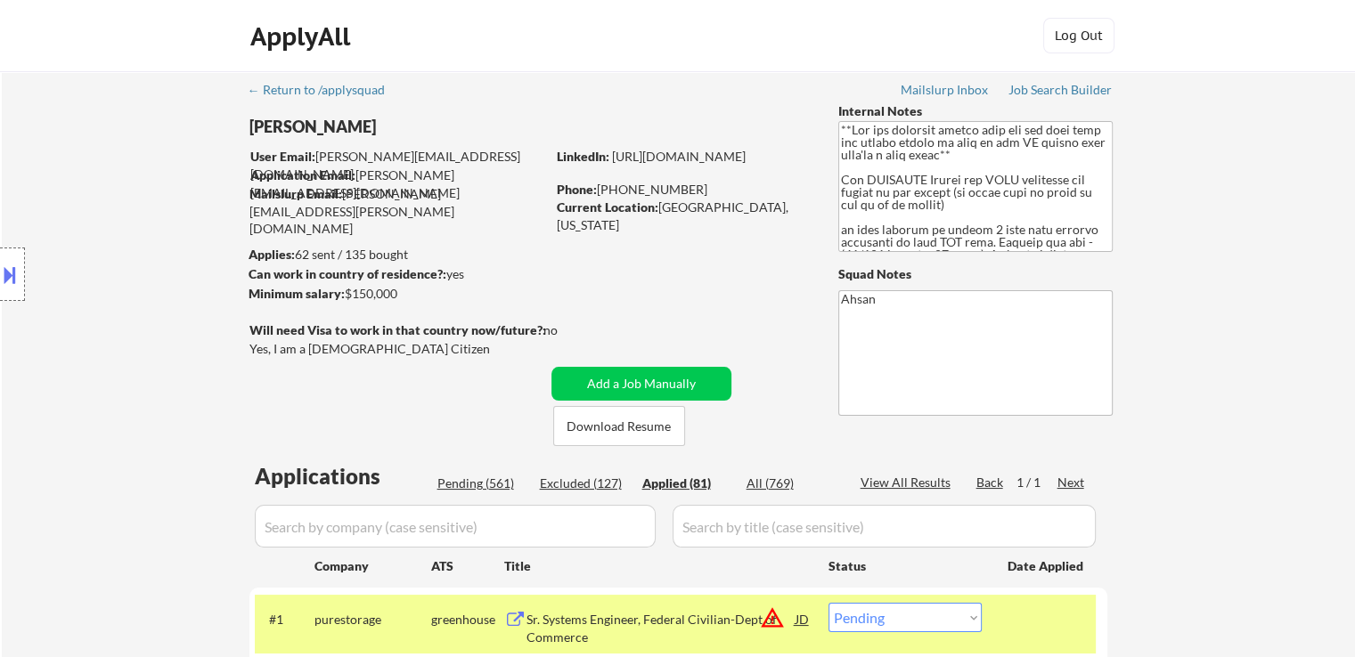
select select ""applied""
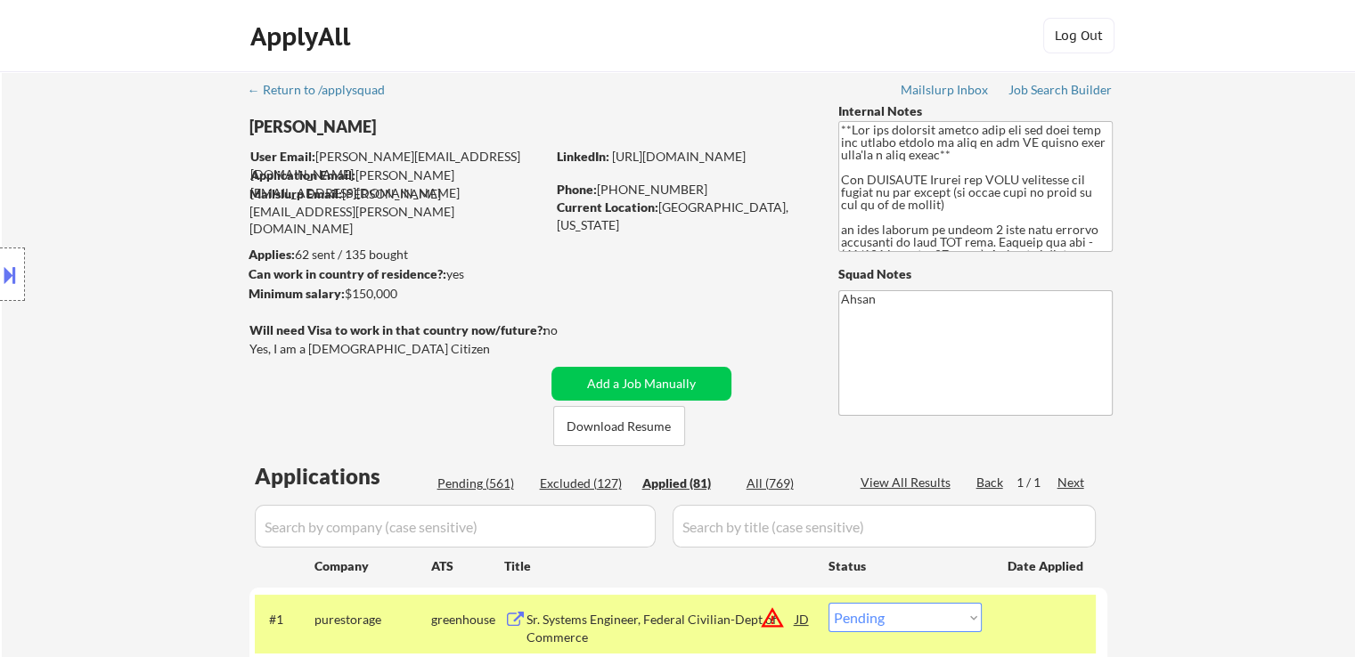
select select ""applied""
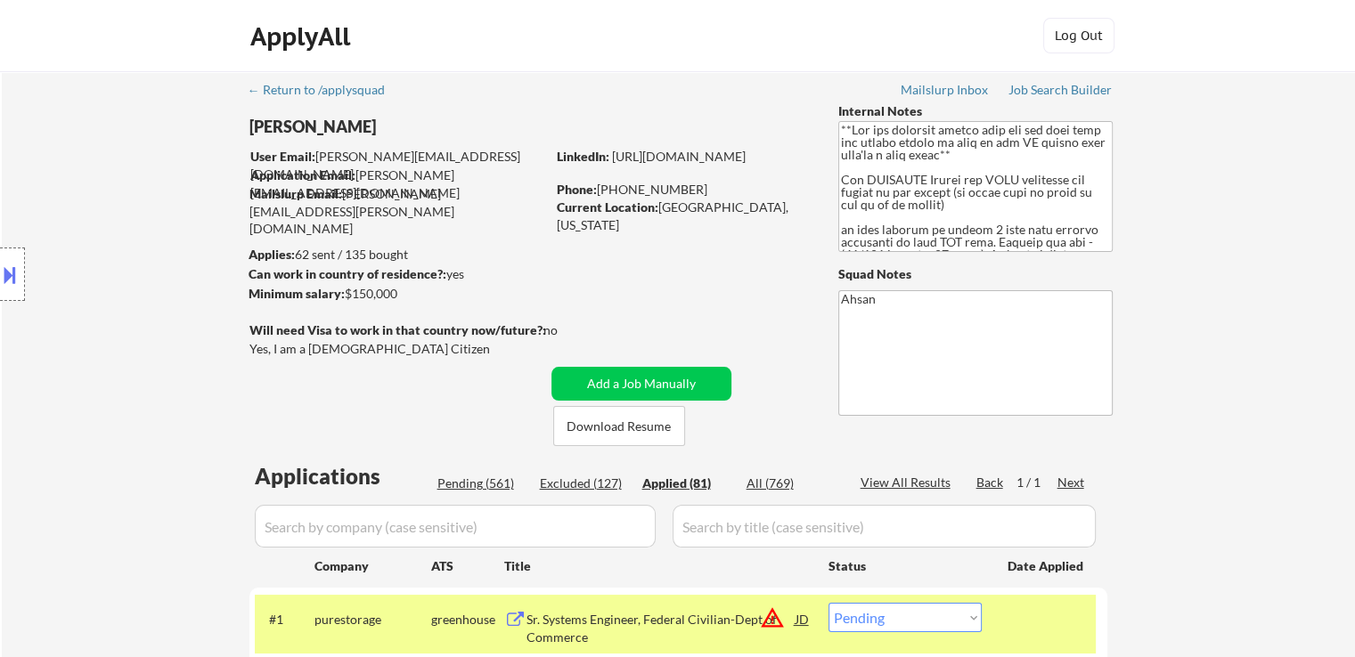
select select ""applied""
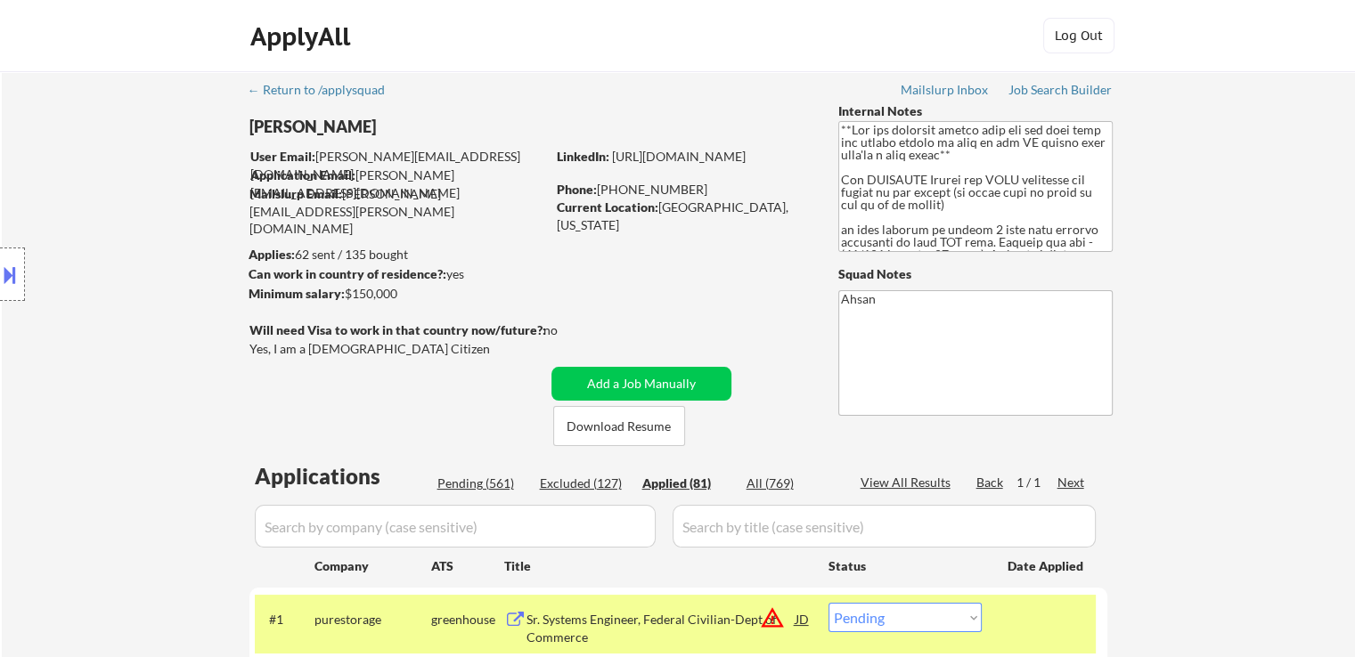
select select ""applied""
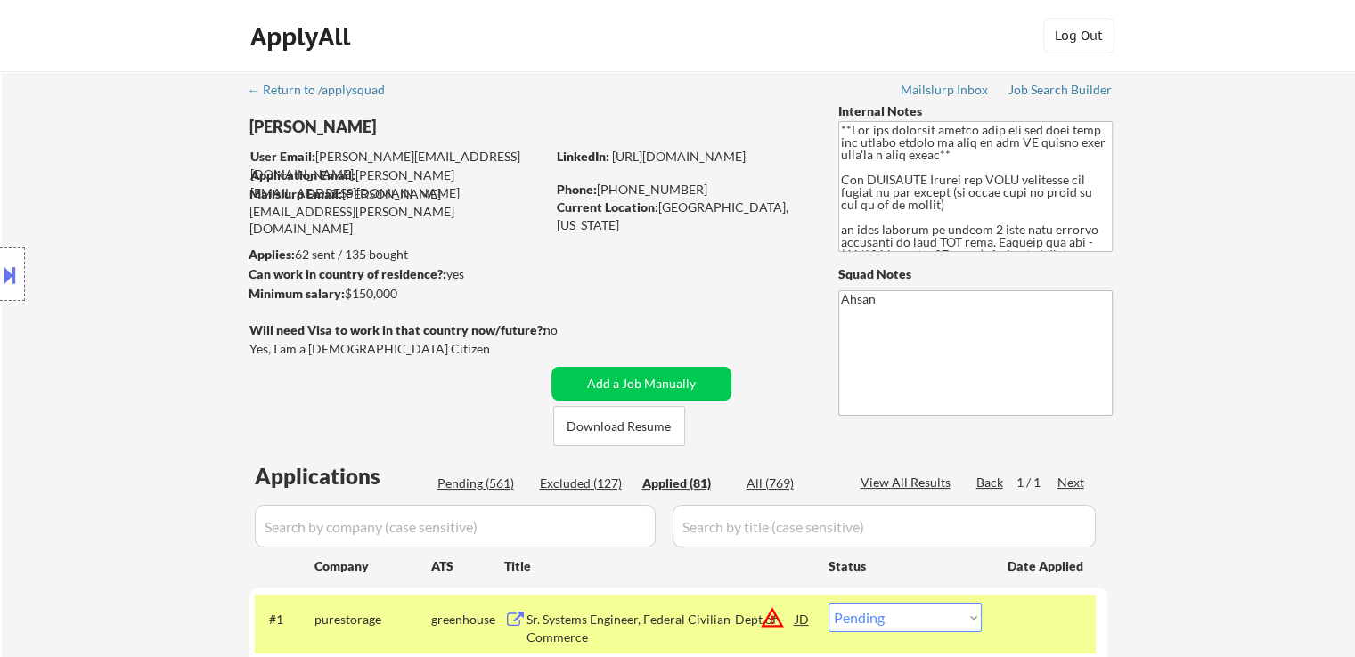
select select ""applied""
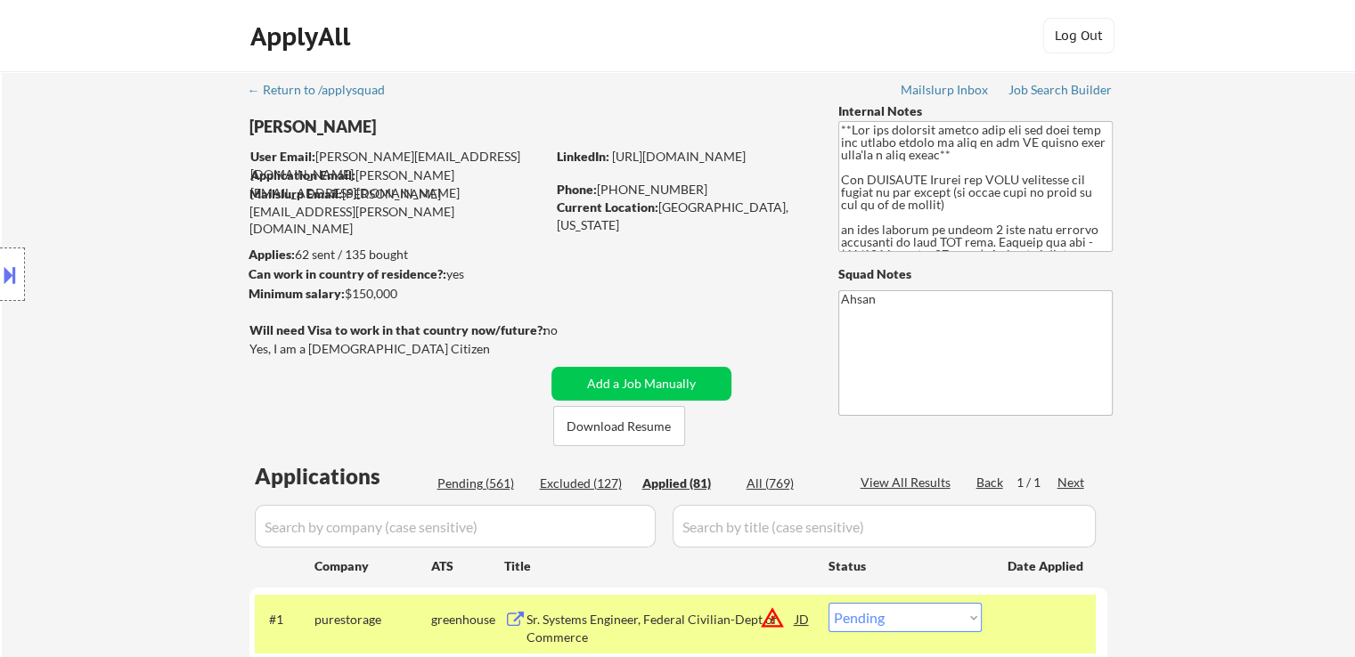
select select ""applied""
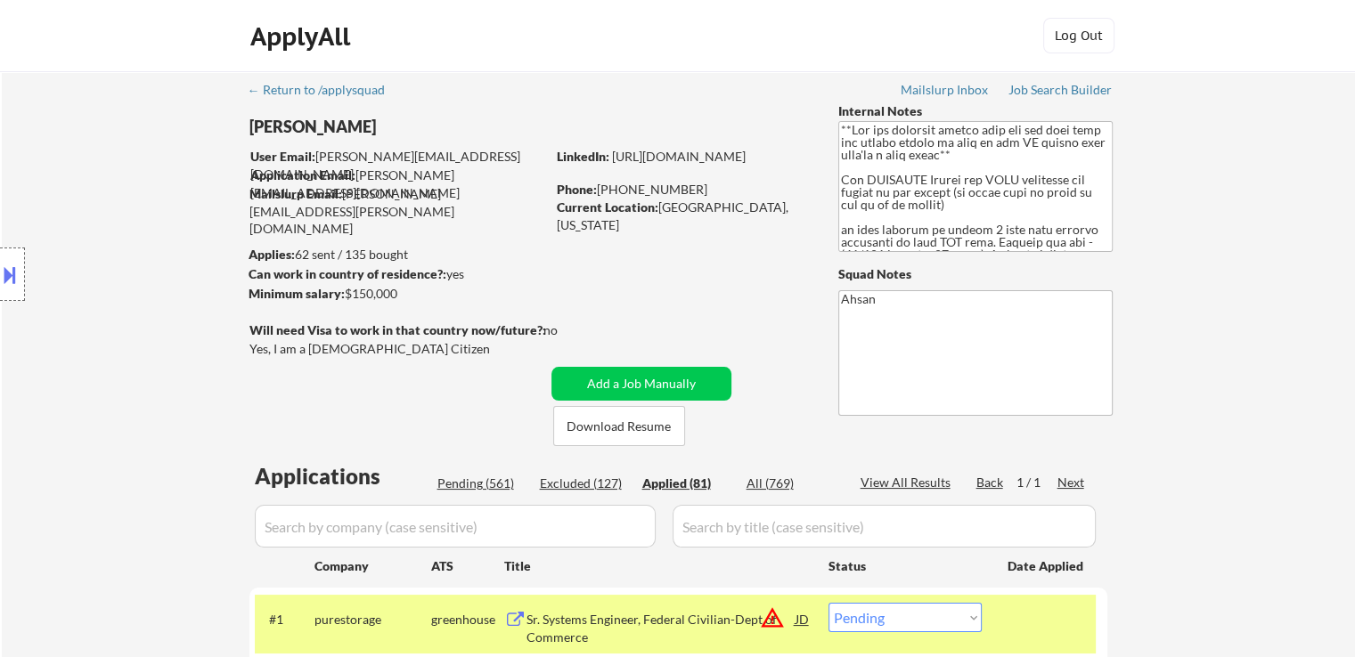
select select ""applied""
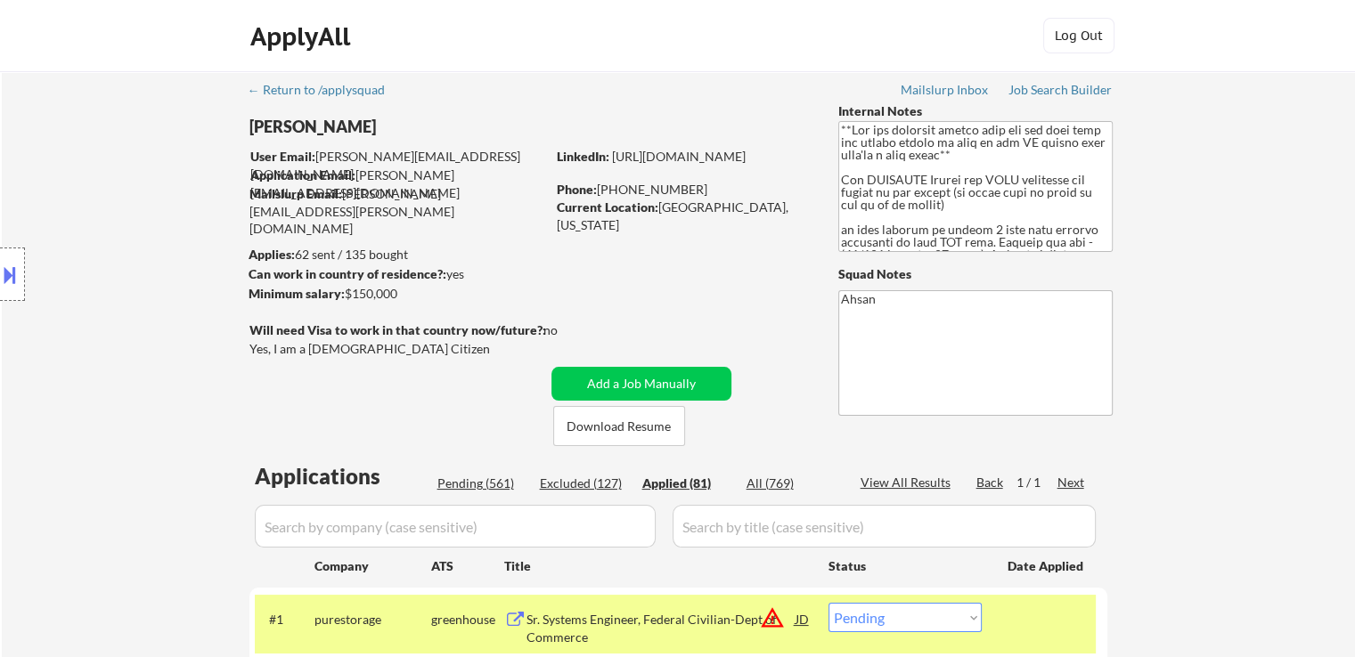
select select ""applied""
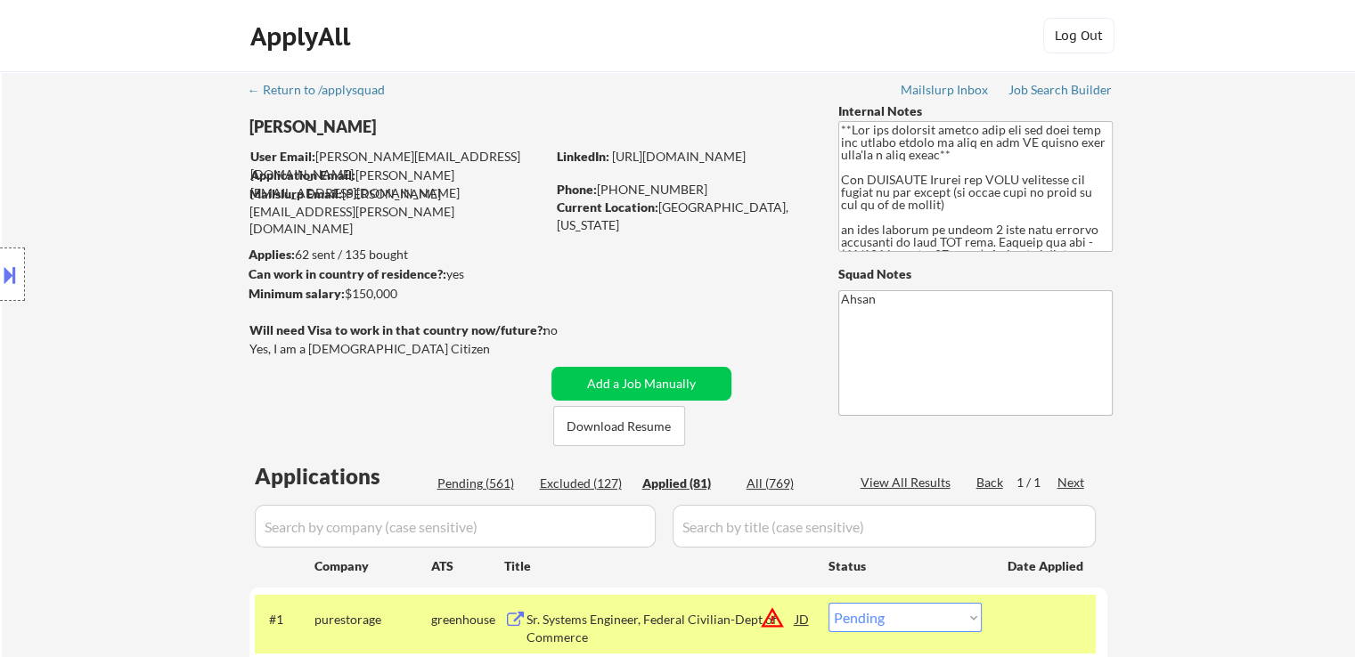
select select ""applied""
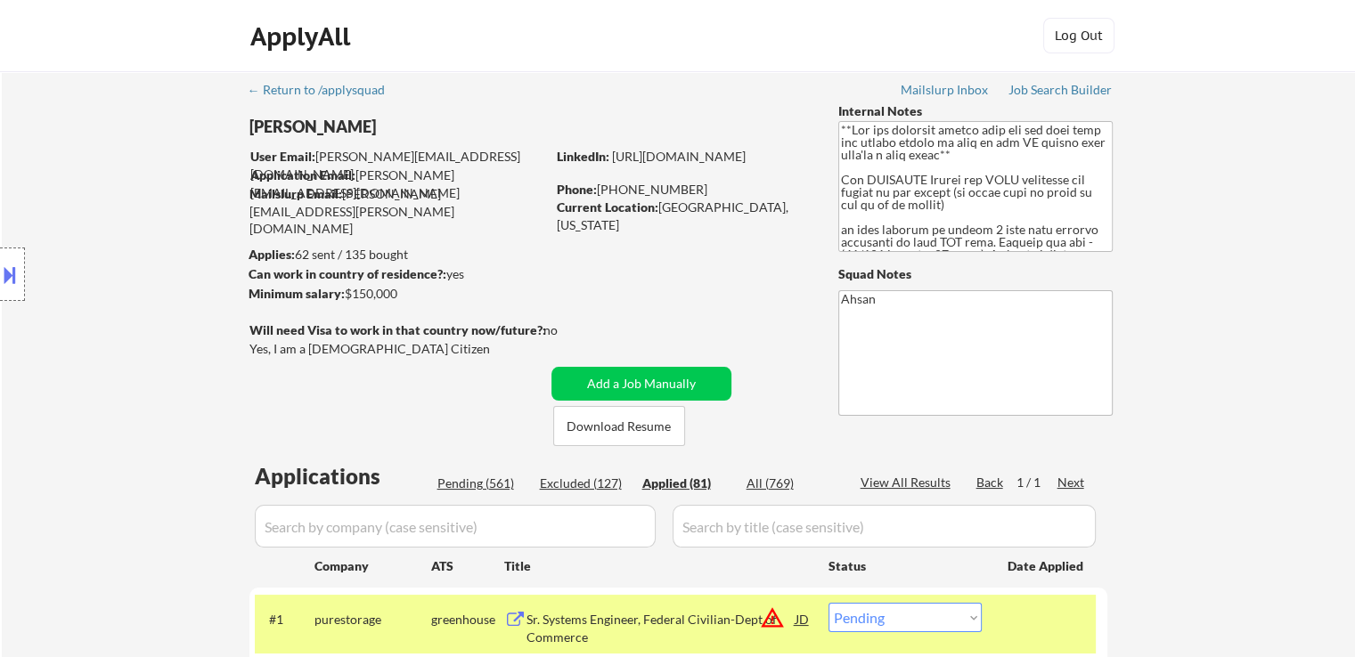
select select ""applied""
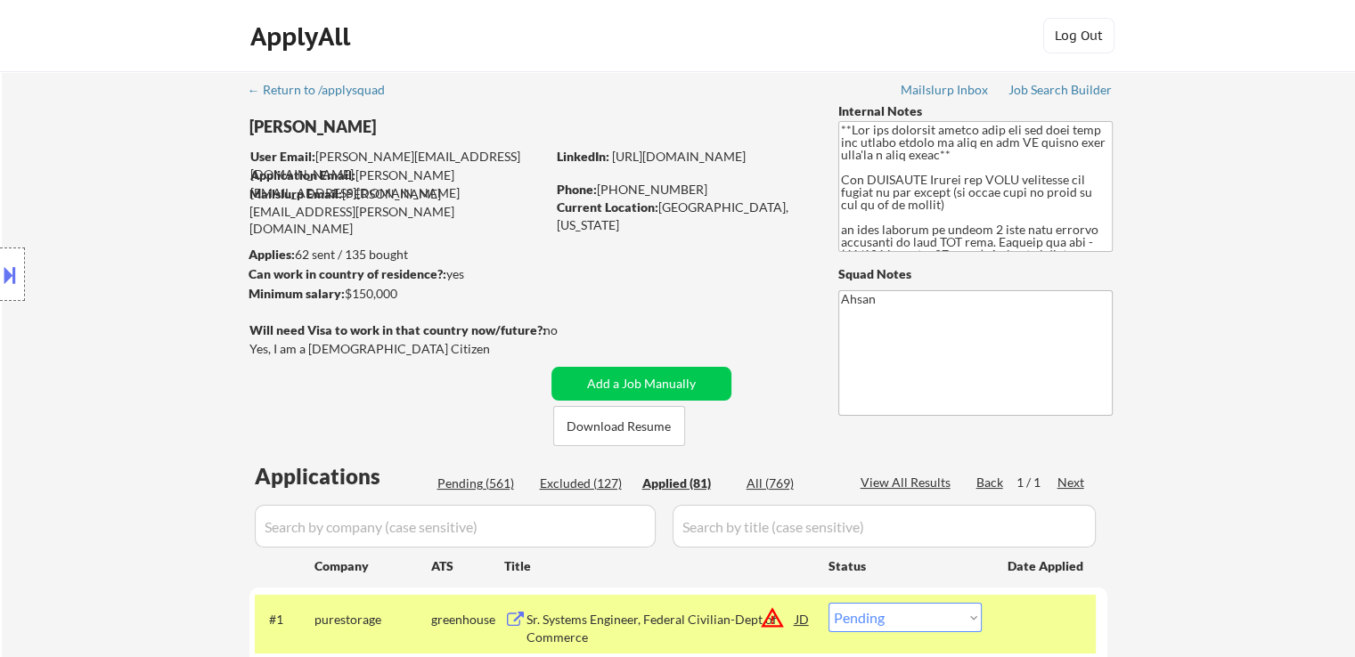
select select ""applied""
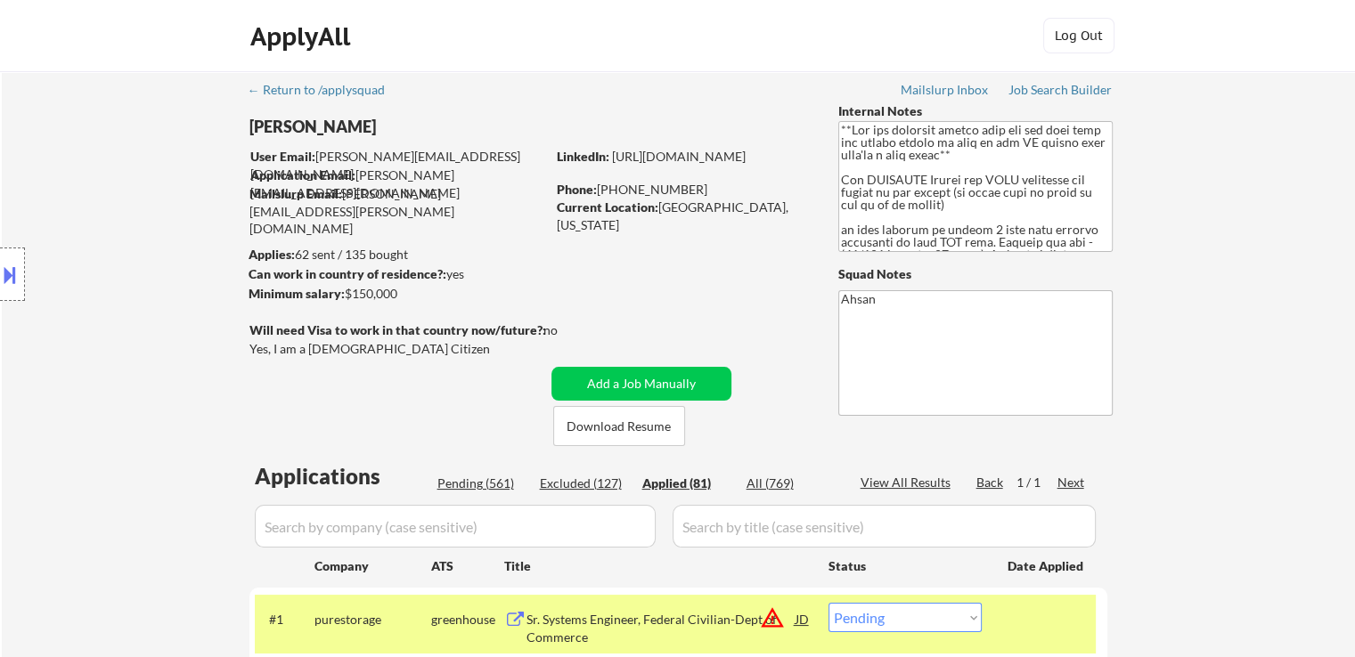
select select ""applied""
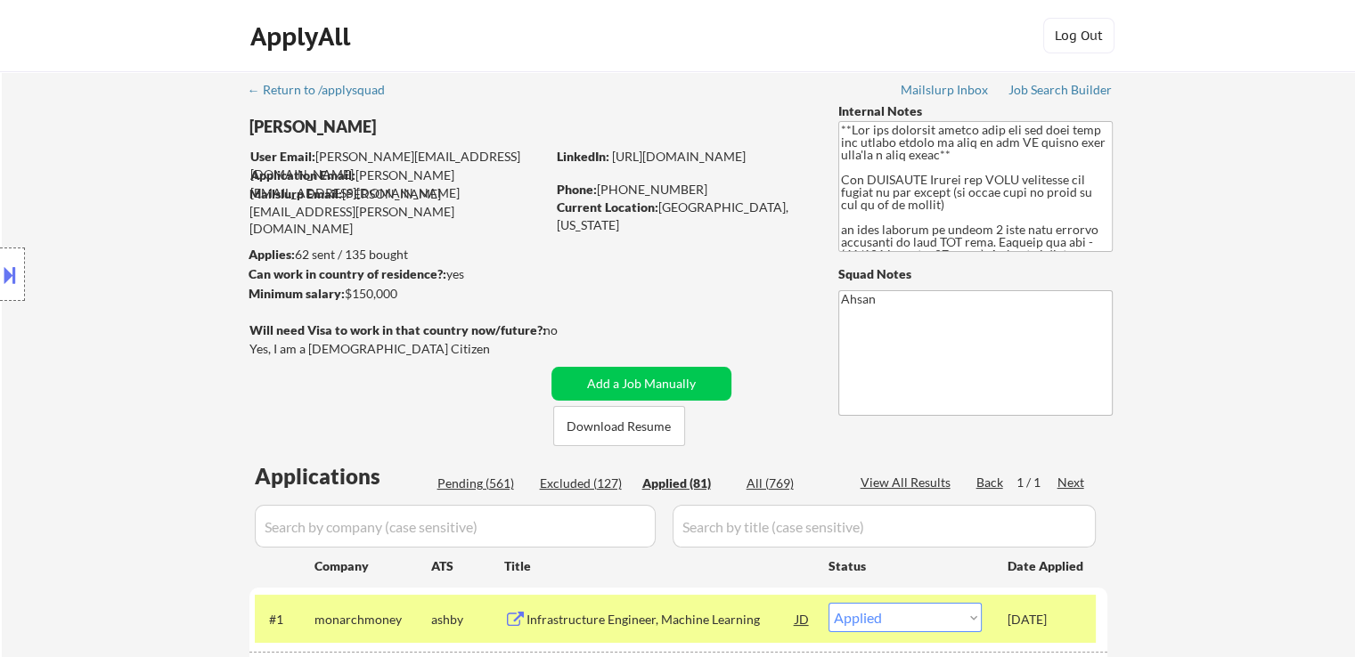
click at [487, 484] on div "Pending (561)" at bounding box center [481, 484] width 89 height 18
click at [1068, 485] on div "Next" at bounding box center [1071, 483] width 28 height 18
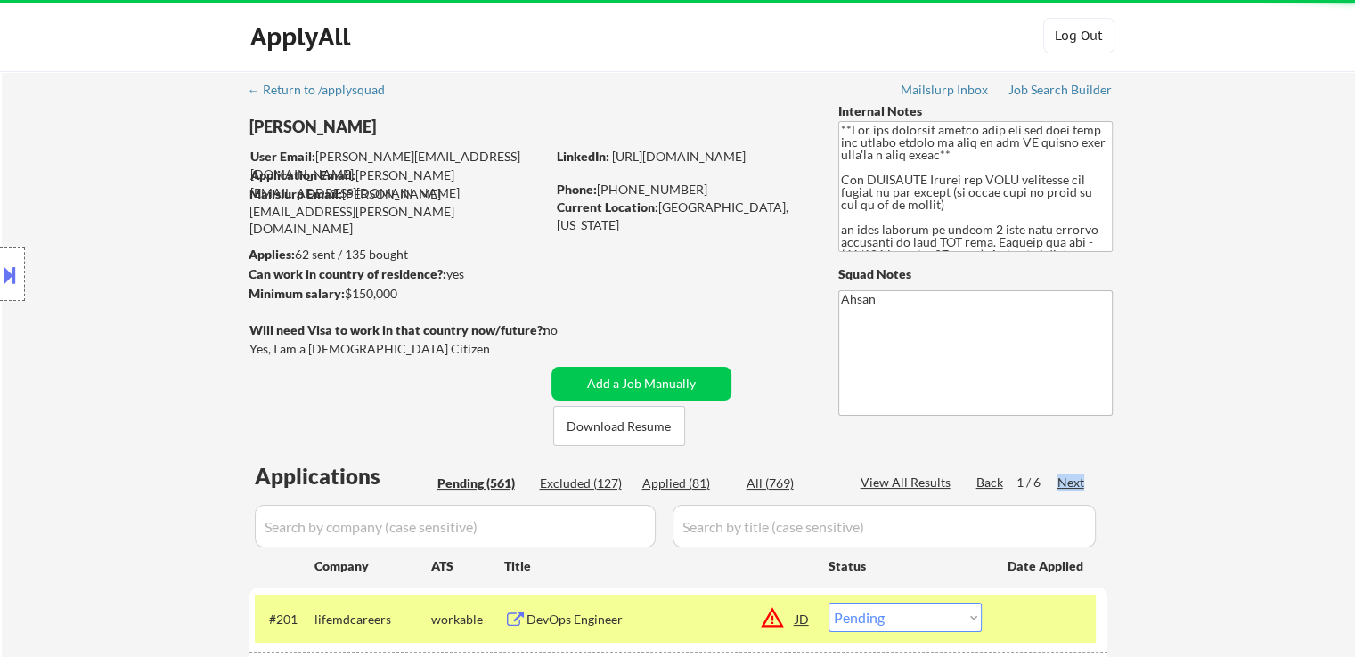
click at [1068, 485] on div "Next" at bounding box center [1071, 483] width 28 height 18
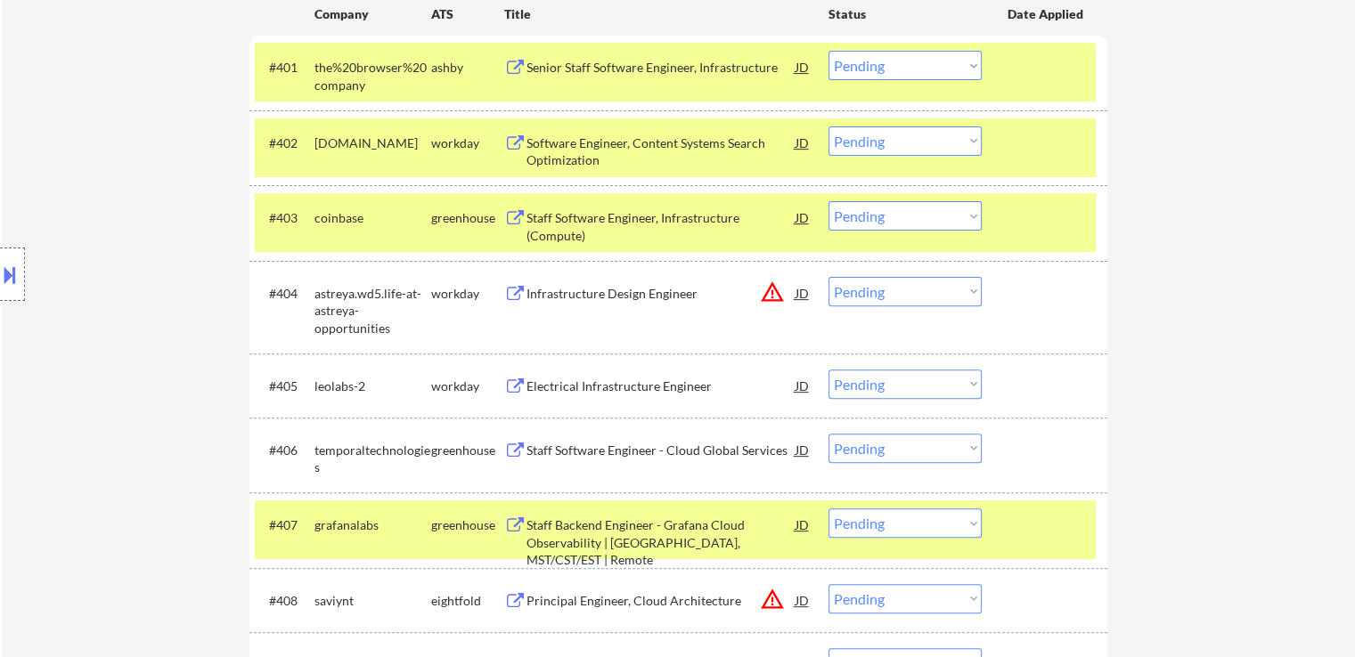
scroll to position [623, 0]
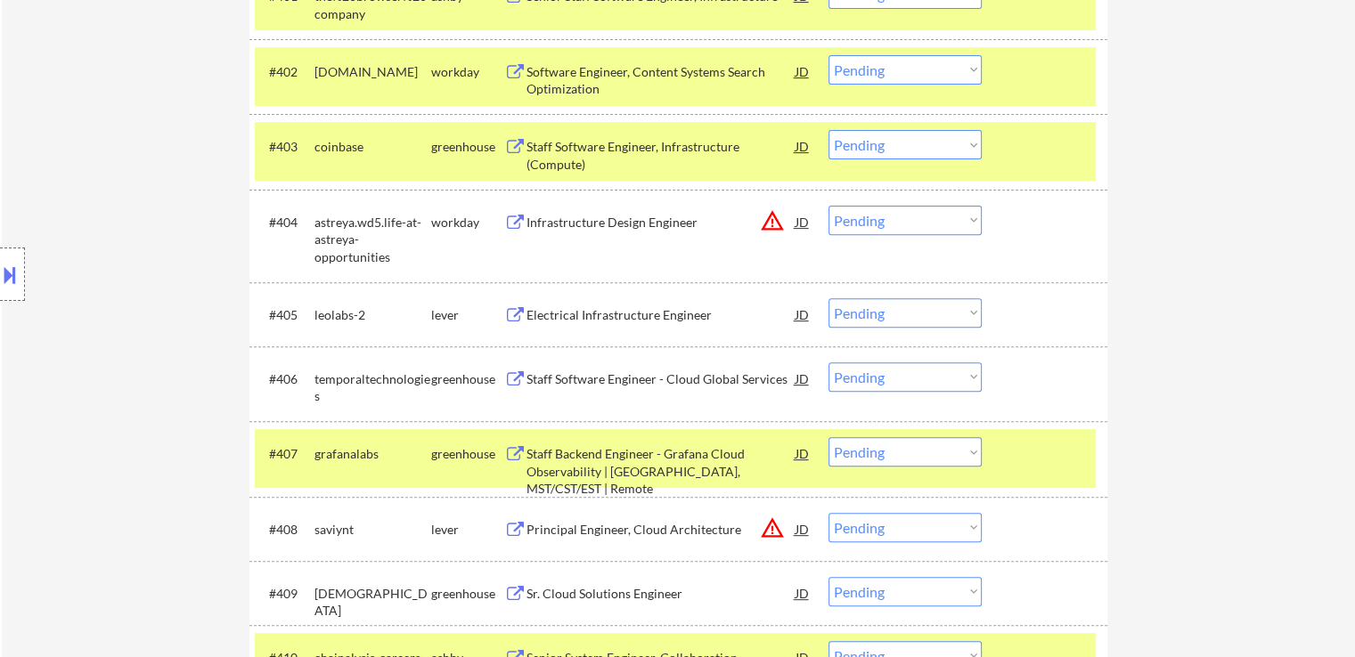
click at [570, 315] on div "Electrical Infrastructure Engineer" at bounding box center [660, 315] width 269 height 18
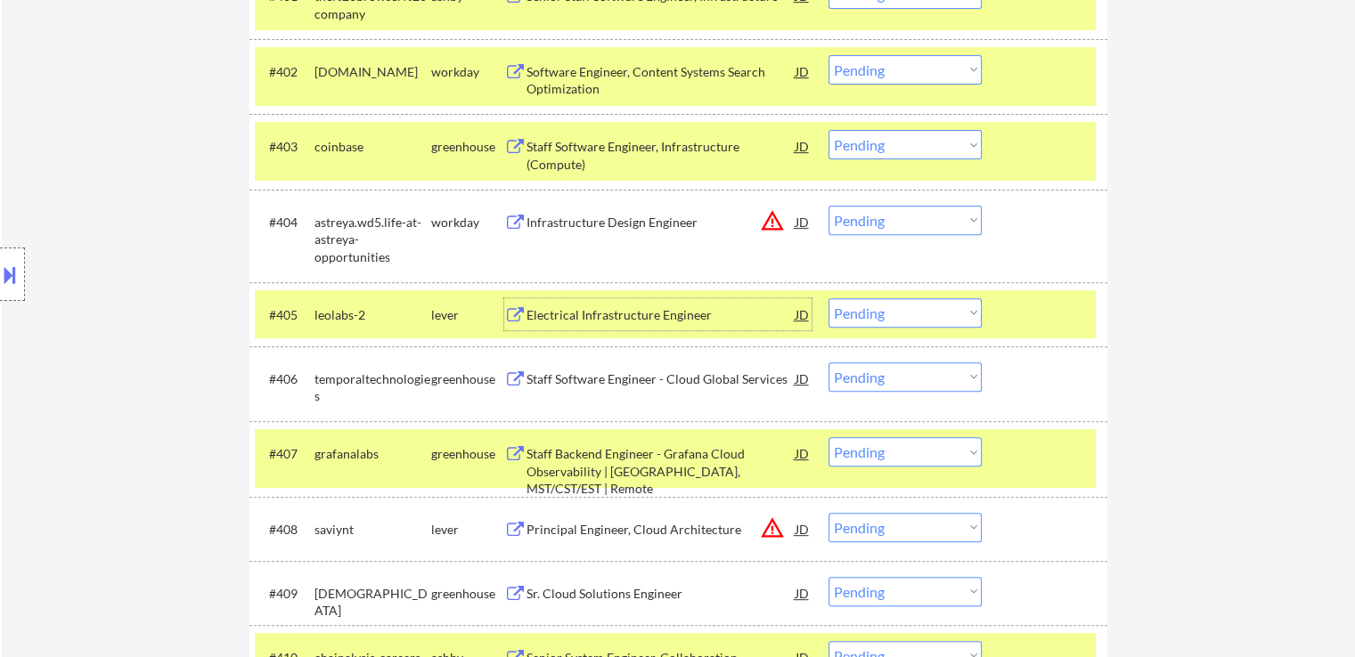
click at [534, 378] on div "Staff Software Engineer - Cloud Global Services" at bounding box center [660, 379] width 269 height 18
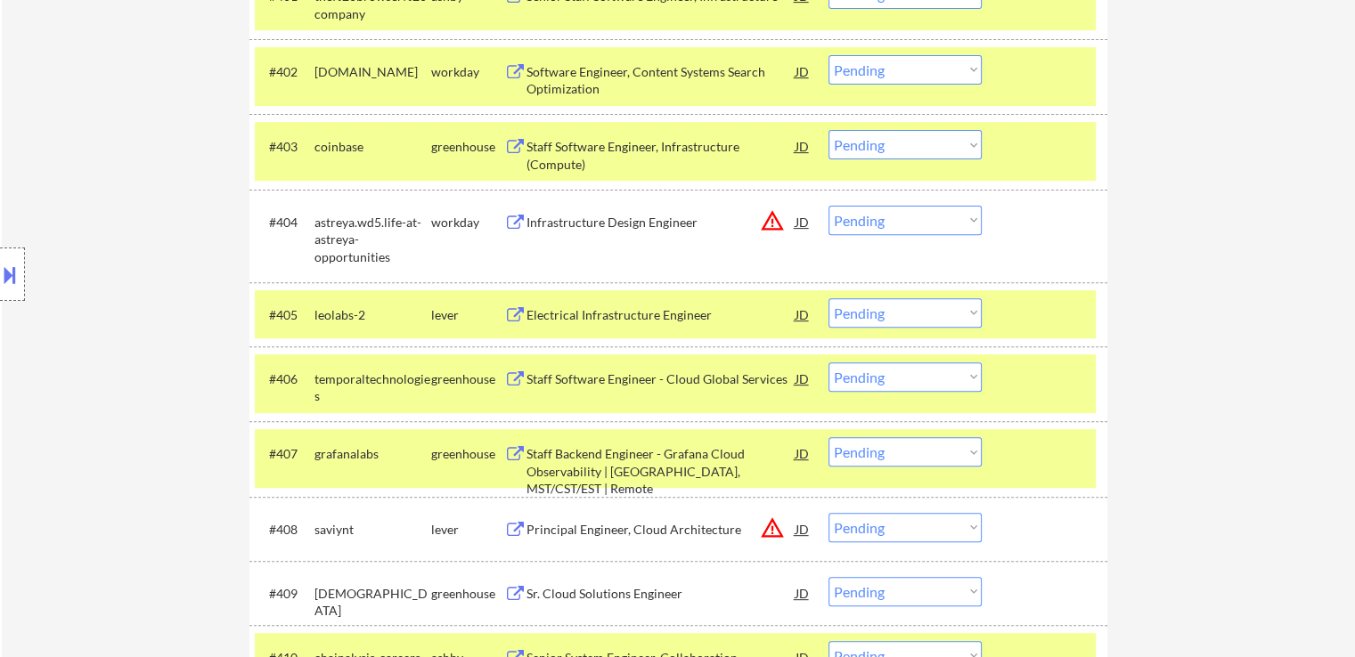
click at [519, 586] on button at bounding box center [515, 594] width 22 height 17
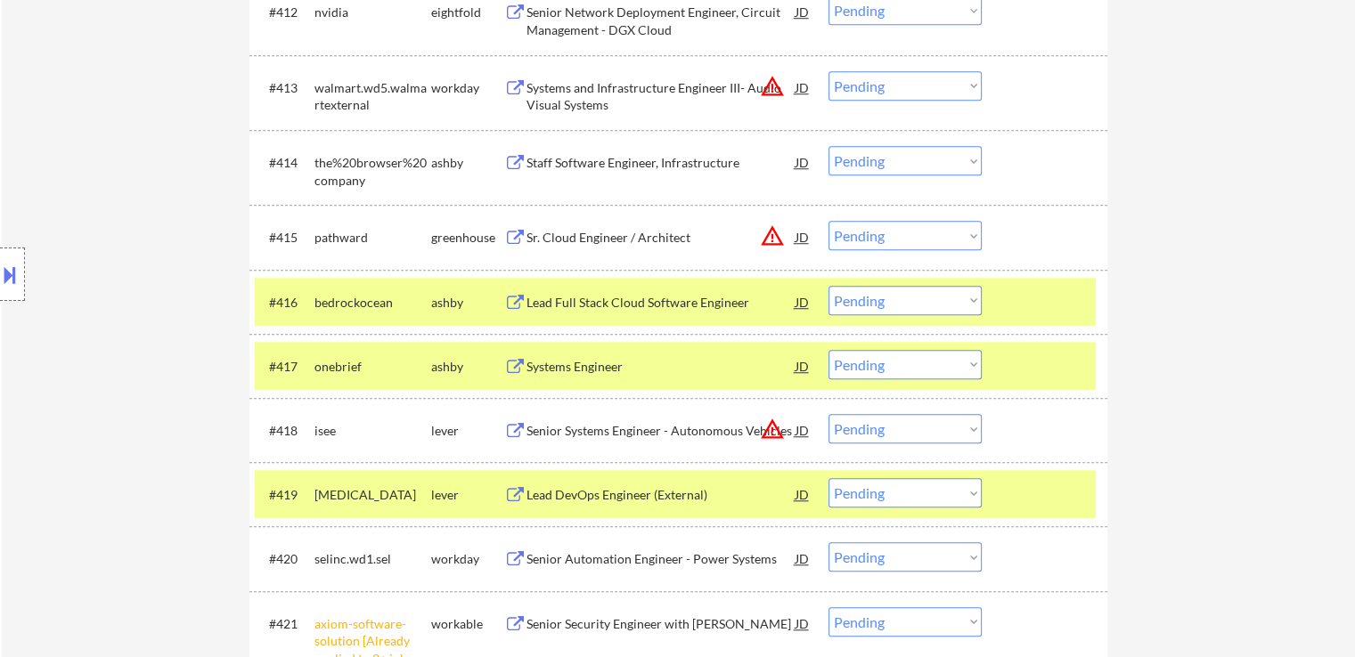
scroll to position [1514, 0]
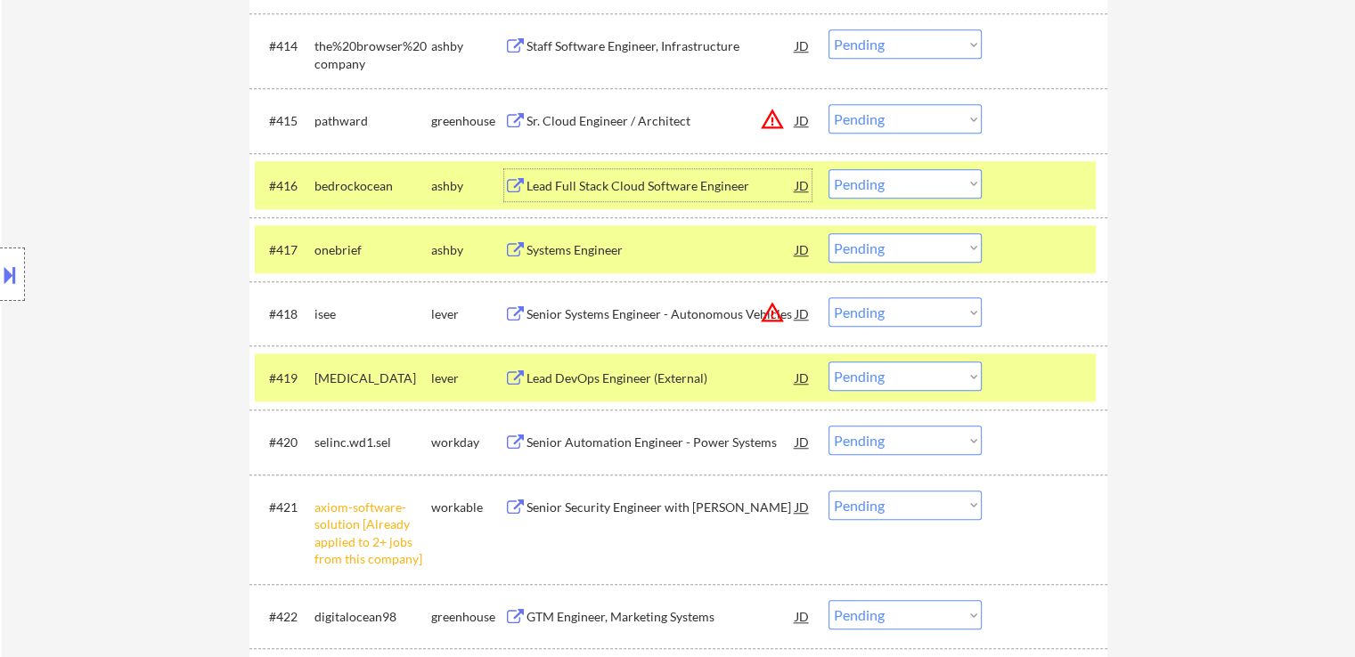
click at [551, 179] on div "Lead Full Stack Cloud Software Engineer" at bounding box center [660, 186] width 269 height 18
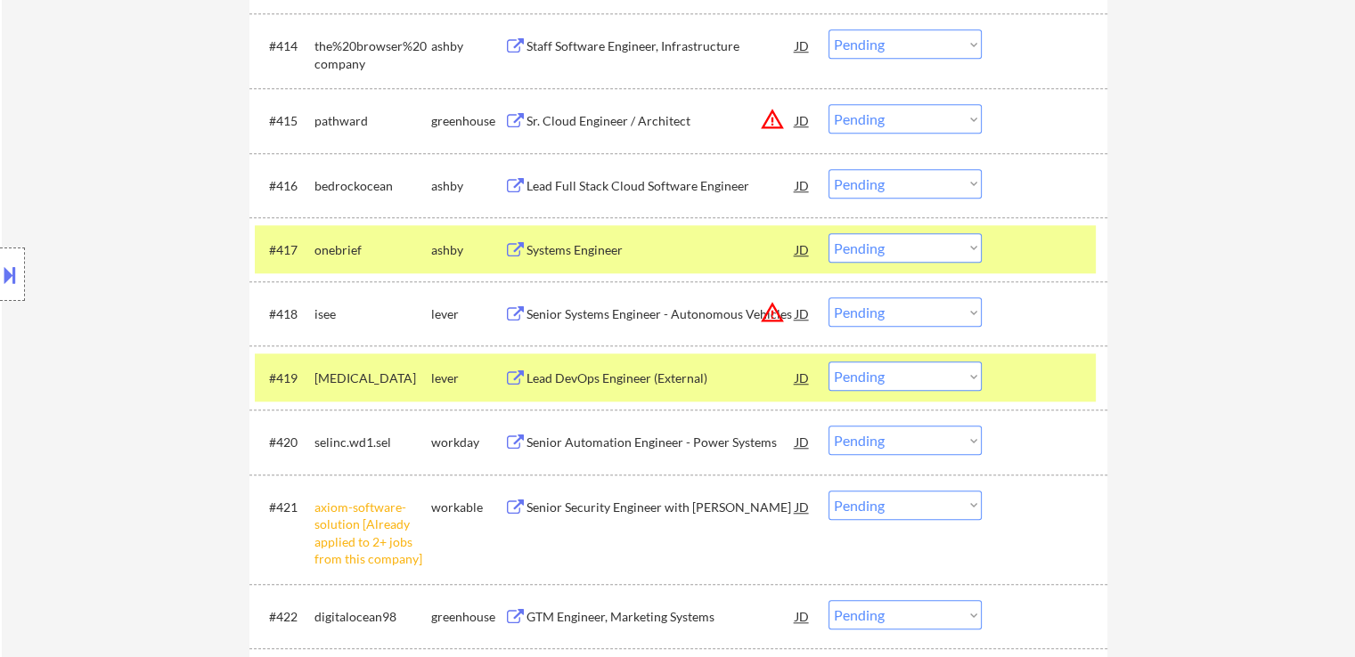
click at [545, 256] on div "Systems Engineer" at bounding box center [660, 250] width 269 height 18
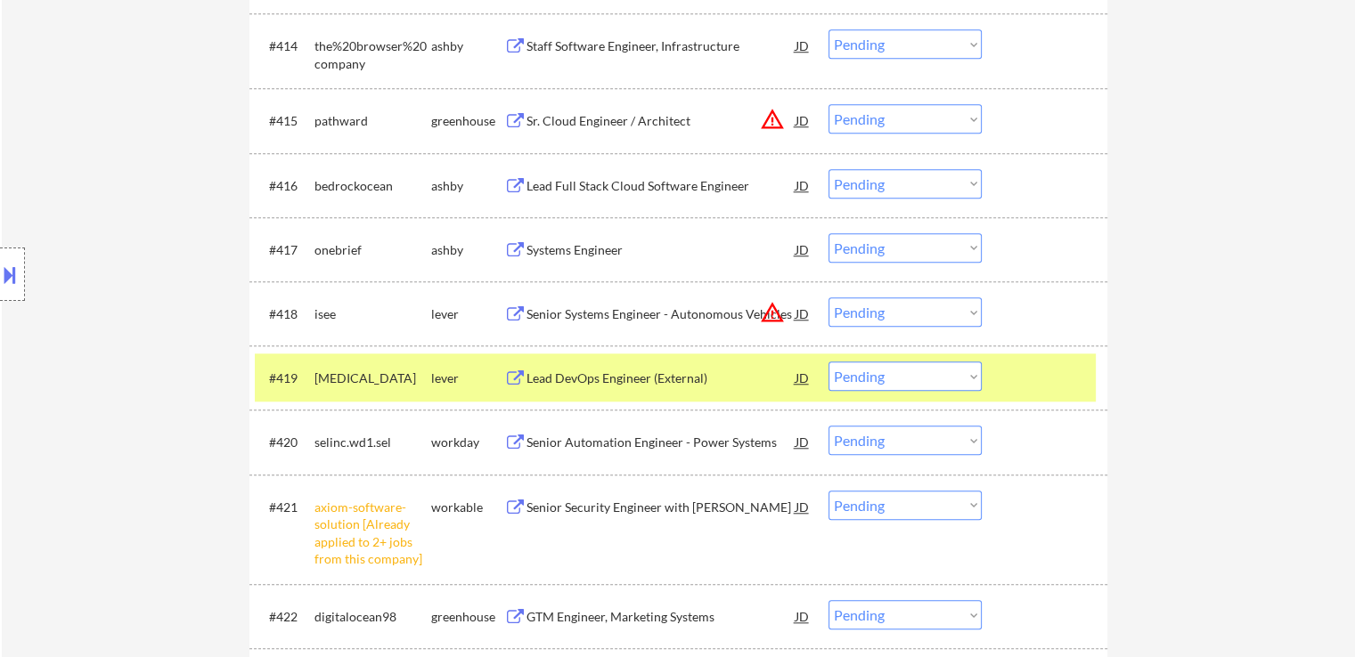
click at [543, 375] on div "Lead DevOps Engineer (External)" at bounding box center [660, 379] width 269 height 18
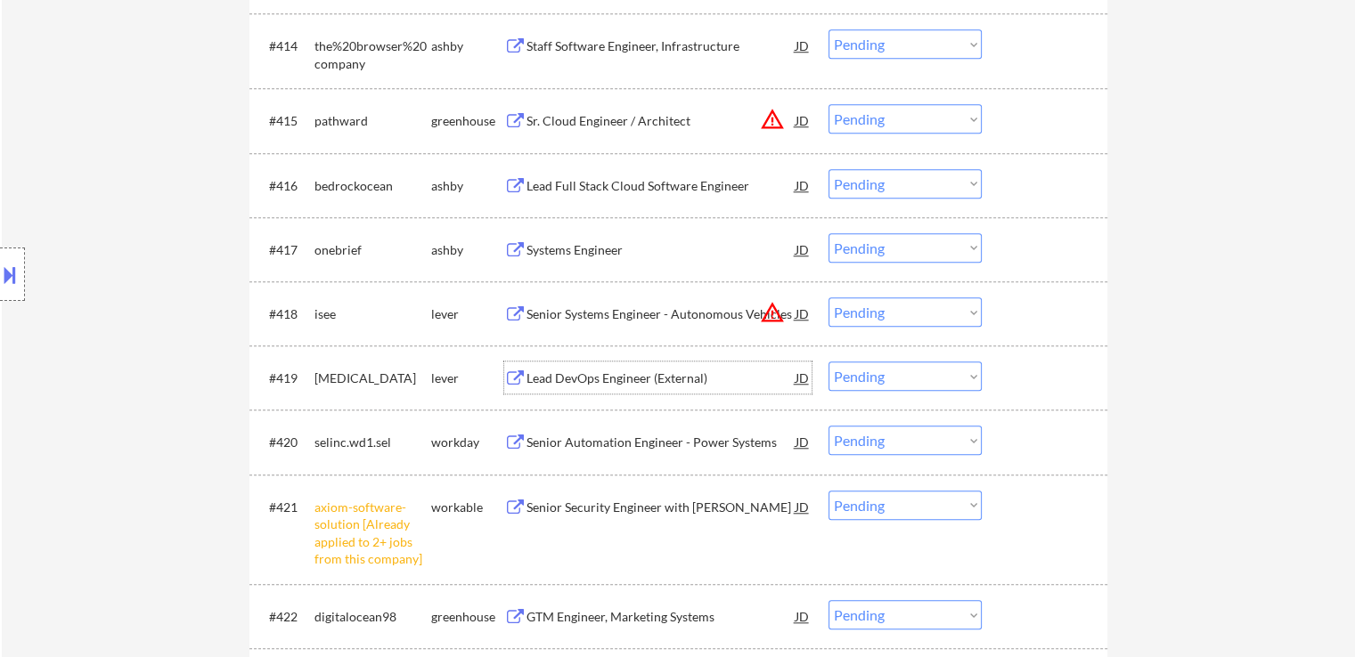
click at [866, 237] on select "Choose an option... Pending Applied Excluded (Questions) Excluded (Expired) Exc…" at bounding box center [904, 247] width 153 height 29
click at [828, 233] on select "Choose an option... Pending Applied Excluded (Questions) Excluded (Expired) Exc…" at bounding box center [904, 247] width 153 height 29
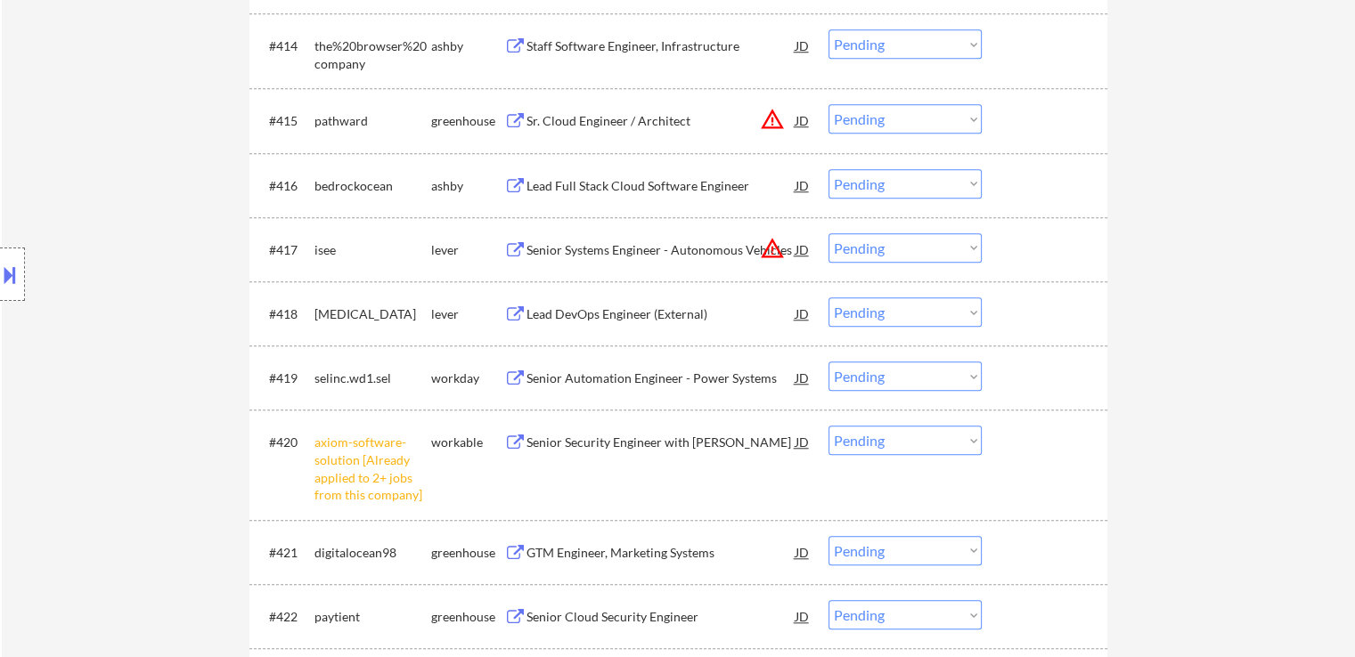
drag, startPoint x: 873, startPoint y: 179, endPoint x: 883, endPoint y: 195, distance: 19.3
click at [875, 180] on select "Choose an option... Pending Applied Excluded (Questions) Excluded (Expired) Exc…" at bounding box center [904, 183] width 153 height 29
click at [828, 169] on select "Choose an option... Pending Applied Excluded (Questions) Excluded (Expired) Exc…" at bounding box center [904, 183] width 153 height 29
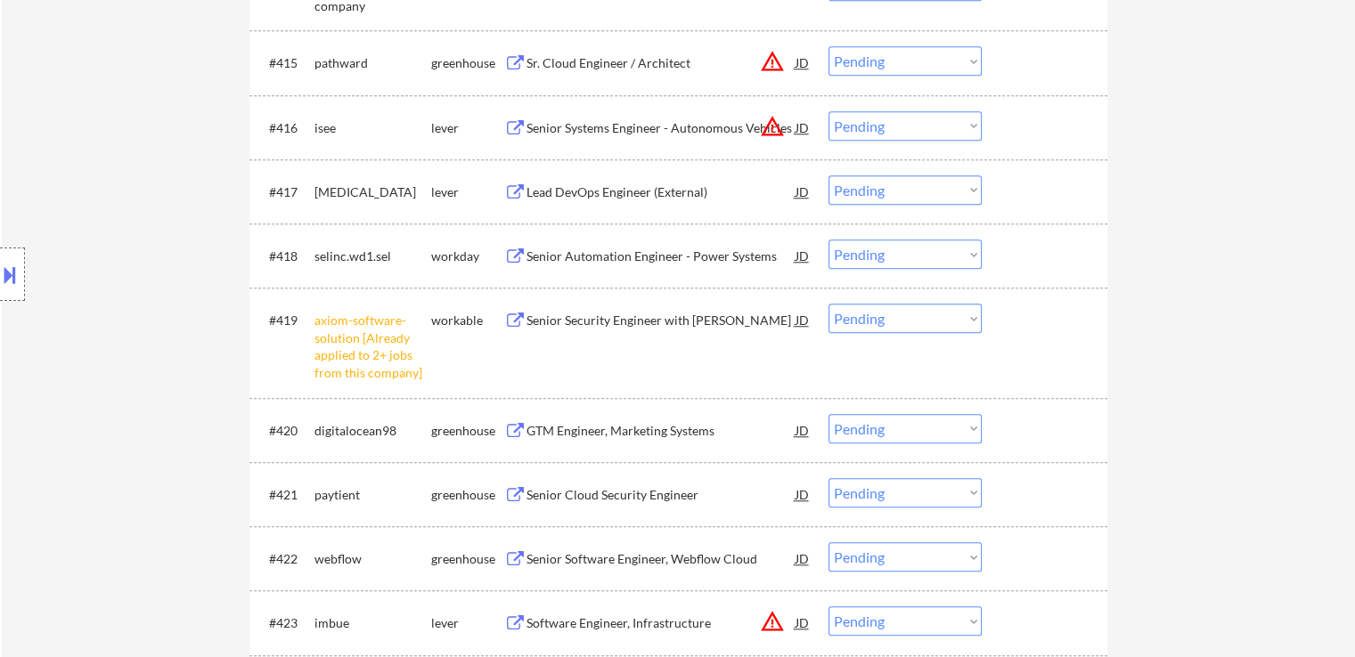
scroll to position [1603, 0]
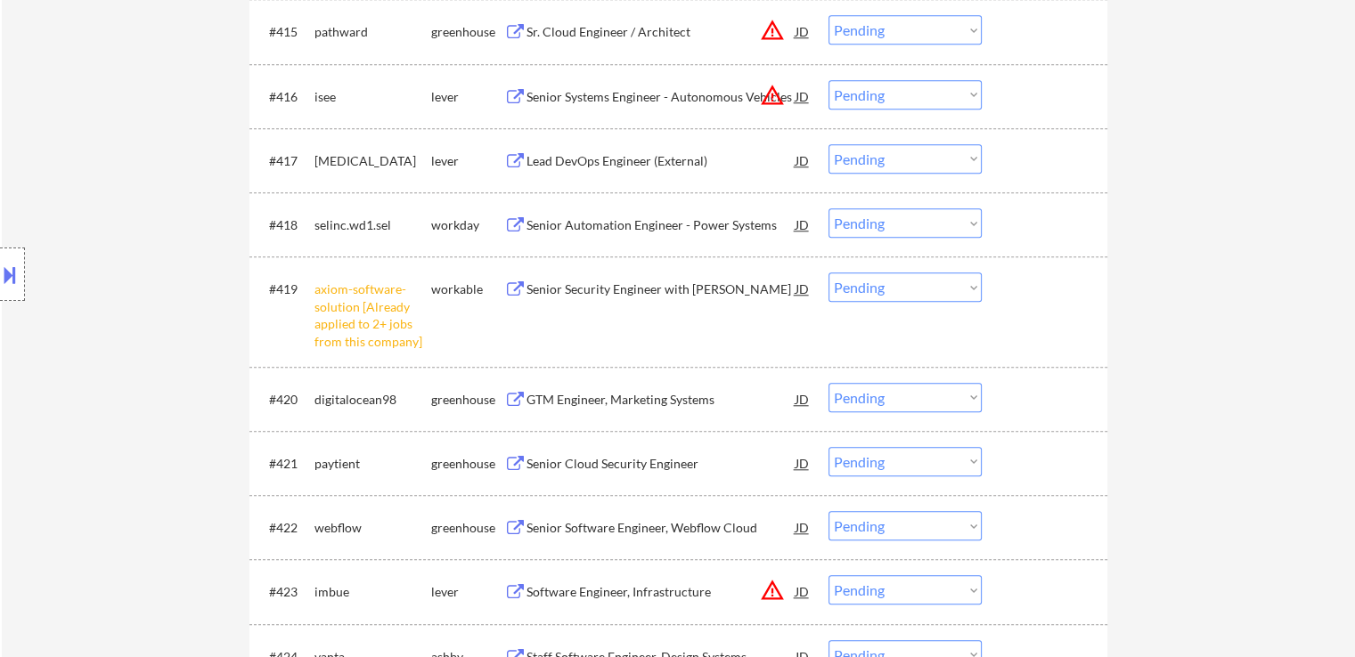
click at [898, 279] on select "Choose an option... Pending Applied Excluded (Questions) Excluded (Expired) Exc…" at bounding box center [904, 287] width 153 height 29
click at [828, 273] on select "Choose an option... Pending Applied Excluded (Questions) Excluded (Expired) Exc…" at bounding box center [904, 287] width 153 height 29
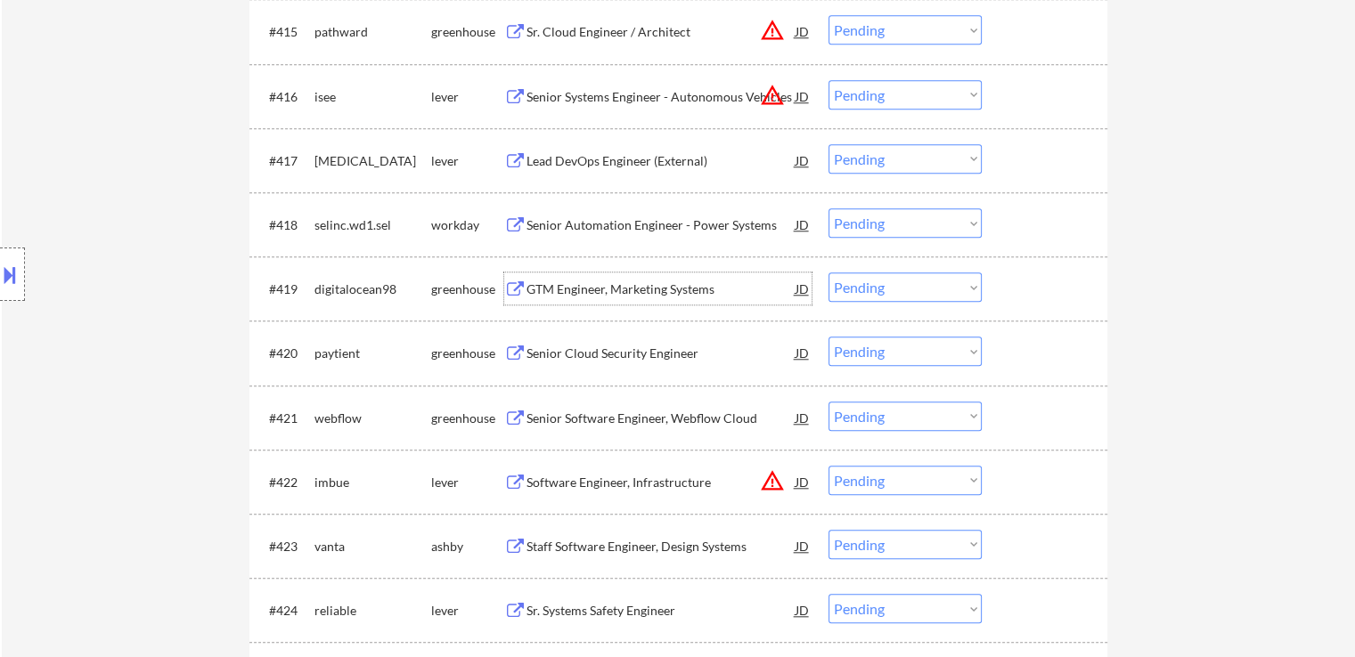
click at [612, 294] on div "GTM Engineer, Marketing Systems" at bounding box center [660, 290] width 269 height 18
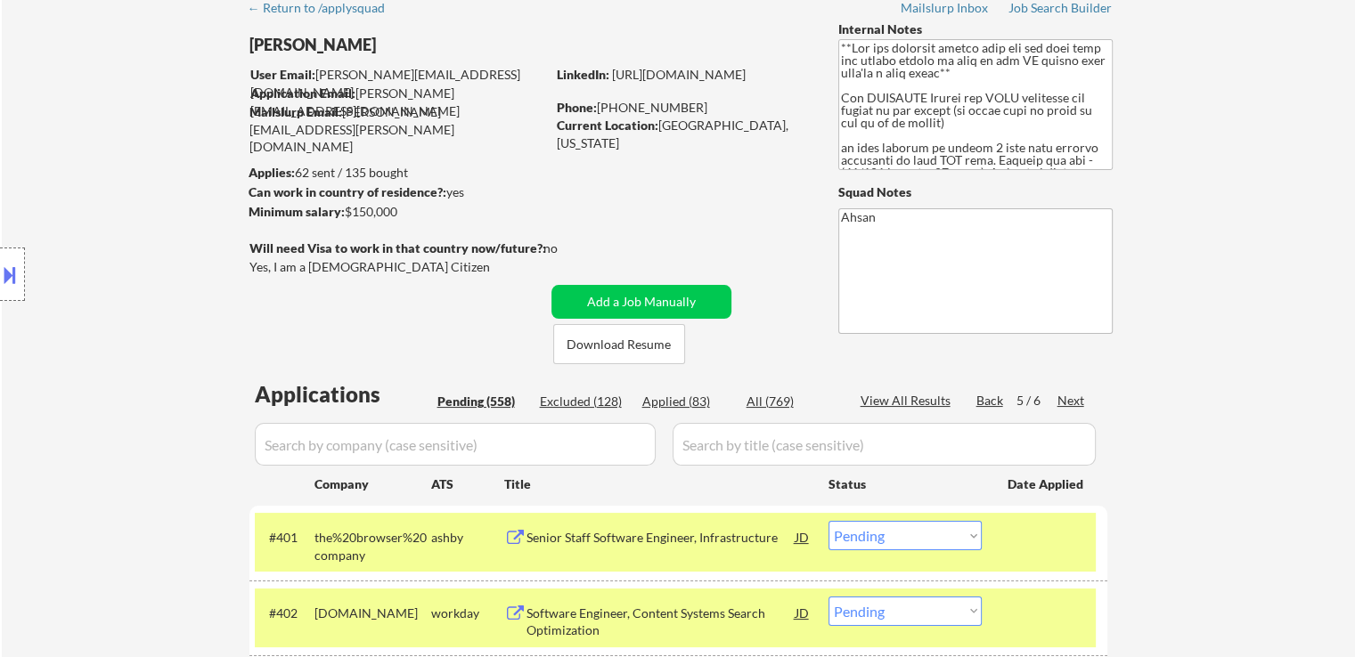
scroll to position [0, 0]
